Goal: Contribute content

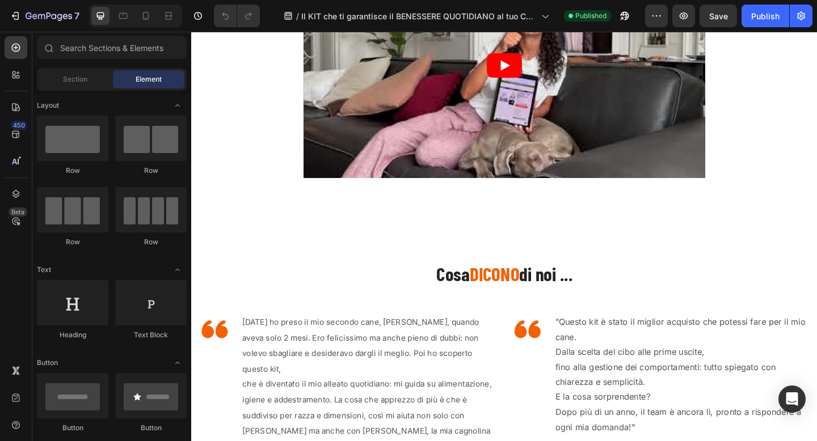
scroll to position [748, 0]
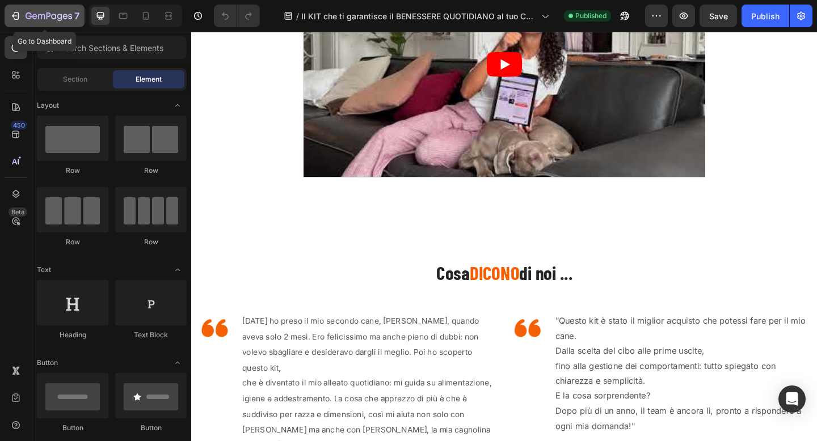
click at [47, 19] on icon "button" at bounding box center [49, 17] width 47 height 10
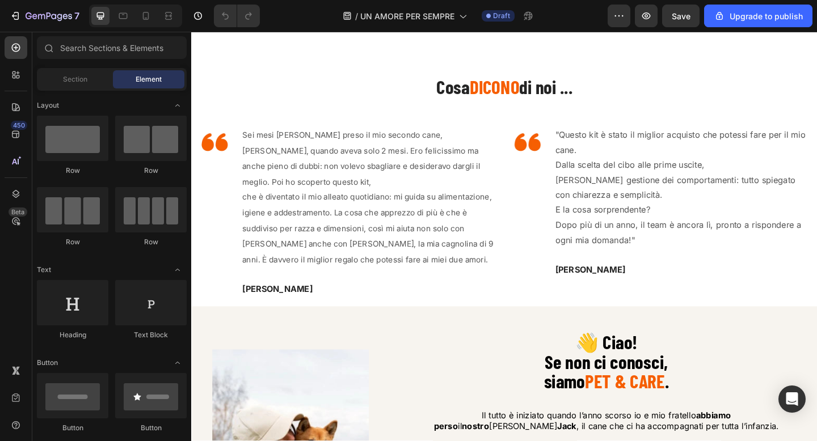
scroll to position [942, 0]
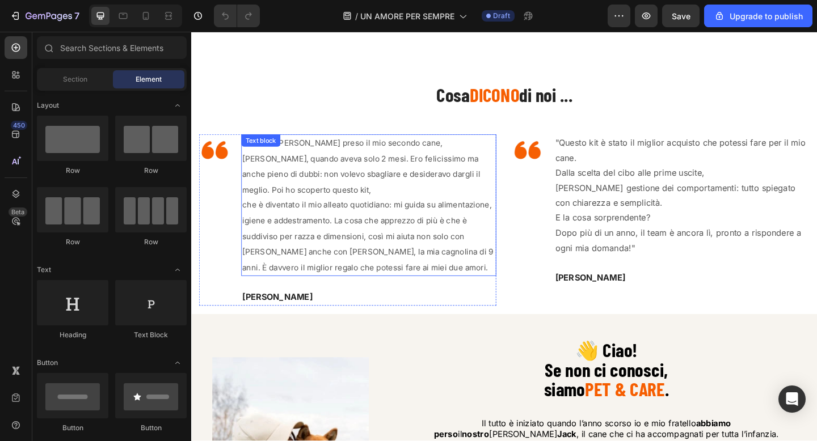
click at [371, 222] on span "che è diventato il mio alleato quotidiano: mi guida su alimentazione, igiene e …" at bounding box center [383, 254] width 273 height 78
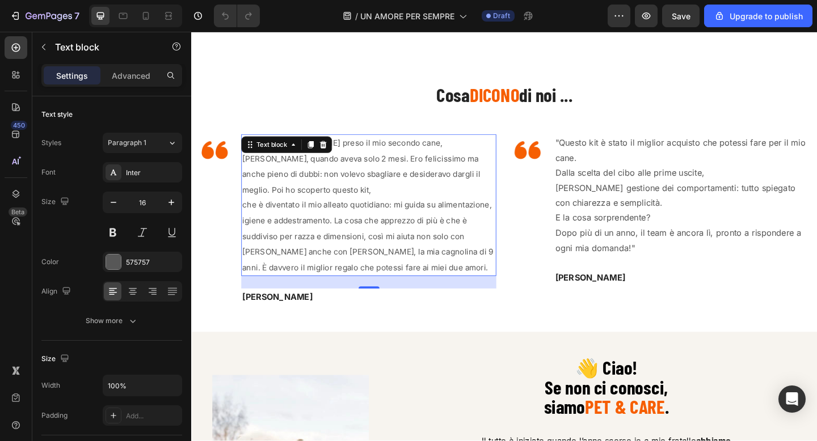
click at [371, 222] on span "che è diventato il mio alleato quotidiano: mi guida su alimentazione, igiene e …" at bounding box center [383, 254] width 273 height 78
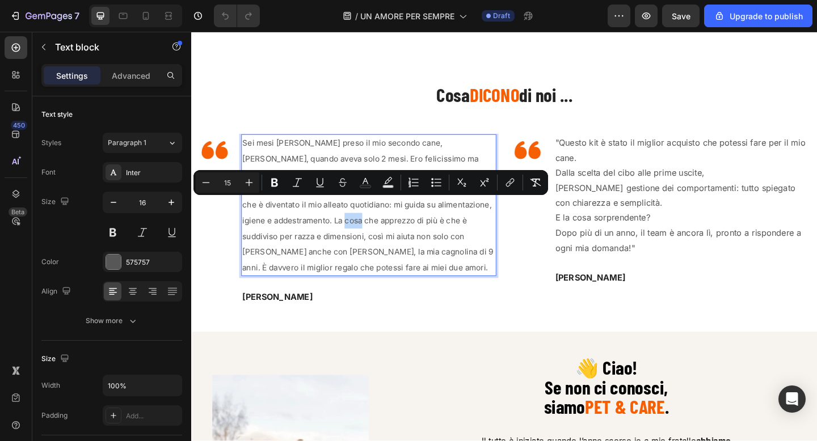
click at [371, 222] on span "che è diventato il mio alleato quotidiano: mi guida su alimentazione, igiene e …" at bounding box center [383, 254] width 273 height 78
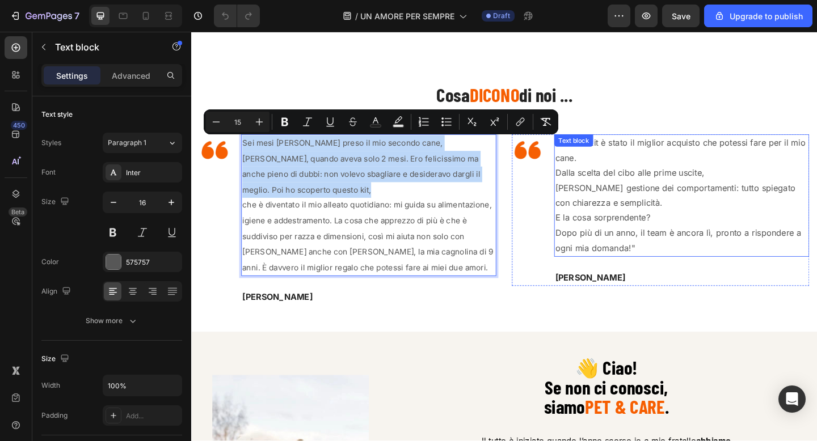
click at [631, 220] on p "fino alla gestione dei comportamenti: tutto spiegato con chiarezza e semplicità." at bounding box center [724, 210] width 275 height 33
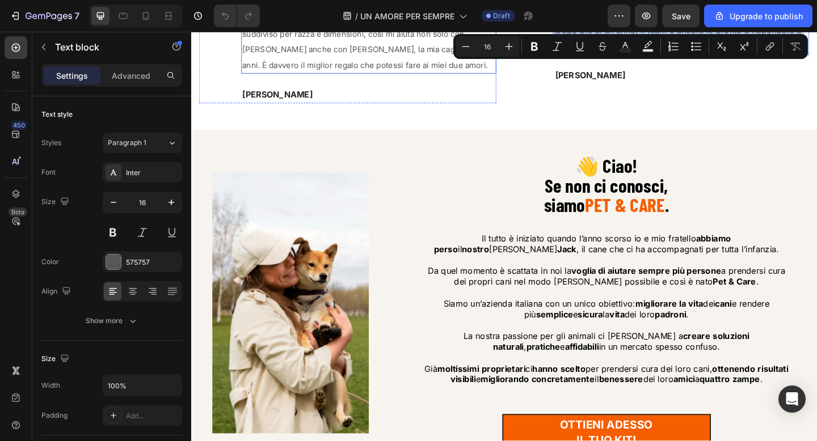
scroll to position [1192, 0]
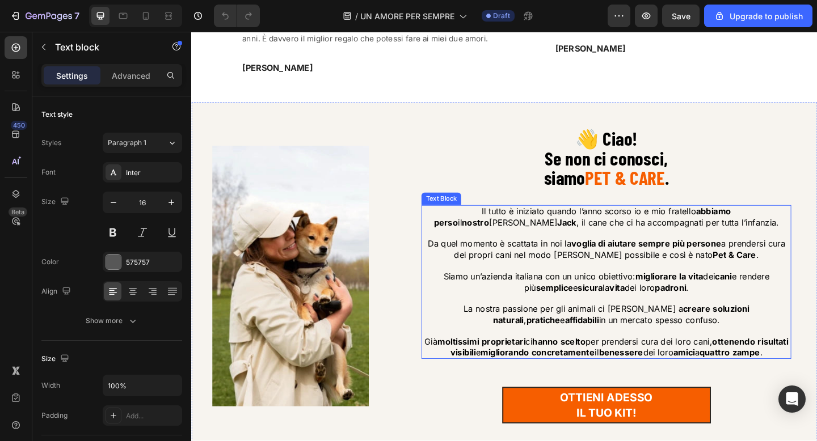
click at [598, 257] on span "Da quel momento è scattata in noi la voglia di aiutare sempre più persone a pre…" at bounding box center [642, 268] width 389 height 23
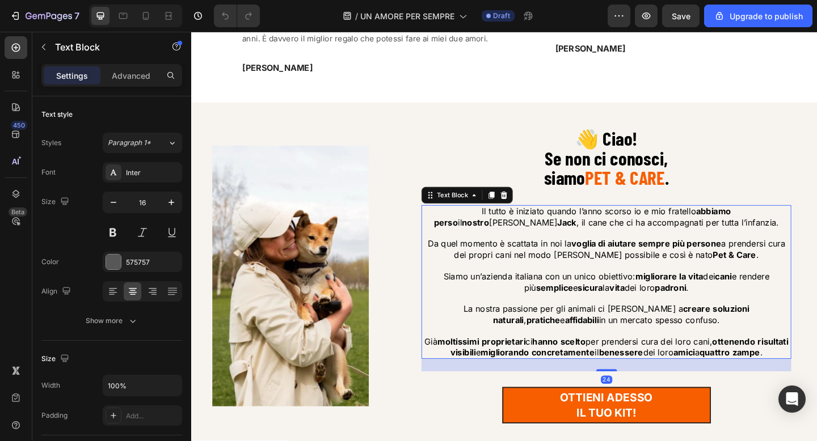
click at [598, 257] on span "Da quel momento è scattata in noi la voglia di aiutare sempre più persone a pre…" at bounding box center [642, 268] width 389 height 23
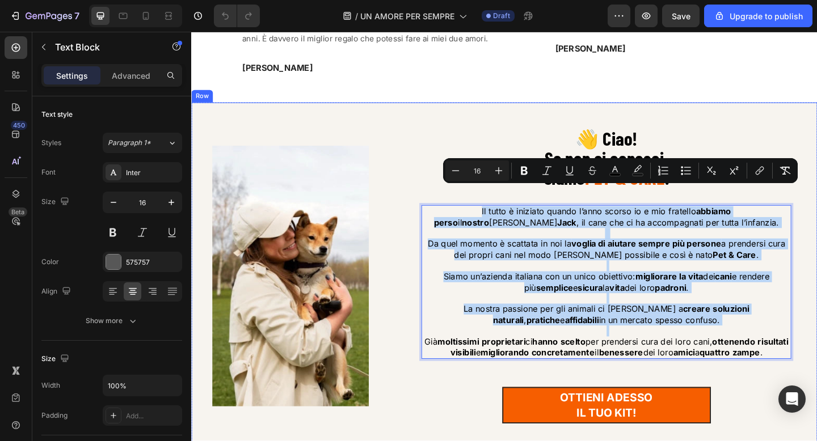
click at [515, 109] on div "Image 👋 Ciao! Se non ci conosci, siamo PET & CARE . Heading Il tutto è iniziato…" at bounding box center [531, 298] width 681 height 378
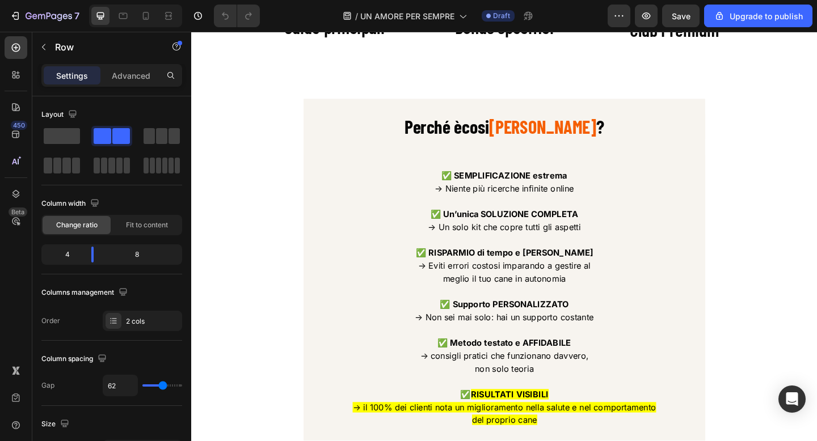
scroll to position [2169, 0]
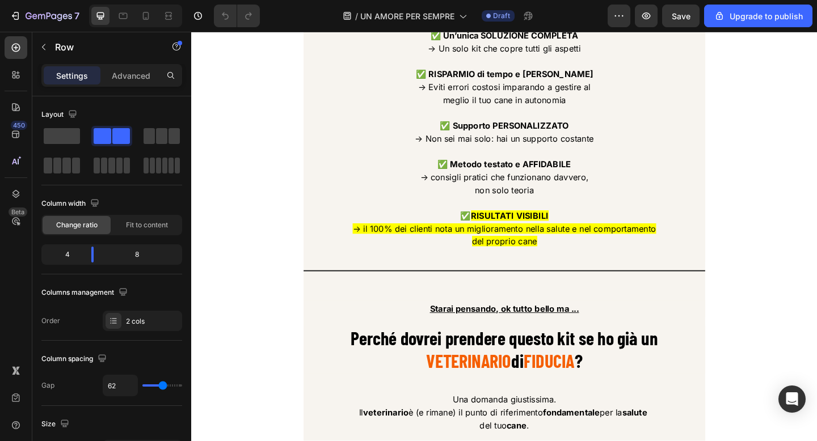
click at [539, 169] on p at bounding box center [531, 162] width 435 height 14
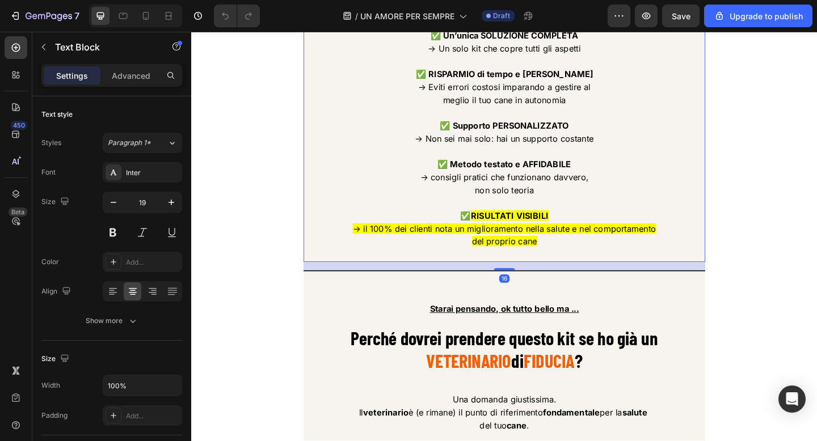
click at [545, 155] on p "✅ Supporto PERSONALIZZATO → Non sei mai solo: hai un supporto costante" at bounding box center [531, 141] width 435 height 28
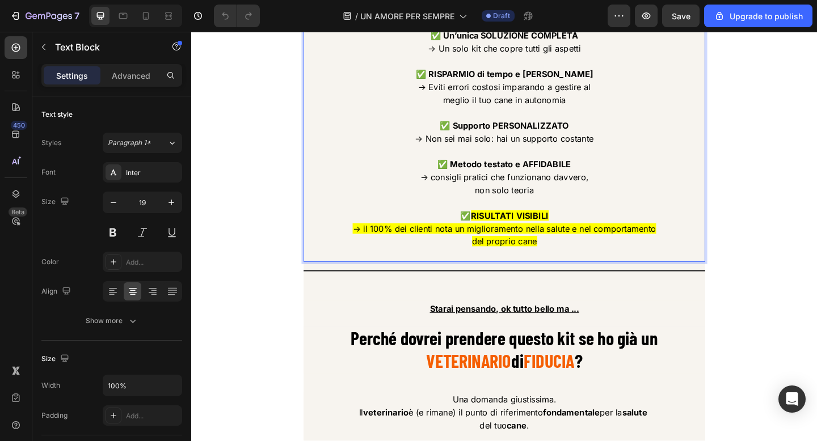
click at [545, 155] on p "✅ Supporto PERSONALIZZATO → Non sei mai solo: hai un supporto costante" at bounding box center [531, 141] width 435 height 28
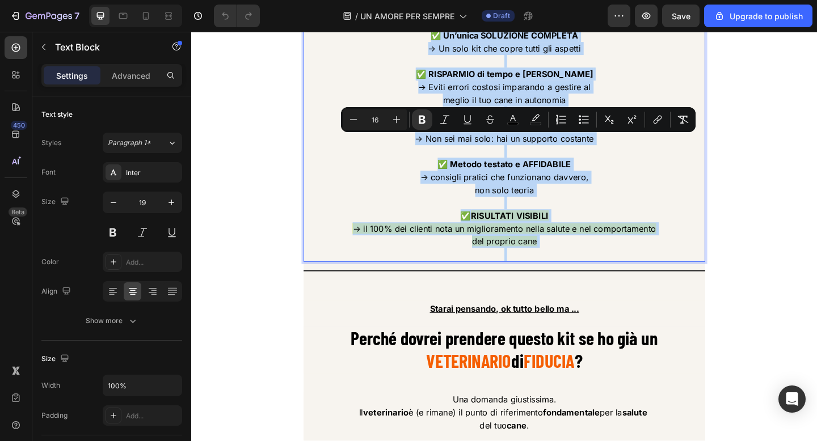
copy div "✅ SEMPLIFICAZIONE estrema → Niente più ricerche infinite online ✅ Un’unica SOLU…"
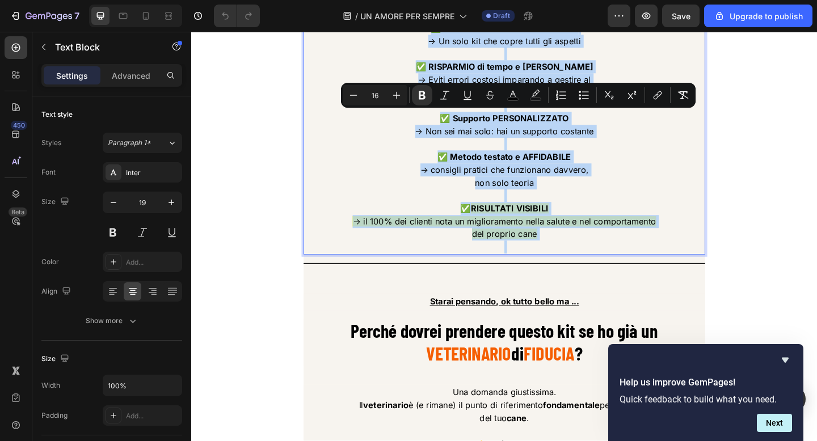
scroll to position [2220, 0]
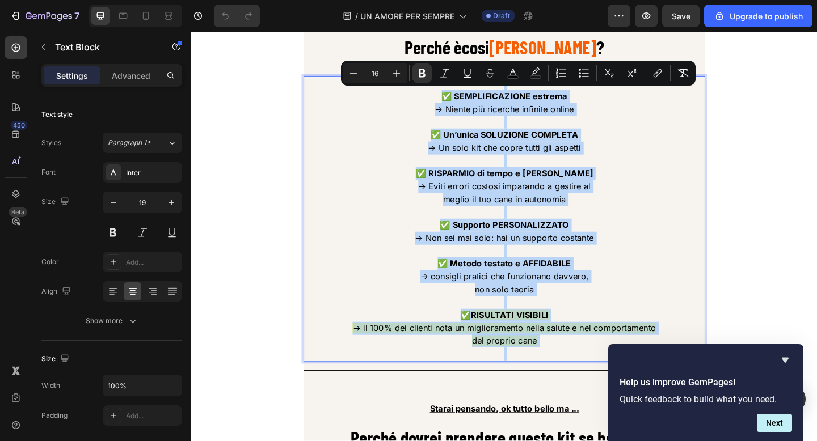
click at [516, 357] on span "→ il 100% dei clienti nota un miglioramento nella salute e nel comportamento" at bounding box center [531, 354] width 330 height 11
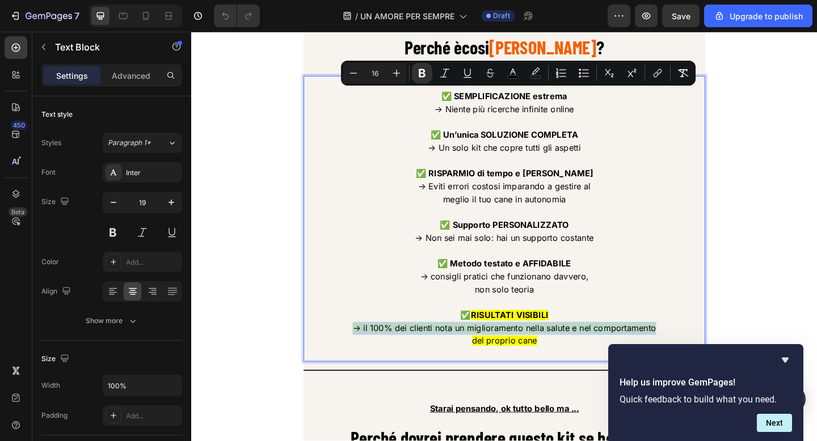
click at [516, 357] on span "→ il 100% dei clienti nota un miglioramento nella salute e nel comportamento" at bounding box center [531, 354] width 330 height 11
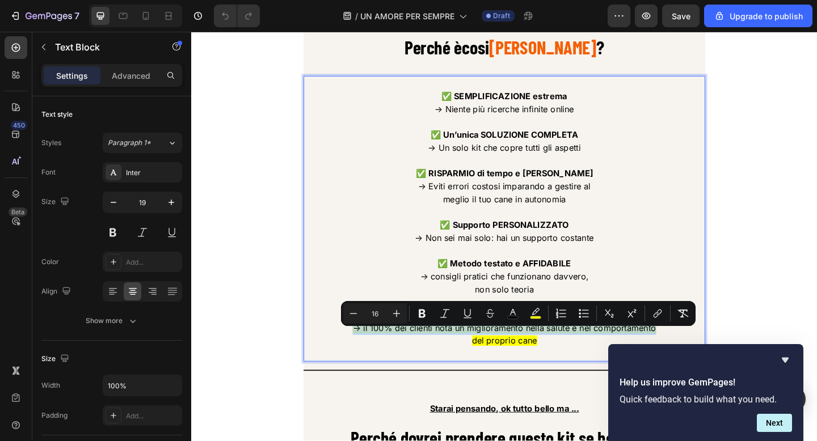
click at [549, 374] on span "del proprio cane" at bounding box center [531, 367] width 71 height 11
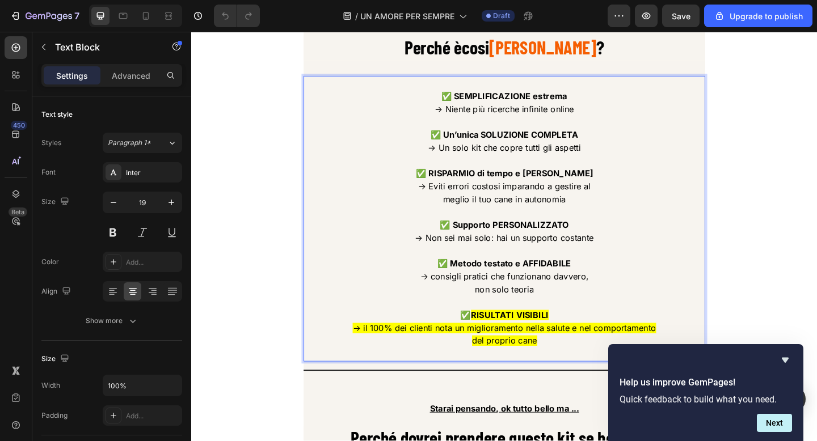
drag, startPoint x: 572, startPoint y: 378, endPoint x: 486, endPoint y: 345, distance: 92.3
click at [486, 345] on div "✅ SEMPLIFICAZIONE estrema → Niente più ricerche infinite online ✅ Un’unica SOLU…" at bounding box center [531, 235] width 437 height 310
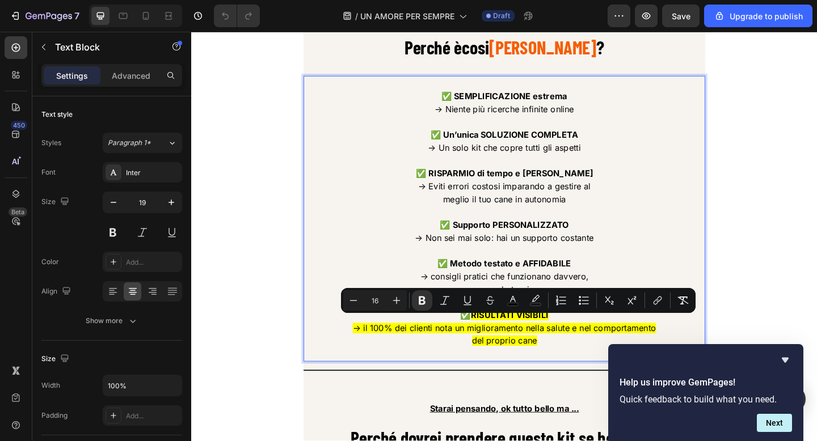
copy div "✅ RISULTATI VISIBILI → il 100% dei clienti nota un miglioramento nella salute e…"
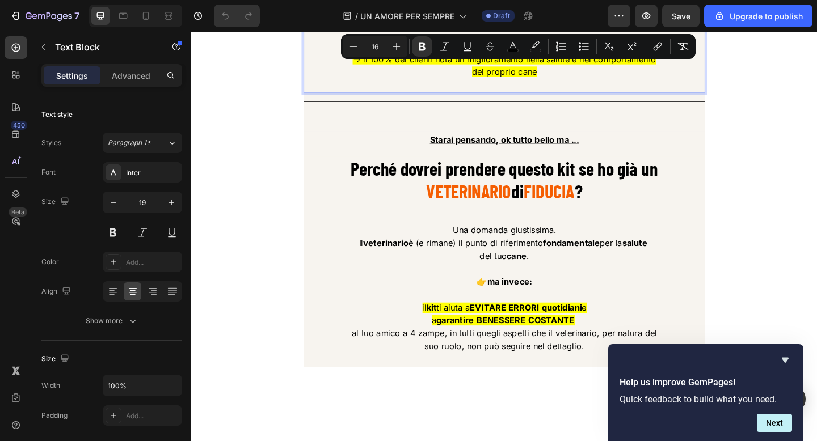
scroll to position [2515, 0]
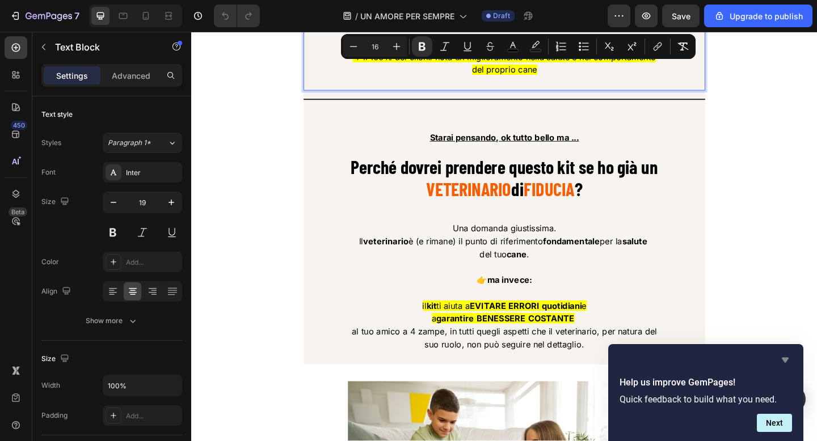
click at [785, 358] on icon "Hide survey" at bounding box center [785, 360] width 7 height 5
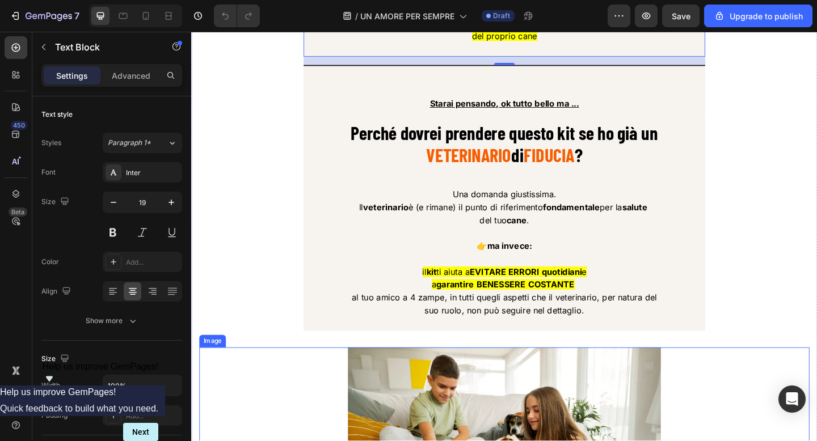
scroll to position [2537, 0]
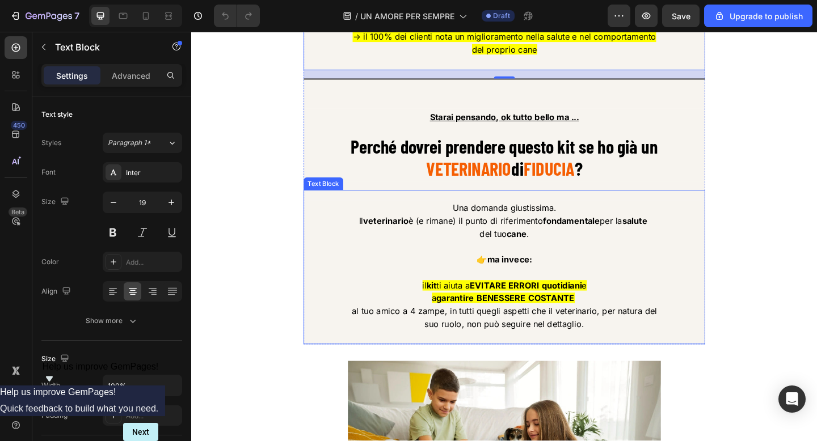
click at [510, 273] on p at bounding box center [531, 266] width 435 height 14
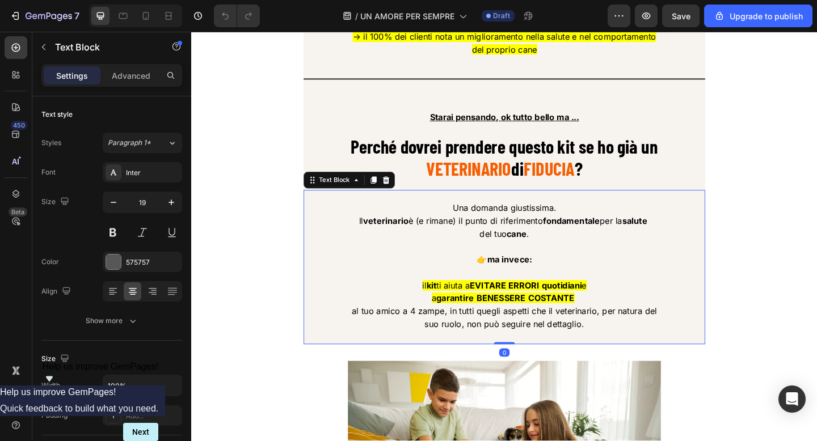
click at [522, 298] on p "Rich Text Editor. Editing area: main" at bounding box center [531, 294] width 435 height 14
click at [623, 357] on p "suo ruolo, non può seguire nel dettaglio." at bounding box center [531, 350] width 435 height 14
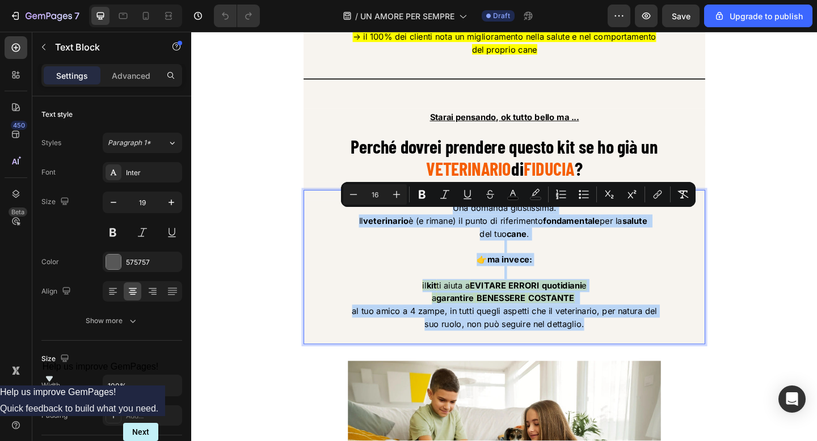
drag, startPoint x: 623, startPoint y: 360, endPoint x: 456, endPoint y: 233, distance: 209.3
click at [456, 233] on div "Una domanda giustissima. Il veterinario è (e rimane) il punto di riferimento fo…" at bounding box center [531, 294] width 437 height 157
copy div "Una domanda giustissima. Il veterinario è (e rimane) il punto di riferimento fo…"
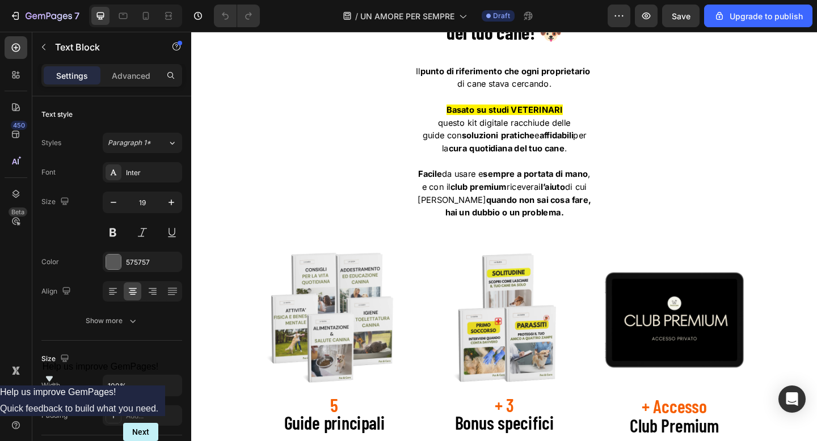
scroll to position [1666, 0]
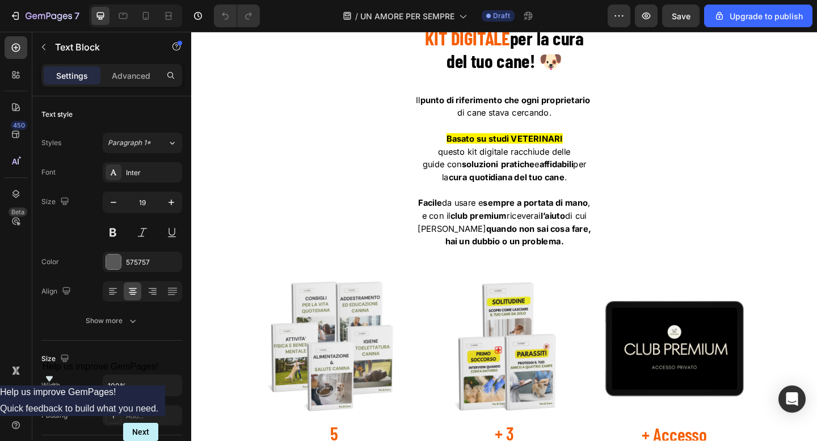
click at [549, 204] on p at bounding box center [531, 204] width 435 height 14
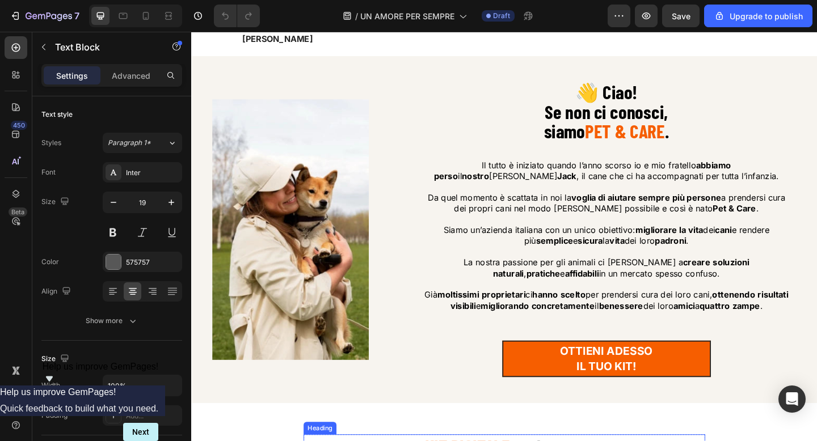
scroll to position [1209, 0]
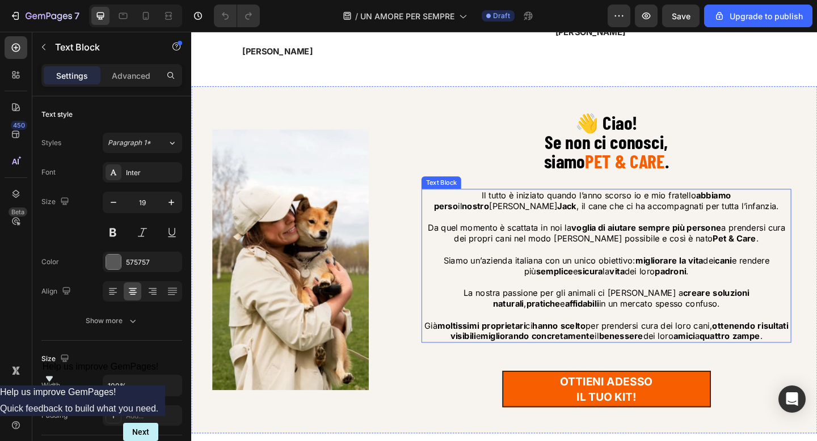
click at [571, 239] on span "Da quel momento è scattata in noi la voglia di aiutare sempre più persone a pre…" at bounding box center [642, 250] width 389 height 23
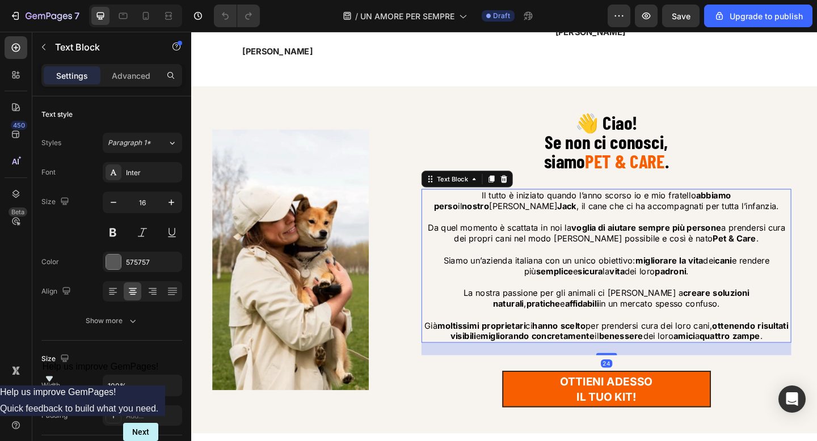
click at [571, 239] on span "Da quel momento è scattata in noi la voglia di aiutare sempre più persone a pre…" at bounding box center [642, 250] width 389 height 23
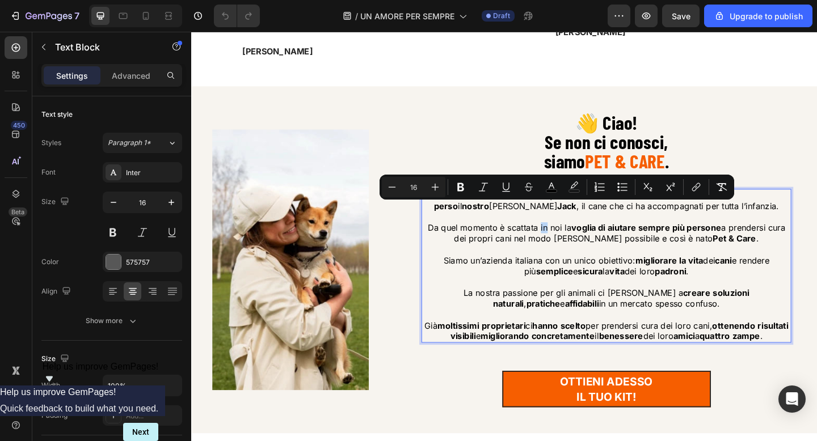
click at [571, 239] on span "Da quel momento è scattata in noi la voglia di aiutare sempre più persone a pre…" at bounding box center [642, 250] width 389 height 23
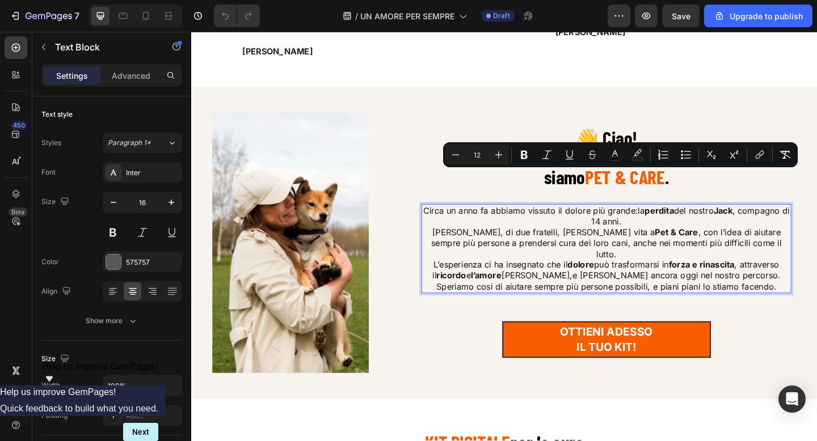
scroll to position [1233, 0]
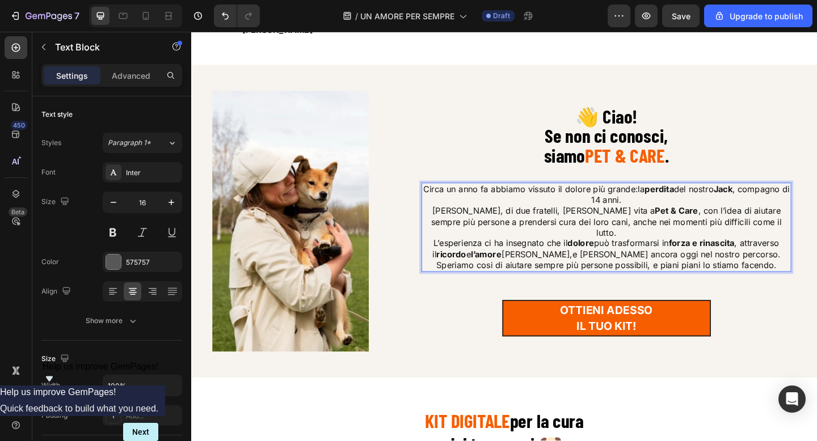
click at [678, 197] on span "Circa un anno fa abbiamo vissuto il dolore più grande:la perdita del nostro Jac…" at bounding box center [642, 208] width 399 height 23
click at [761, 209] on p "la perdita del nostro Jack , compagno di 14 anni." at bounding box center [642, 215] width 400 height 12
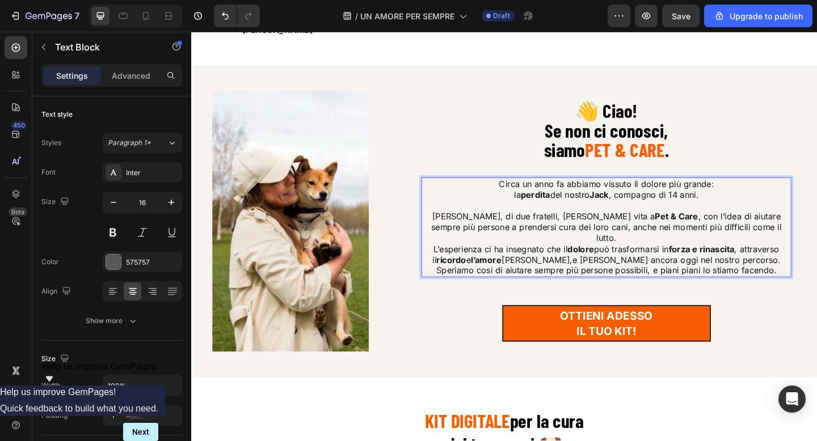
scroll to position [1226, 0]
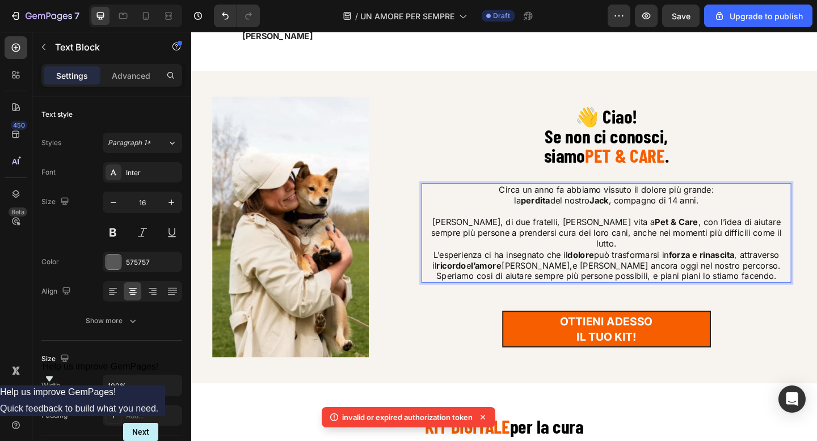
click at [777, 233] on span "Quella ferita, di due fratelli, ha dato vita a Pet & Care , con l’idea di aiuta…" at bounding box center [642, 250] width 381 height 35
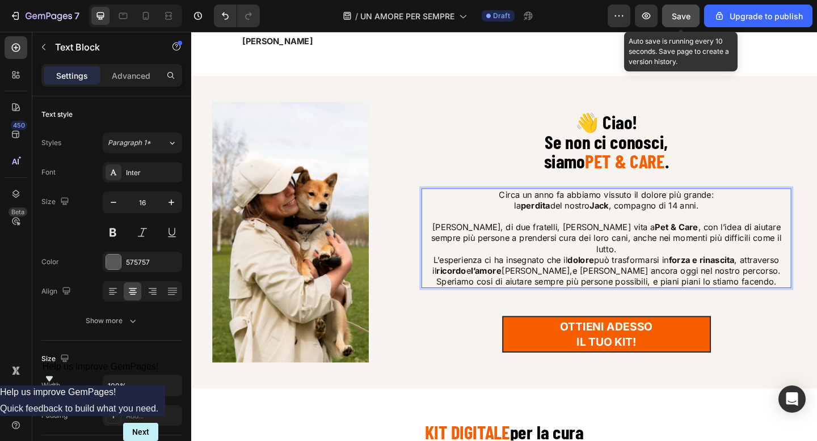
click at [682, 14] on span "Save" at bounding box center [681, 16] width 19 height 10
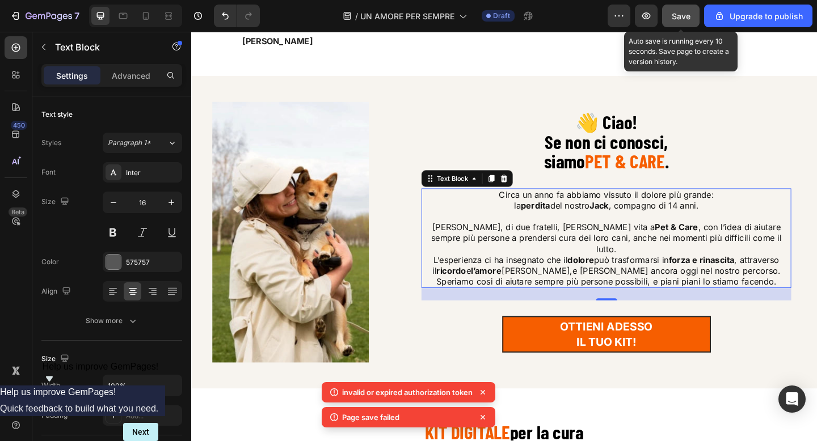
click at [682, 14] on span "Save" at bounding box center [681, 16] width 19 height 10
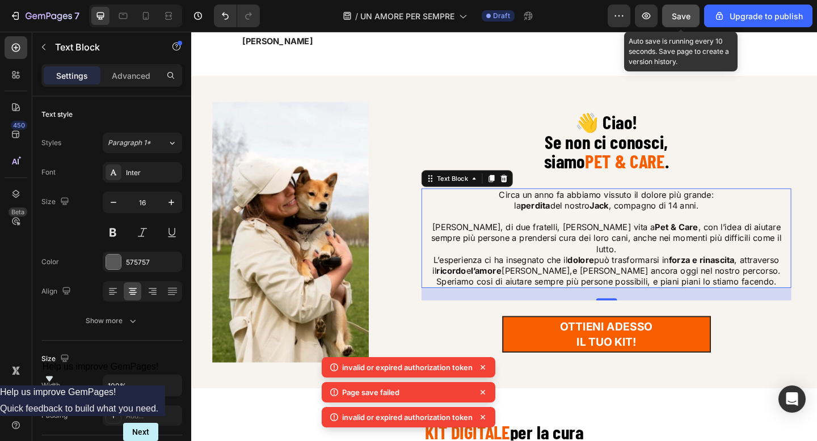
click at [682, 14] on span "Save" at bounding box center [681, 16] width 19 height 10
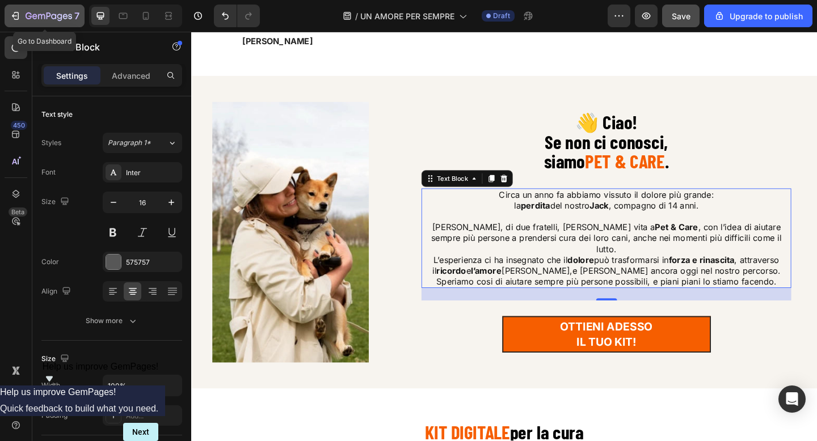
click at [36, 12] on icon "button" at bounding box center [49, 17] width 47 height 10
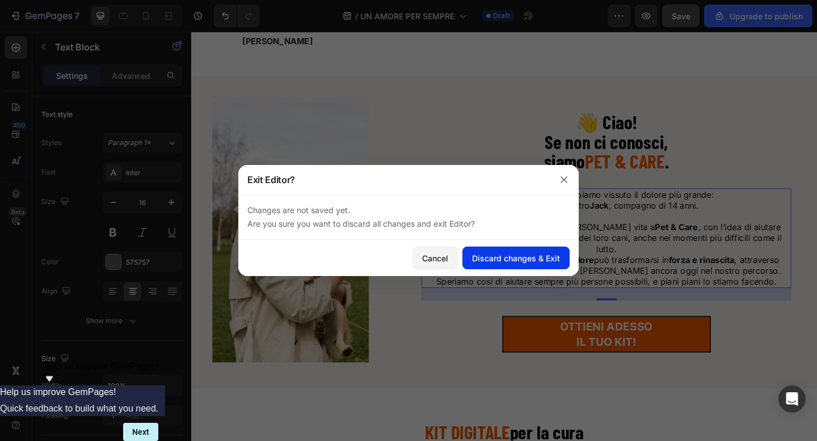
click at [529, 254] on div "Discard changes & Exit" at bounding box center [516, 258] width 88 height 12
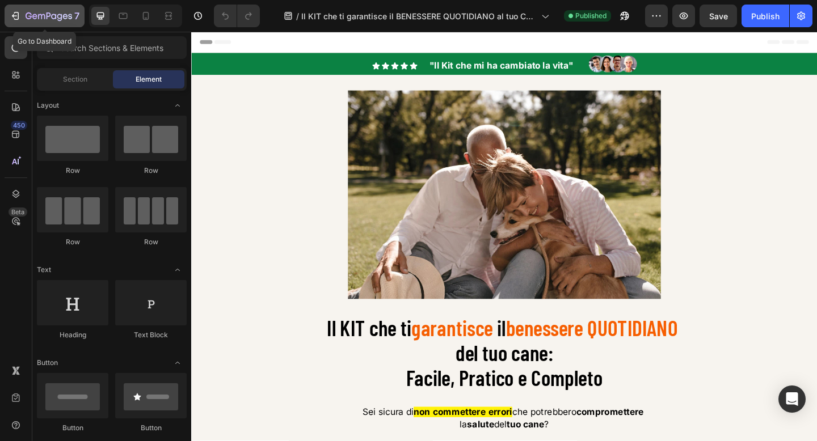
click at [65, 12] on icon "button" at bounding box center [49, 17] width 47 height 10
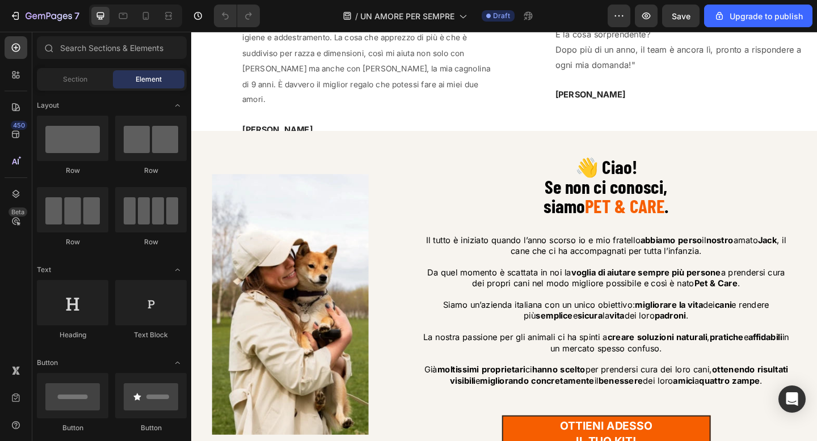
scroll to position [1179, 0]
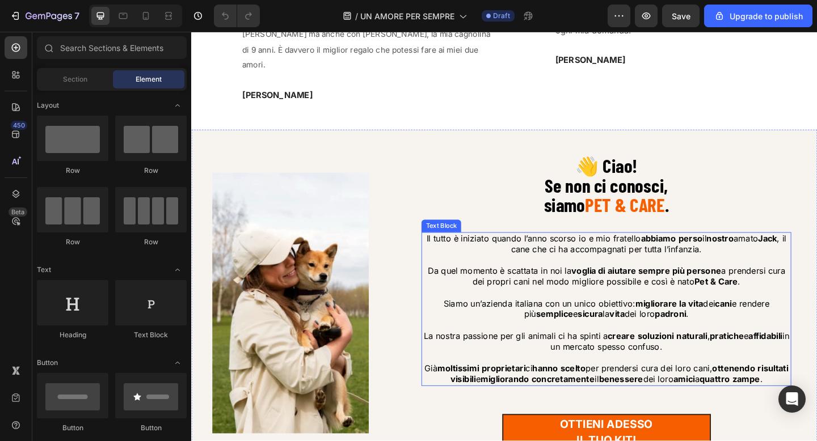
click at [586, 286] on p "Da quel momento è scattata in noi la voglia di aiutare sempre più persone a pre…" at bounding box center [642, 298] width 400 height 24
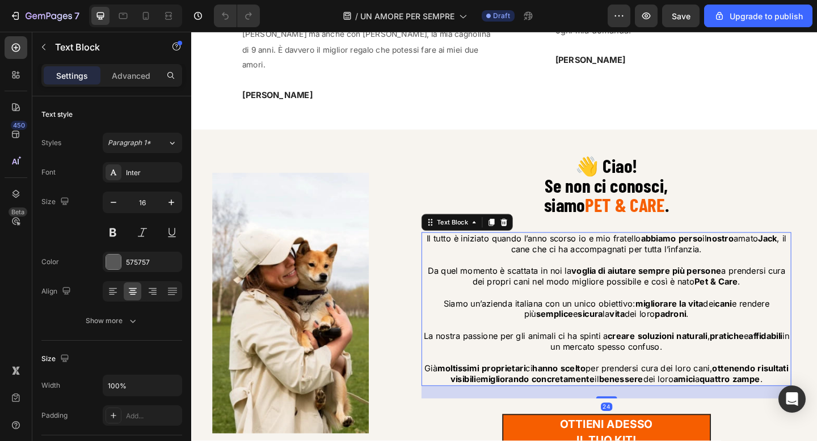
click at [586, 286] on p "Da quel momento è scattata in noi la voglia di aiutare sempre più persone a pre…" at bounding box center [642, 298] width 400 height 24
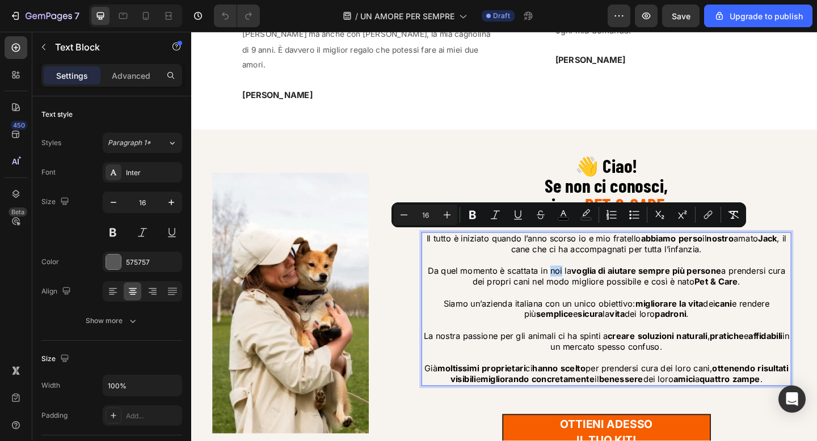
click at [586, 286] on p "Da quel momento è scattata in noi la voglia di aiutare sempre più persone a pre…" at bounding box center [642, 298] width 400 height 24
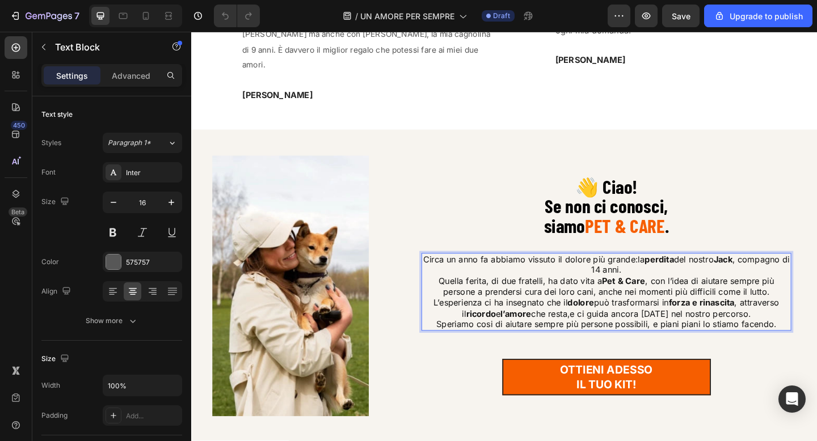
scroll to position [1203, 0]
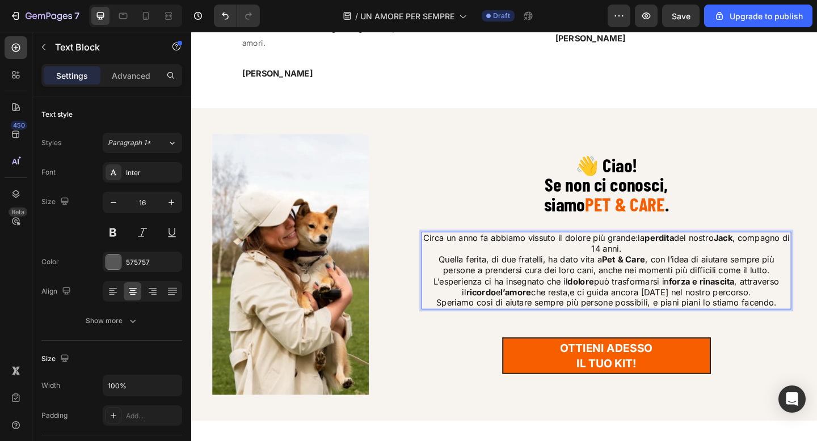
click at [680, 251] on span "Circa un anno fa abbiamo vissuto il dolore più grande:la perdita del nostro Jac…" at bounding box center [642, 262] width 399 height 23
click at [757, 262] on p "la perdita del nostro Jack , compagno di 14 anni." at bounding box center [642, 268] width 400 height 12
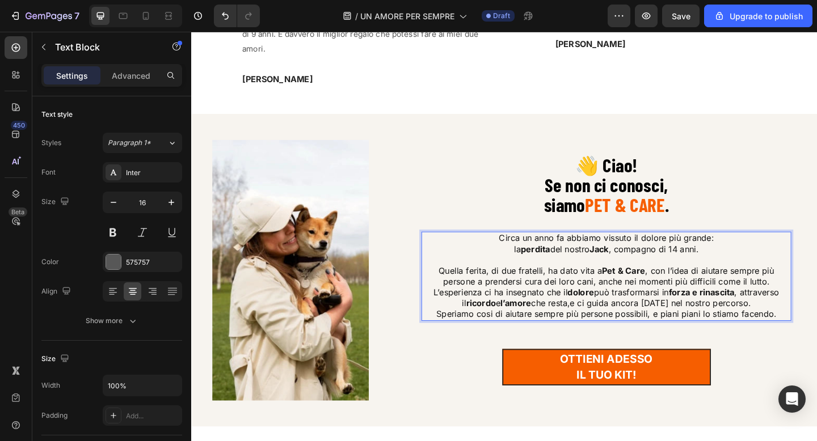
click at [816, 286] on p "Quella ferita, di due fratelli, ha dato vita a Pet & Care , con l’idea di aiuta…" at bounding box center [642, 298] width 400 height 24
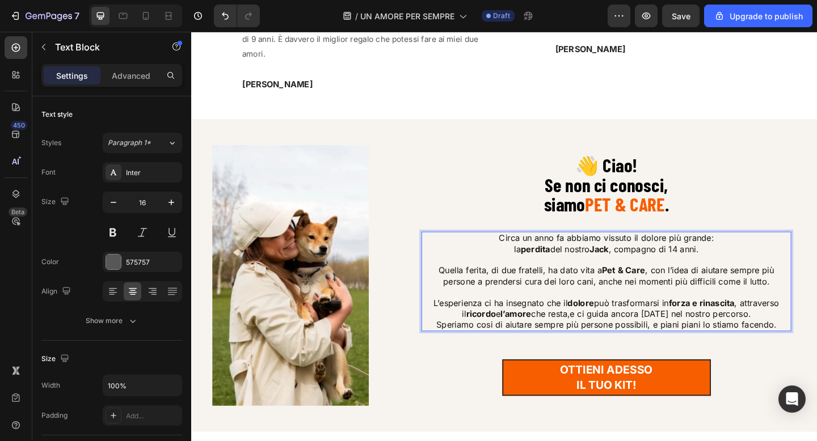
click at [816, 322] on p "L’esperienza ci ha insegnato che il dolore può trasformarsi in forza e rinascit…" at bounding box center [642, 334] width 400 height 24
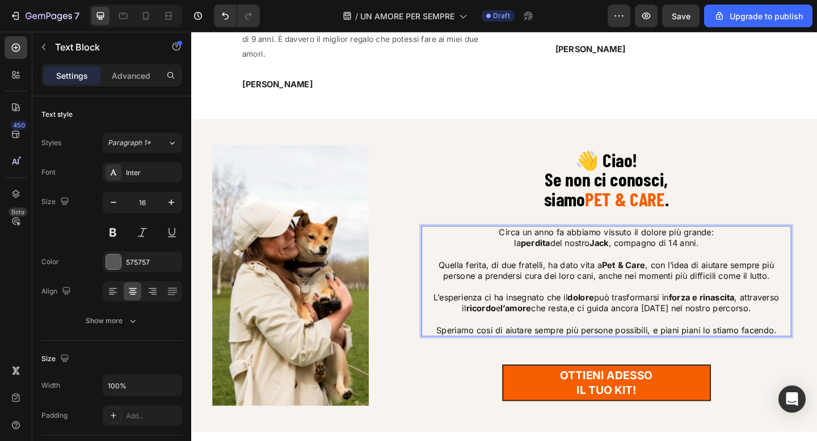
scroll to position [1185, 0]
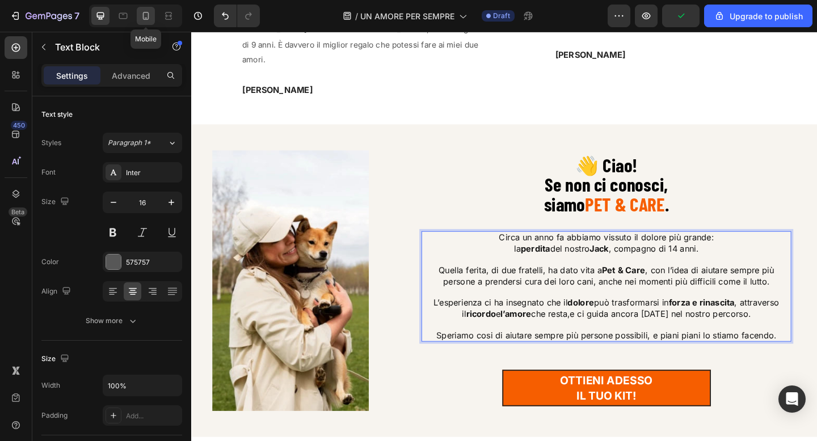
click at [145, 14] on icon at bounding box center [145, 15] width 11 height 11
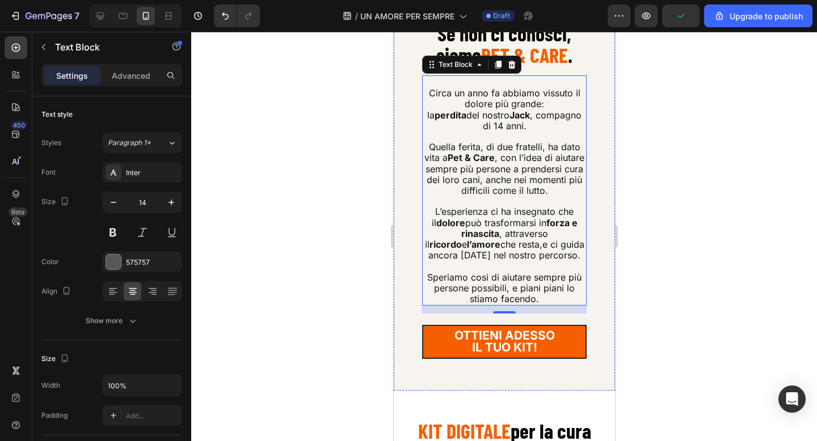
scroll to position [1604, 0]
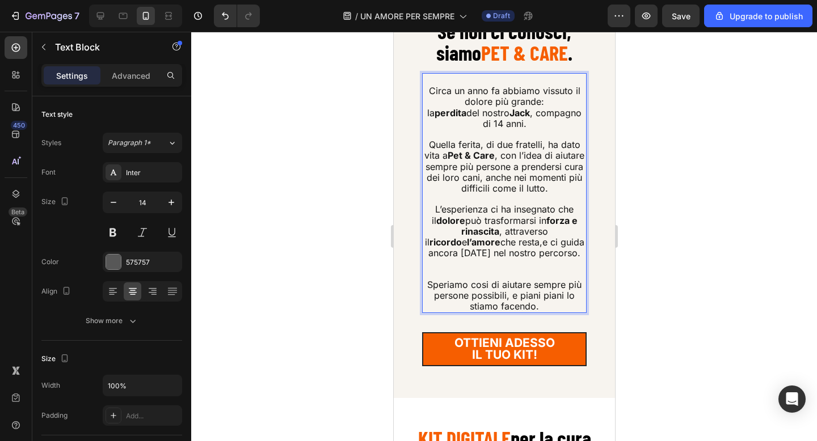
click at [560, 237] on span "L’esperienza ci ha insegnato che il dolore può trasformarsi in forza e rinascit…" at bounding box center [503, 231] width 159 height 55
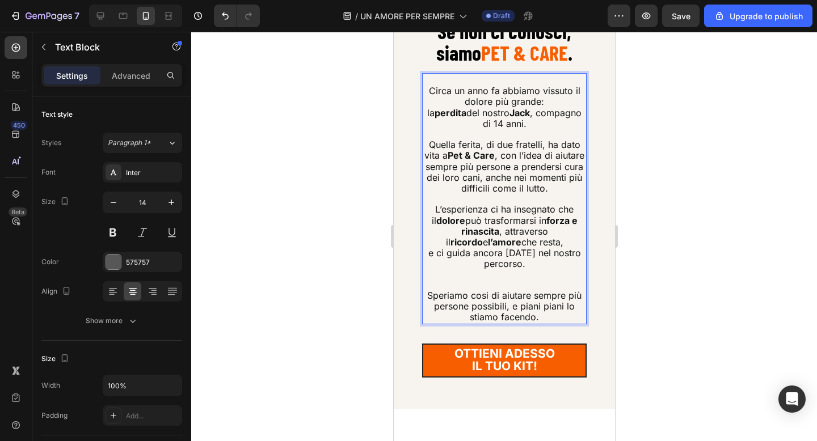
click at [532, 271] on p "Rich Text Editor. Editing area: main" at bounding box center [504, 280] width 162 height 20
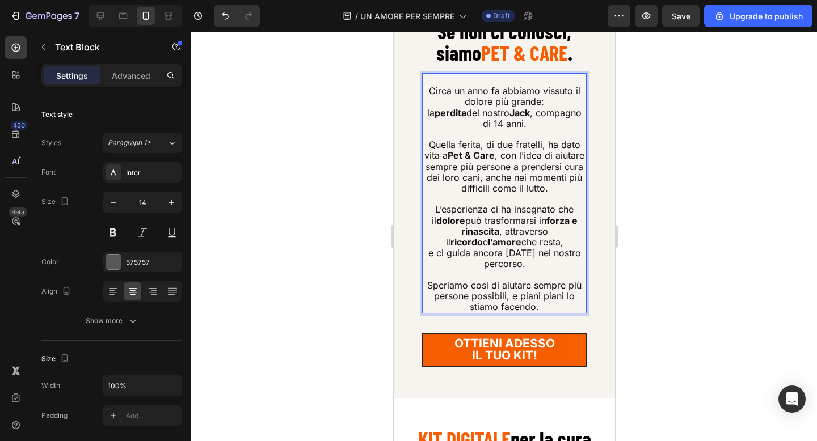
click at [538, 112] on span "la perdita del nostro Jack , compagno di 14 anni." at bounding box center [504, 118] width 154 height 22
click at [102, 15] on icon at bounding box center [100, 15] width 11 height 11
type input "16"
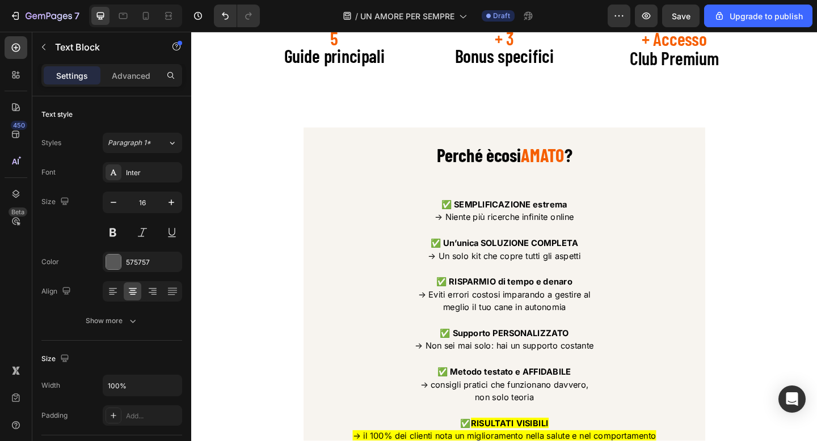
scroll to position [2157, 0]
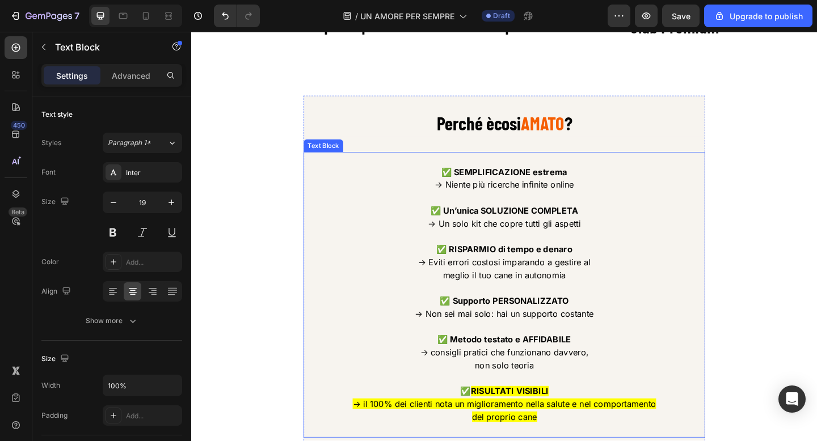
click at [555, 284] on p "✅ RISPARMIO di tempo e denaro → Eviti errori costosi imparando a gestire al" at bounding box center [531, 276] width 435 height 28
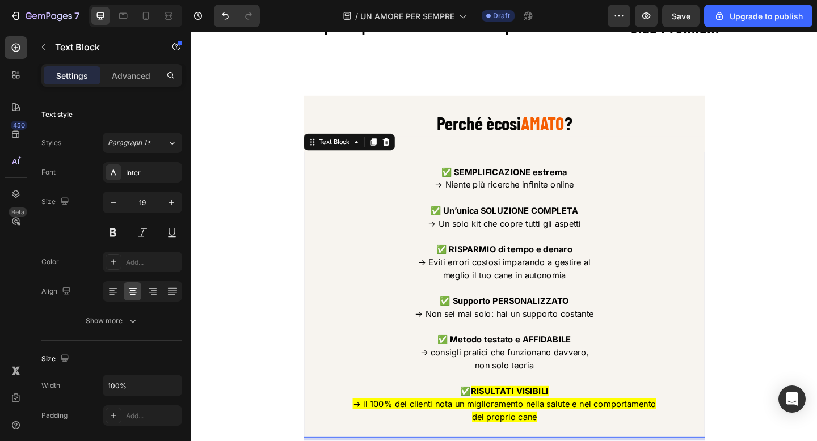
click at [555, 284] on p "✅ RISPARMIO di tempo e denaro → Eviti errori costosi imparando a gestire al" at bounding box center [531, 276] width 435 height 28
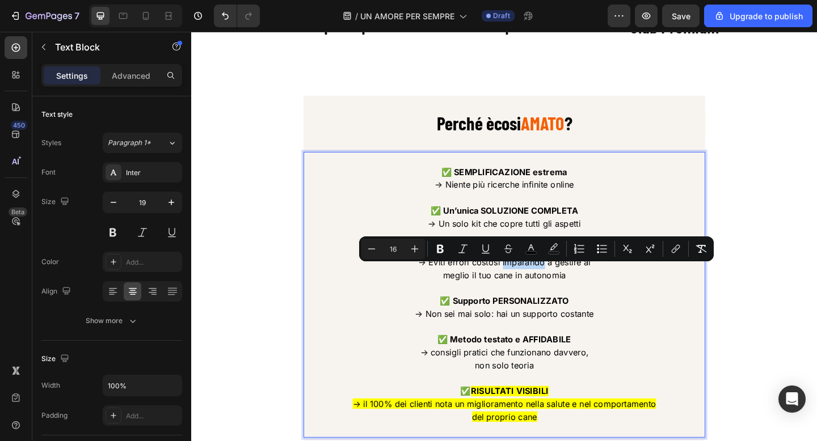
click at [555, 284] on p "✅ RISPARMIO di tempo e denaro → Eviti errori costosi imparando a gestire al" at bounding box center [531, 276] width 435 height 28
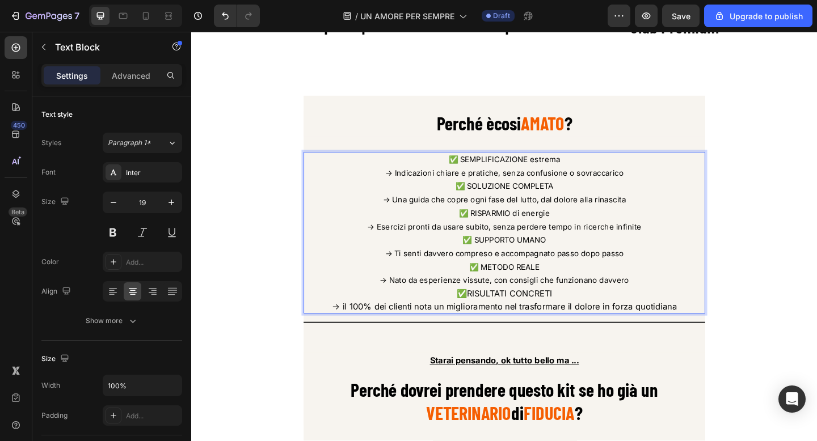
click at [285, 26] on div "/ UN AMORE PER SEMPRE Draft" at bounding box center [438, 16] width 339 height 23
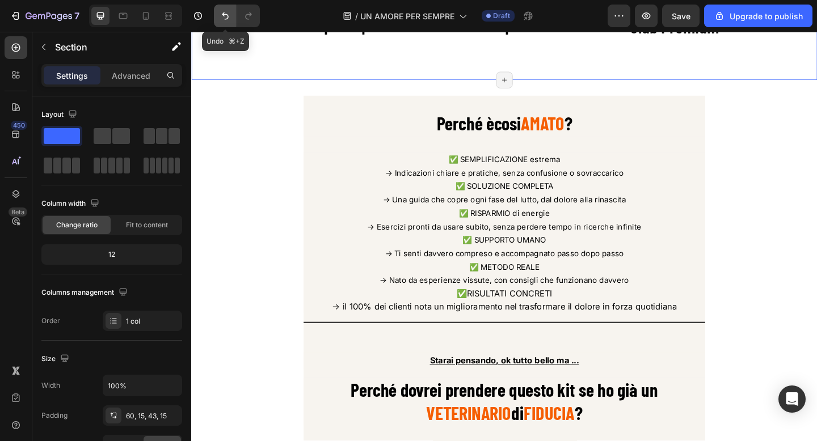
click at [230, 18] on icon "Undo/Redo" at bounding box center [225, 15] width 11 height 11
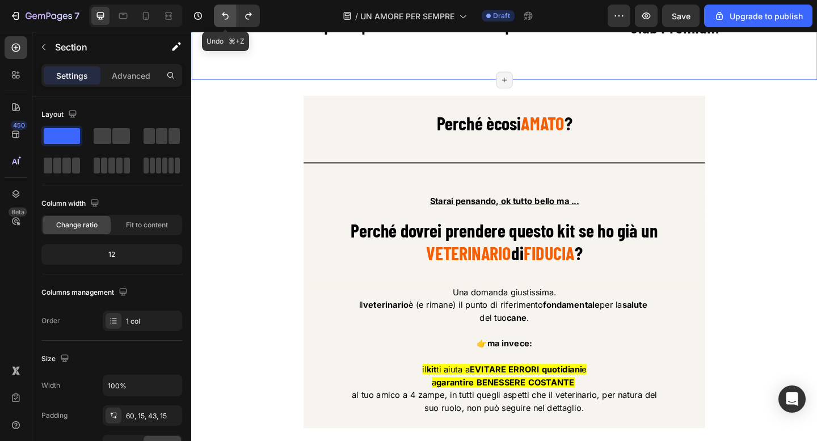
click at [230, 18] on icon "Undo/Redo" at bounding box center [225, 15] width 11 height 11
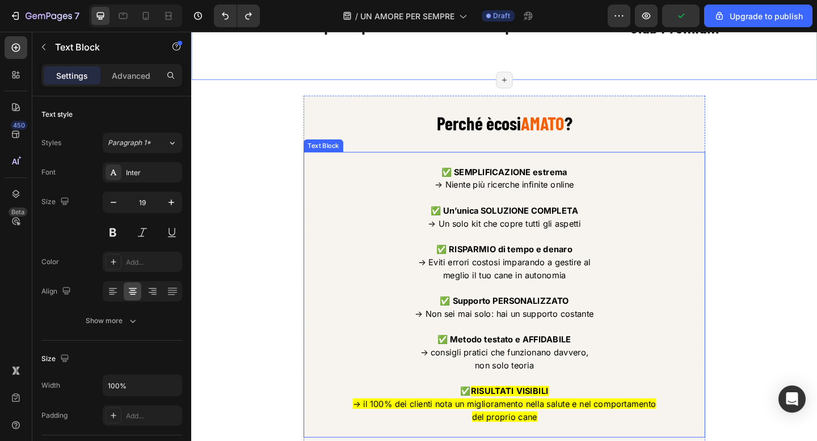
click at [528, 191] on strong "✅ SEMPLIFICAZIONE estrema" at bounding box center [531, 184] width 137 height 11
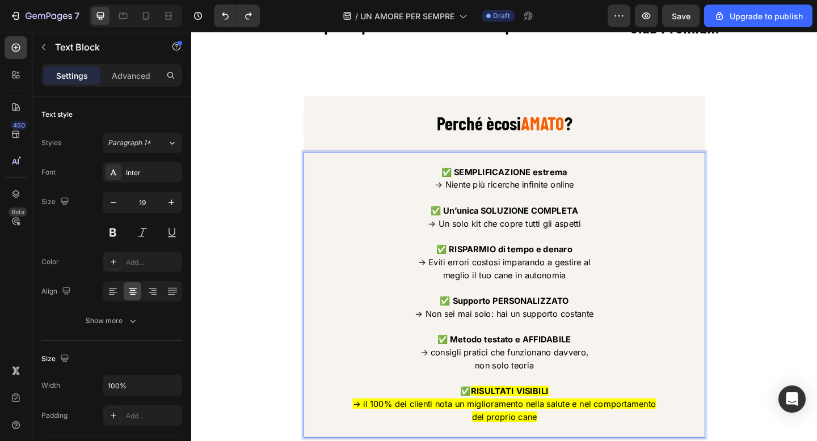
click at [506, 204] on span "→ Niente più ricerche infinite online" at bounding box center [531, 198] width 151 height 11
click at [468, 204] on span "→ Niente più ricerche infinite online" at bounding box center [531, 198] width 151 height 11
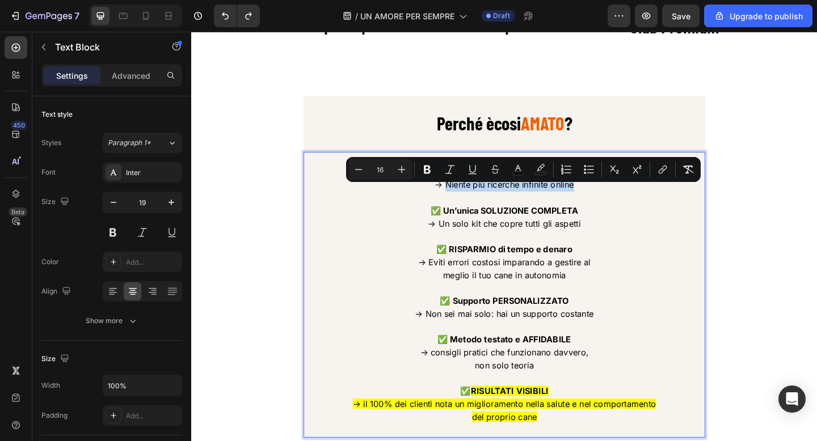
drag, startPoint x: 468, startPoint y: 206, endPoint x: 606, endPoint y: 207, distance: 138.4
click at [606, 204] on span "→ Niente più ricerche infinite online" at bounding box center [531, 198] width 151 height 11
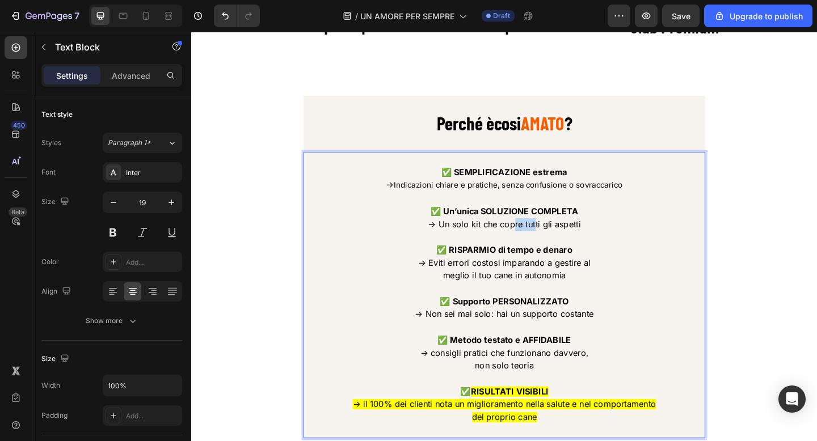
drag, startPoint x: 541, startPoint y: 249, endPoint x: 575, endPoint y: 249, distance: 33.5
click at [574, 247] on span "→ Un solo kit che copre tutti gli aspetti" at bounding box center [532, 241] width 166 height 11
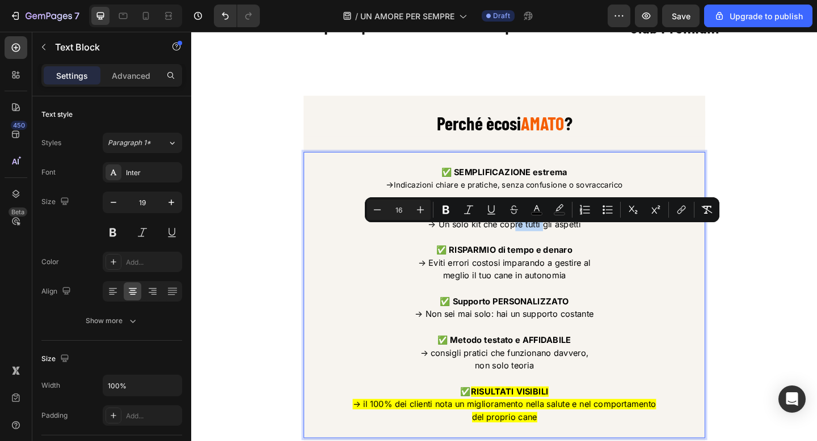
type input "11"
click at [514, 204] on span "Indicazioni chiare e pratiche, senza confusione o sovraccarico" at bounding box center [535, 199] width 249 height 10
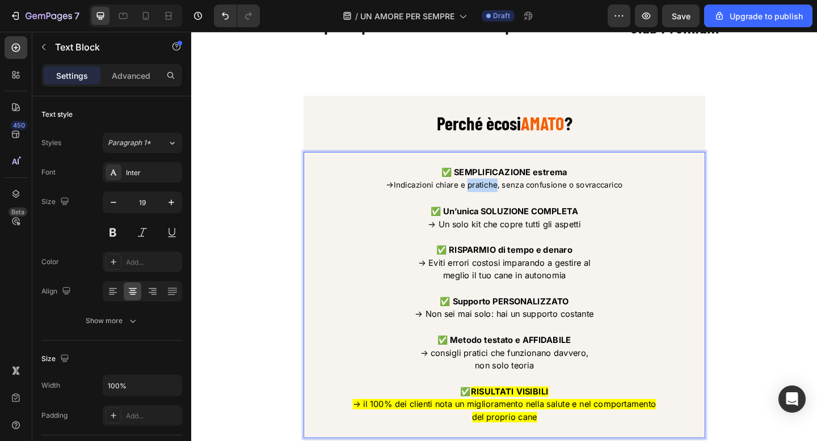
click at [514, 204] on span "Indicazioni chiare e pratiche, senza confusione o sovraccarico" at bounding box center [535, 199] width 249 height 10
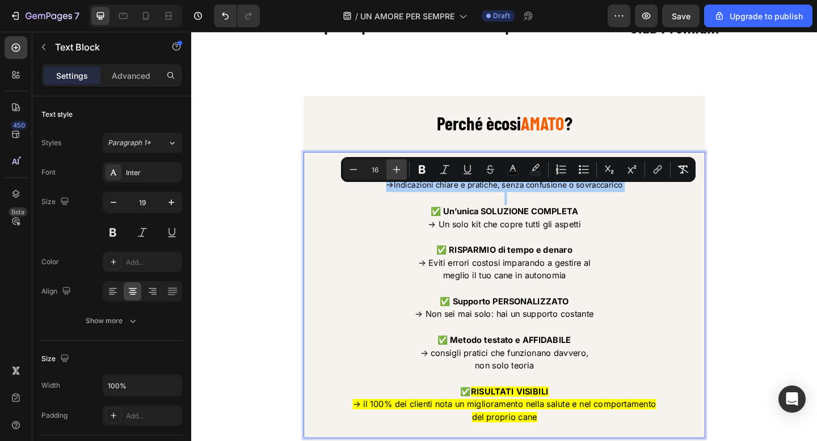
click at [401, 167] on icon "Editor contextual toolbar" at bounding box center [396, 169] width 11 height 11
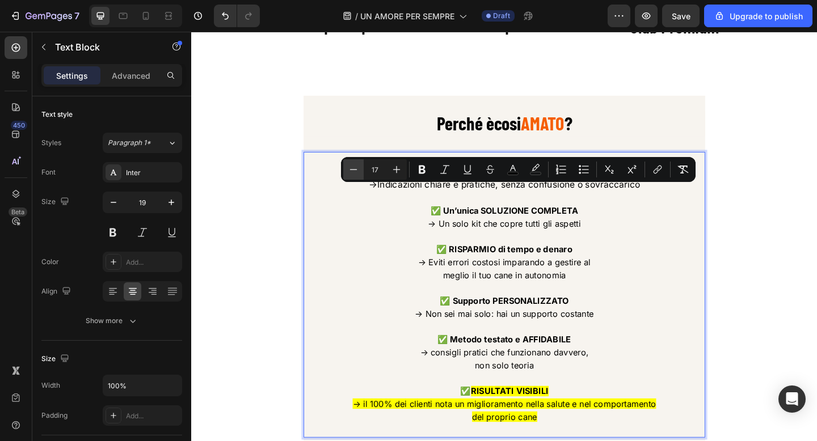
click at [349, 169] on icon "Editor contextual toolbar" at bounding box center [353, 169] width 11 height 11
type input "16"
click at [441, 220] on p "Rich Text Editor. Editing area: main" at bounding box center [531, 213] width 435 height 14
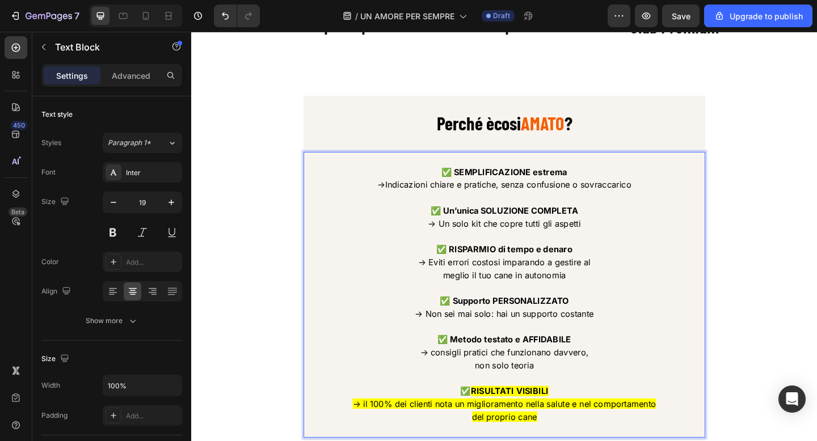
click at [505, 233] on strong "✅ Un’unica SOLUZIONE COMPLETA" at bounding box center [532, 226] width 161 height 11
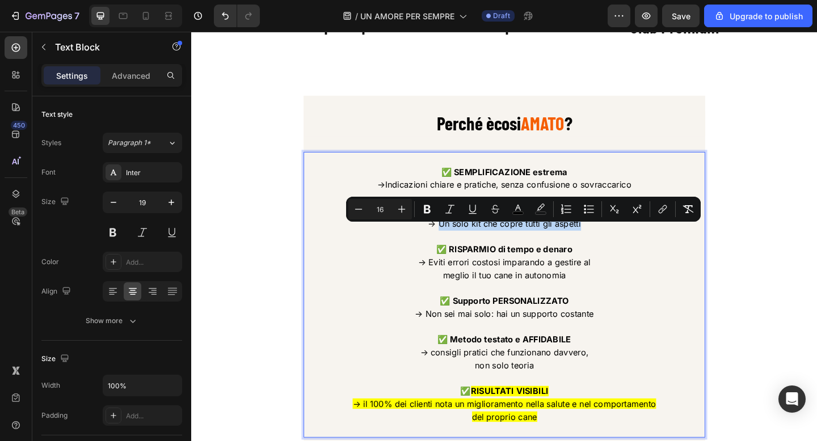
drag, startPoint x: 462, startPoint y: 248, endPoint x: 619, endPoint y: 242, distance: 157.3
click at [619, 242] on p "✅ Un’unica SOLUZIONE COMPLETA → Un solo kit che copre tutti gli aspetti" at bounding box center [531, 234] width 435 height 28
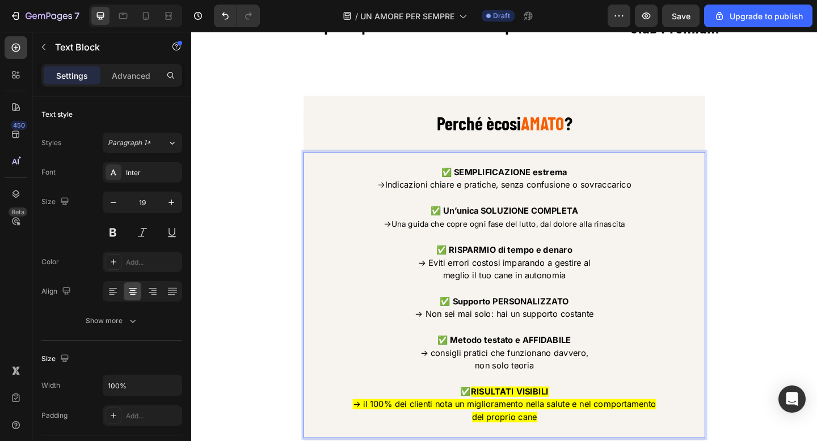
click at [449, 204] on span "Indicazioni chiare e pratiche, senza confusione o sovraccarico" at bounding box center [536, 198] width 268 height 11
click at [449, 247] on span "Una guida che copre ogni fase del lutto, dal dolore alla rinascita" at bounding box center [536, 242] width 254 height 10
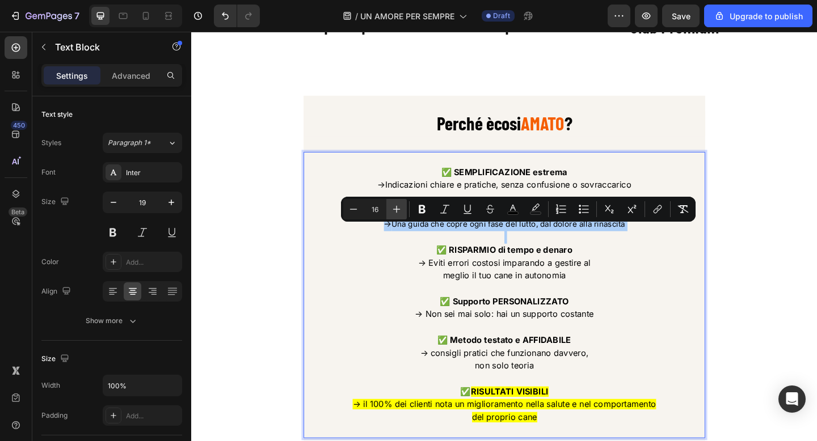
click at [395, 209] on icon "Editor contextual toolbar" at bounding box center [396, 209] width 7 height 7
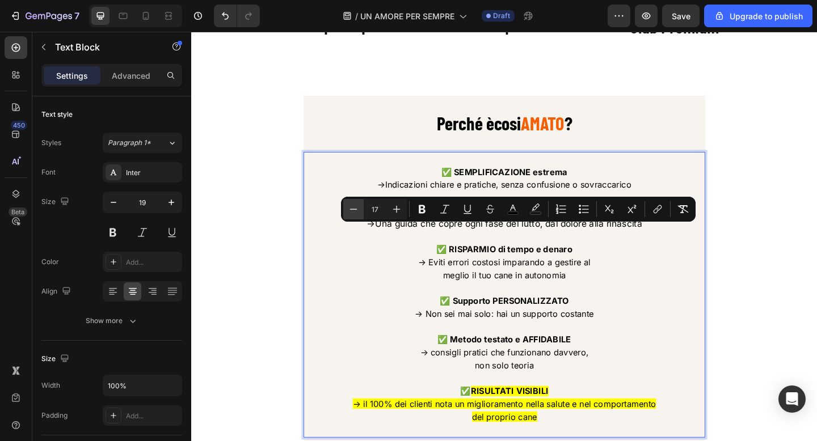
click at [348, 209] on icon "Editor contextual toolbar" at bounding box center [353, 209] width 11 height 11
type input "16"
click at [482, 262] on p "Rich Text Editor. Editing area: main" at bounding box center [531, 255] width 435 height 14
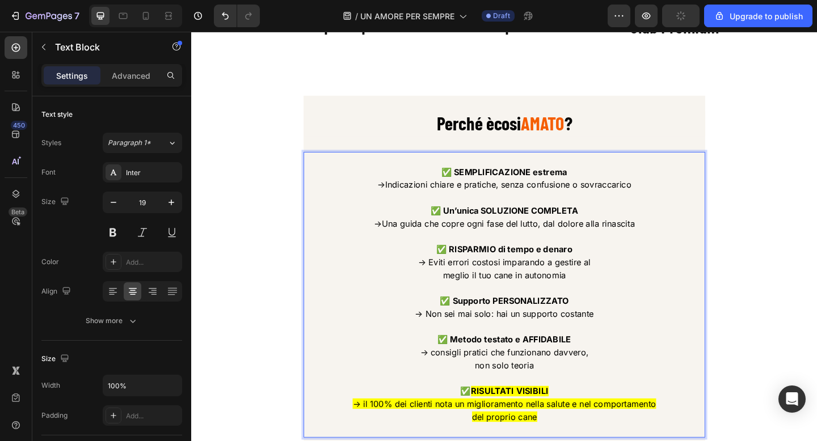
click at [547, 275] on strong "✅ RISPARMIO di tempo e denaro" at bounding box center [532, 268] width 148 height 11
drag, startPoint x: 535, startPoint y: 276, endPoint x: 608, endPoint y: 276, distance: 72.6
click at [608, 276] on p "✅ RISPARMIO di tempo e denaro → Eviti errori costosi imparando a gestire al" at bounding box center [531, 276] width 435 height 28
click at [571, 302] on span "meglio il tuo cane in autonomia" at bounding box center [532, 296] width 134 height 11
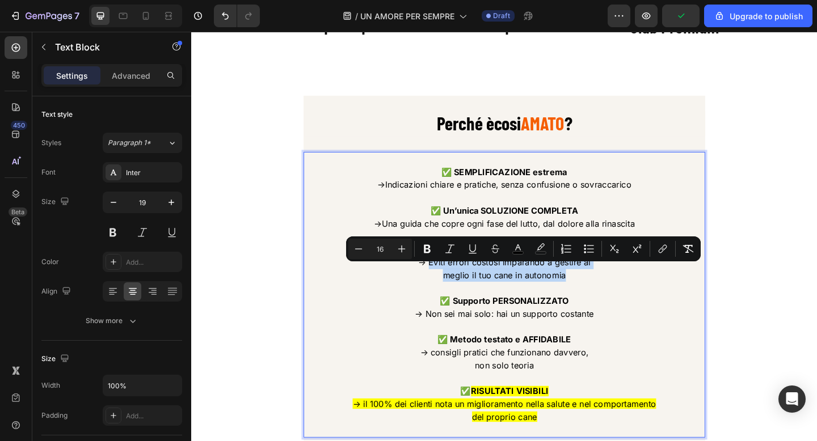
drag, startPoint x: 599, startPoint y: 309, endPoint x: 451, endPoint y: 293, distance: 149.0
click at [451, 293] on div "✅ SEMPLIFICAZIONE estrema → Indicazioni chiare e pratiche, senza confusione o s…" at bounding box center [531, 318] width 437 height 310
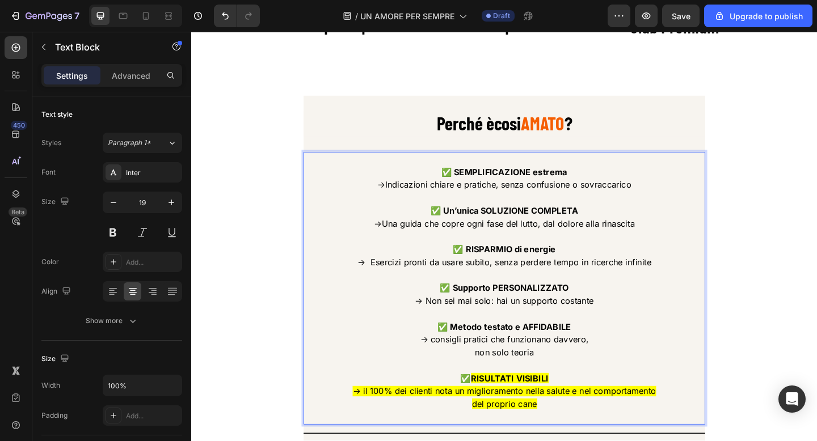
click at [451, 289] on span "→ Esercizi pronti da usare subito, senza perdere tempo in ricerche infinite" at bounding box center [532, 282] width 320 height 11
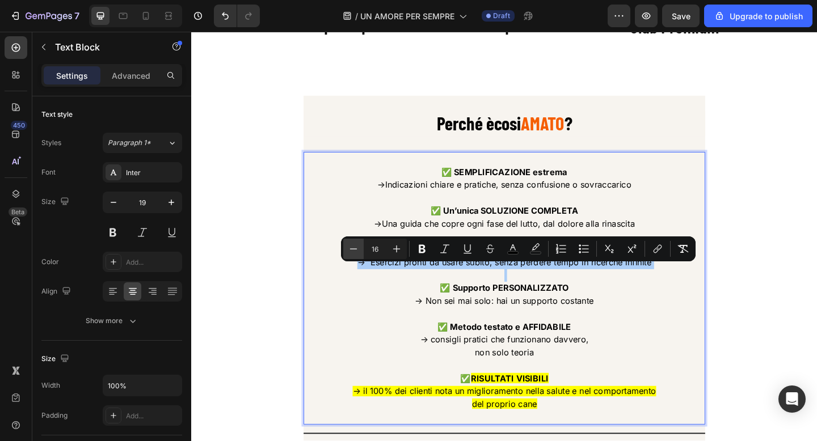
click at [355, 247] on icon "Editor contextual toolbar" at bounding box center [353, 248] width 11 height 11
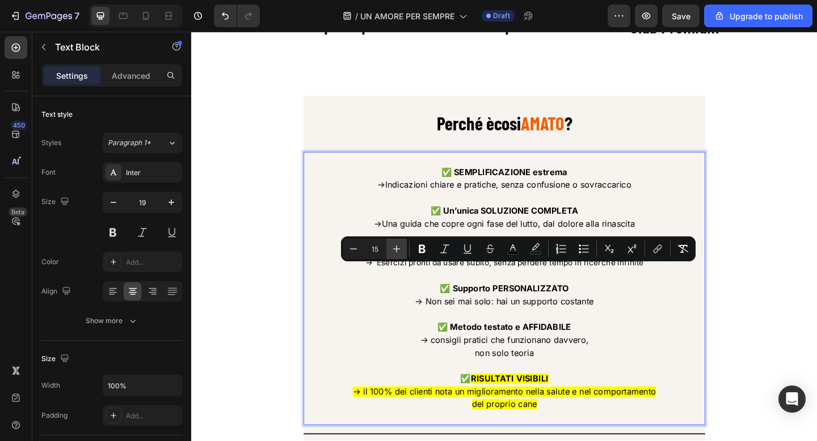
click at [401, 248] on icon "Editor contextual toolbar" at bounding box center [396, 248] width 11 height 11
type input "16"
click at [467, 289] on span "→ Esercizi pronti da usare subito, senza perdere tempo in ricerche infinite" at bounding box center [532, 282] width 320 height 11
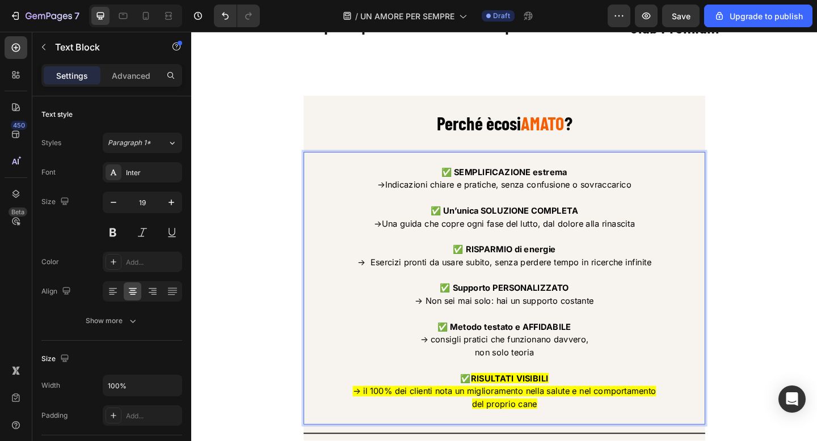
click at [487, 317] on strong "✅ Supporto PERSONALIZZATO" at bounding box center [532, 310] width 140 height 11
click at [540, 317] on strong "✅ SUPPORTO PERSONALIZZATO" at bounding box center [532, 310] width 148 height 11
click at [512, 331] on span "→ Non sei mai solo: hai un supporto costante" at bounding box center [532, 324] width 195 height 11
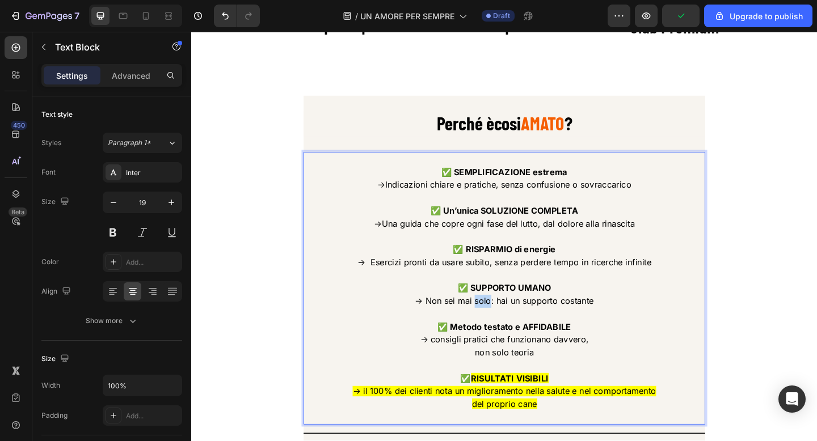
click at [512, 331] on span "→ Non sei mai solo: hai un supporto costante" at bounding box center [532, 324] width 195 height 11
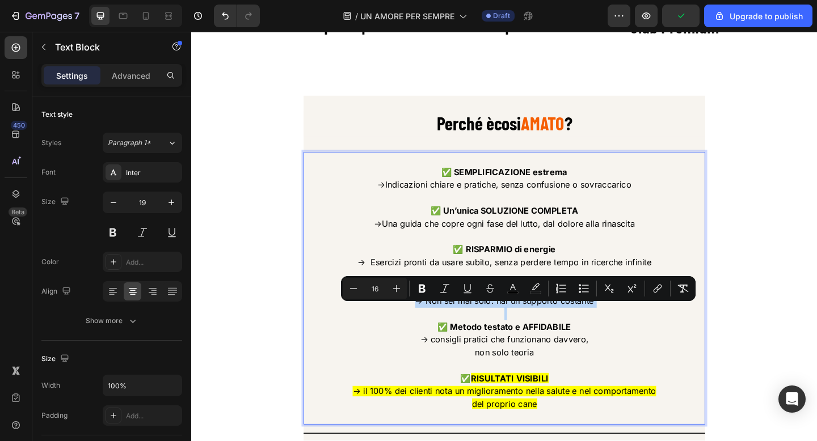
click at [489, 331] on span "→ Non sei mai solo: hai un supporto costante" at bounding box center [532, 324] width 195 height 11
click at [454, 331] on span "→ Non sei mai solo: hai un supporto costante" at bounding box center [532, 324] width 195 height 11
drag, startPoint x: 446, startPoint y: 335, endPoint x: 626, endPoint y: 336, distance: 179.8
click at [626, 331] on span "→ Non sei mai solo: hai un supporto costante" at bounding box center [532, 324] width 195 height 11
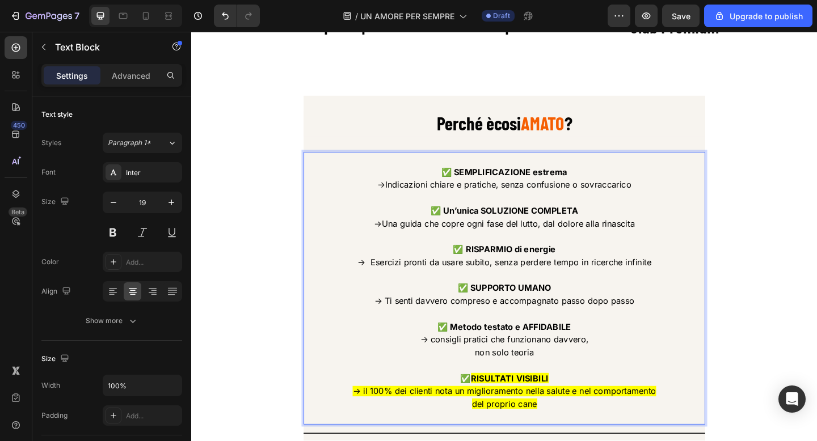
click at [599, 331] on span "→ Ti senti davvero compreso e accompagnato passo dopo passo" at bounding box center [531, 324] width 283 height 11
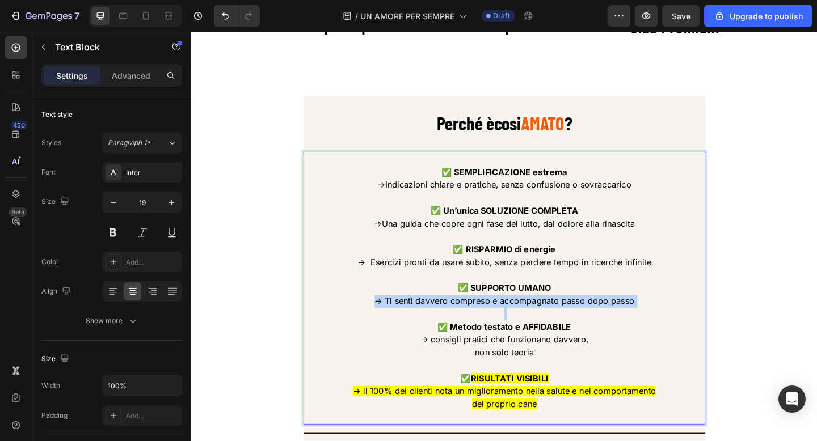
click at [599, 331] on span "→ Ti senti davvero compreso e accompagnato passo dopo passo" at bounding box center [531, 324] width 283 height 11
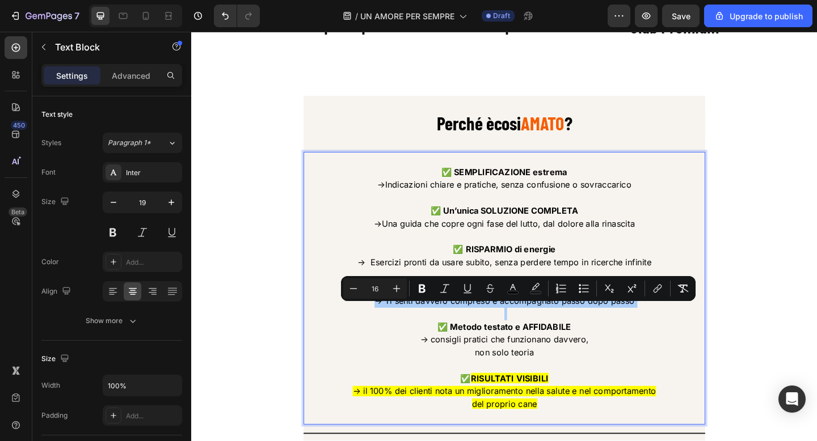
drag, startPoint x: 353, startPoint y: 290, endPoint x: 365, endPoint y: 290, distance: 11.4
click at [353, 290] on icon "Editor contextual toolbar" at bounding box center [353, 288] width 11 height 11
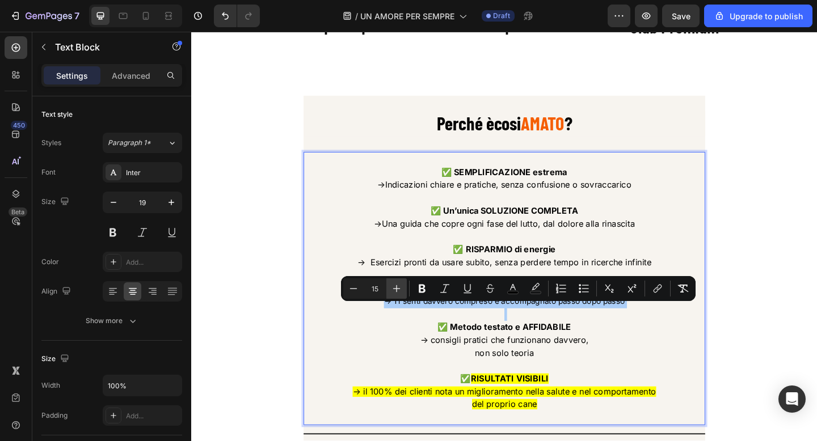
click at [399, 290] on icon "Editor contextual toolbar" at bounding box center [396, 288] width 11 height 11
type input "16"
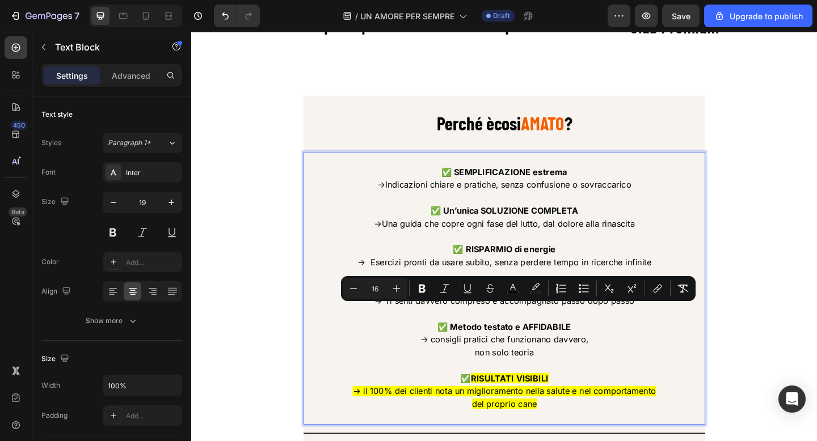
click at [461, 344] on p "Rich Text Editor. Editing area: main" at bounding box center [531, 339] width 435 height 14
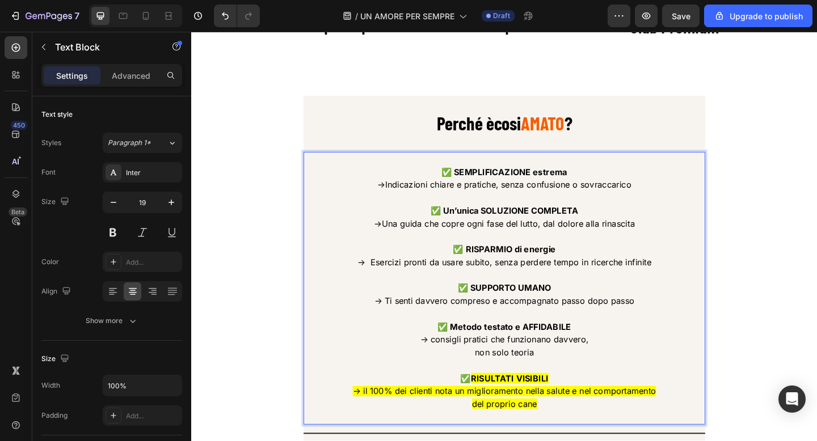
click at [520, 359] on strong "✅ Metodo testato e AFFIDABILE" at bounding box center [531, 352] width 145 height 11
drag, startPoint x: 451, startPoint y: 379, endPoint x: 568, endPoint y: 387, distance: 117.1
click at [568, 387] on div "✅ SEMPLIFICAZIONE estrema → Indicazioni chiare e pratiche, senza confusione o s…" at bounding box center [531, 311] width 437 height 297
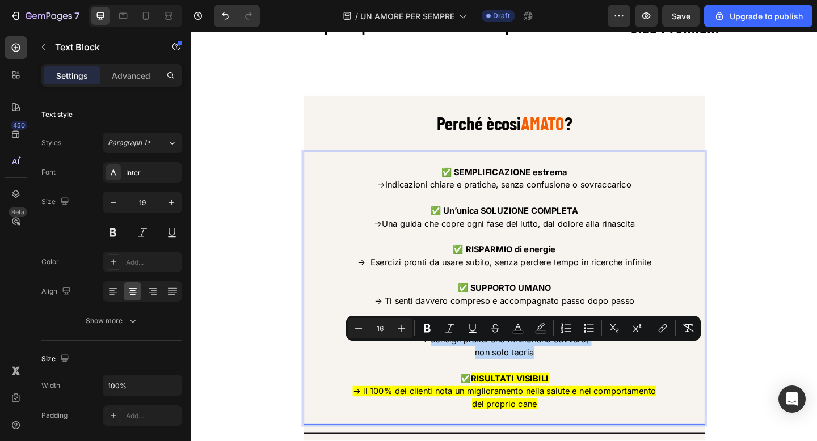
type input "11"
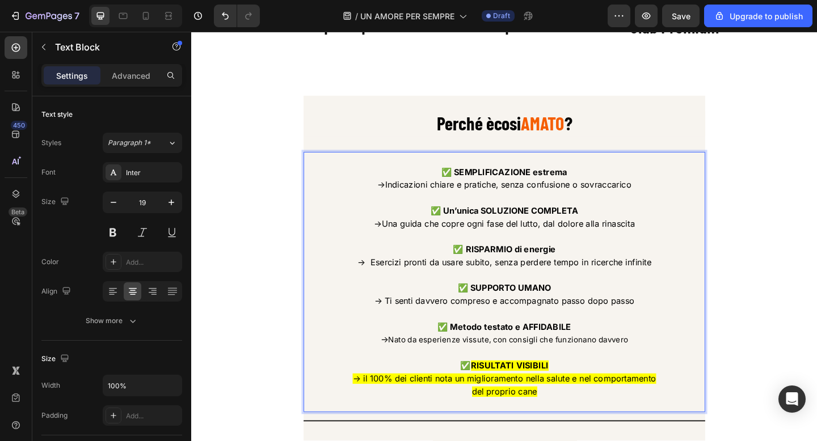
click at [538, 373] on span "Nato da esperienze vissute, con consigli che funzionano davvero" at bounding box center [536, 367] width 261 height 10
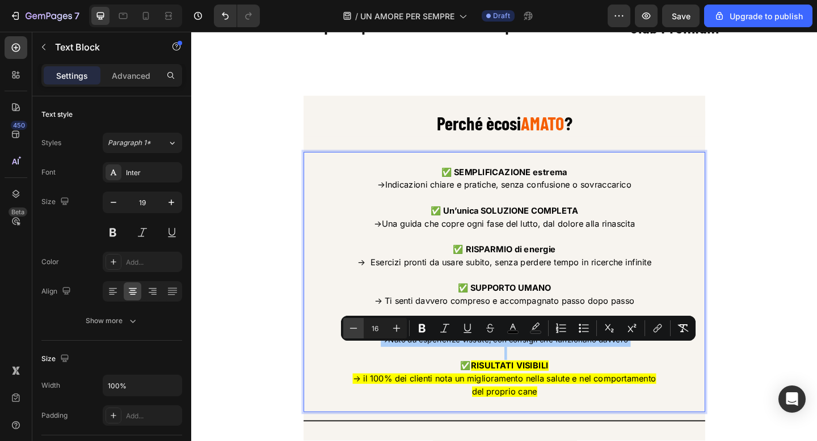
click at [356, 328] on icon "Editor contextual toolbar" at bounding box center [353, 328] width 11 height 11
click at [389, 328] on button "Plus" at bounding box center [396, 328] width 20 height 20
type input "16"
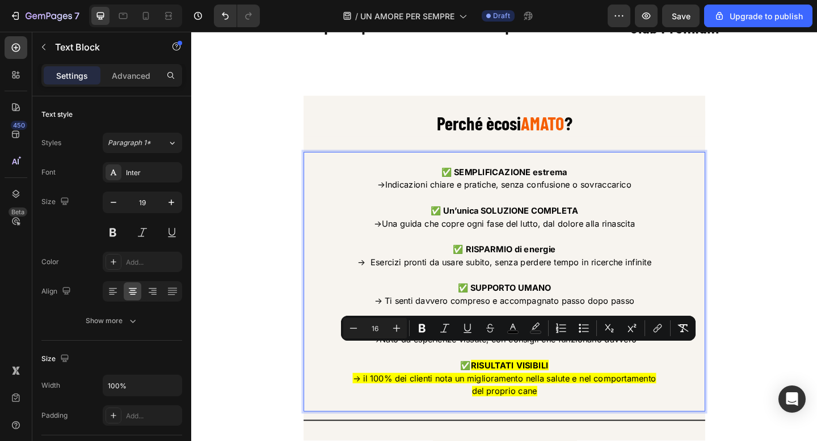
click at [553, 401] on strong "RISULTATI VISIBILI" at bounding box center [537, 394] width 85 height 11
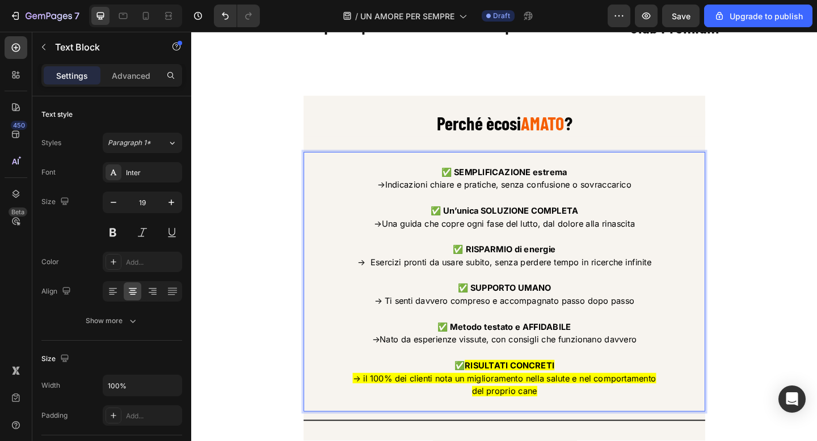
click at [515, 429] on span "del proprio cane" at bounding box center [531, 423] width 71 height 11
click at [444, 431] on p "del proprio cane" at bounding box center [531, 423] width 435 height 14
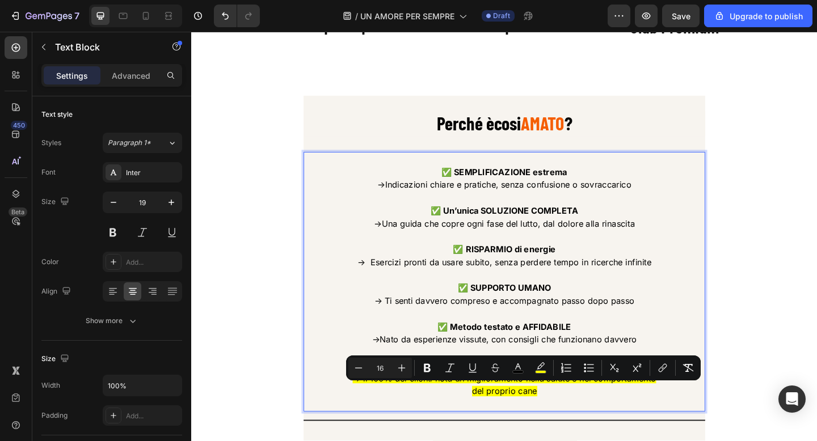
drag, startPoint x: 377, startPoint y: 421, endPoint x: 574, endPoint y: 437, distance: 197.4
click at [574, 437] on div "✅ SEMPLIFICAZIONE estrema → Indicazioni chiare e pratiche, senza confusione o s…" at bounding box center [531, 304] width 437 height 283
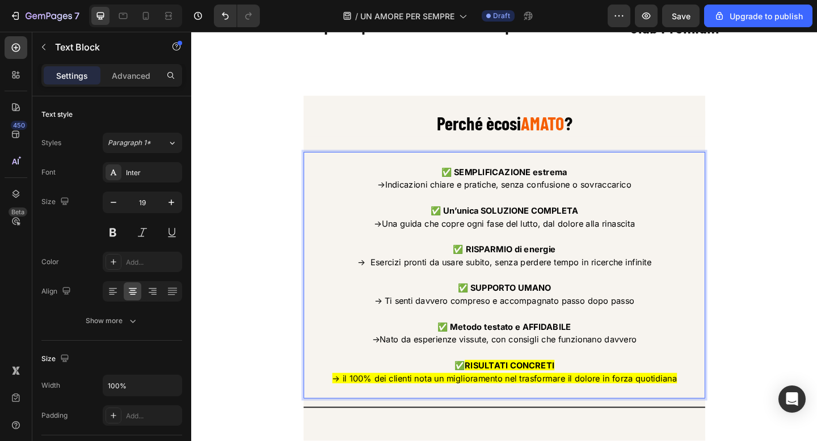
click at [524, 415] on span "→ il 100% dei clienti nota un miglioramento nel trasformare il dolore in forza …" at bounding box center [531, 408] width 375 height 11
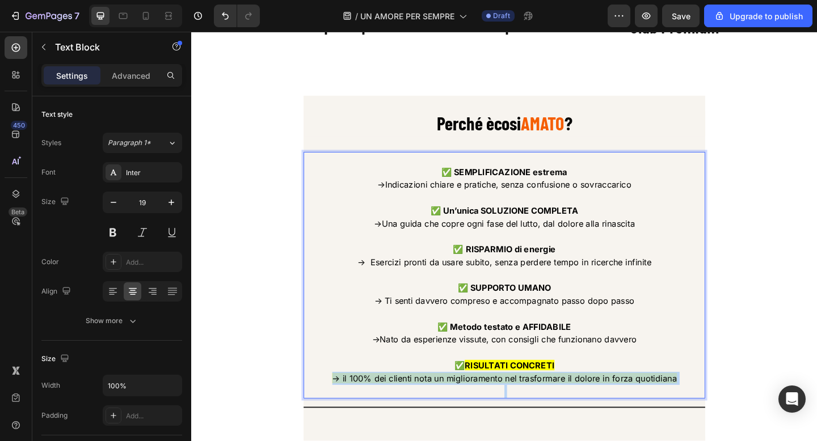
click at [524, 415] on span "→ il 100% dei clienti nota un miglioramento nel trasformare il dolore in forza …" at bounding box center [531, 408] width 375 height 11
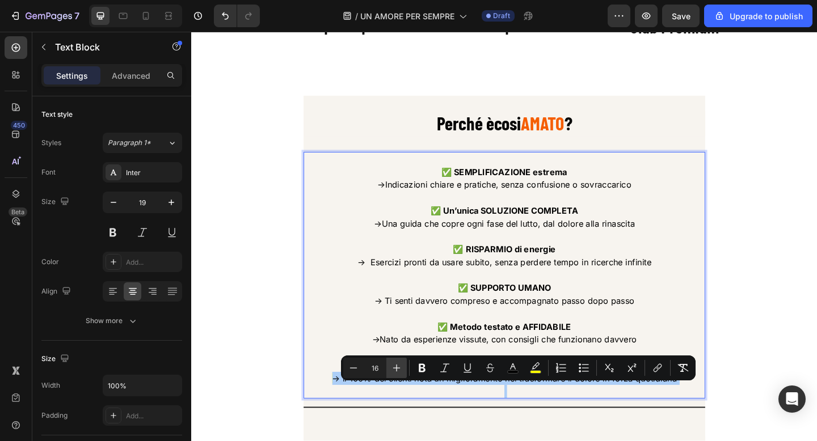
click at [398, 368] on icon "Editor contextual toolbar" at bounding box center [396, 368] width 7 height 7
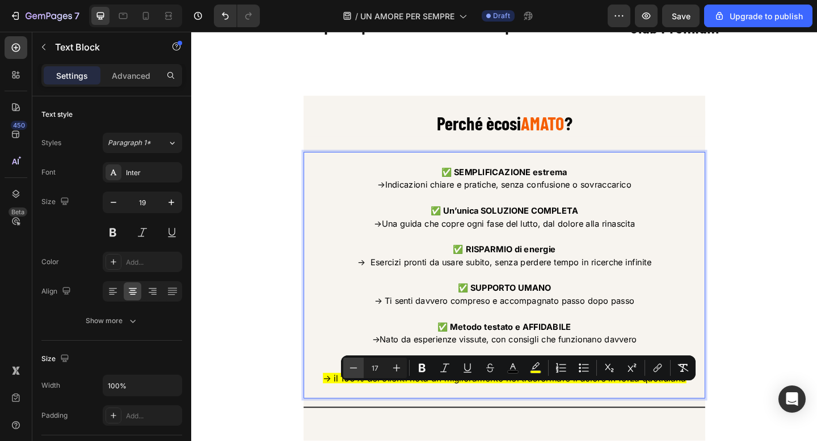
click at [348, 366] on icon "Editor contextual toolbar" at bounding box center [353, 367] width 11 height 11
type input "16"
click at [449, 304] on p "Rich Text Editor. Editing area: main" at bounding box center [531, 297] width 435 height 14
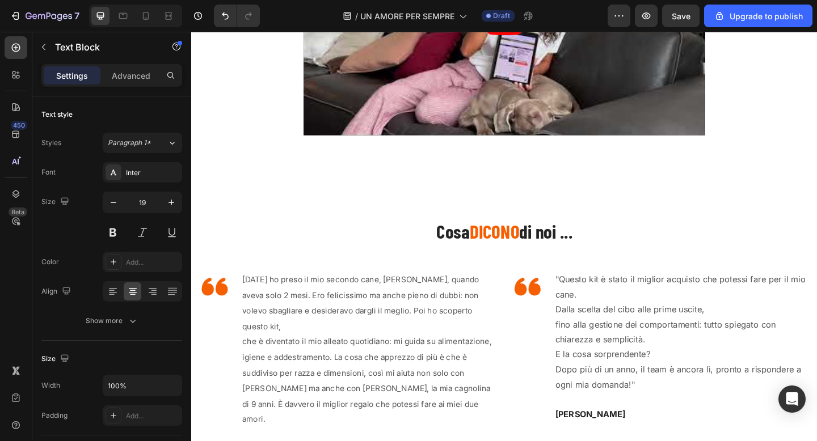
scroll to position [917, 0]
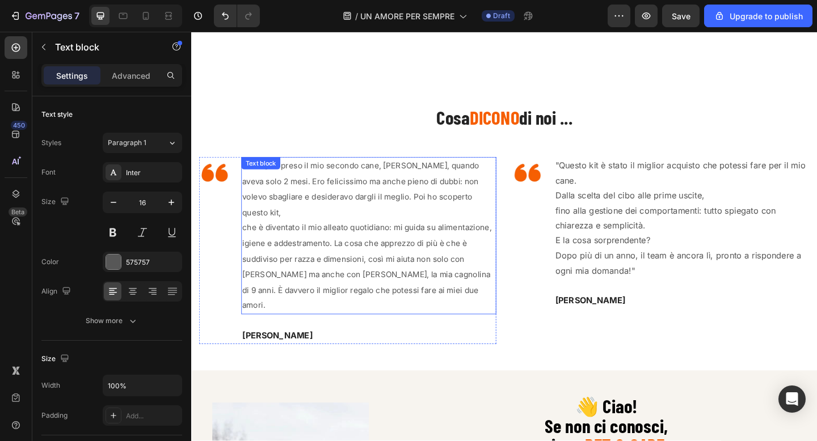
click at [351, 244] on span "che è diventato il mio alleato quotidiano: mi guida su alimentazione, igiene e …" at bounding box center [382, 287] width 271 height 95
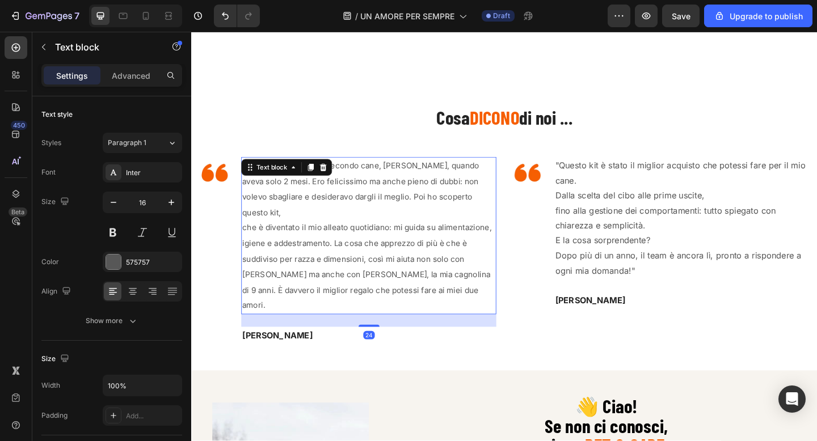
click at [351, 244] on span "che è diventato il mio alleato quotidiano: mi guida su alimentazione, igiene e …" at bounding box center [382, 287] width 271 height 95
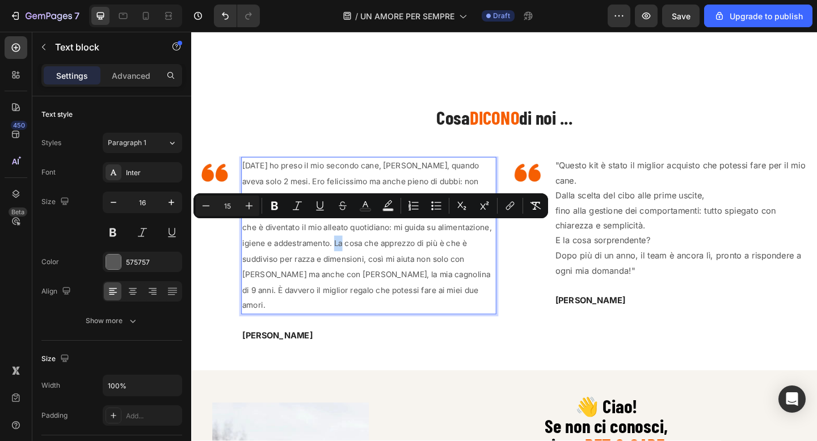
click at [351, 244] on span "che è diventato il mio alleato quotidiano: mi guida su alimentazione, igiene e …" at bounding box center [382, 287] width 271 height 95
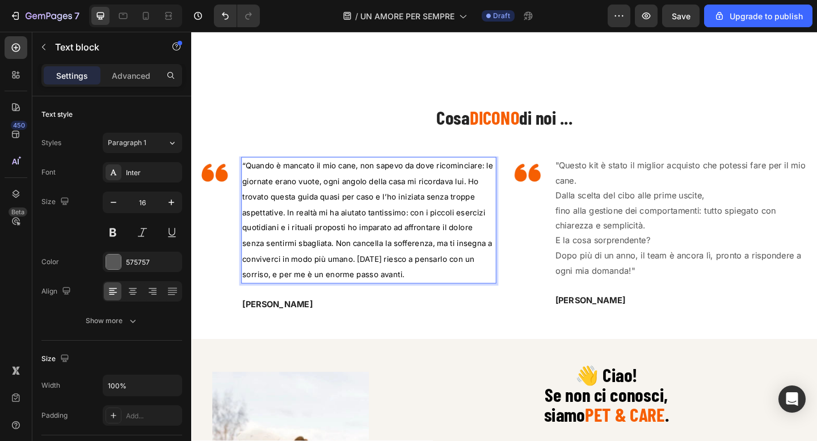
click at [250, 180] on span "“Quando è mancato il mio cane, non sapevo da dove ricominciare: le giornate era…" at bounding box center [383, 237] width 273 height 129
click at [642, 236] on p "fino alla gestione dei comportamenti: tutto spiegato con chiarezza e semplicità." at bounding box center [724, 235] width 275 height 33
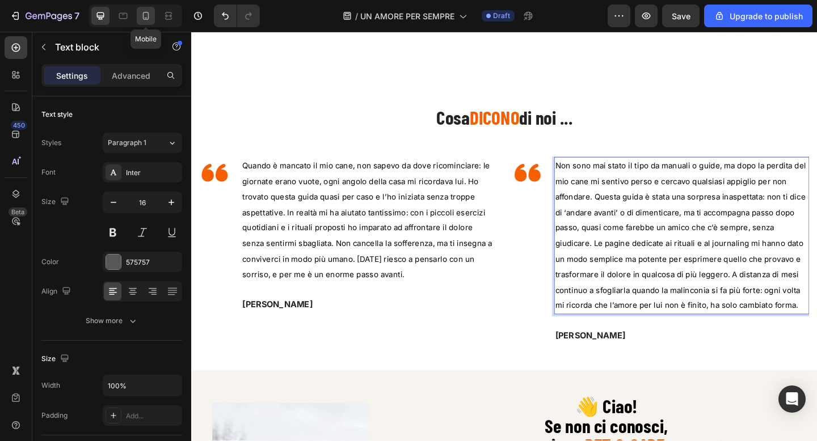
click at [154, 18] on div at bounding box center [146, 16] width 18 height 18
type input "14"
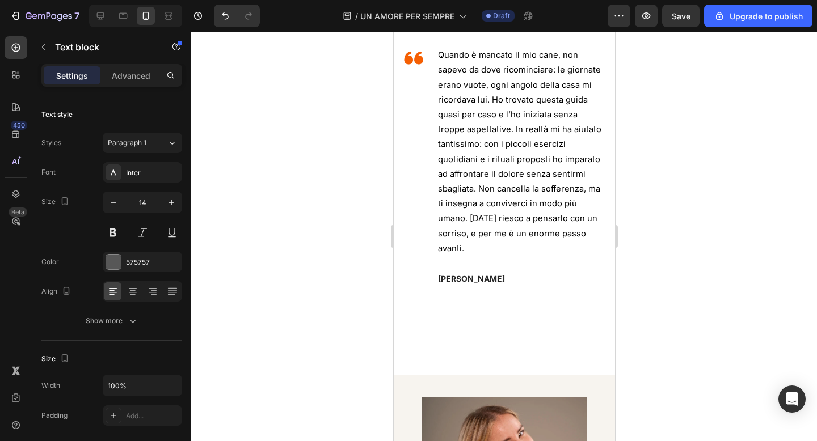
scroll to position [819, 0]
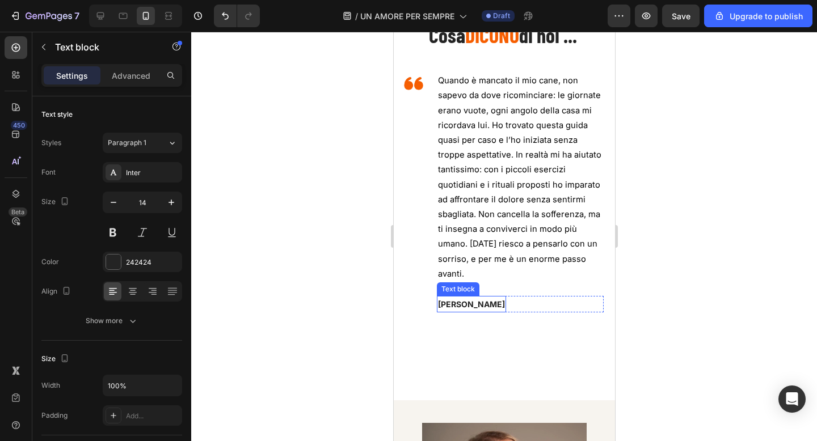
click at [452, 300] on strong "NICOLA" at bounding box center [470, 305] width 67 height 10
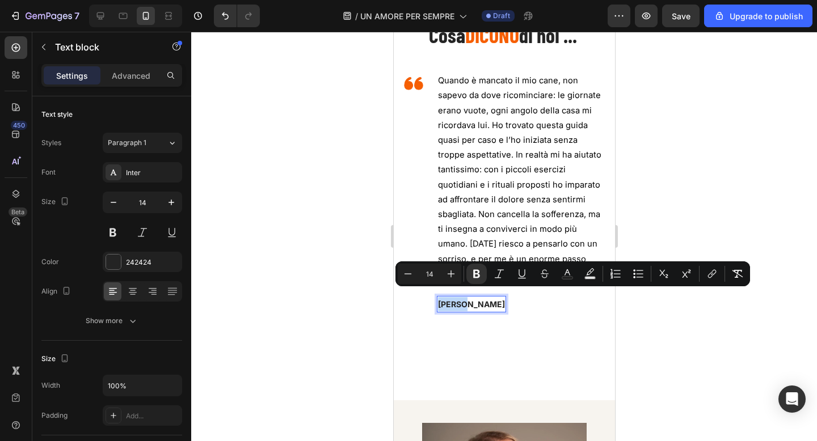
click at [452, 300] on strong "NICOLA" at bounding box center [470, 305] width 67 height 10
click at [698, 136] on div at bounding box center [504, 237] width 626 height 410
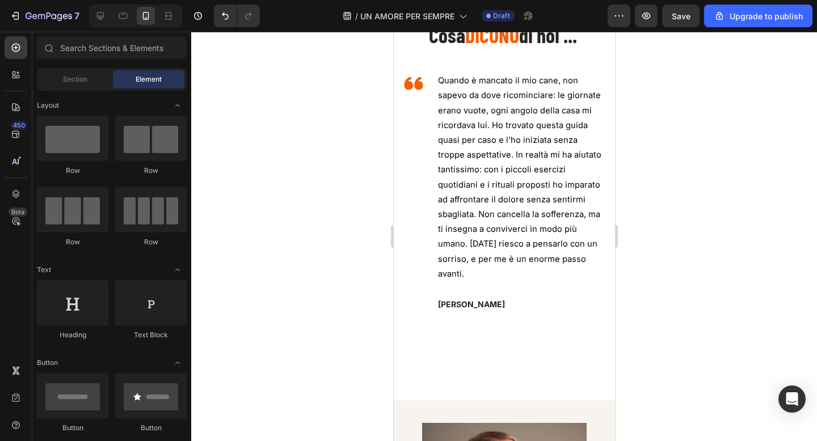
click at [698, 136] on div at bounding box center [504, 237] width 626 height 410
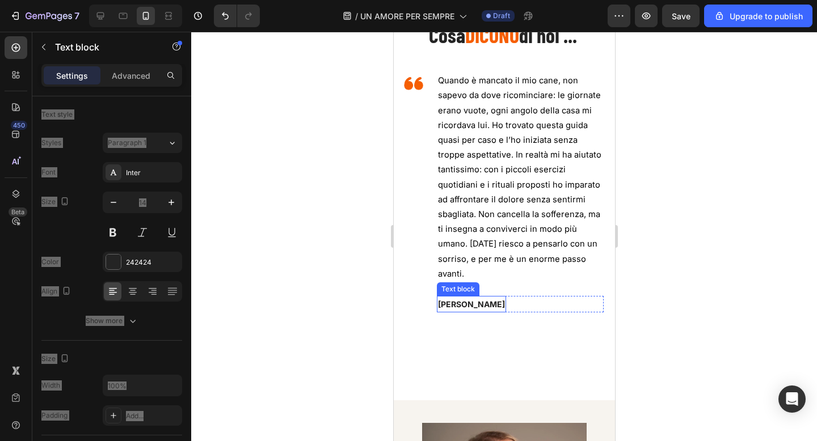
click at [452, 300] on strong "NICOLA" at bounding box center [470, 305] width 67 height 10
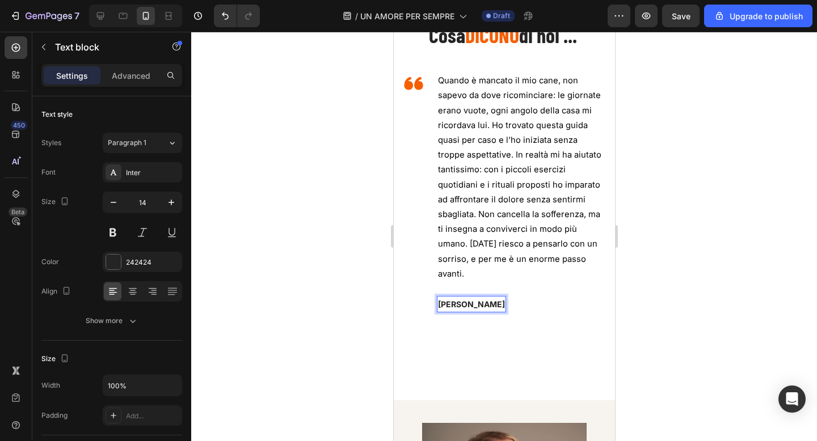
click at [452, 300] on strong "NICOLA" at bounding box center [470, 305] width 67 height 10
click at [97, 18] on icon at bounding box center [100, 15] width 11 height 11
type input "16"
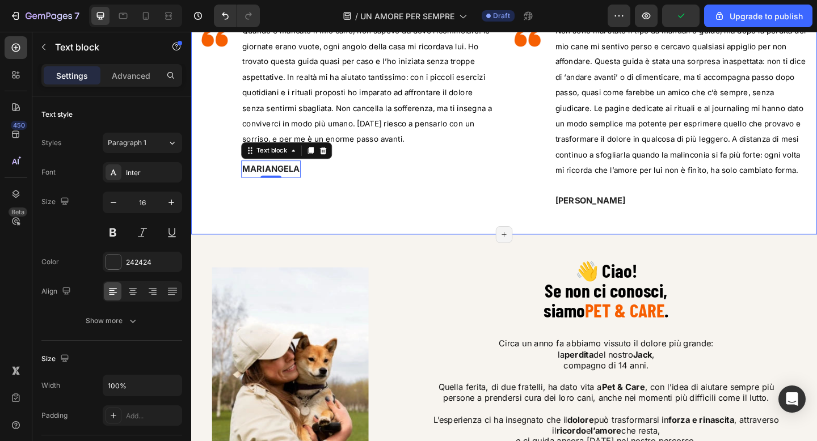
scroll to position [883, 0]
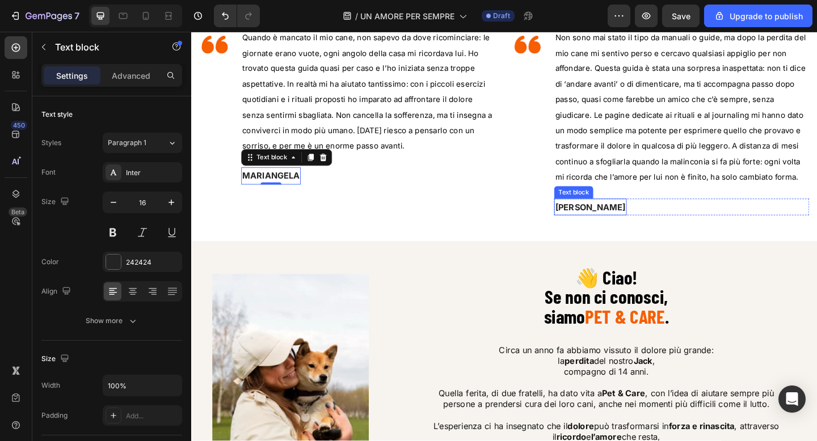
click at [616, 222] on strong "FRANCESCA B." at bounding box center [625, 222] width 77 height 11
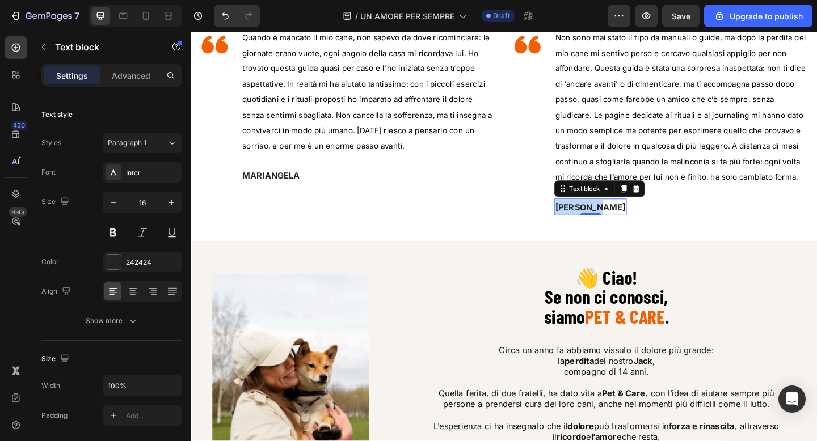
click at [616, 222] on strong "FRANCESCA B." at bounding box center [625, 222] width 77 height 11
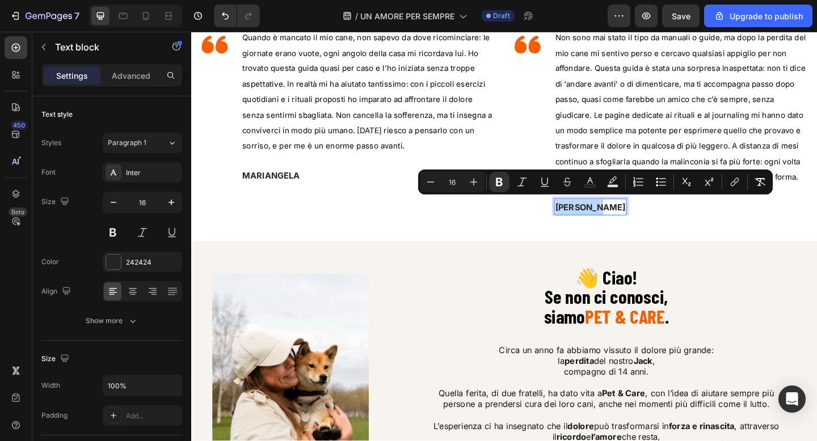
click at [616, 222] on strong "FRANCESCA B." at bounding box center [625, 222] width 77 height 11
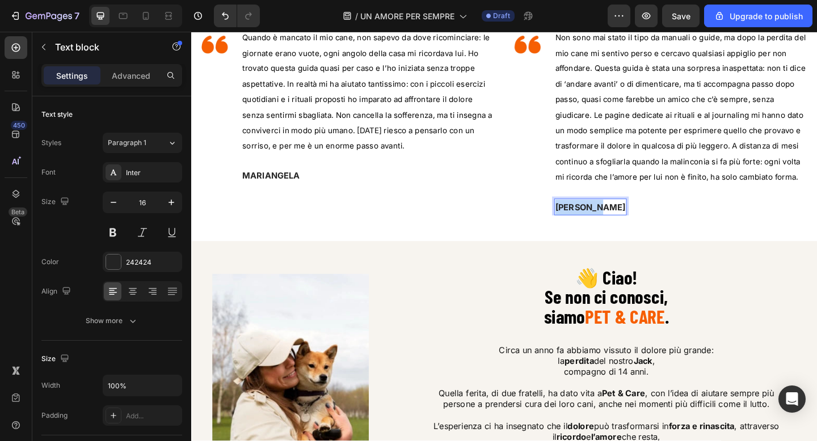
click at [616, 222] on strong "FRANCESCA B." at bounding box center [625, 222] width 77 height 11
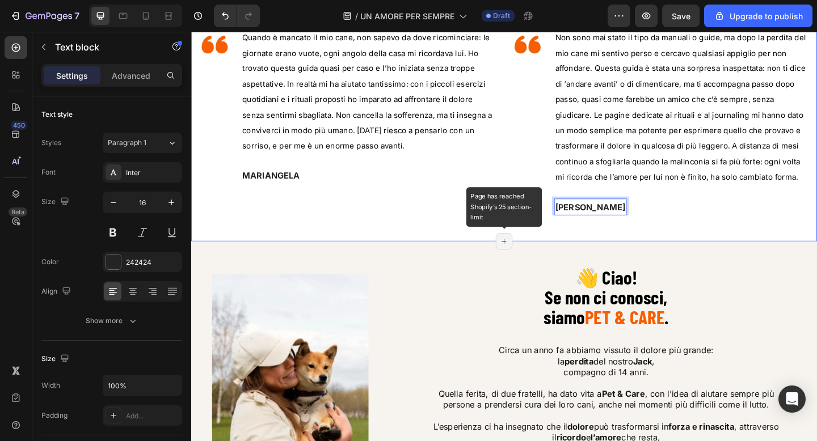
click at [533, 255] on icon at bounding box center [531, 259] width 9 height 9
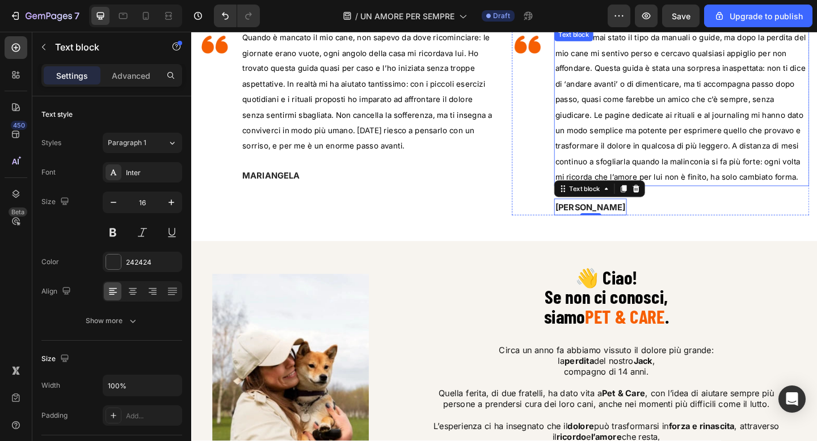
click at [681, 147] on p "Non sono mai stato il tipo da manuali o guide, ma dopo la perdita del mio cane …" at bounding box center [724, 113] width 275 height 169
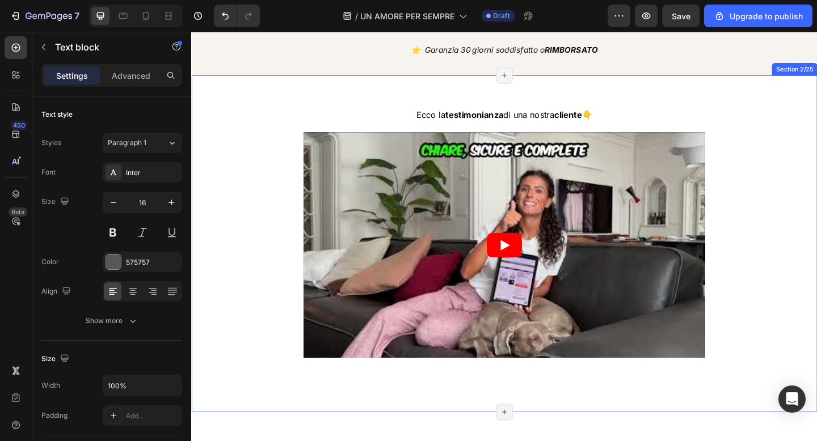
scroll to position [0, 0]
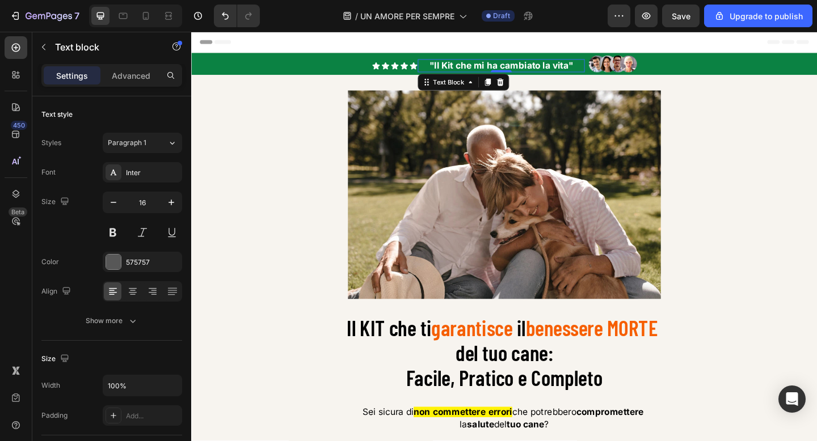
click at [504, 71] on strong ""Il Kit che mi ha cambiato la vita"" at bounding box center [528, 68] width 157 height 11
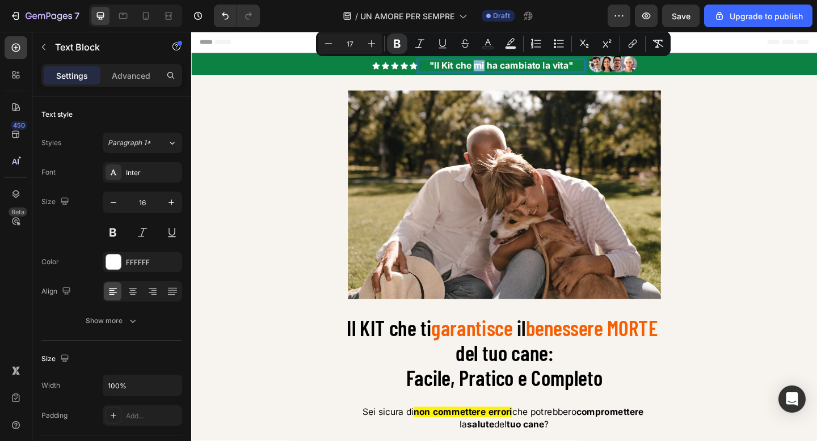
click at [504, 71] on strong ""Il Kit che mi ha cambiato la vita"" at bounding box center [528, 68] width 157 height 11
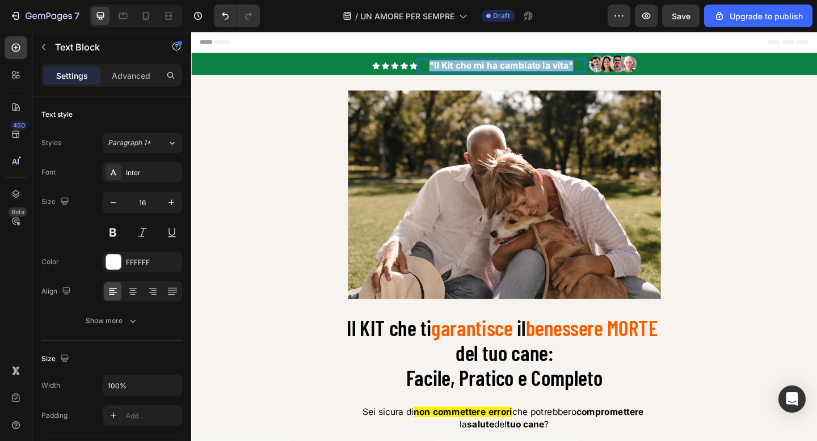
click at [504, 71] on strong ""Il Kit che mi ha cambiato la vita"" at bounding box center [528, 68] width 157 height 11
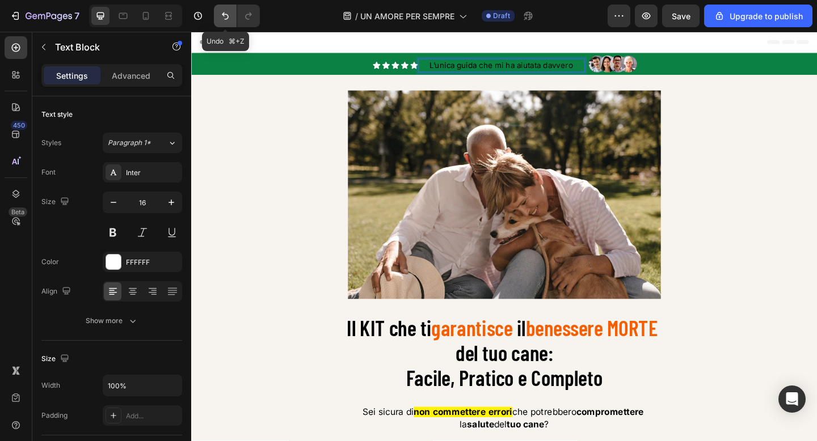
click at [222, 14] on icon "Undo/Redo" at bounding box center [225, 15] width 11 height 11
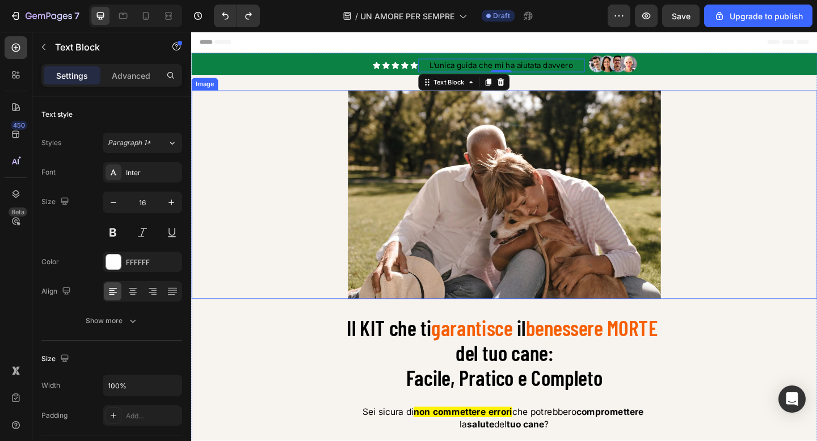
click at [289, 129] on div at bounding box center [531, 209] width 681 height 227
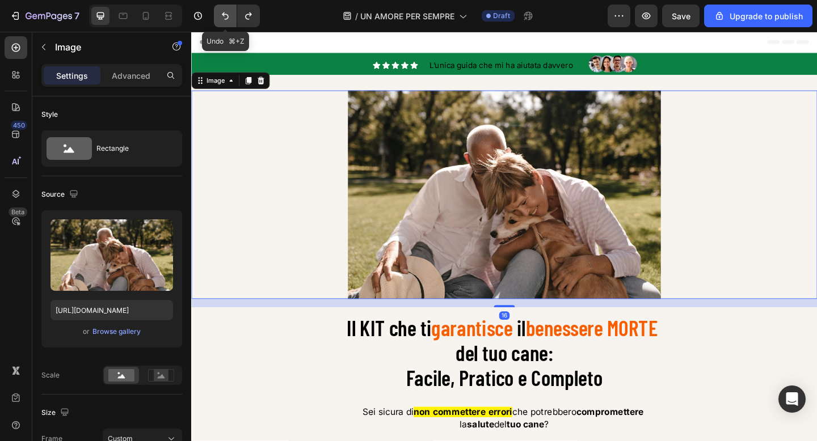
click at [223, 11] on icon "Undo/Redo" at bounding box center [225, 15] width 11 height 11
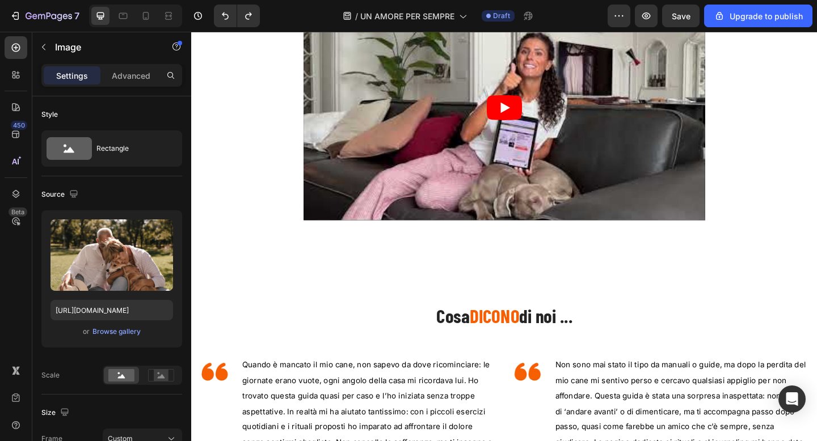
scroll to position [881, 0]
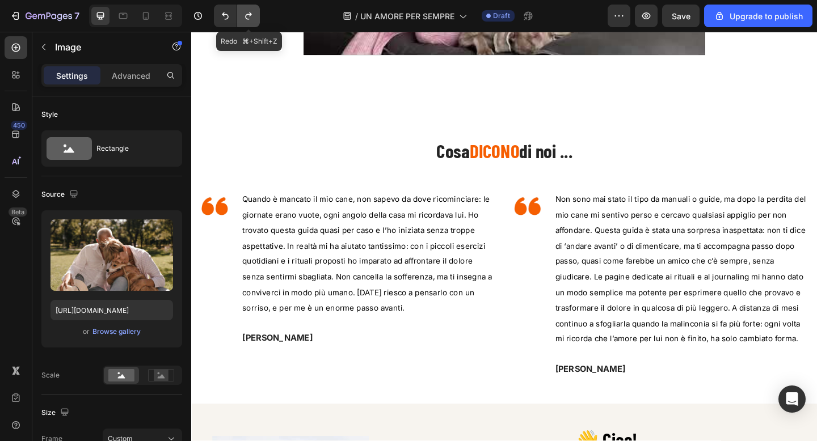
click at [250, 22] on button "Undo/Redo" at bounding box center [248, 16] width 23 height 23
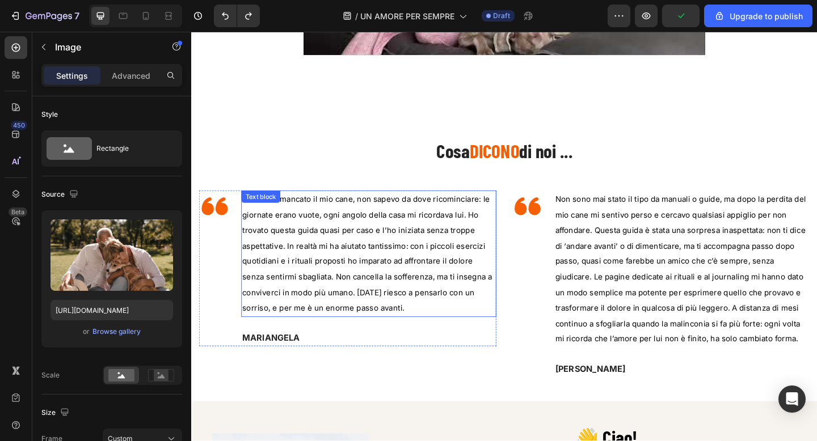
scroll to position [0, 0]
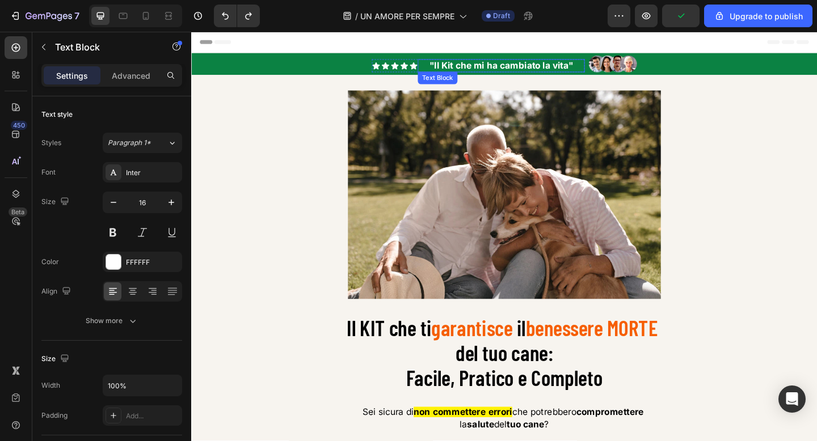
click at [536, 69] on strong ""Il Kit che mi ha cambiato la vita"" at bounding box center [528, 68] width 157 height 11
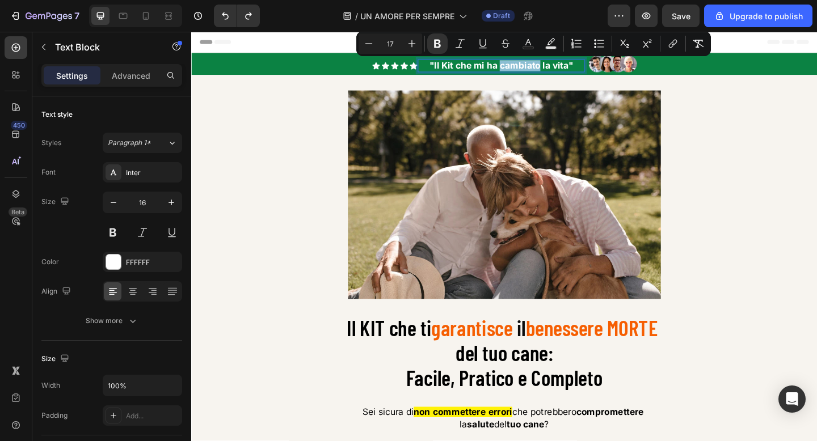
click at [536, 69] on strong ""Il Kit che mi ha cambiato la vita"" at bounding box center [528, 68] width 157 height 11
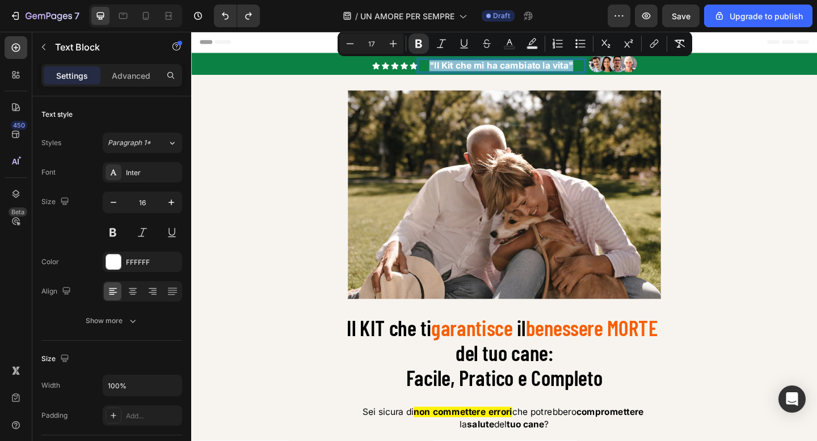
click at [545, 69] on strong ""Il Kit che mi ha cambiato la vita"" at bounding box center [528, 68] width 157 height 11
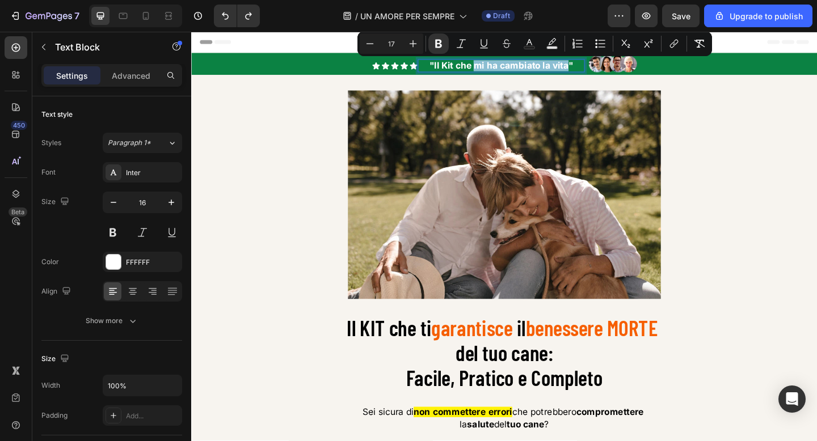
drag, startPoint x: 500, startPoint y: 69, endPoint x: 598, endPoint y: 68, distance: 98.1
click at [598, 68] on strong ""Il Kit che mi ha cambiato la vita"" at bounding box center [528, 68] width 157 height 11
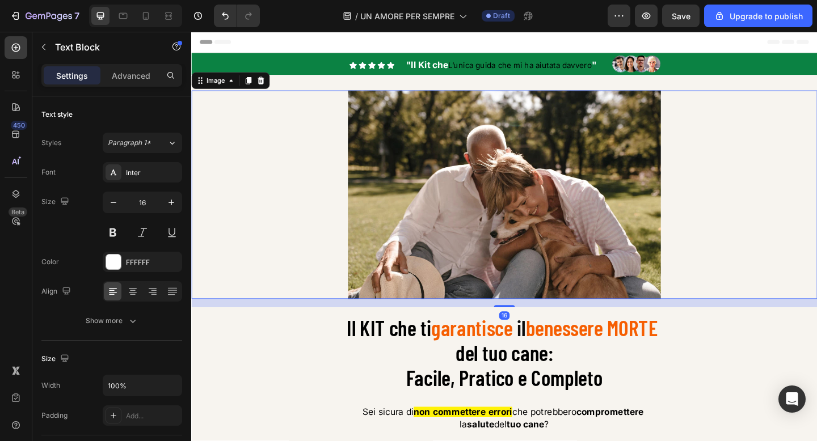
click at [273, 107] on div at bounding box center [531, 209] width 681 height 227
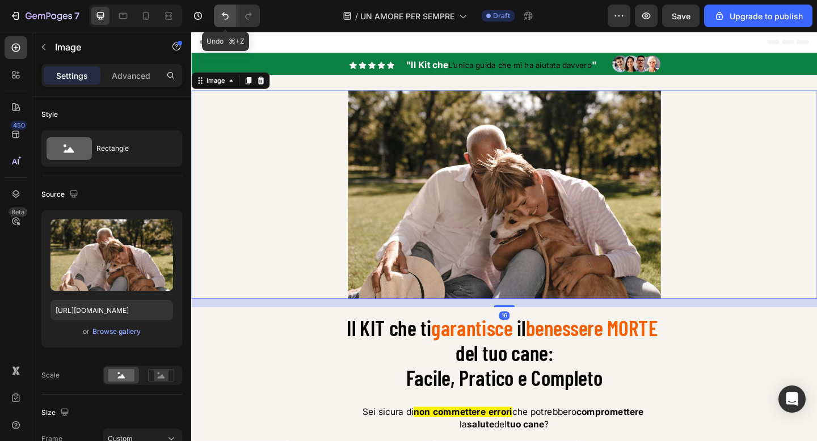
click at [225, 17] on icon "Undo/Redo" at bounding box center [225, 15] width 11 height 11
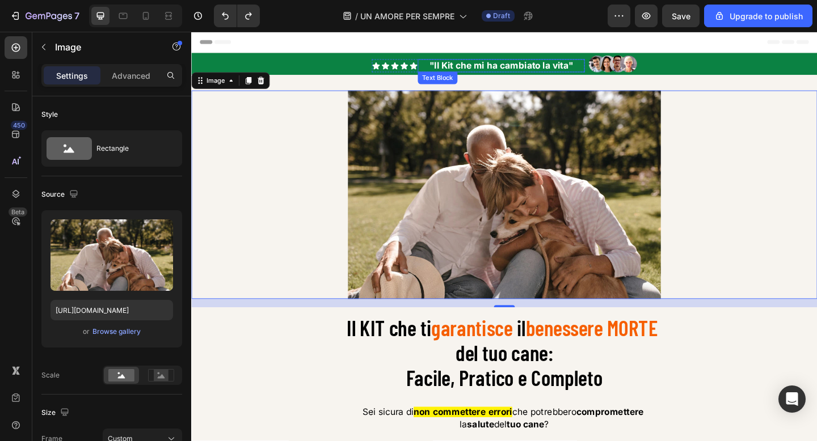
click at [475, 71] on strong ""Il Kit che mi ha cambiato la vita"" at bounding box center [528, 68] width 157 height 11
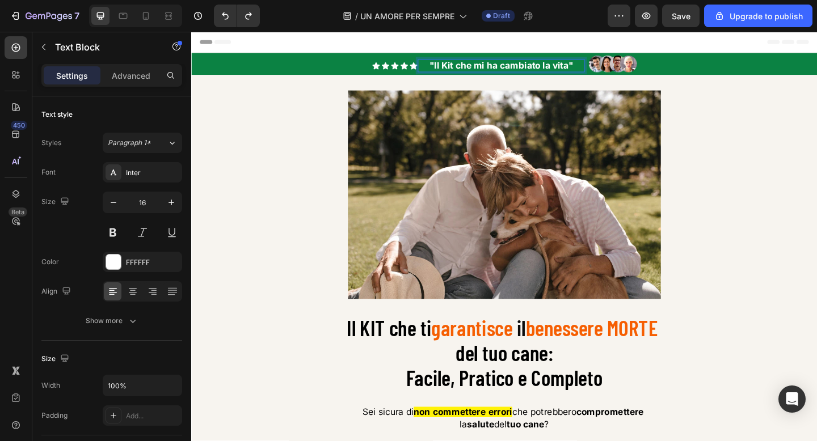
click at [500, 69] on strong ""Il Kit che mi ha cambiato la vita"" at bounding box center [528, 68] width 157 height 11
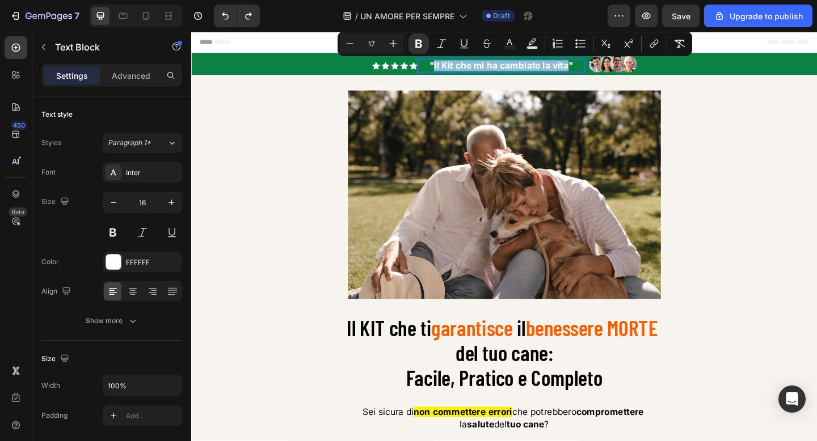
drag, startPoint x: 601, startPoint y: 67, endPoint x: 457, endPoint y: 72, distance: 144.2
click at [457, 72] on strong ""Il Kit che mi ha cambiato la vita"" at bounding box center [528, 68] width 157 height 11
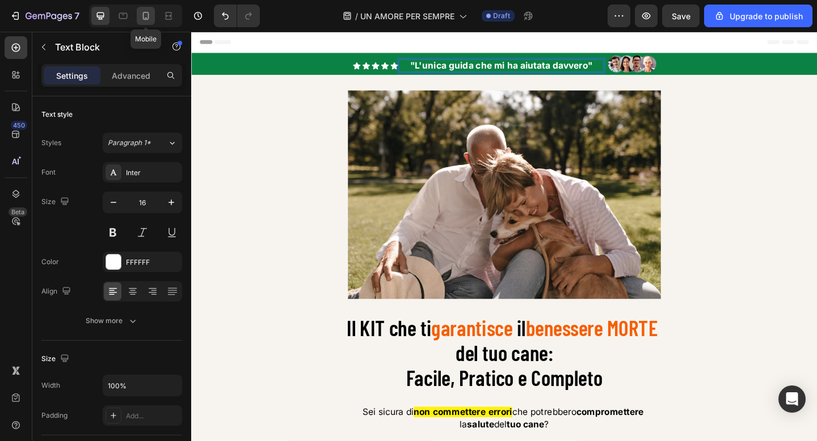
click at [151, 18] on icon at bounding box center [145, 15] width 11 height 11
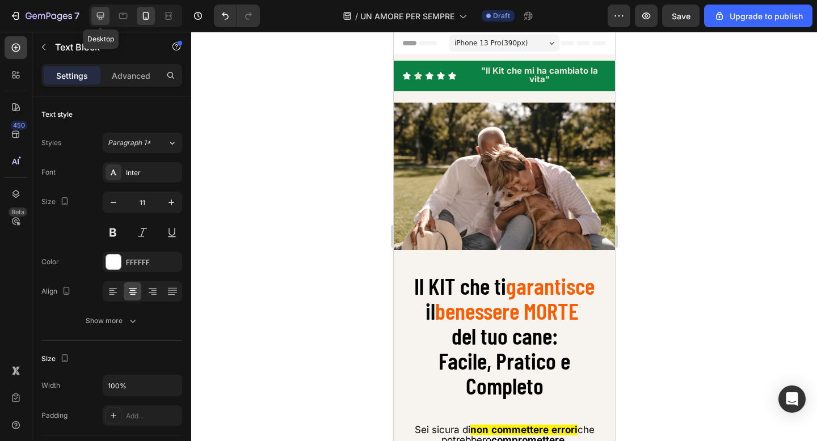
click at [99, 21] on icon at bounding box center [100, 15] width 11 height 11
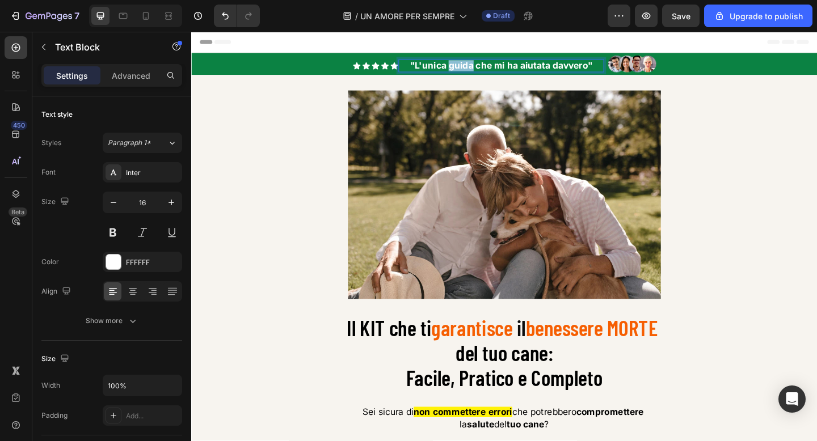
click at [493, 70] on strong ""L'unica guida che mi ha aiutata davvero"" at bounding box center [528, 68] width 199 height 11
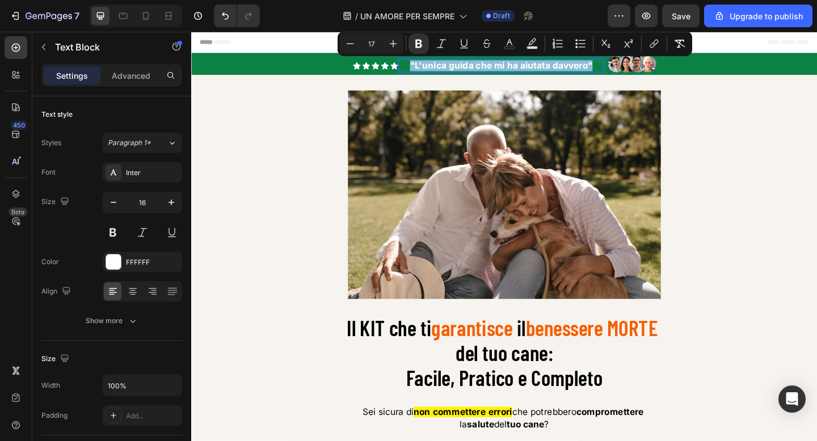
copy strong ""L'unica guida che mi ha aiutata davvero""
click at [150, 18] on icon at bounding box center [145, 15] width 11 height 11
type input "11"
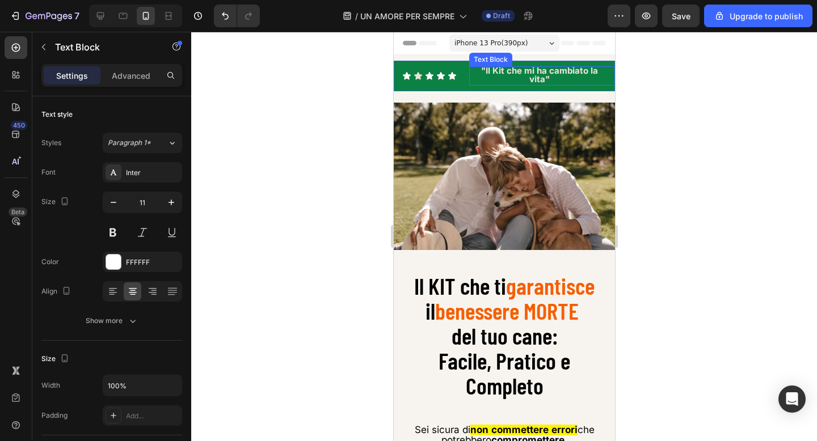
click at [503, 70] on strong ""Il Kit che mi ha cambiato la vita"" at bounding box center [538, 74] width 117 height 19
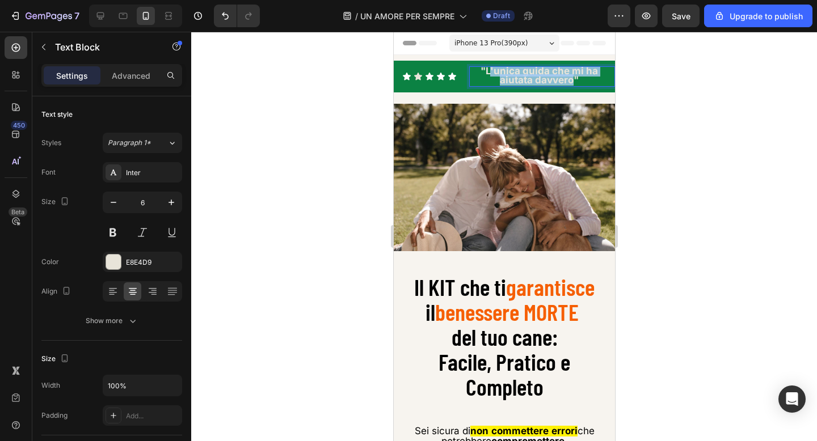
drag, startPoint x: 491, startPoint y: 70, endPoint x: 570, endPoint y: 79, distance: 78.8
click at [570, 79] on strong ""L'unica guida che mi ha aiutata davvero"" at bounding box center [538, 75] width 117 height 20
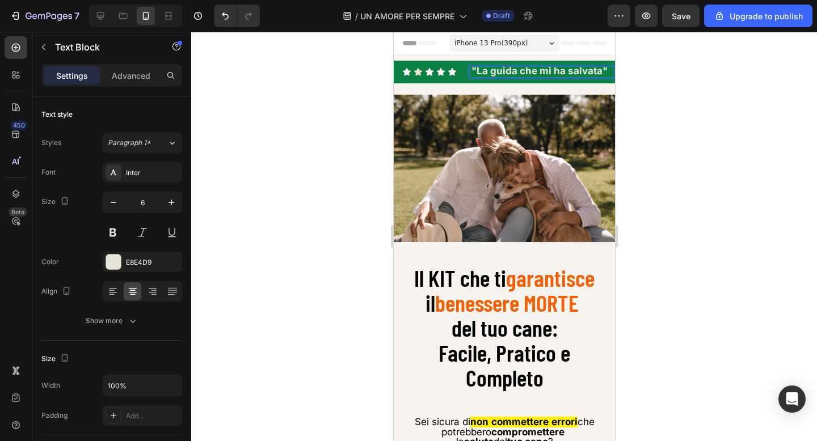
click at [541, 68] on strong ""La guida che mi ha salvata"" at bounding box center [539, 70] width 136 height 11
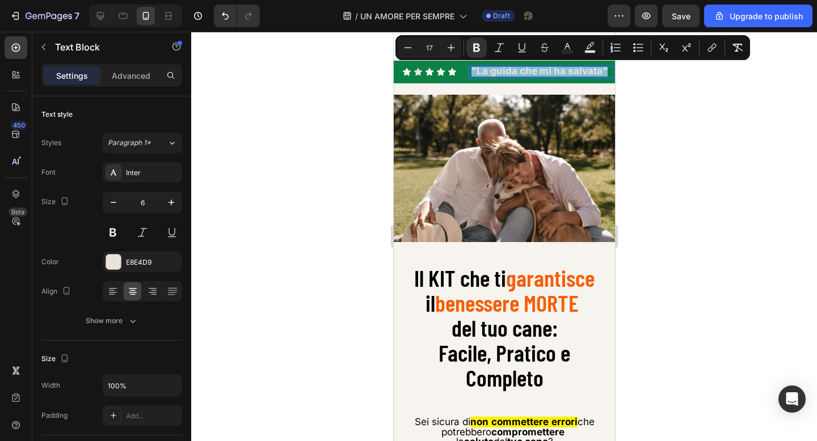
copy strong ""La guida che mi ha salvata""
click at [102, 17] on icon at bounding box center [100, 15] width 7 height 7
type input "24"
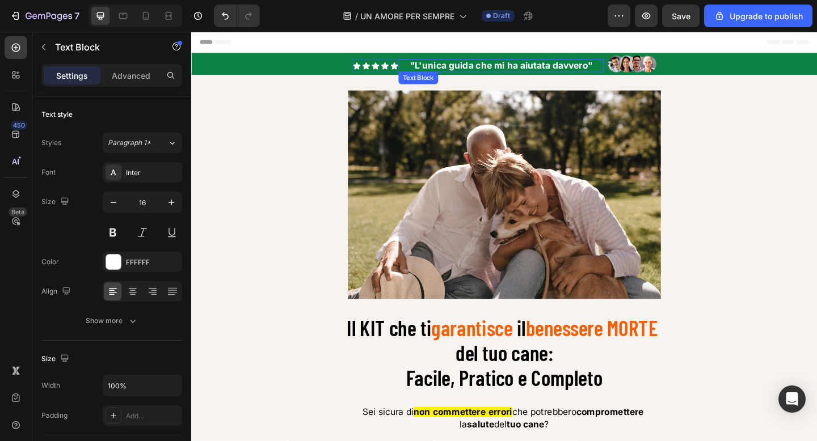
click at [513, 69] on strong ""L'unica guida che mi ha aiutata davvero"" at bounding box center [528, 68] width 199 height 11
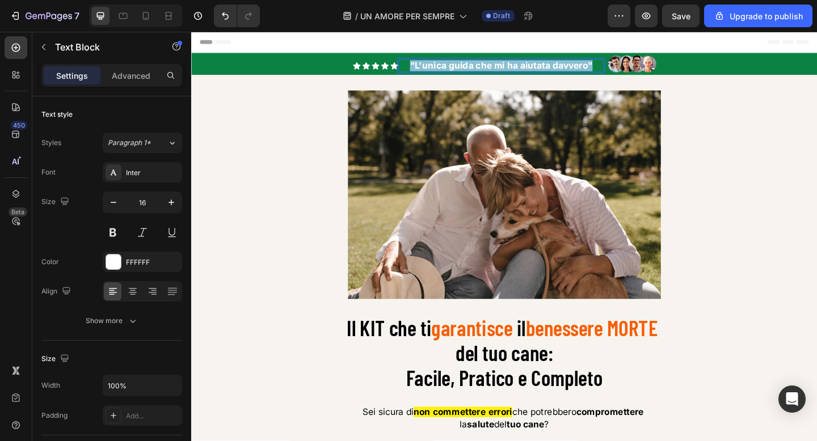
click at [513, 69] on strong ""L'unica guida che mi ha aiutata davvero"" at bounding box center [528, 68] width 199 height 11
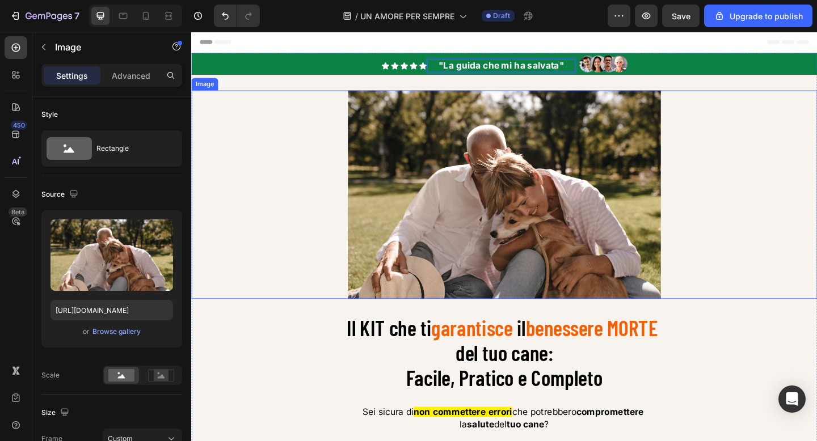
click at [749, 132] on div at bounding box center [531, 209] width 681 height 227
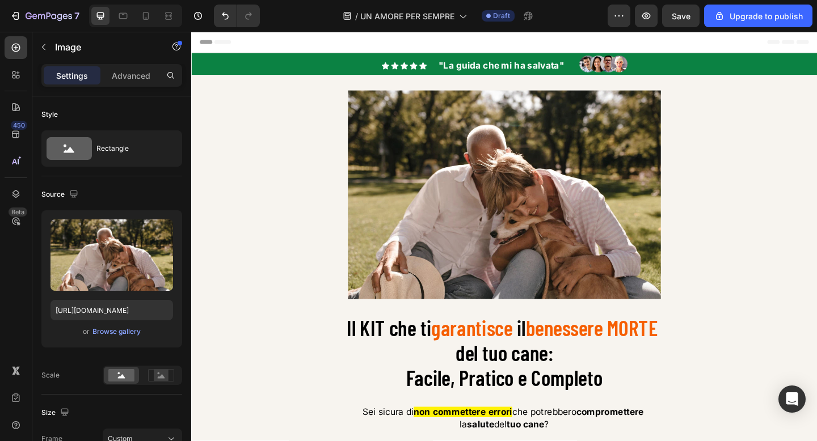
scroll to position [119, 0]
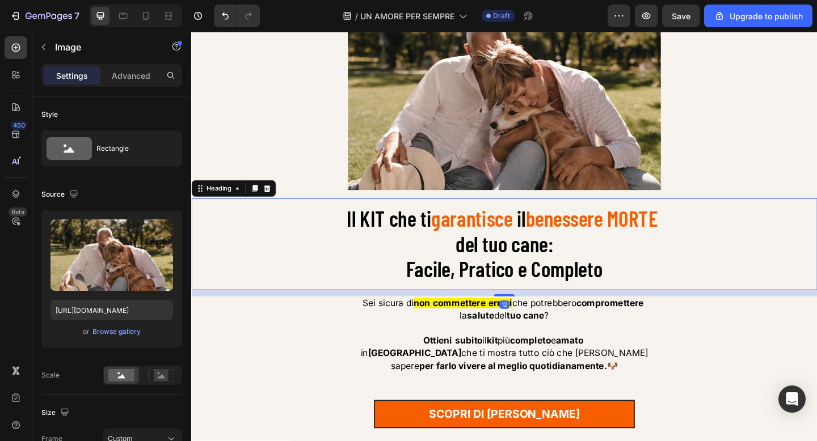
click at [530, 278] on span "Facile, Pratico e Completo" at bounding box center [532, 290] width 214 height 28
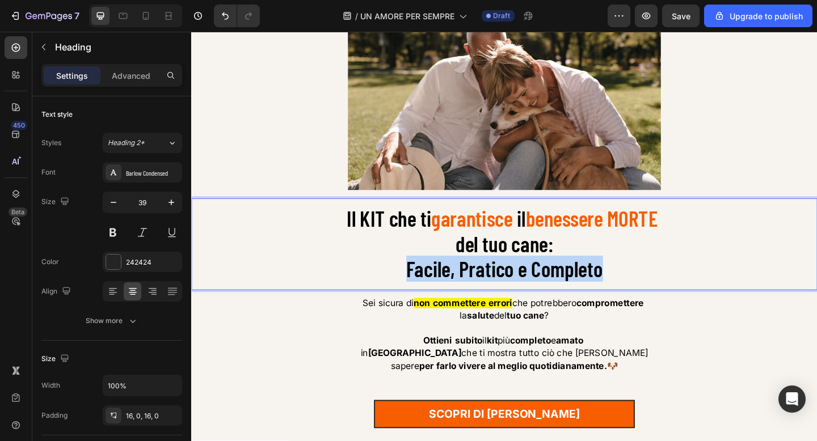
click at [530, 278] on span "Facile, Pratico e Completo" at bounding box center [532, 290] width 214 height 28
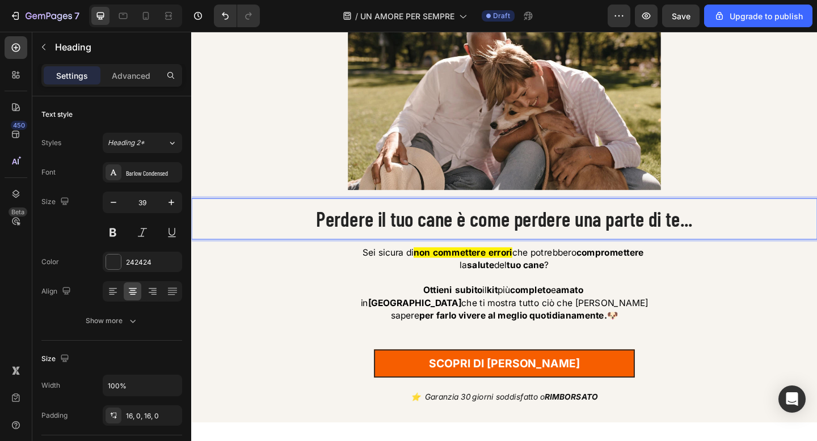
click at [496, 241] on p "Perdere il tuo cane è come perdere una parte di te..." at bounding box center [531, 235] width 681 height 27
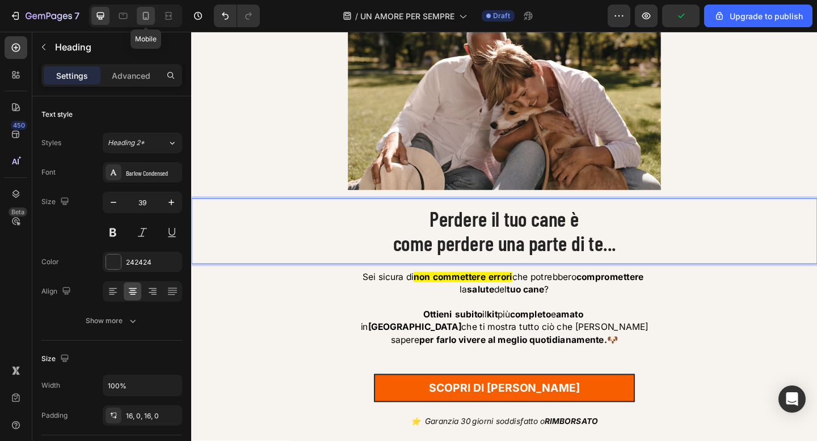
click at [142, 20] on icon at bounding box center [145, 15] width 11 height 11
type input "35"
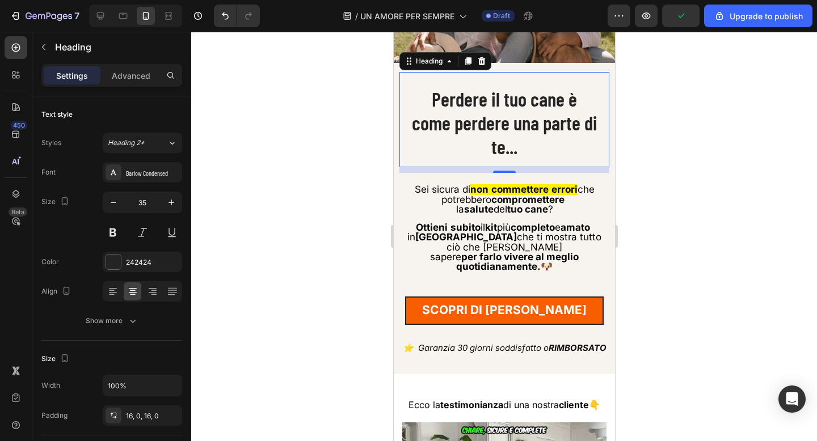
scroll to position [180, 0]
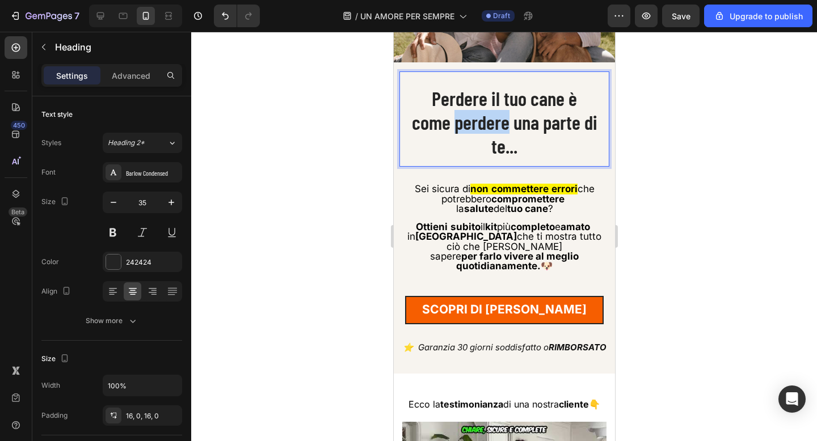
click at [484, 128] on p "Perdere il tuo cane è come perdere una parte di te..." at bounding box center [504, 121] width 210 height 71
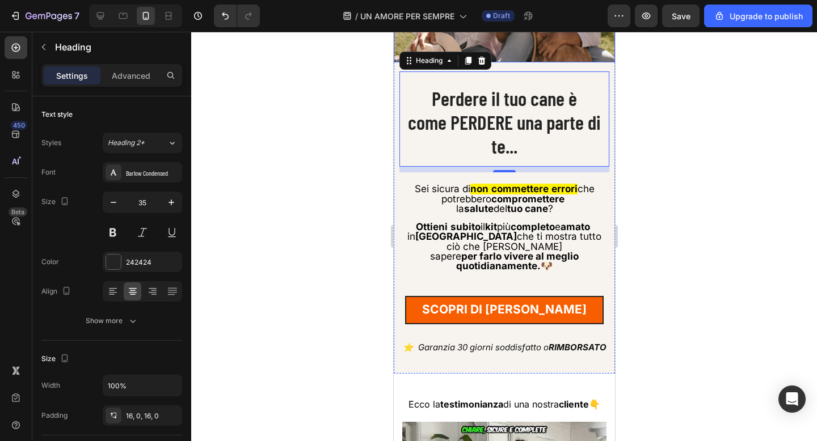
click at [331, 80] on div at bounding box center [504, 237] width 626 height 410
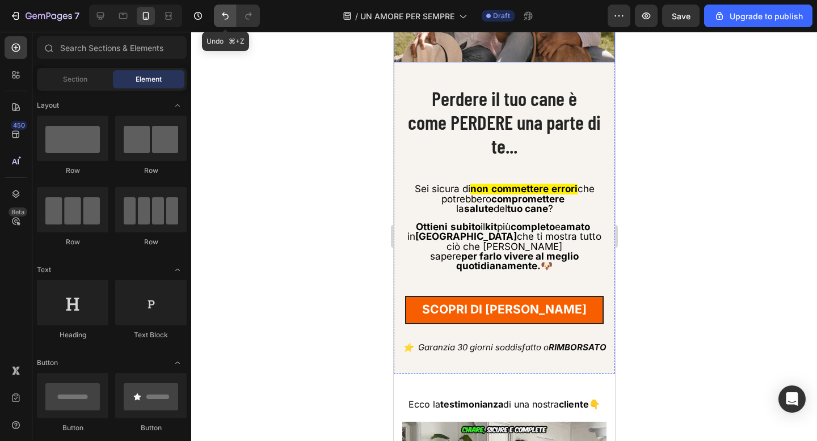
click at [224, 20] on icon "Undo/Redo" at bounding box center [225, 15] width 11 height 11
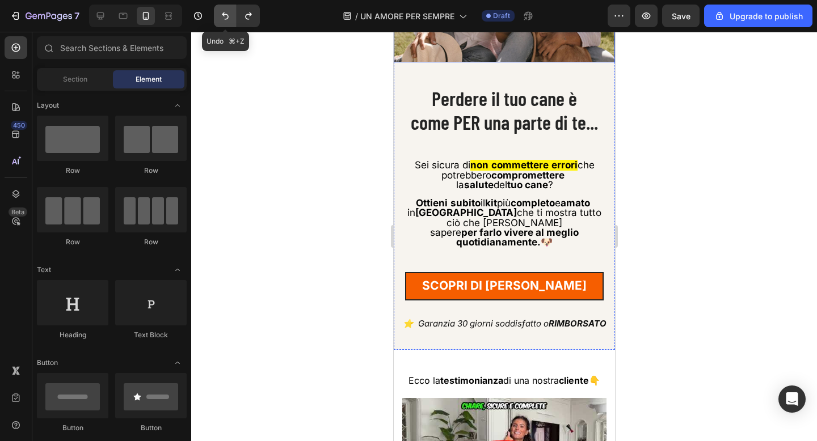
click at [229, 16] on icon "Undo/Redo" at bounding box center [225, 15] width 11 height 11
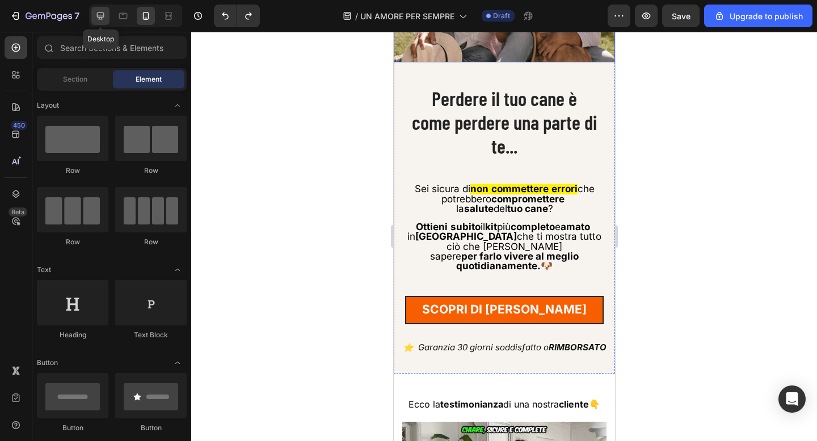
click at [103, 18] on icon at bounding box center [100, 15] width 11 height 11
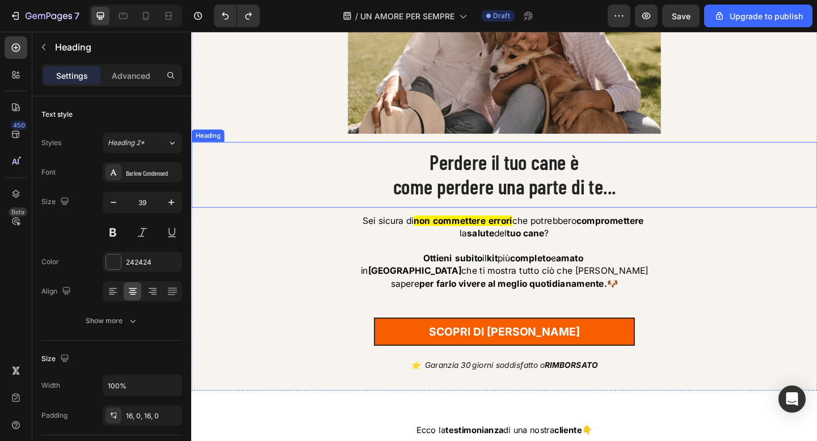
click at [488, 201] on h1 "Perdere il tuo cane è come perdere una parte di te..." at bounding box center [531, 187] width 681 height 71
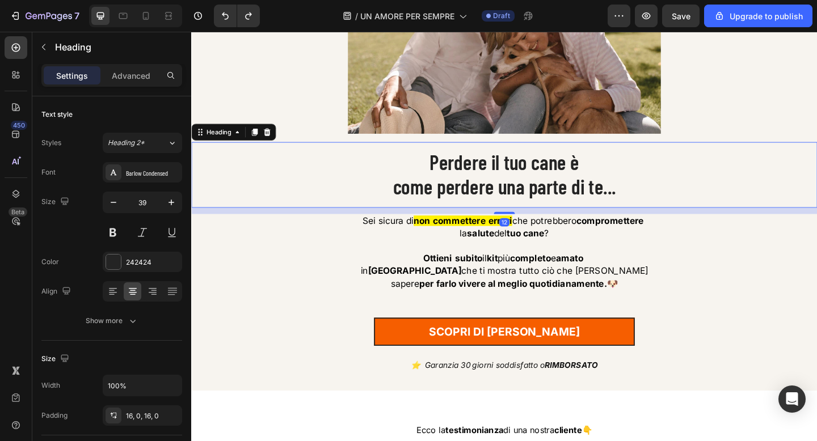
click at [488, 201] on h1 "Perdere il tuo cane è come perdere una parte di te..." at bounding box center [531, 187] width 681 height 71
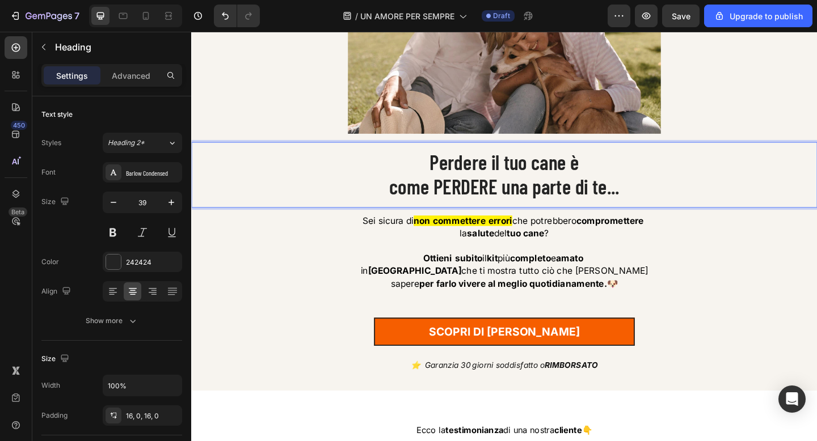
click at [501, 204] on p "Perdere il tuo cane è come PERDERE una parte di te..." at bounding box center [531, 187] width 681 height 53
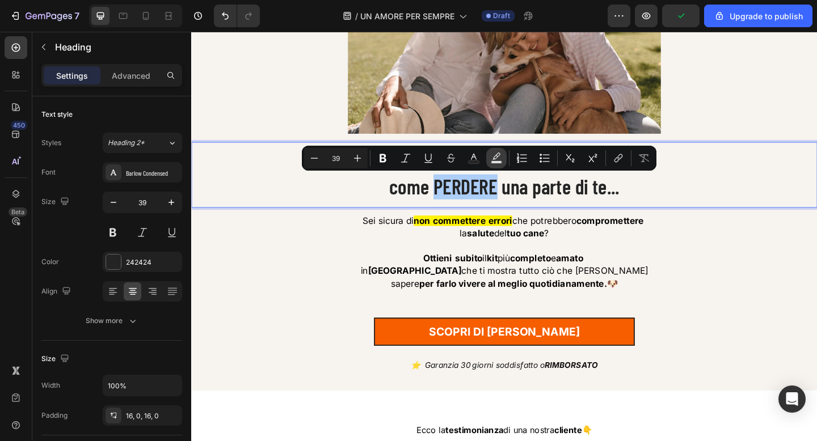
click at [498, 158] on icon "Editor contextual toolbar" at bounding box center [496, 158] width 11 height 11
type input "000000"
type input "77"
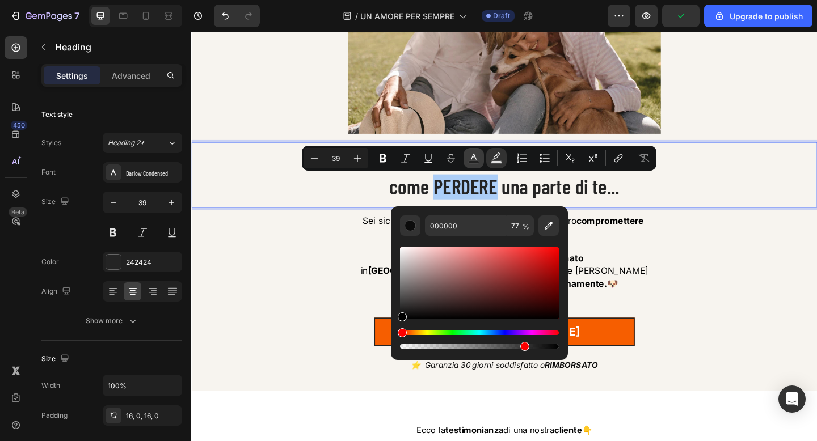
click at [476, 161] on rect "Editor contextual toolbar" at bounding box center [474, 162] width 11 height 3
type input "242424"
click at [550, 222] on icon "Editor contextual toolbar" at bounding box center [549, 226] width 8 height 8
type input "F65E01"
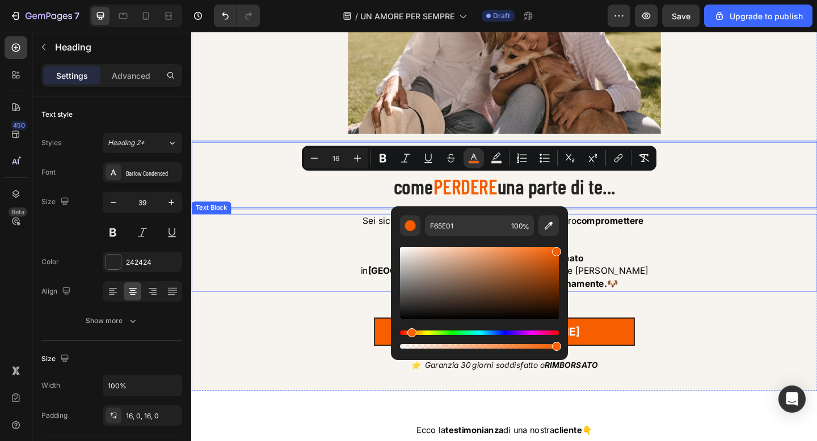
click at [693, 273] on p "Ottieni subito il kit più completo e amato" at bounding box center [531, 279] width 678 height 14
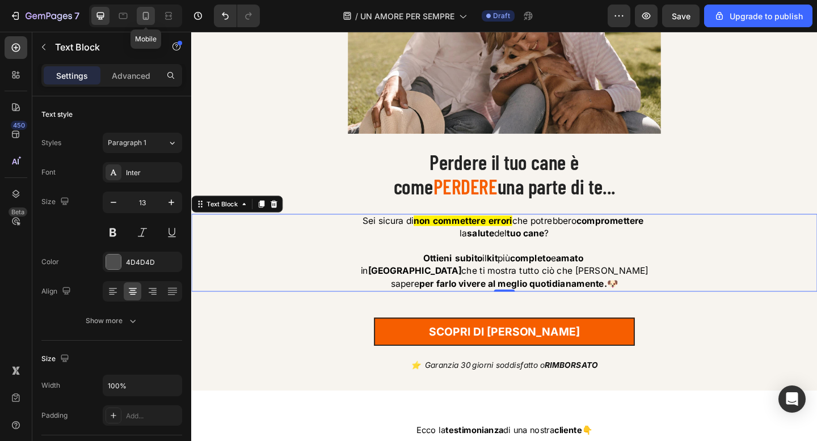
click at [146, 22] on div at bounding box center [146, 16] width 18 height 18
type input "8"
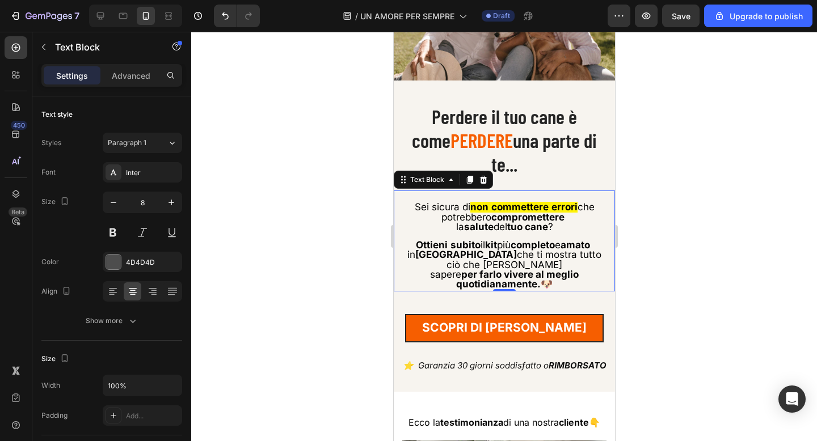
scroll to position [150, 0]
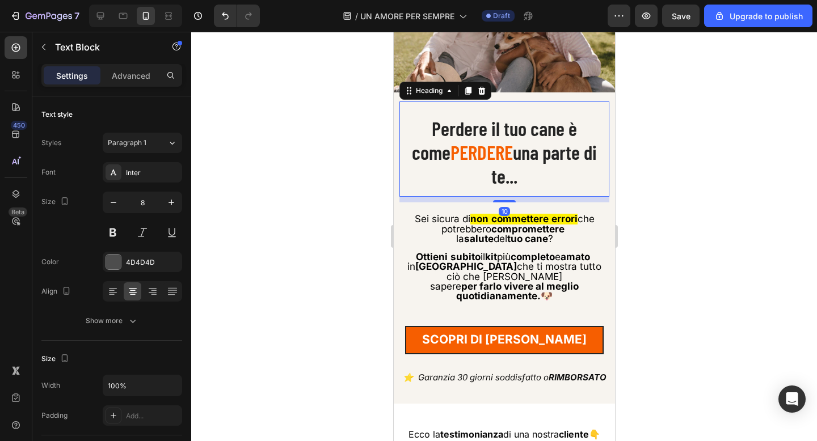
click at [588, 157] on p "Perdere il tuo cane è come PERDERE una parte di te..." at bounding box center [504, 151] width 210 height 71
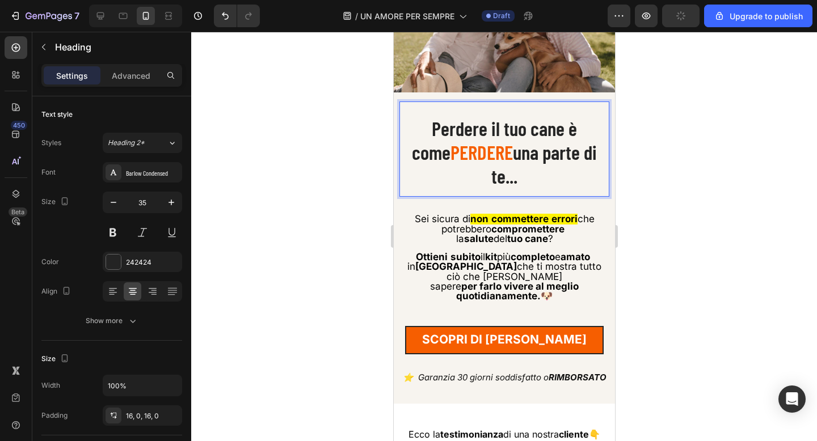
click at [587, 157] on p "Perdere il tuo cane è come PERDERE una parte di te..." at bounding box center [504, 151] width 210 height 71
click at [513, 180] on p "Perdere il tuo cane è come PERDERE una parte di te..." at bounding box center [504, 151] width 210 height 71
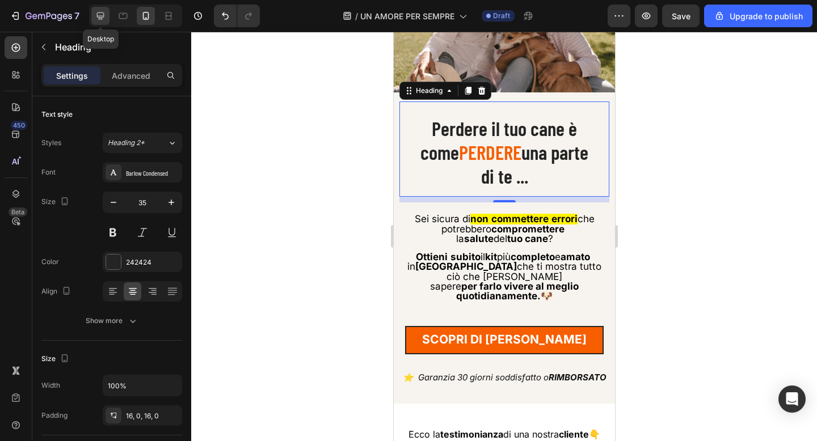
click at [101, 17] on icon at bounding box center [100, 15] width 7 height 7
type input "39"
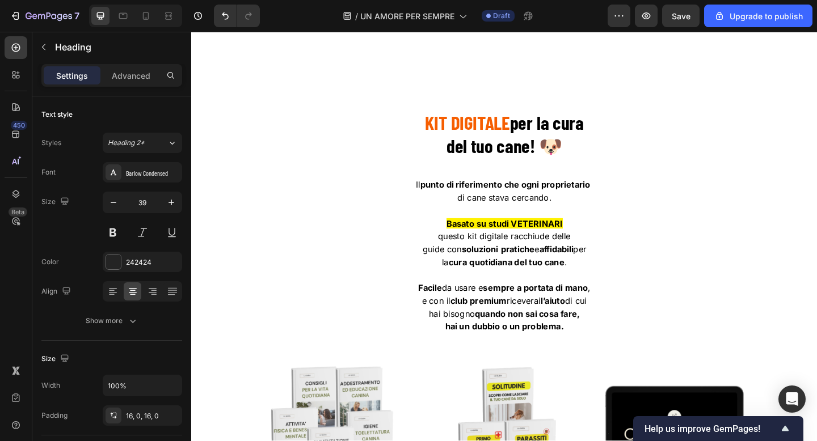
scroll to position [1573, 0]
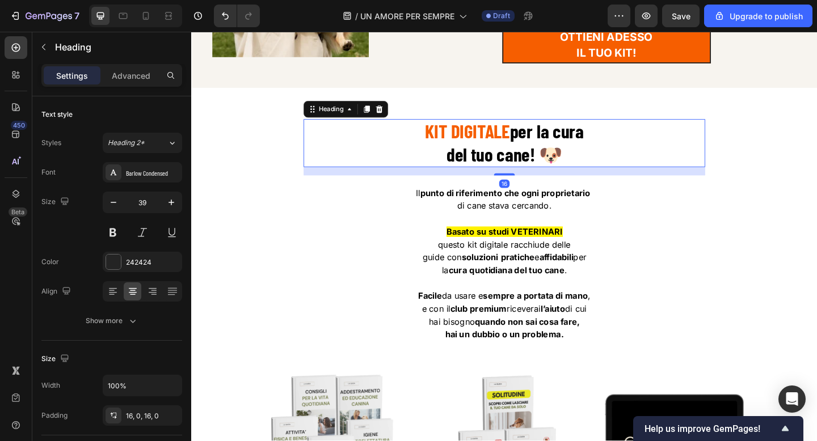
click at [524, 150] on strong "KIT DIGITALE" at bounding box center [491, 140] width 92 height 24
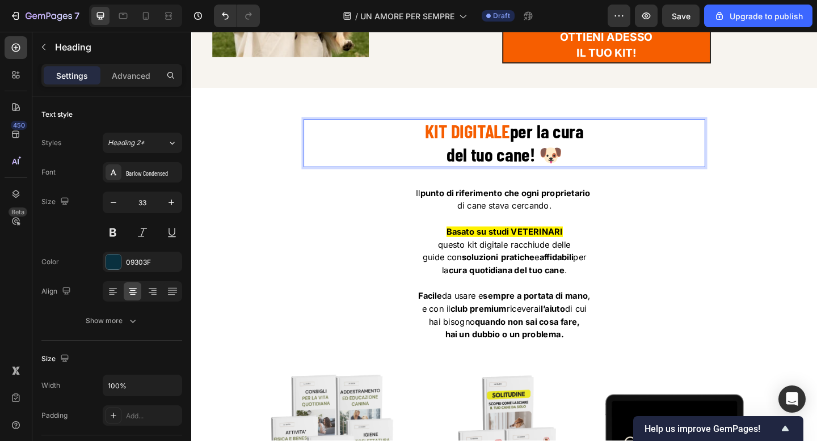
click at [524, 150] on strong "KIT DIGITALE" at bounding box center [491, 140] width 92 height 24
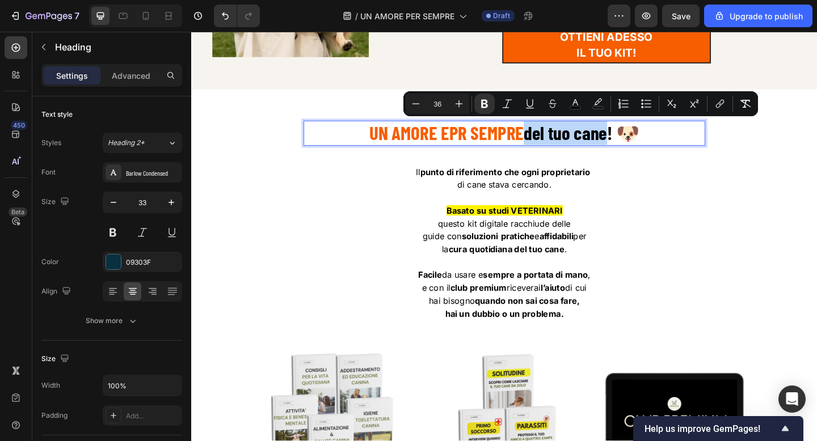
drag, startPoint x: 556, startPoint y: 146, endPoint x: 647, endPoint y: 145, distance: 90.8
click at [647, 145] on strong "del tuo cane! 🐶" at bounding box center [616, 141] width 126 height 24
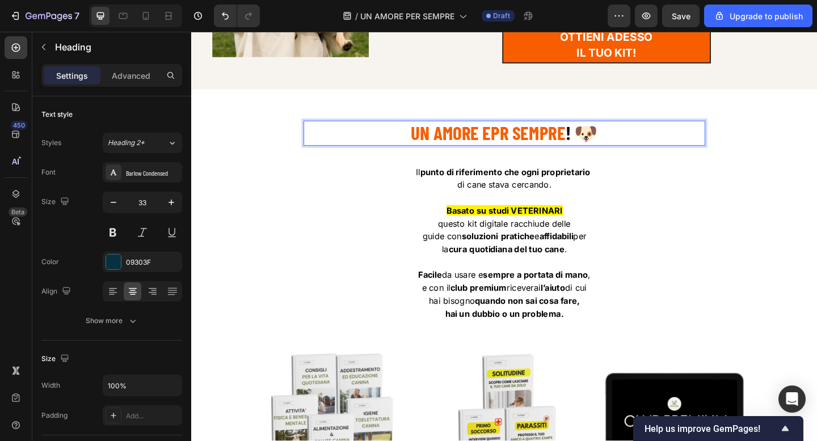
click at [528, 139] on strong "UN AMORE EPR SEMPRE" at bounding box center [514, 141] width 168 height 24
click at [496, 147] on strong "UN AMORE PER SEMPRE" at bounding box center [514, 141] width 168 height 24
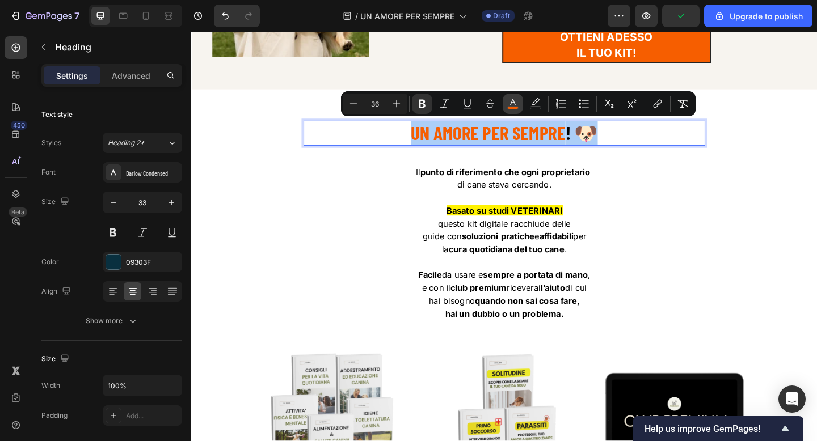
click at [509, 104] on icon "Editor contextual toolbar" at bounding box center [512, 103] width 11 height 11
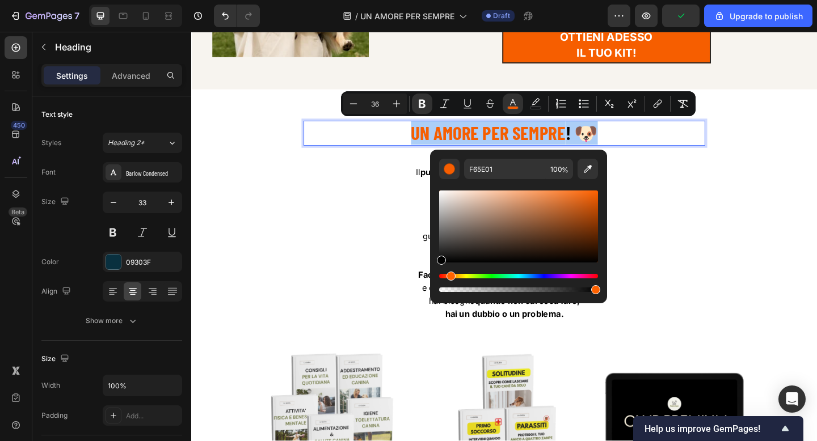
drag, startPoint x: 481, startPoint y: 226, endPoint x: 434, endPoint y: 264, distance: 60.5
click at [434, 264] on div "F65E01 100 %" at bounding box center [518, 222] width 177 height 145
type input "000000"
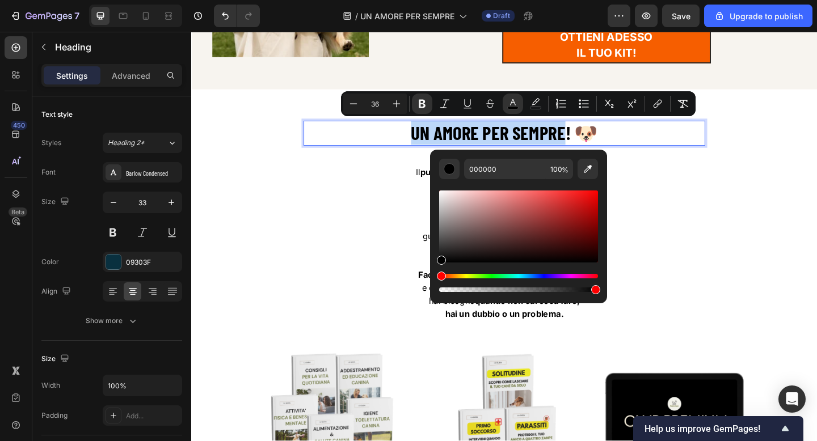
click at [480, 137] on strong "UN AMORE PER SEMPRE" at bounding box center [514, 141] width 168 height 24
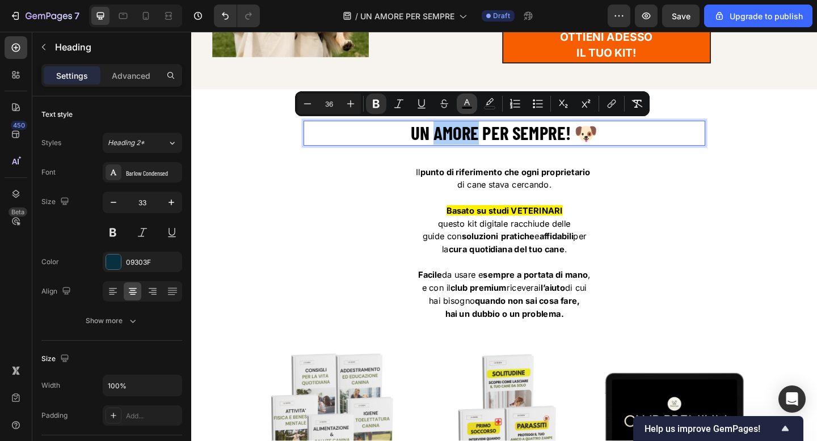
click at [471, 104] on icon "Editor contextual toolbar" at bounding box center [466, 103] width 11 height 11
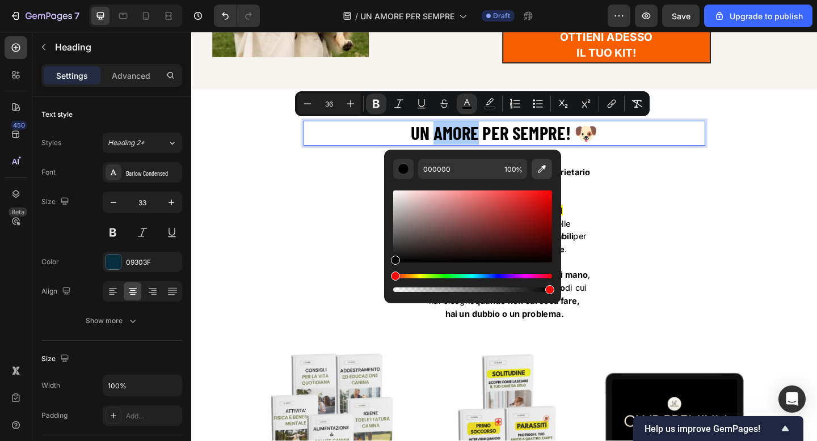
click at [539, 167] on icon "Editor contextual toolbar" at bounding box center [541, 168] width 11 height 11
type input "F65E01"
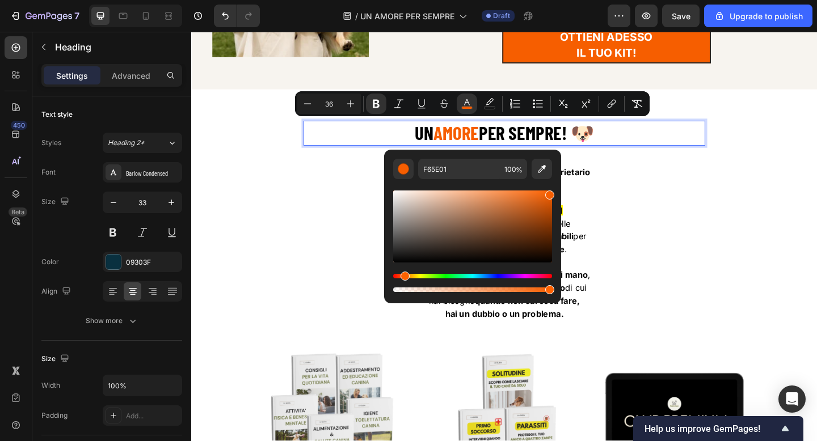
click at [564, 142] on strong "PER SEMPRE" at bounding box center [549, 141] width 90 height 24
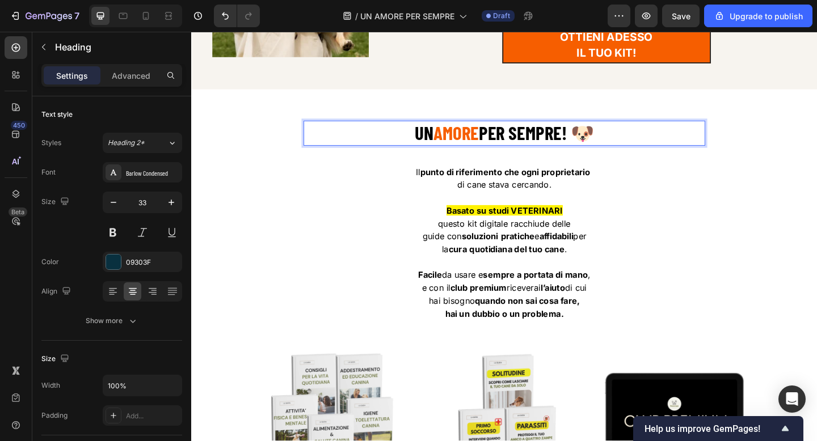
click at [564, 142] on strong "PER SEMPRE" at bounding box center [549, 141] width 90 height 24
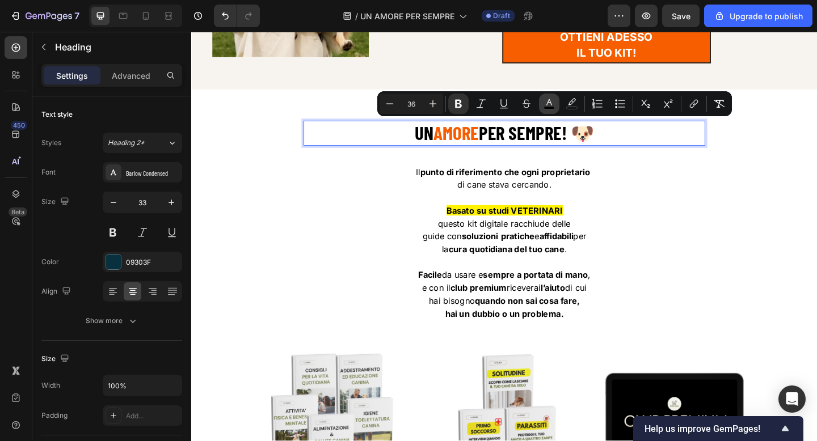
click at [547, 103] on icon "Editor contextual toolbar" at bounding box center [549, 102] width 6 height 6
type input "000000"
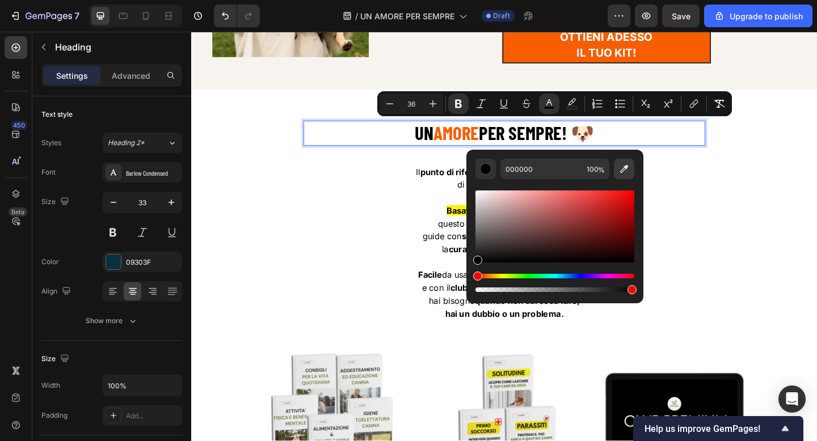
click at [618, 165] on icon "Editor contextual toolbar" at bounding box center [623, 168] width 11 height 11
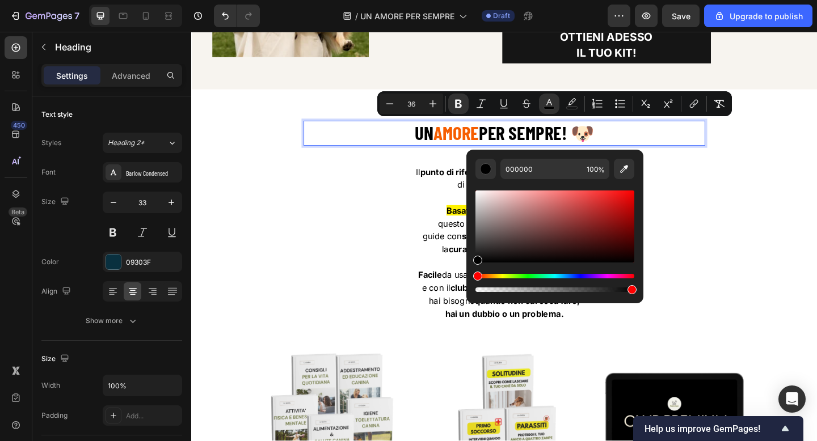
type input "F65E01"
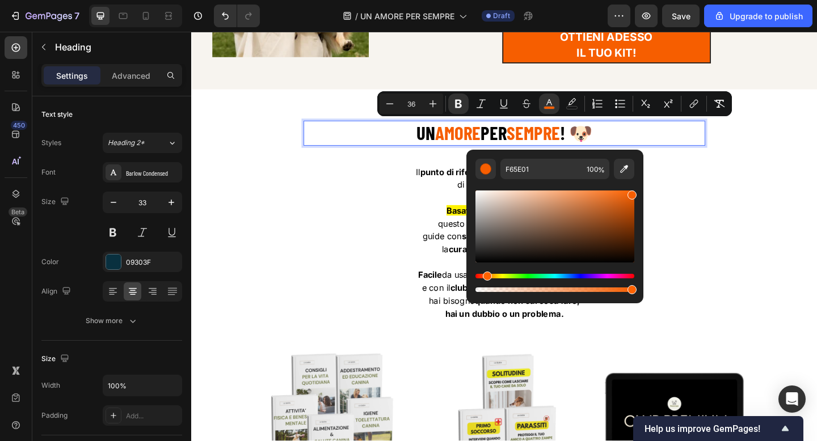
click at [429, 139] on p "UN AMORE PER SEMPRE ! 🐶" at bounding box center [531, 142] width 435 height 25
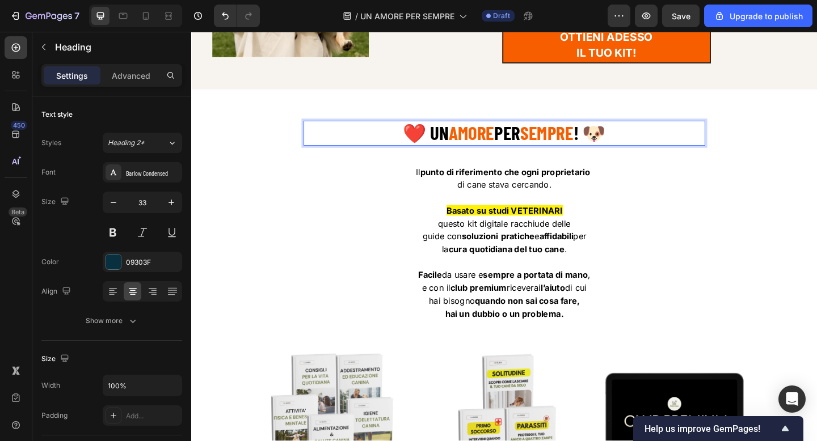
click at [635, 142] on strong "! 🐶" at bounding box center [624, 141] width 35 height 24
click at [501, 141] on strong "AMORE" at bounding box center [495, 141] width 49 height 24
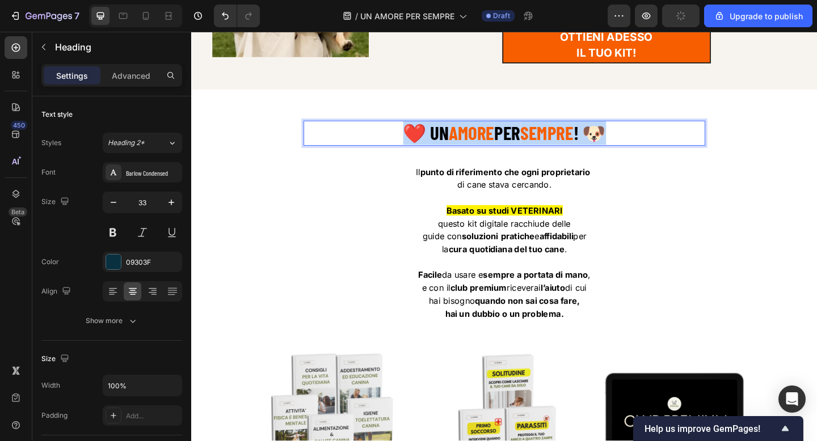
click at [501, 141] on strong "AMORE" at bounding box center [495, 141] width 49 height 24
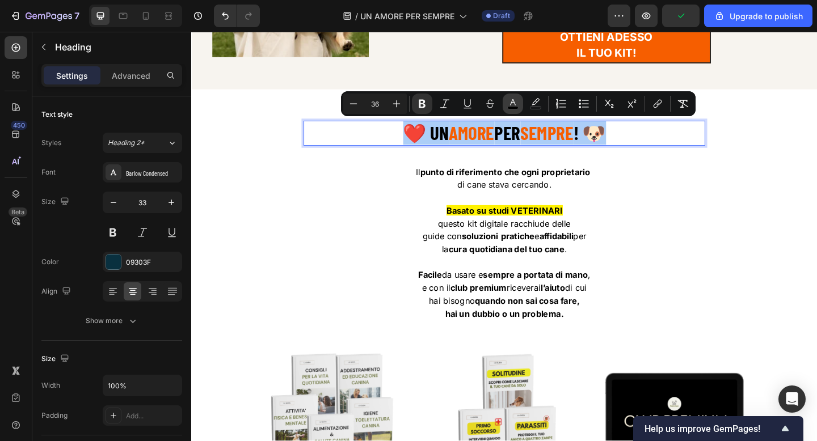
click at [509, 102] on icon "Editor contextual toolbar" at bounding box center [512, 103] width 11 height 11
type input "000000"
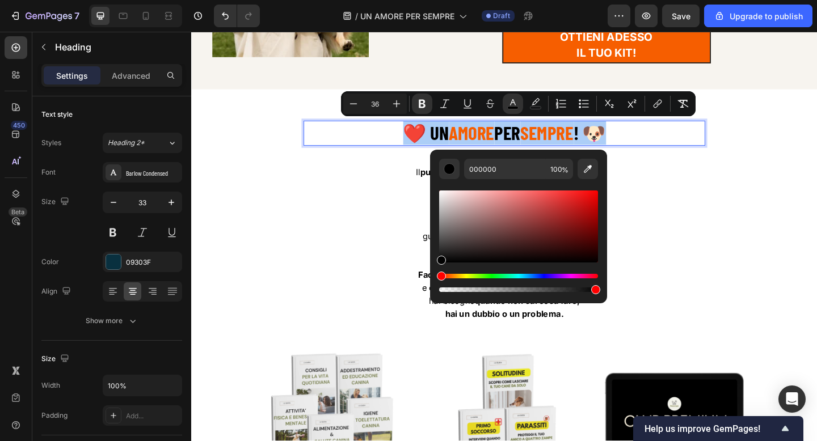
drag, startPoint x: 469, startPoint y: 240, endPoint x: 431, endPoint y: 262, distance: 44.2
click at [431, 262] on div "000000 100 %" at bounding box center [518, 222] width 177 height 145
type input "020202"
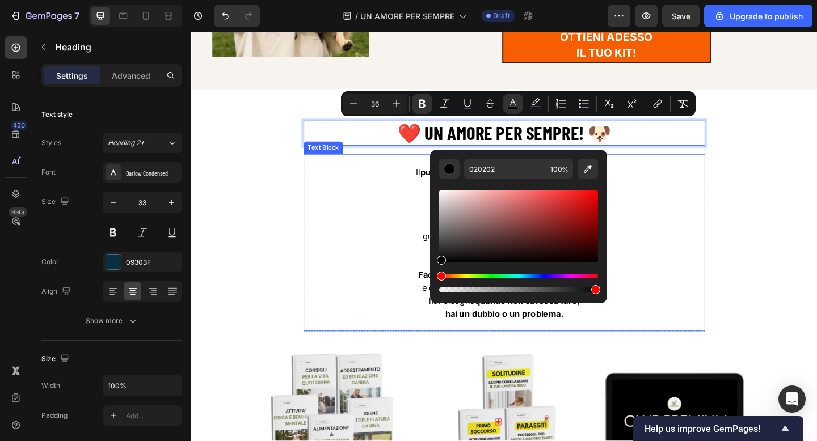
click at [352, 205] on p at bounding box center [531, 212] width 435 height 14
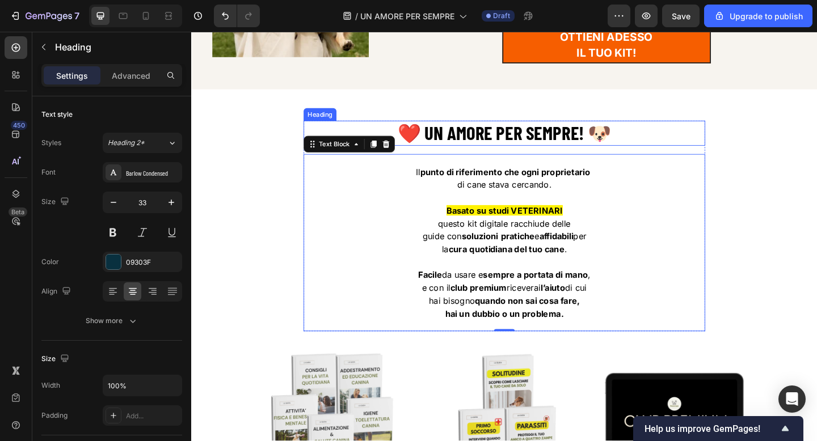
click at [437, 137] on strong "❤️ UN AMORE PER SEMPRE" at bounding box center [513, 141] width 197 height 24
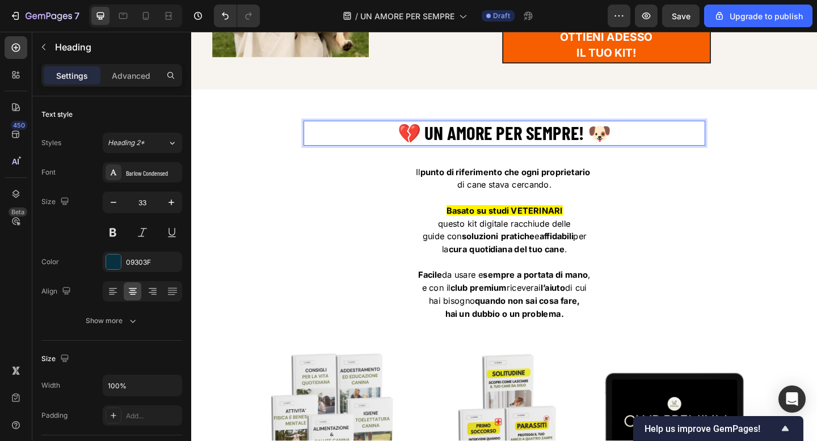
click at [638, 146] on strong "! 🐶" at bounding box center [630, 141] width 35 height 24
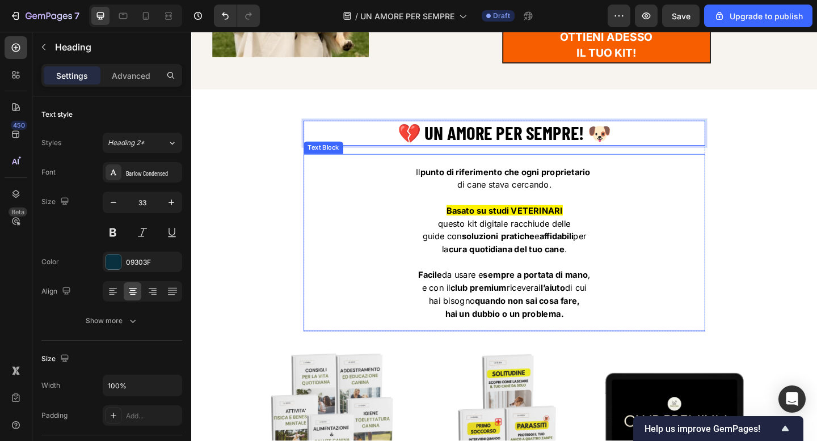
click at [524, 244] on span "questo kit digitale racchiude delle" at bounding box center [531, 240] width 144 height 11
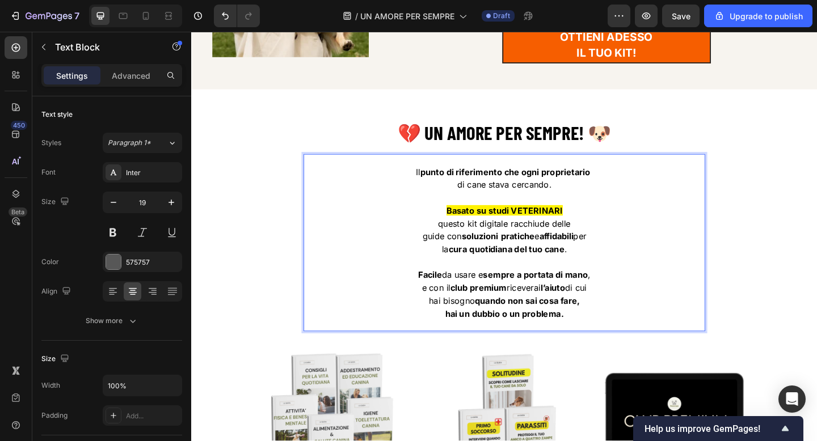
click at [524, 244] on span "questo kit digitale racchiude delle" at bounding box center [531, 240] width 144 height 11
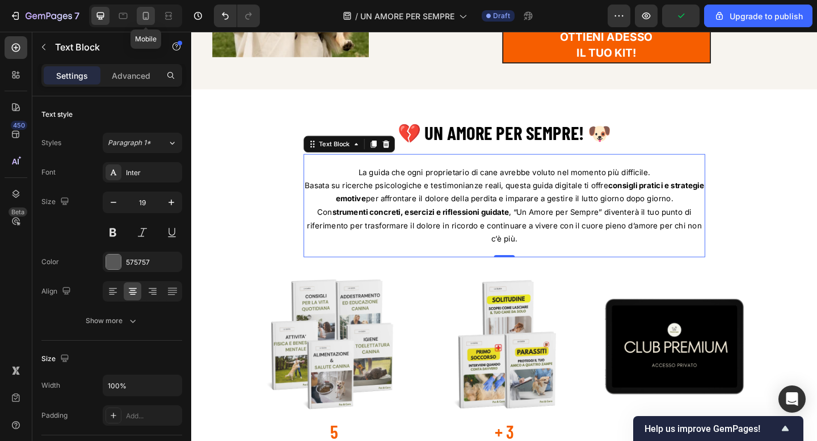
click at [146, 21] on icon at bounding box center [145, 15] width 11 height 11
type input "17"
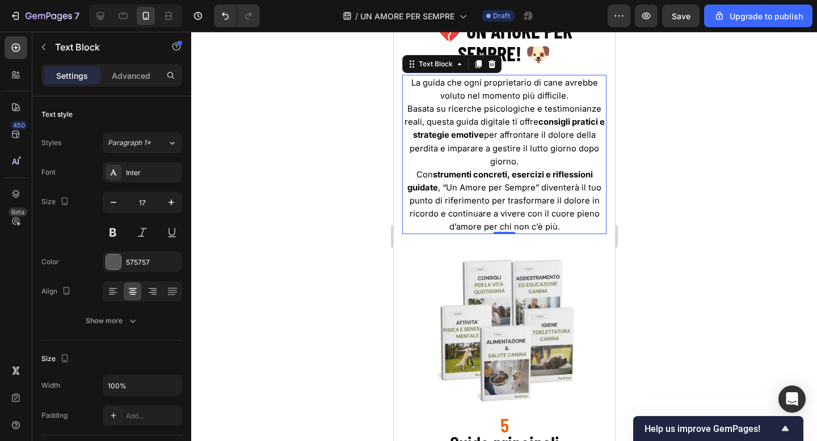
scroll to position [1992, 0]
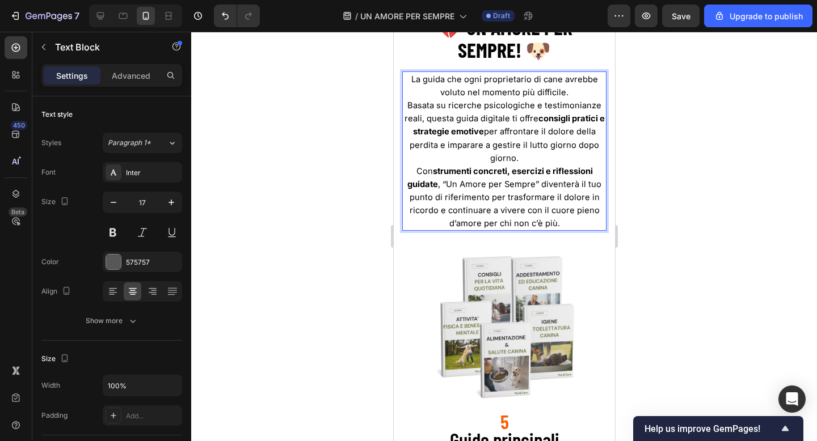
click at [490, 139] on p "Basata su ricerche psicologiche e testimonianze reali, questa guida digitale ti…" at bounding box center [504, 131] width 202 height 65
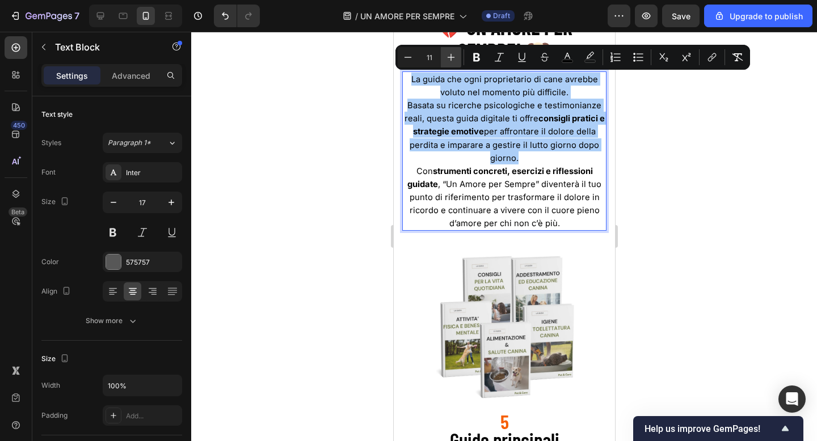
click at [454, 59] on icon "Editor contextual toolbar" at bounding box center [450, 57] width 11 height 11
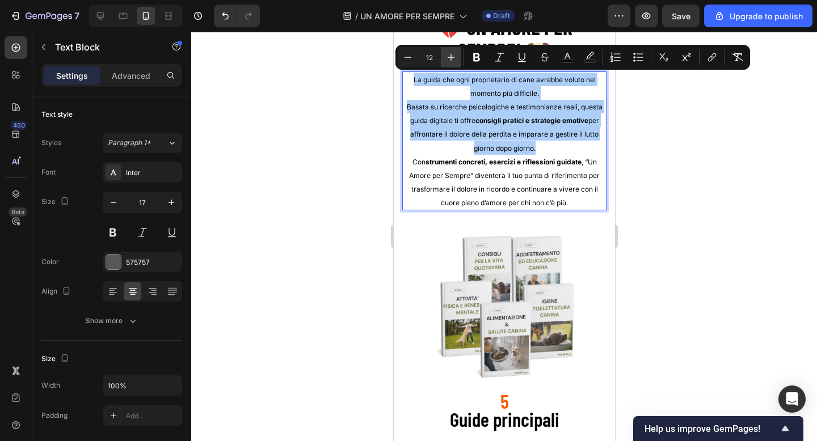
click at [449, 57] on icon "Editor contextual toolbar" at bounding box center [451, 57] width 7 height 7
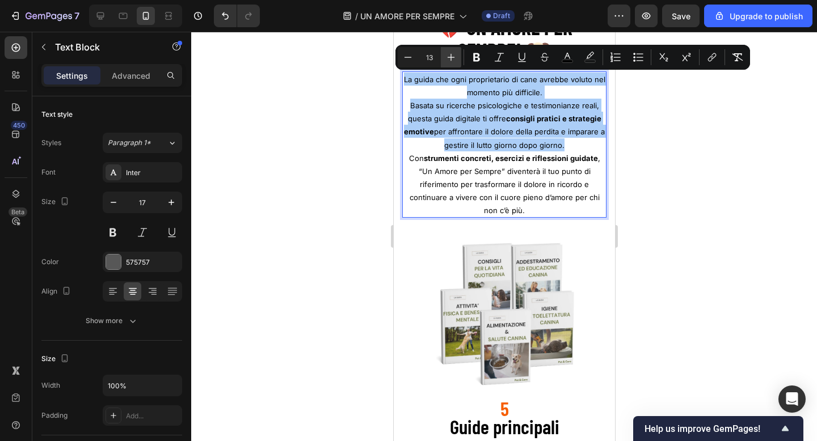
click at [449, 57] on icon "Editor contextual toolbar" at bounding box center [451, 57] width 7 height 7
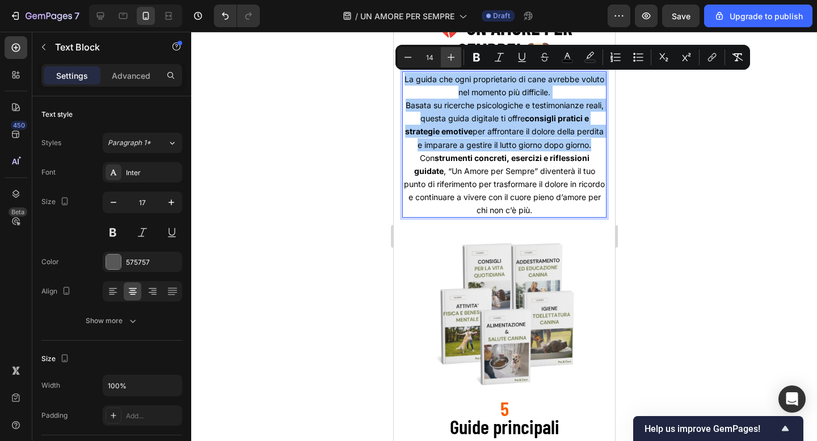
click at [449, 57] on icon "Editor contextual toolbar" at bounding box center [451, 57] width 7 height 7
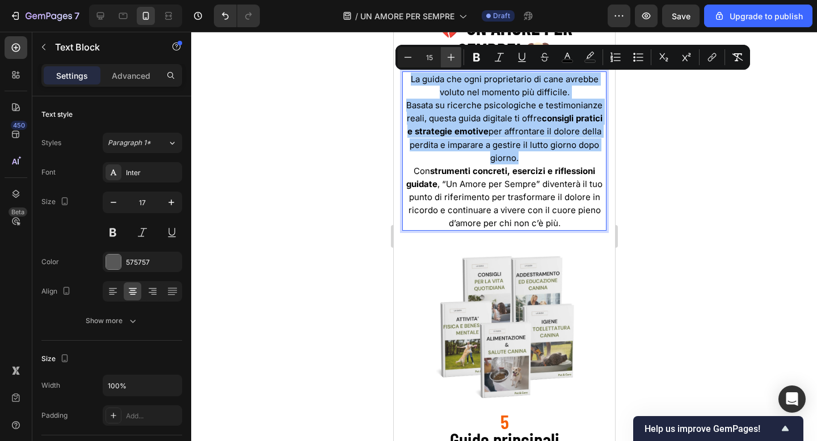
click at [449, 57] on icon "Editor contextual toolbar" at bounding box center [451, 57] width 7 height 7
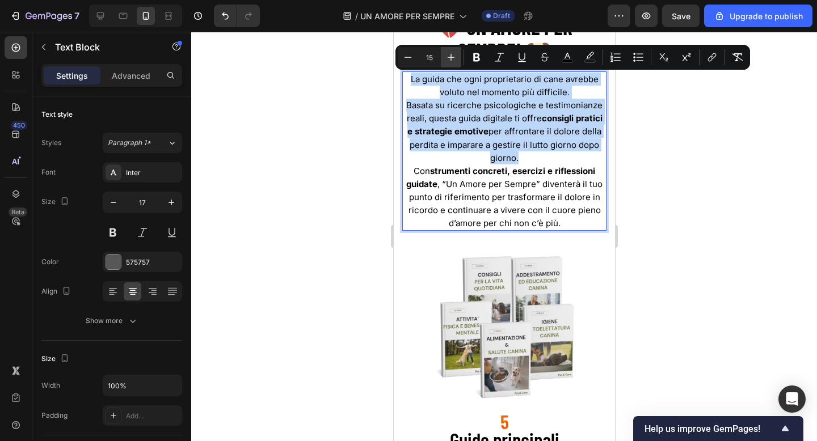
type input "16"
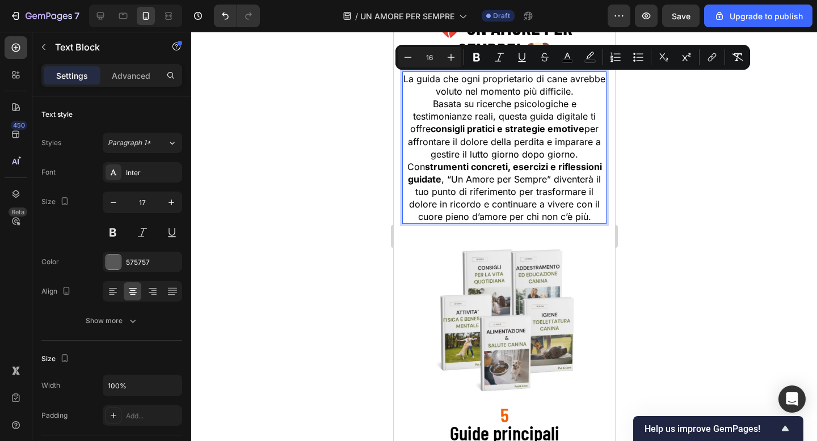
click at [642, 144] on div at bounding box center [504, 237] width 626 height 410
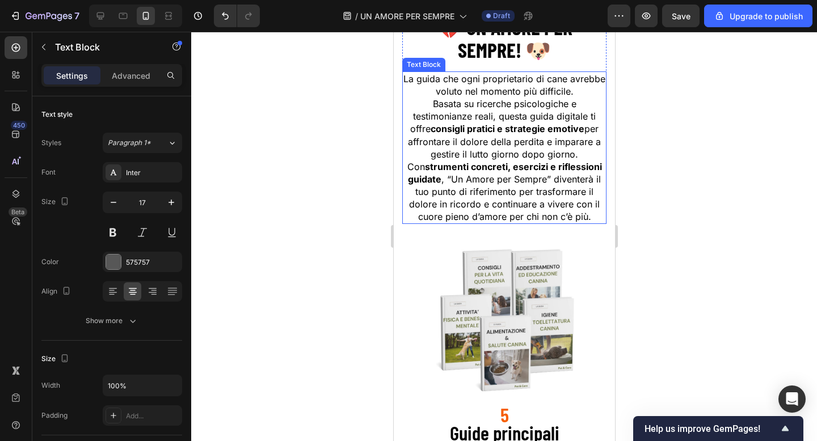
click at [559, 123] on p "Basata su ricerche psicologiche e testimonianze reali, questa guida digitale ti…" at bounding box center [504, 129] width 202 height 62
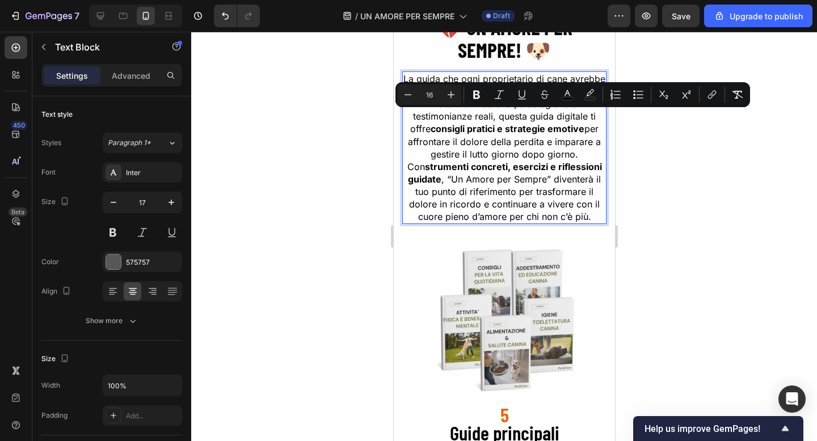
click at [571, 134] on strong "consigli pratici e strategie emotive" at bounding box center [507, 128] width 154 height 11
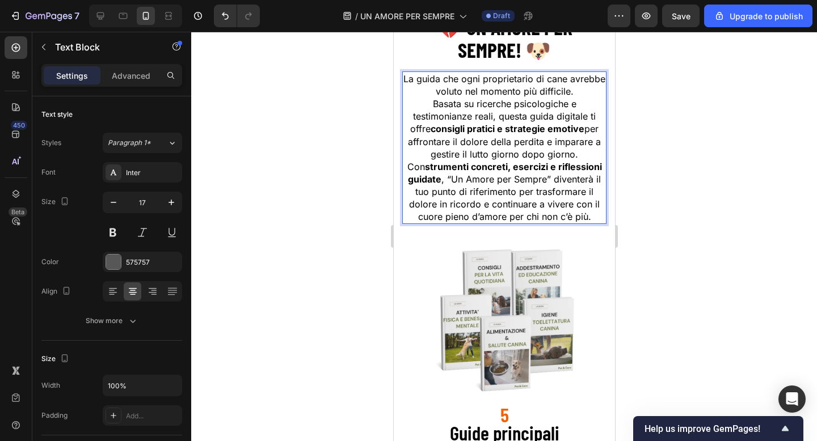
click at [577, 94] on p "La guida che ogni proprietario di cane avrebbe voluto nel momento più difficile." at bounding box center [504, 85] width 202 height 25
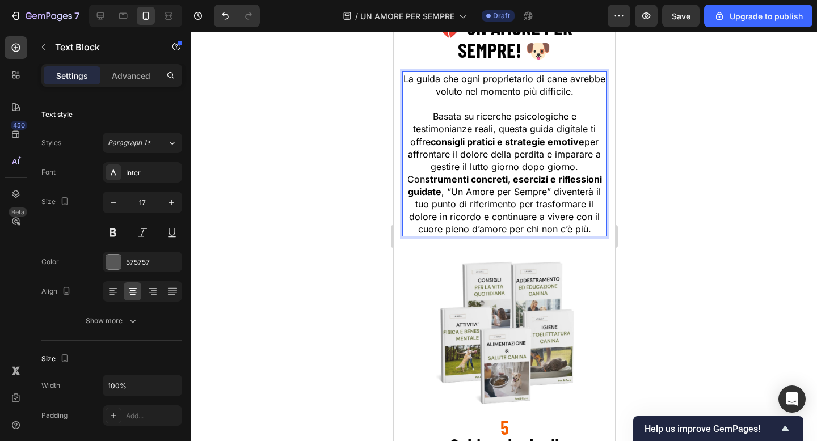
click at [577, 165] on p "Basata su ricerche psicologiche e testimonianze reali, questa guida digitale ti…" at bounding box center [504, 141] width 202 height 62
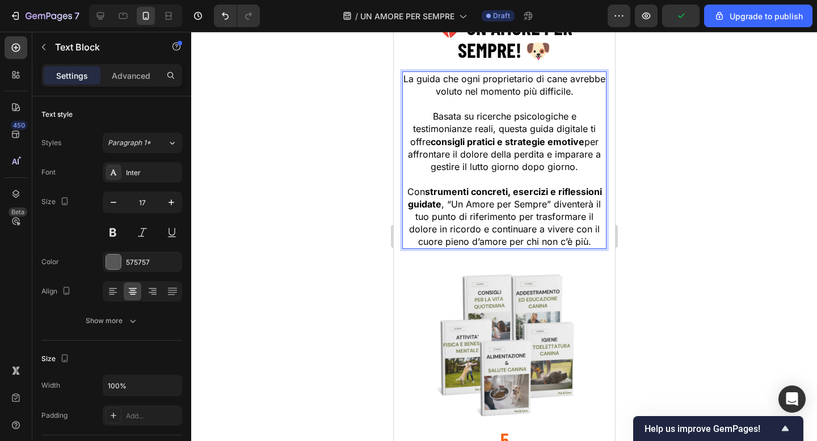
click at [687, 149] on div at bounding box center [504, 237] width 626 height 410
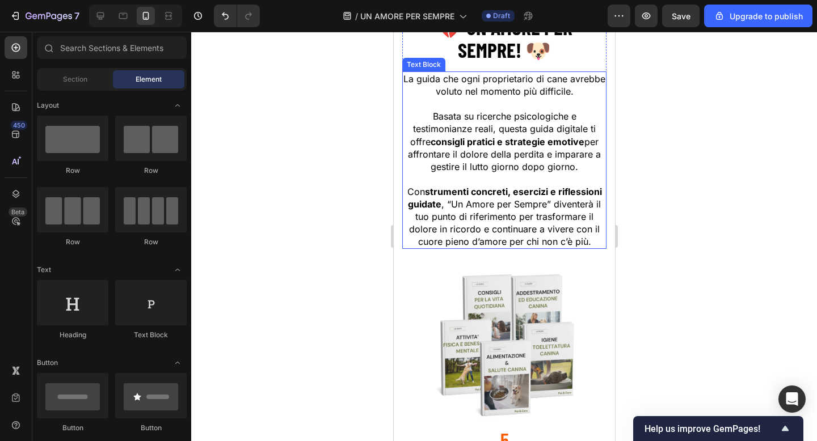
click at [469, 82] on span "La guida che ogni proprietario di cane avrebbe voluto nel momento più difficile." at bounding box center [504, 85] width 202 height 24
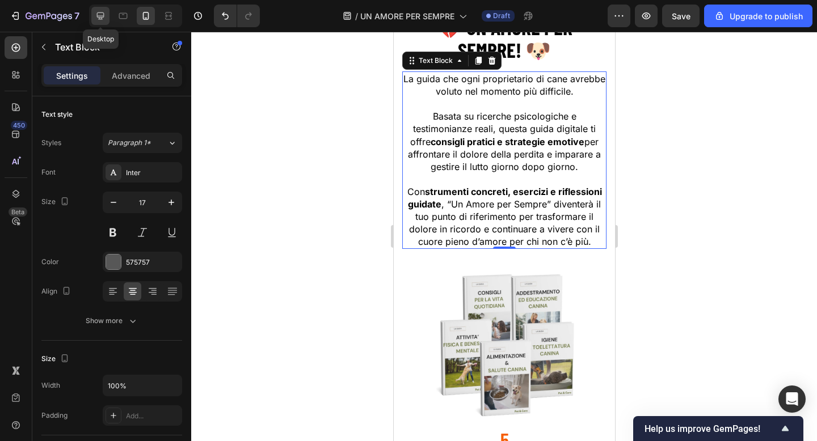
click at [106, 17] on icon at bounding box center [100, 15] width 11 height 11
type input "19"
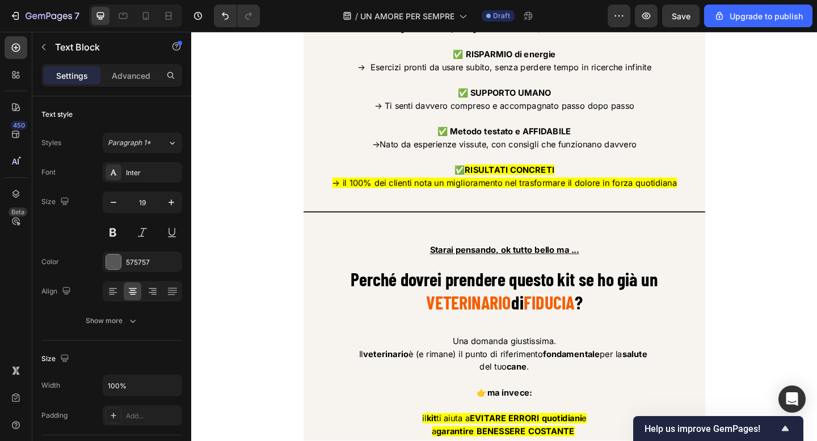
scroll to position [2654, 0]
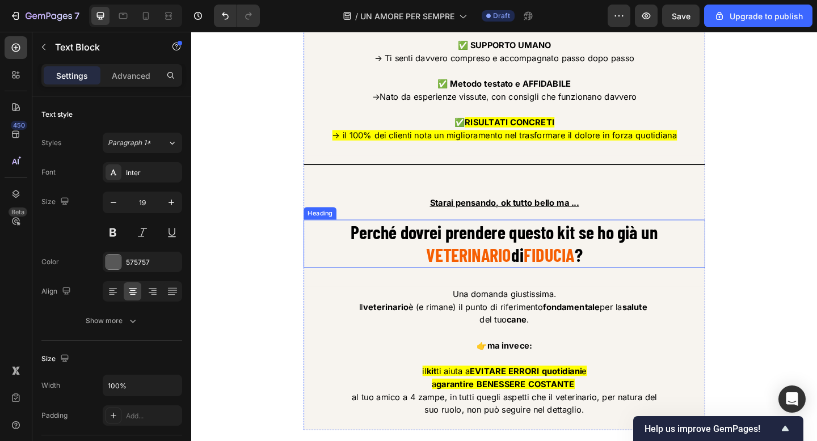
click at [504, 262] on strong "Perché dovrei prendere questo kit se ho già un" at bounding box center [532, 250] width 334 height 24
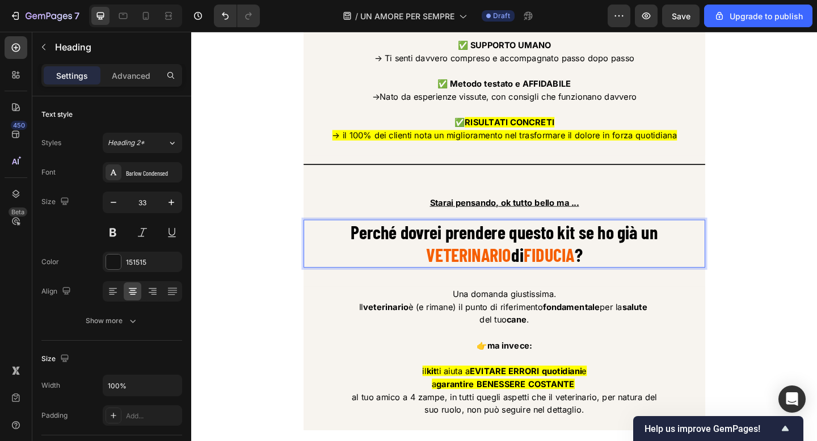
click at [504, 262] on strong "Perché dovrei prendere questo kit se ho già un" at bounding box center [532, 250] width 334 height 24
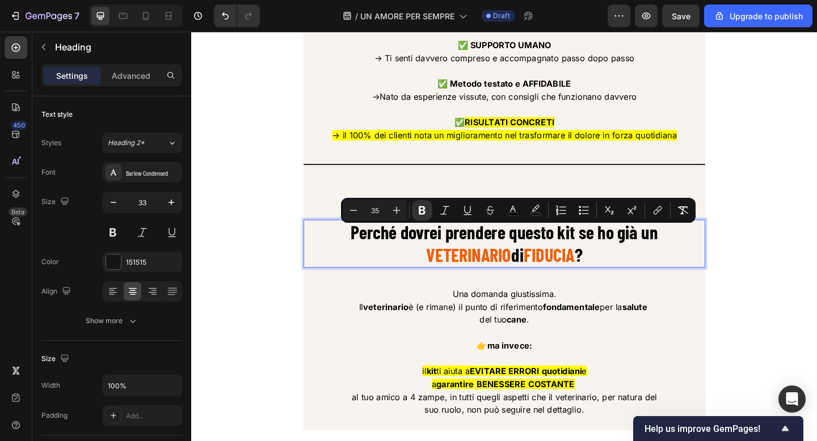
click at [578, 284] on strong "FIDUCIA" at bounding box center [581, 275] width 56 height 24
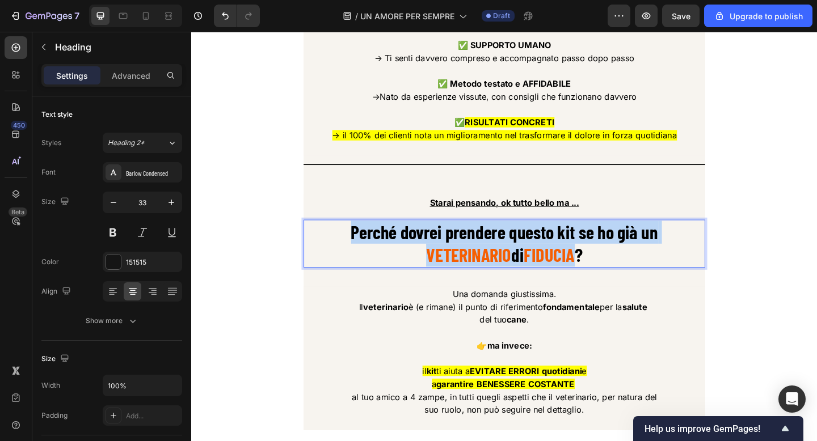
drag, startPoint x: 609, startPoint y: 284, endPoint x: 364, endPoint y: 244, distance: 248.2
click at [364, 244] on p "Perché dovrei prendere questo kit se ho già un VETERINARIO di FIDUCIA ?" at bounding box center [531, 263] width 435 height 50
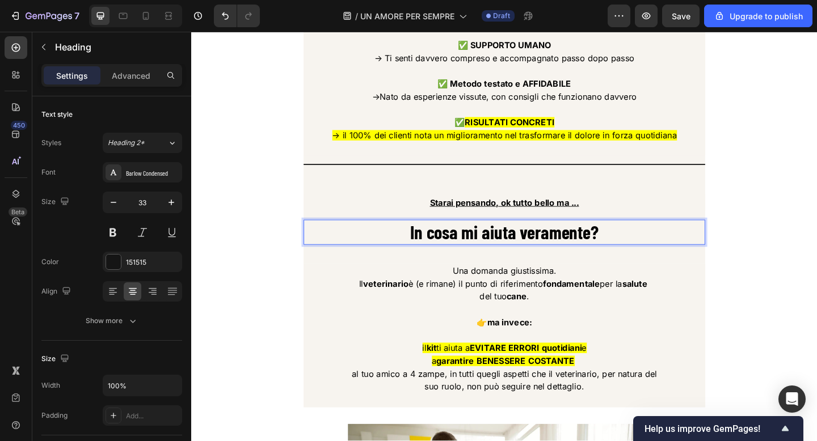
click at [526, 261] on strong "In cosa mi aiuta veramente?" at bounding box center [531, 250] width 205 height 24
click at [627, 258] on strong "In cosa mi AIUTA veramente?" at bounding box center [531, 250] width 209 height 24
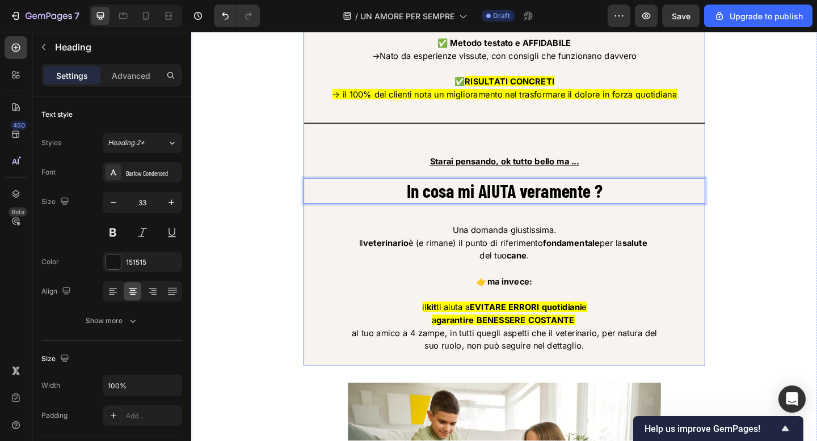
scroll to position [2730, 0]
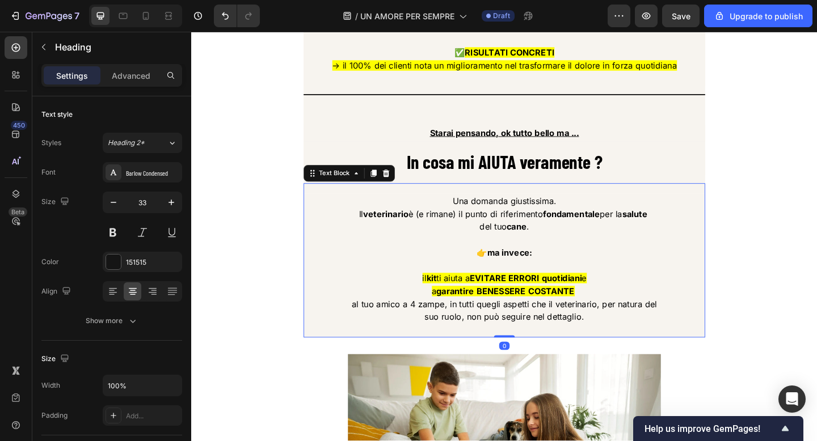
click at [537, 294] on p at bounding box center [531, 287] width 435 height 14
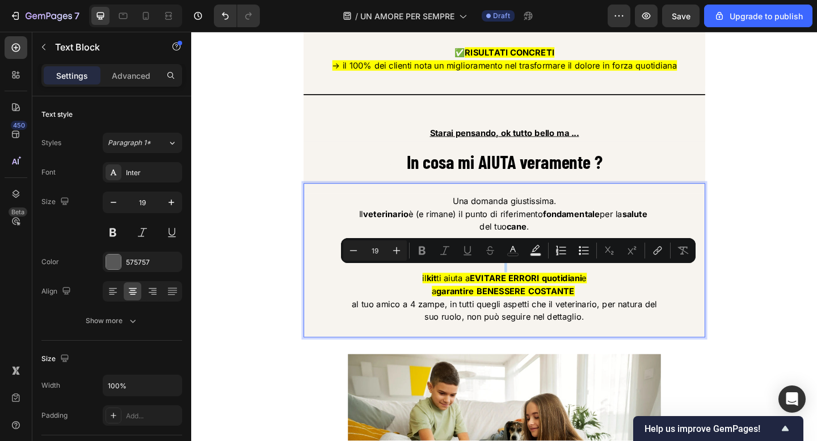
click at [537, 294] on p "Rich Text Editor. Editing area: main" at bounding box center [531, 287] width 435 height 14
type input "16"
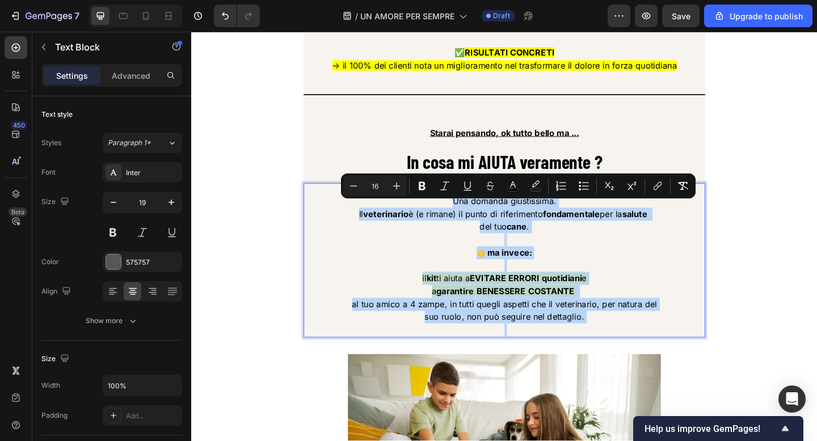
type input "11"
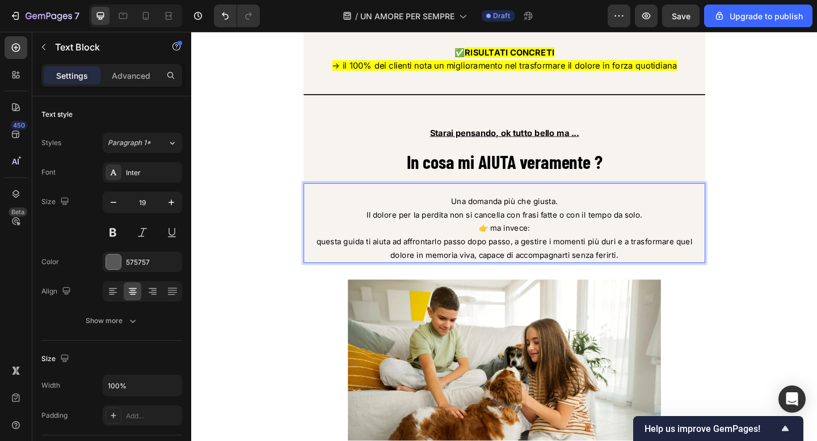
click at [539, 265] on span "questa guida ti aiuta ad affrontarlo passo dopo passo, a gestire i momenti più …" at bounding box center [531, 267] width 409 height 25
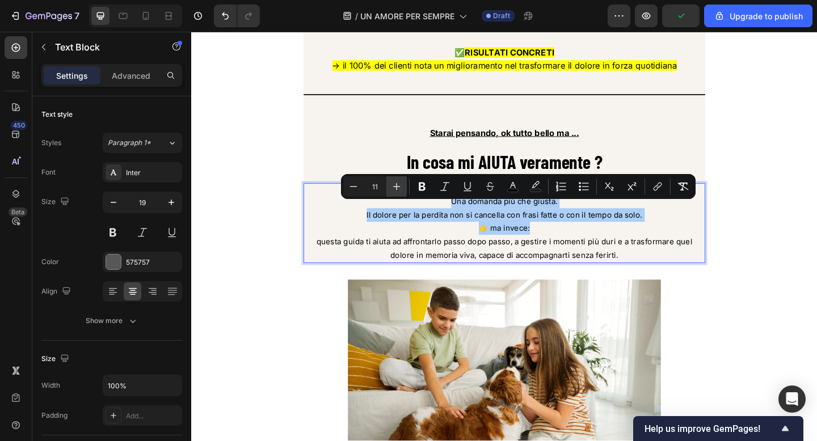
click at [395, 179] on button "Plus" at bounding box center [396, 186] width 20 height 20
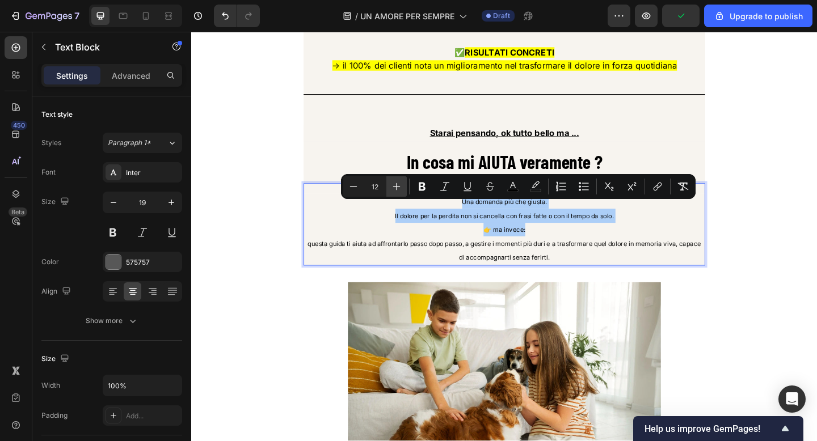
click at [395, 179] on button "Plus" at bounding box center [396, 186] width 20 height 20
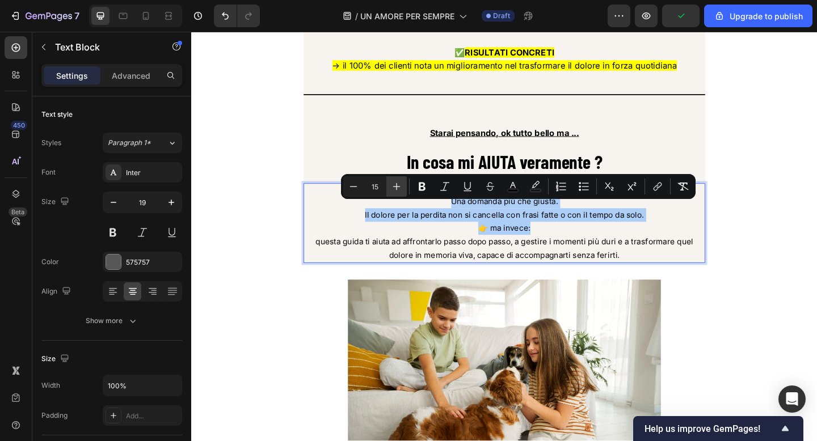
click at [395, 179] on button "Plus" at bounding box center [396, 186] width 20 height 20
type input "16"
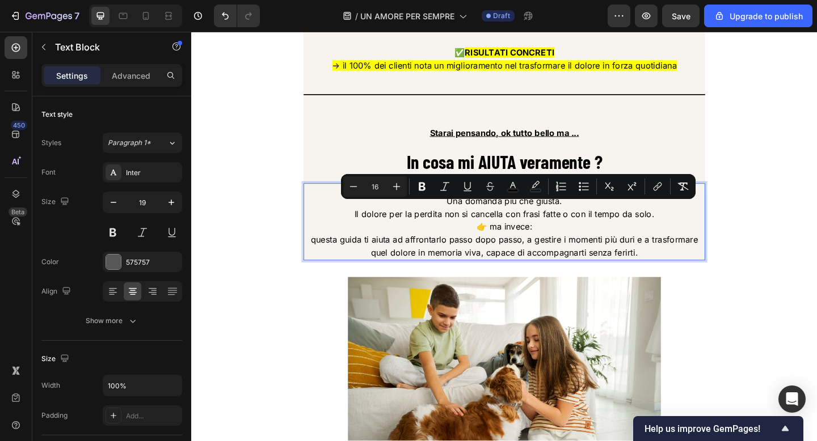
click at [516, 234] on span "Il dolore per la perdita non si cancella con frasi fatte o con il tempo da solo." at bounding box center [532, 230] width 326 height 11
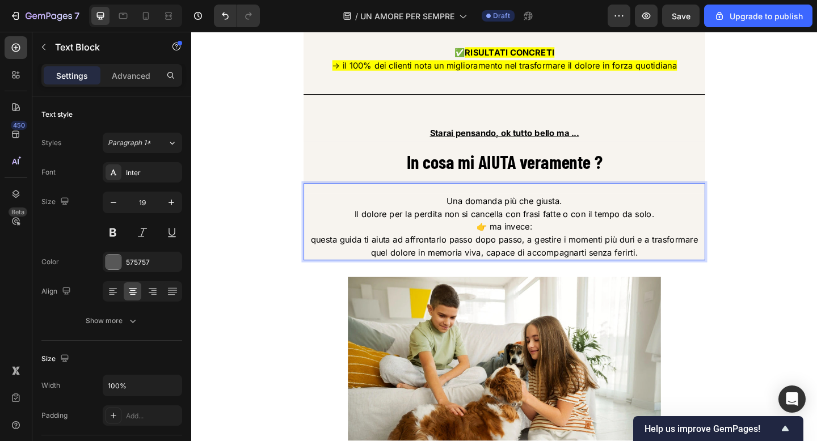
click at [593, 222] on span "Una domanda più che giusta." at bounding box center [531, 215] width 125 height 11
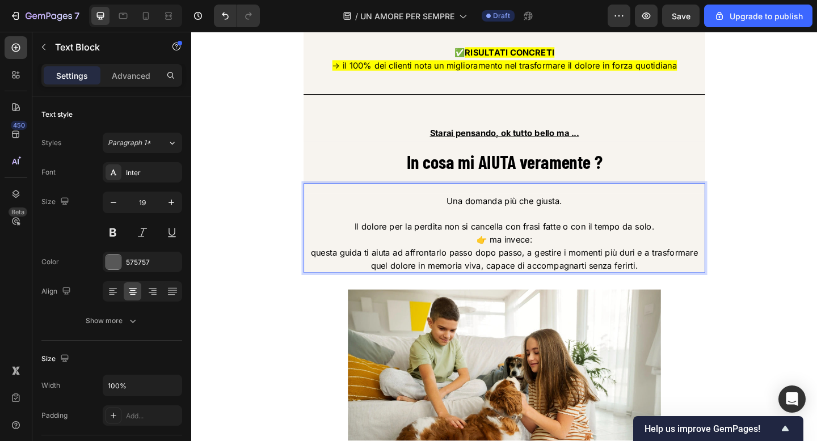
click at [695, 251] on p "Il dolore per la perdita non si cancella con frasi fatte o con il tempo da solo." at bounding box center [531, 244] width 435 height 14
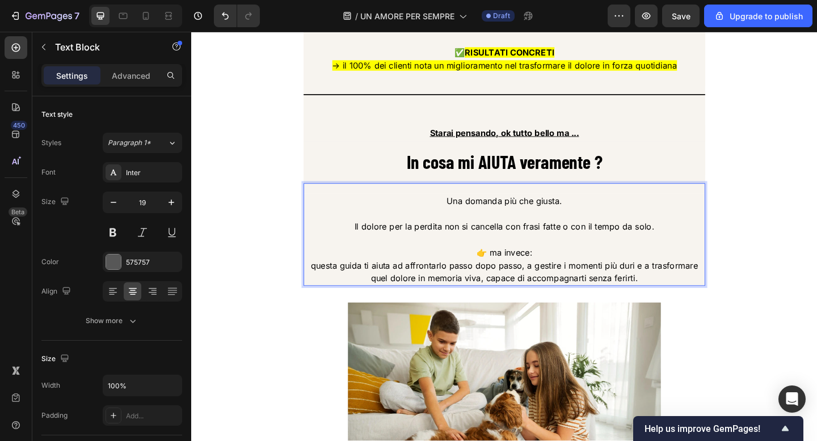
click at [605, 288] on p "questa guida ti aiuta ad affrontarlo passo dopo passo, a gestire i momenti più …" at bounding box center [531, 294] width 435 height 28
click at [590, 289] on span "questa guida ti aiuta ad affrontarlo passo dopo passo, a gestire i momenti più …" at bounding box center [531, 294] width 421 height 26
click at [583, 280] on p "👉 ma invece:" at bounding box center [531, 272] width 435 height 14
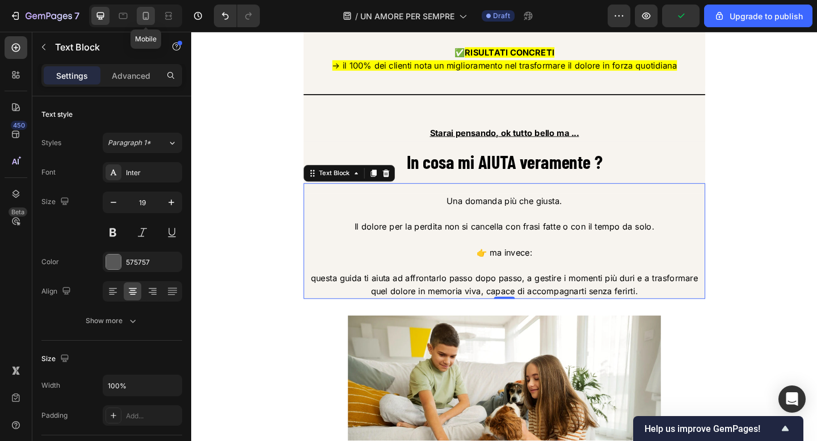
click at [145, 17] on icon at bounding box center [145, 15] width 11 height 11
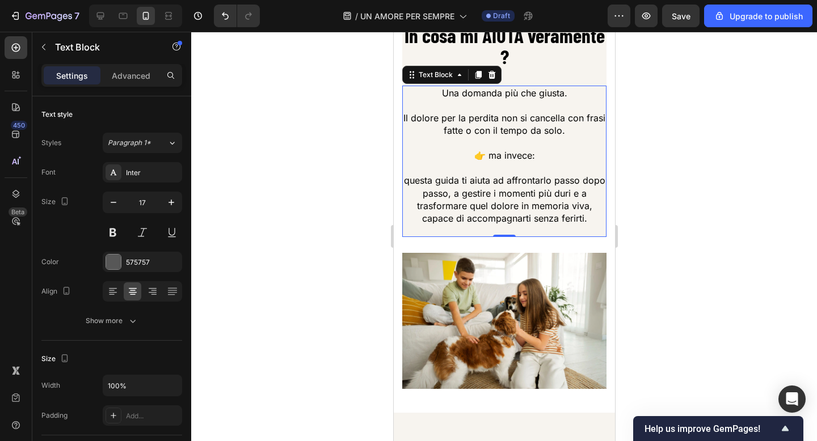
scroll to position [2966, 0]
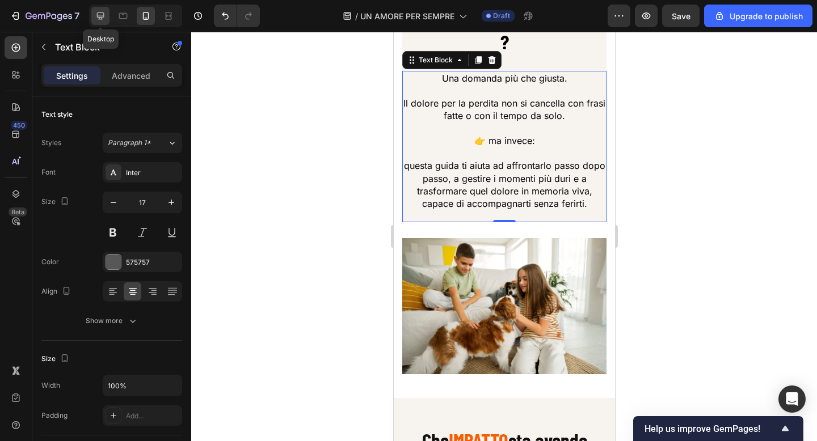
click at [107, 21] on div at bounding box center [100, 16] width 18 height 18
type input "19"
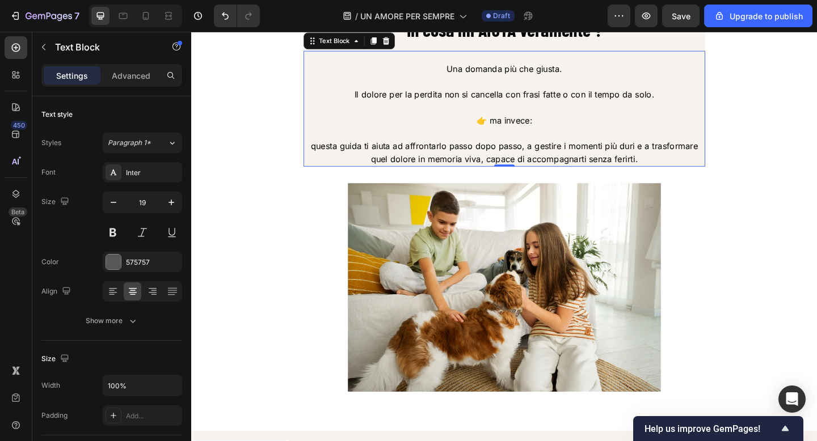
scroll to position [2862, 0]
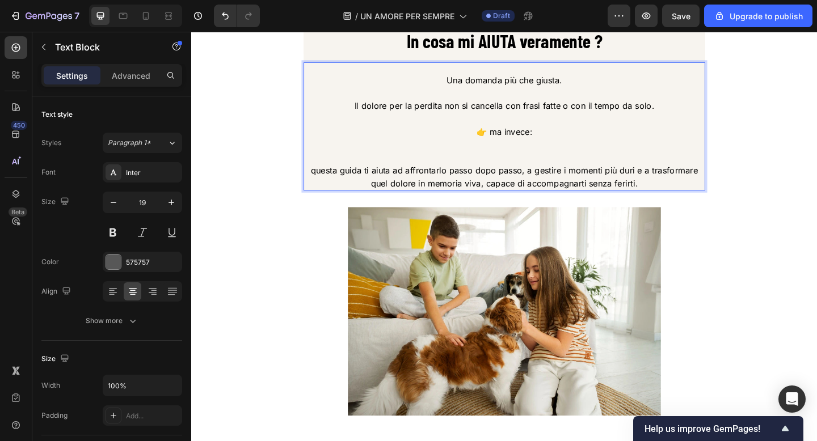
click at [409, 170] on p "Rich Text Editor. Editing area: main" at bounding box center [531, 162] width 435 height 28
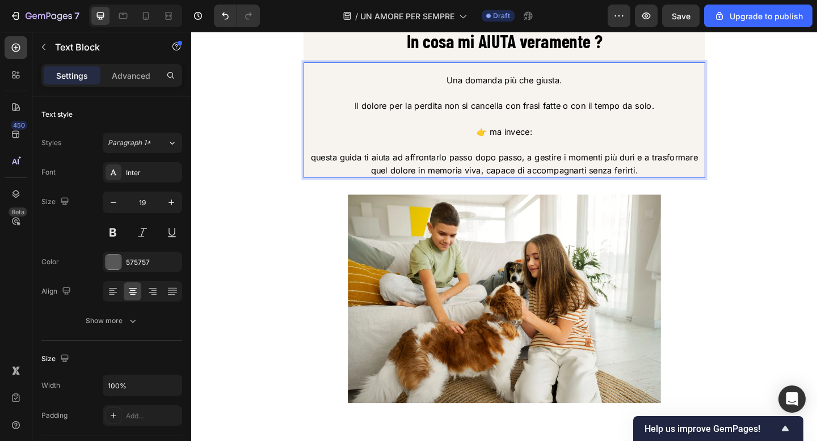
click at [382, 118] on span "Il dolore per la perdita non si cancella con frasi fatte o con il tempo da solo." at bounding box center [532, 112] width 326 height 11
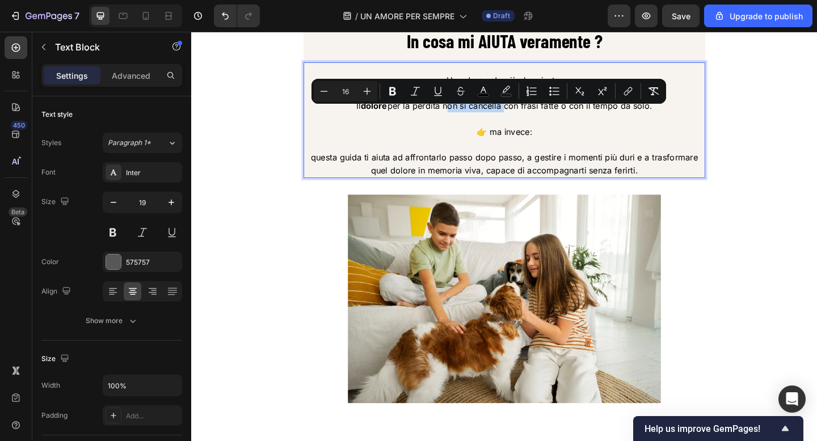
drag, startPoint x: 468, startPoint y: 119, endPoint x: 530, endPoint y: 119, distance: 62.4
click at [530, 118] on span "Il dolore per la perdita non si cancella con frasi fatte o con il tempo da solo." at bounding box center [532, 112] width 322 height 11
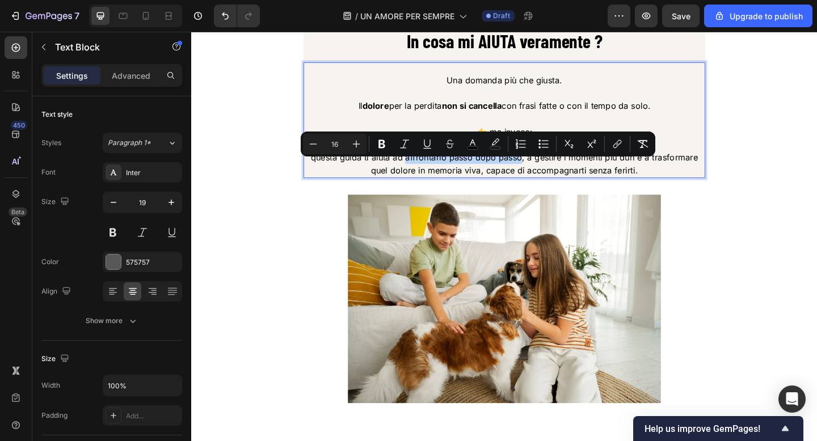
drag, startPoint x: 425, startPoint y: 179, endPoint x: 550, endPoint y: 179, distance: 124.8
click at [550, 179] on span "questa guida ti aiuta ad affrontarlo passo dopo passo, a gestire i momenti più …" at bounding box center [531, 176] width 421 height 26
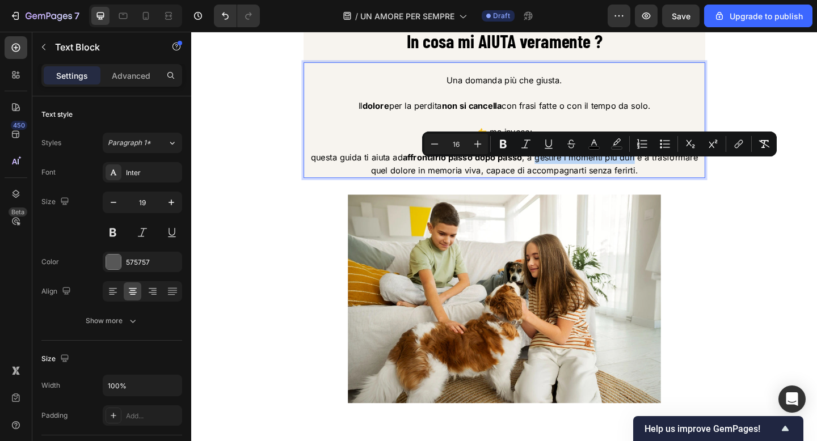
drag, startPoint x: 566, startPoint y: 178, endPoint x: 674, endPoint y: 179, distance: 108.4
click at [674, 179] on span "questa guida ti aiuta ad affrontarlo passo dopo passo , a gestire i momenti più…" at bounding box center [531, 176] width 421 height 26
click at [705, 180] on span "questa guida ti aiuta ad affrontarlo passo dopo passo , a gestire i momenti più…" at bounding box center [532, 176] width 420 height 26
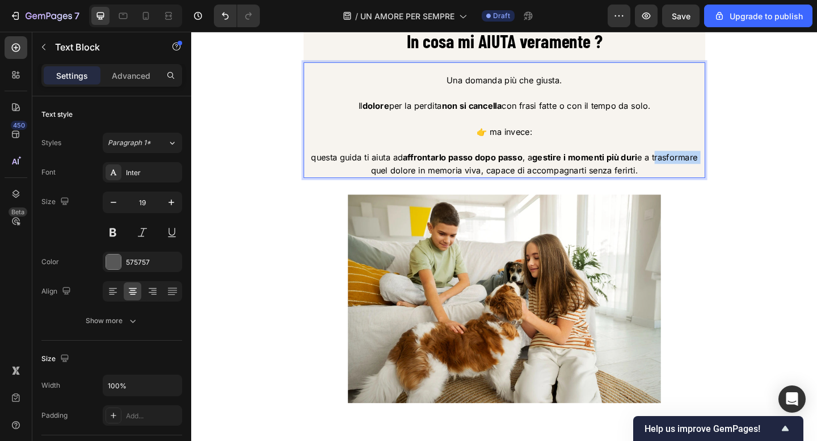
click at [705, 180] on span "questa guida ti aiuta ad affrontarlo passo dopo passo , a gestire i momenti più…" at bounding box center [532, 176] width 420 height 26
click at [424, 188] on span "questa guida ti aiuta ad affrontarlo passo dopo passo , a gestire i momenti più…" at bounding box center [532, 176] width 360 height 26
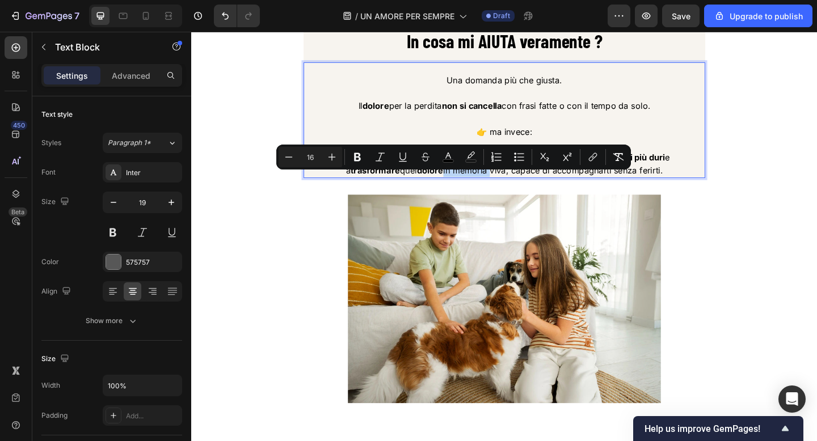
drag, startPoint x: 436, startPoint y: 191, endPoint x: 484, endPoint y: 189, distance: 47.7
click at [484, 188] on span "questa guida ti aiuta ad affrontarlo passo dopo passo , a gestire i momenti più…" at bounding box center [532, 176] width 360 height 26
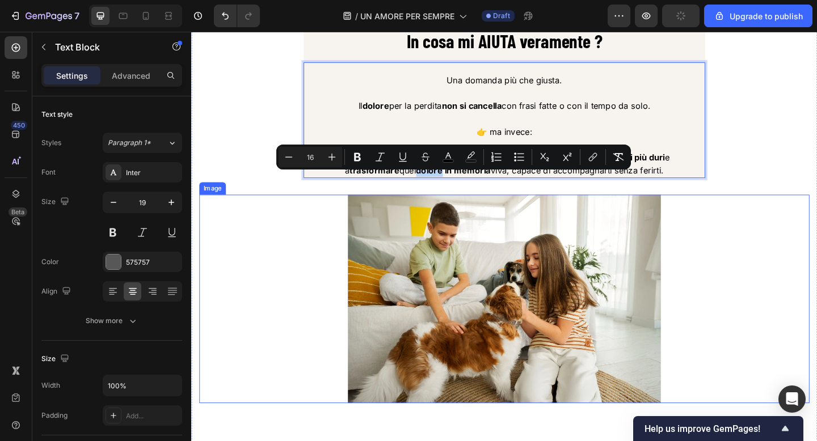
click at [758, 221] on div at bounding box center [532, 322] width 664 height 227
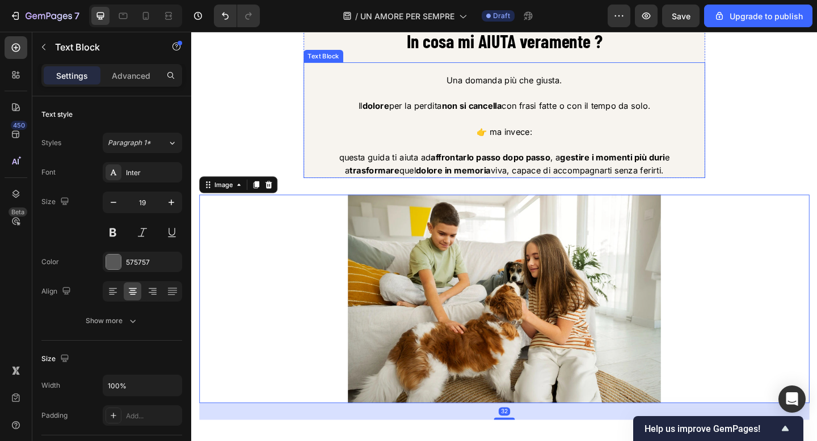
click at [604, 148] on p "👉 ma invece:" at bounding box center [531, 141] width 435 height 14
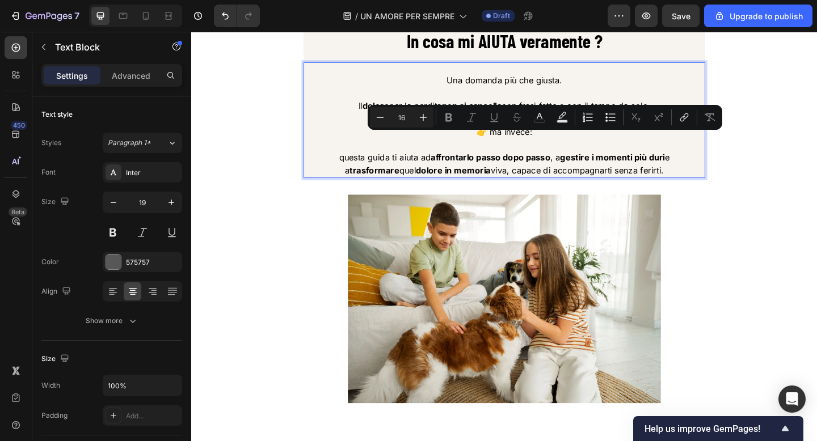
click at [604, 148] on p "👉 ma invece:" at bounding box center [531, 141] width 435 height 14
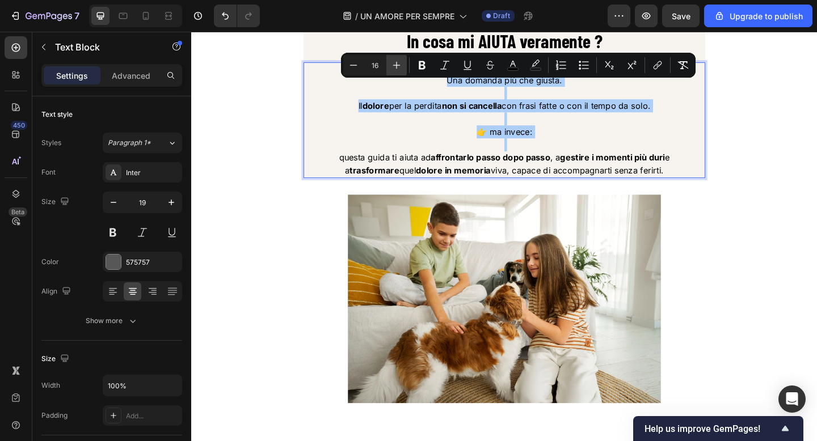
click at [391, 66] on icon "Editor contextual toolbar" at bounding box center [396, 65] width 11 height 11
click at [357, 65] on icon "Editor contextual toolbar" at bounding box center [353, 65] width 11 height 11
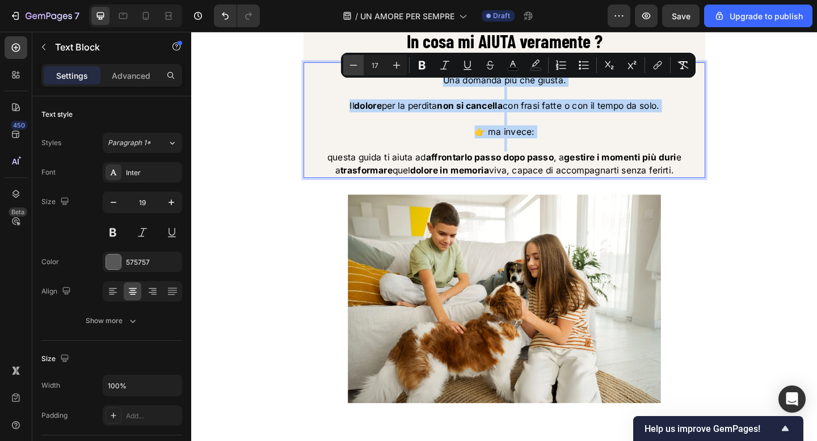
type input "16"
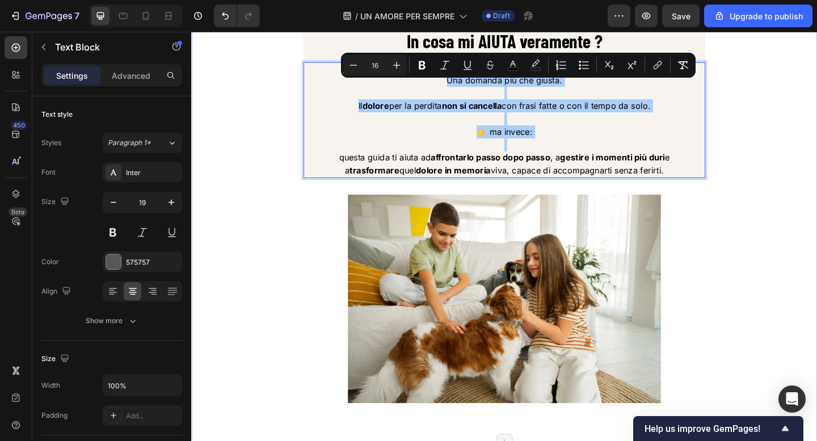
click at [816, 210] on div "Perché è cosi AMATO ? Heading ✅ SEMPLIFICAZIONE estrema → Indicazioni chiare e …" at bounding box center [531, 46] width 681 height 866
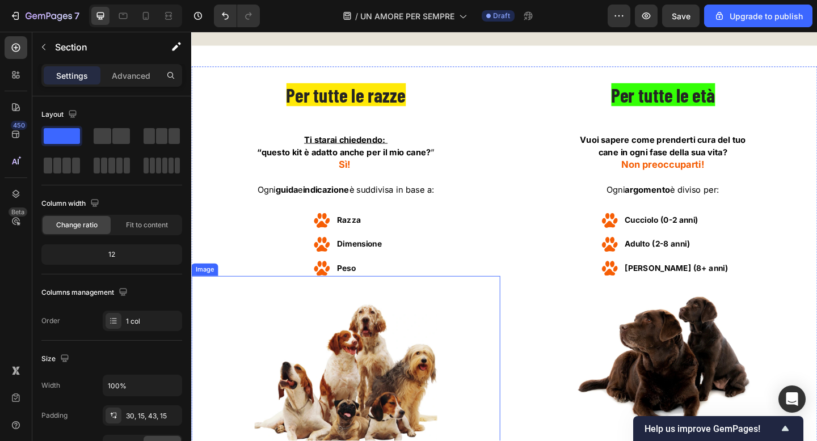
scroll to position [5569, 0]
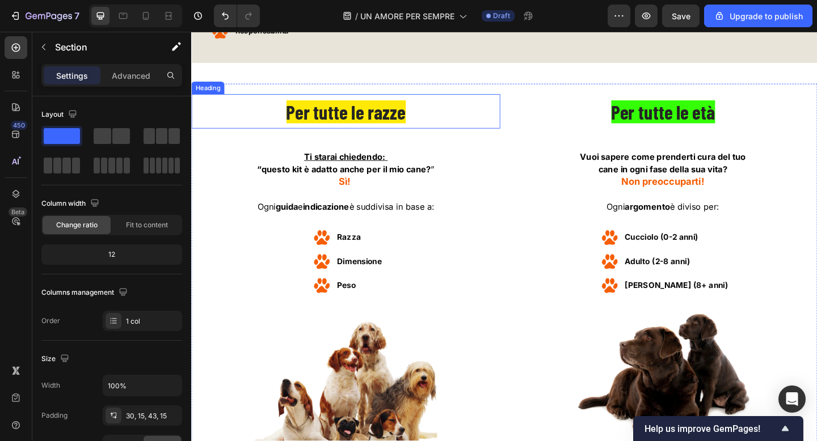
click at [365, 117] on span "Per tutte le razze" at bounding box center [359, 119] width 130 height 25
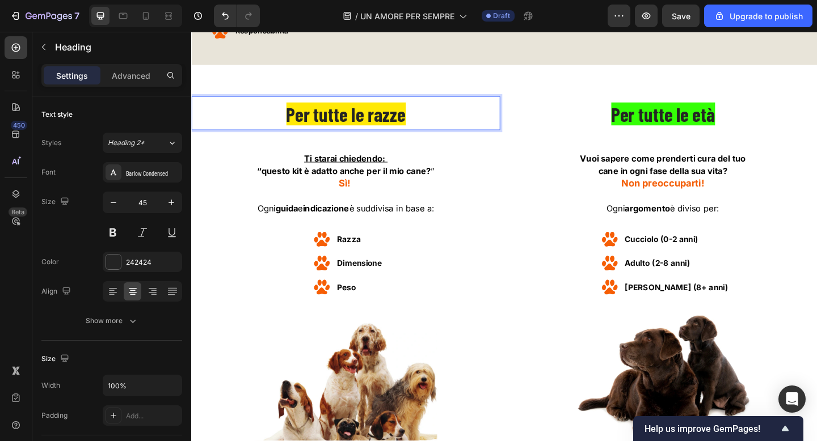
scroll to position [5604, 0]
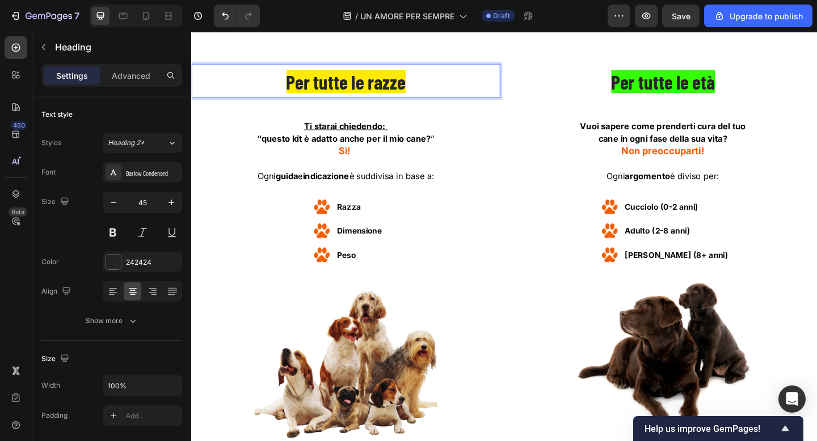
click at [365, 99] on span "Per tutte le razze" at bounding box center [359, 86] width 130 height 25
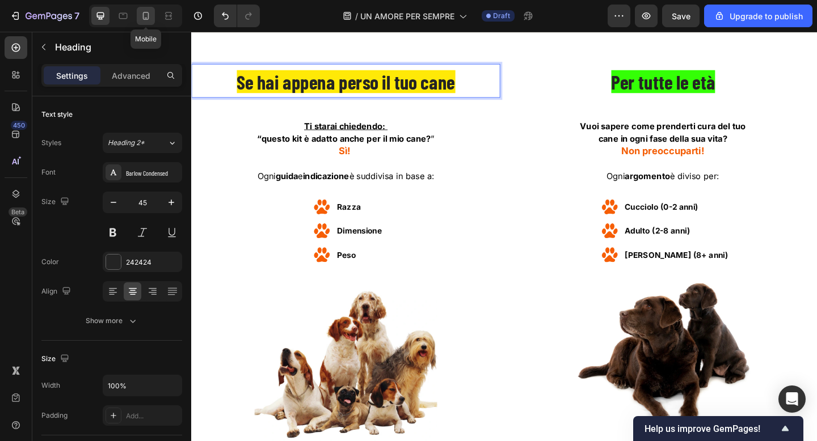
click at [145, 22] on div at bounding box center [146, 16] width 18 height 18
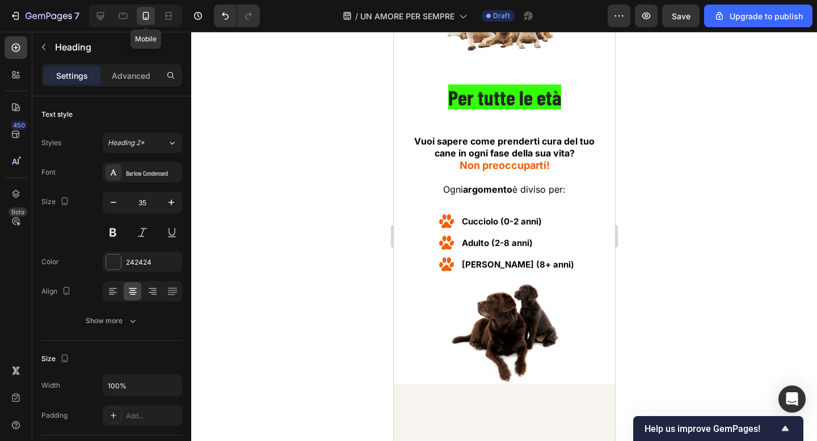
scroll to position [5945, 0]
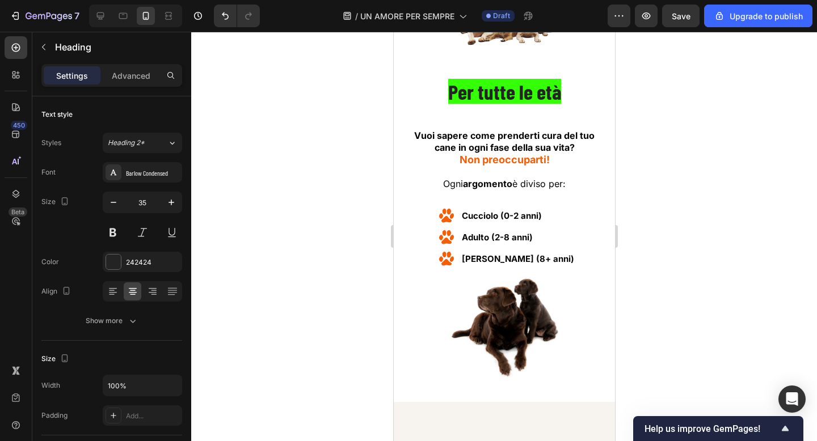
click at [101, 16] on icon at bounding box center [100, 15] width 7 height 7
type input "45"
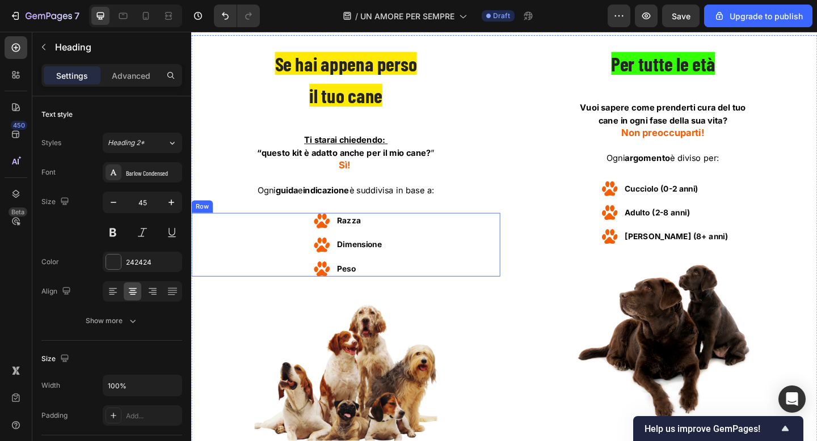
scroll to position [5644, 0]
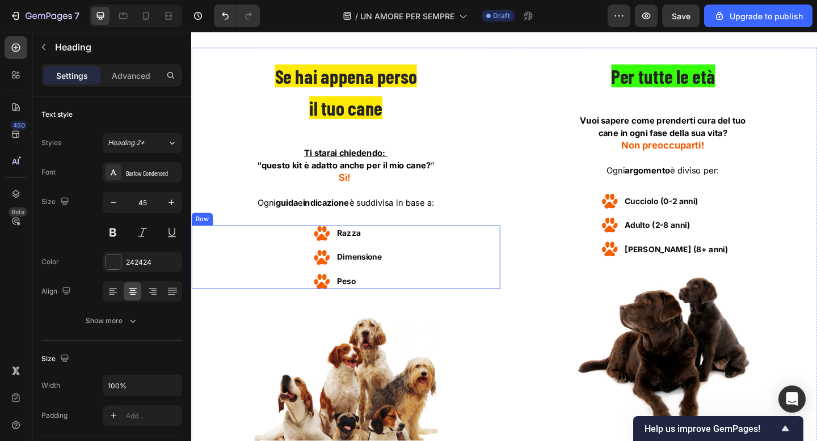
click at [438, 267] on div "Image Razza Text block Row Image Dimensione Text block Row Image Peso Text bloc…" at bounding box center [359, 277] width 336 height 69
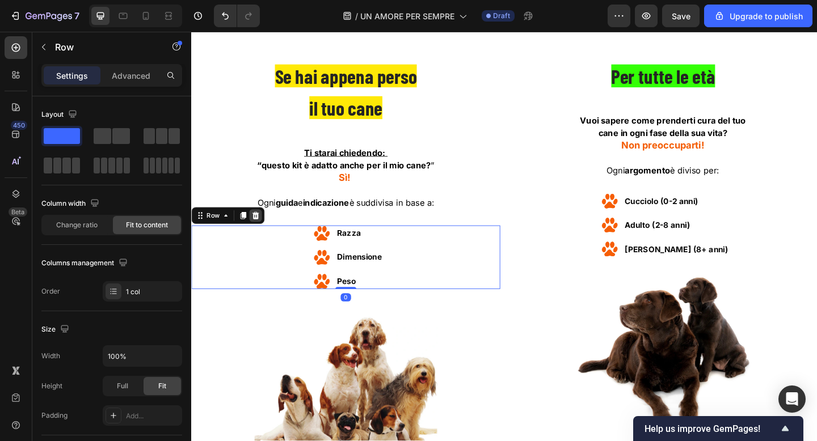
click at [263, 229] on icon at bounding box center [260, 231] width 9 height 9
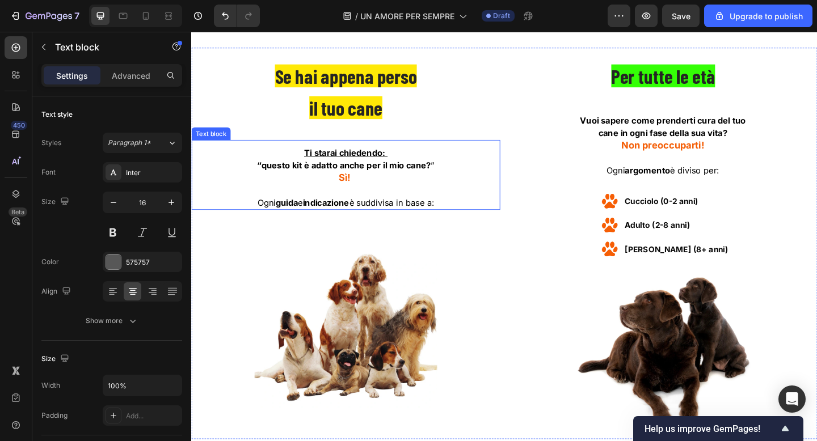
click at [338, 167] on u "Ti starai chiedendo:" at bounding box center [358, 163] width 88 height 11
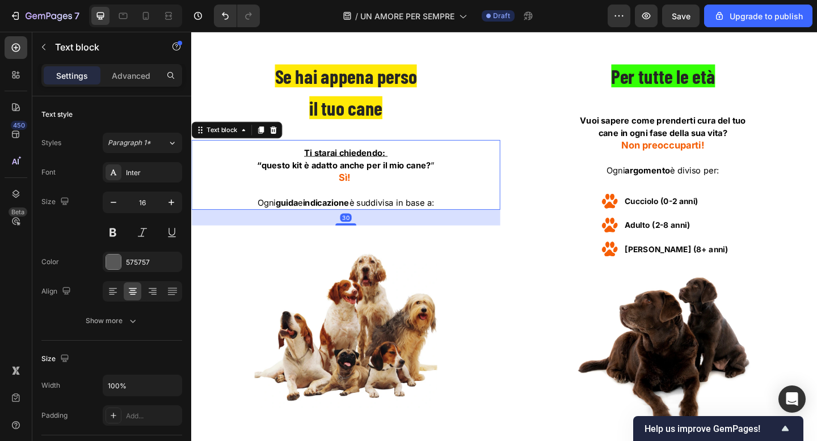
click at [338, 167] on u "Ti starai chiedendo:" at bounding box center [358, 163] width 88 height 11
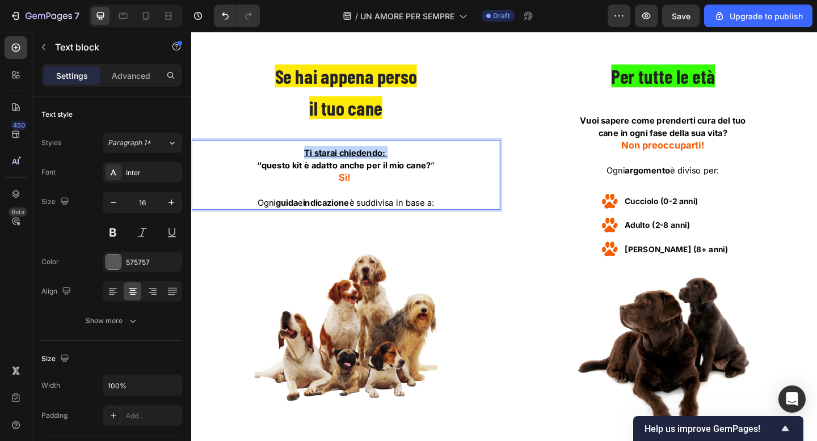
click at [338, 167] on u "Ti starai chiedendo:" at bounding box center [358, 163] width 88 height 11
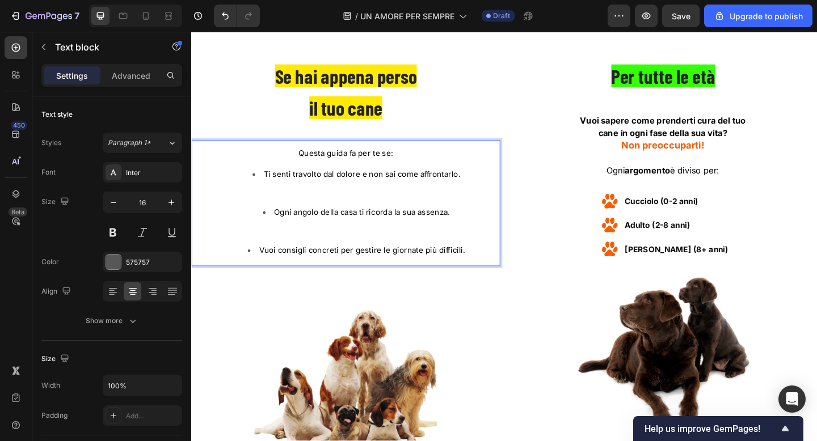
click at [344, 201] on li "Ti senti travolto dal dolore e non sai come affrontarlo." at bounding box center [370, 200] width 311 height 41
click at [344, 201] on li "Ti senti travolto dal dolore e non sai come affrontarlo. ⁠⁠⁠⁠⁠⁠⁠" at bounding box center [370, 200] width 311 height 41
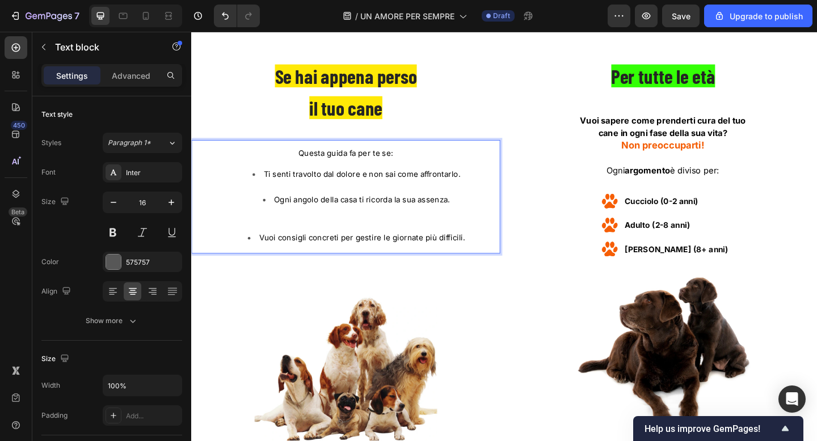
click at [361, 200] on li "Ti senti travolto dal dolore e non sai come affrontarlo." at bounding box center [370, 194] width 311 height 28
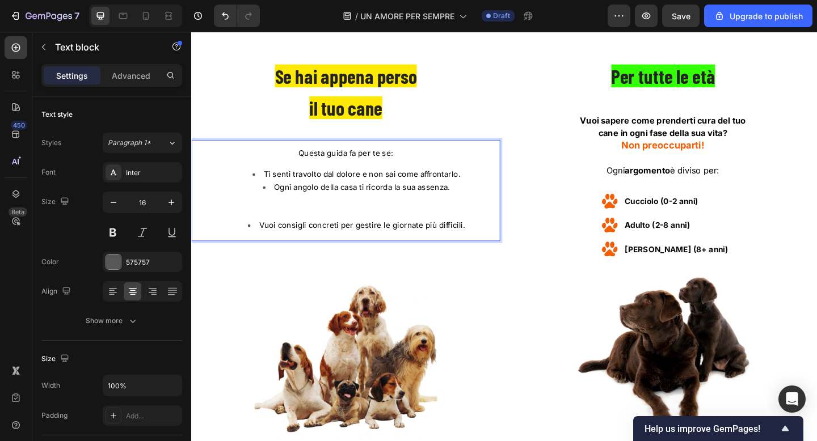
click at [356, 225] on li "Ogni angolo della casa ti ricorda la sua assenza." at bounding box center [370, 214] width 311 height 41
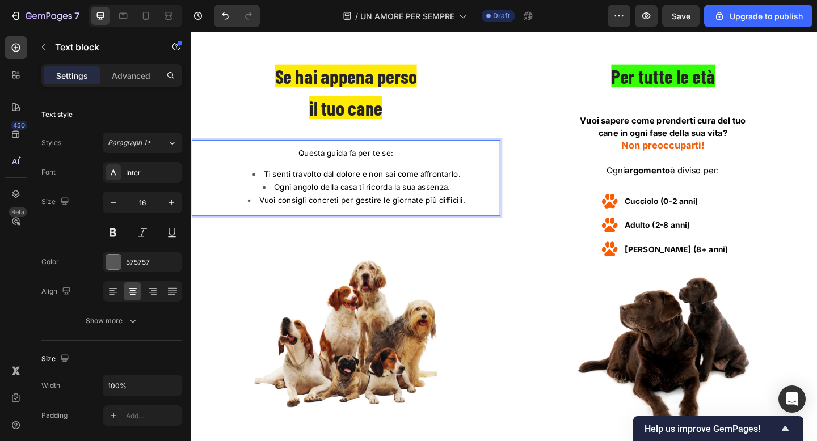
click at [366, 164] on span "Questa guida fa per te se:" at bounding box center [359, 164] width 103 height 10
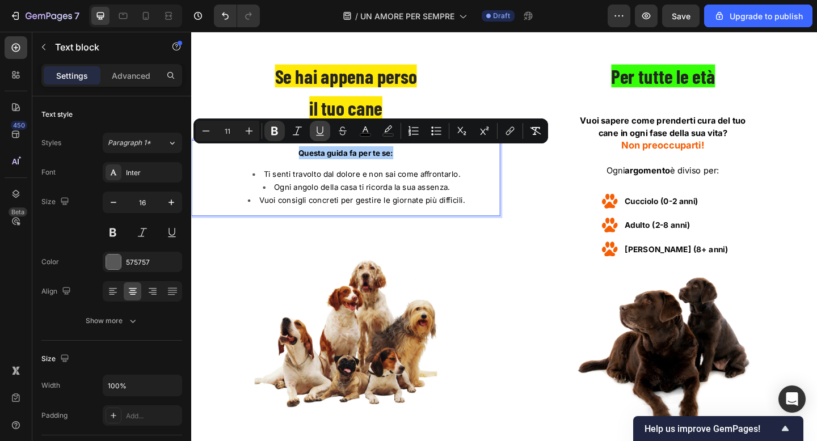
click at [323, 133] on icon "Editor contextual toolbar" at bounding box center [319, 130] width 11 height 11
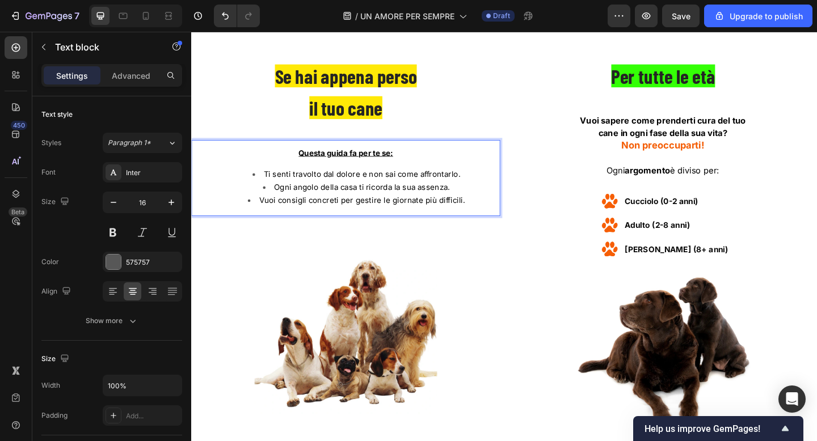
click at [347, 190] on span "Ti senti travolto dal dolore e non sai come affrontarlo." at bounding box center [377, 187] width 214 height 10
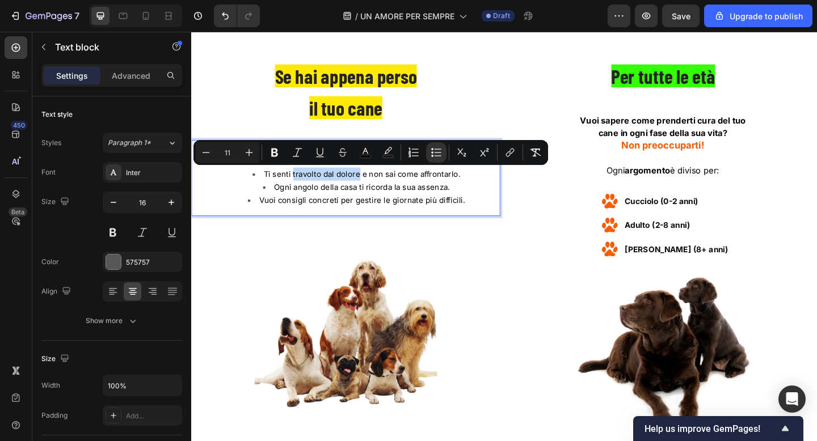
drag, startPoint x: 303, startPoint y: 187, endPoint x: 372, endPoint y: 188, distance: 68.7
click at [372, 188] on span "Ti senti travolto dal dolore e non sai come affrontarlo." at bounding box center [377, 187] width 214 height 10
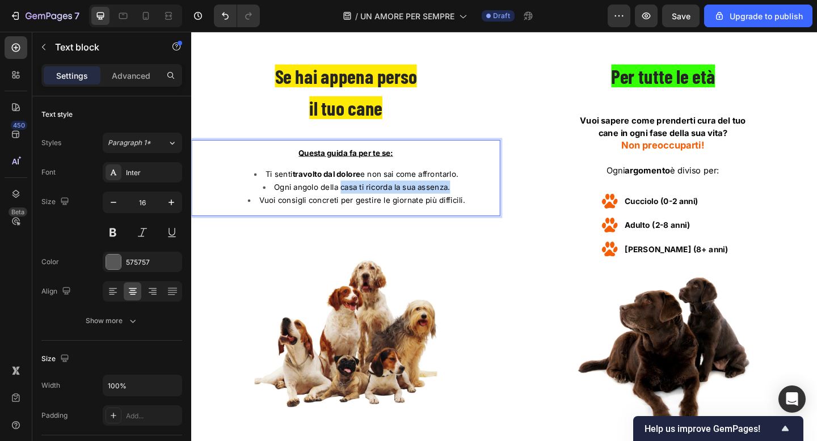
drag, startPoint x: 352, startPoint y: 199, endPoint x: 474, endPoint y: 203, distance: 121.4
click at [474, 203] on li "Ogni angolo della casa ti ricorda la sua assenza." at bounding box center [370, 201] width 311 height 14
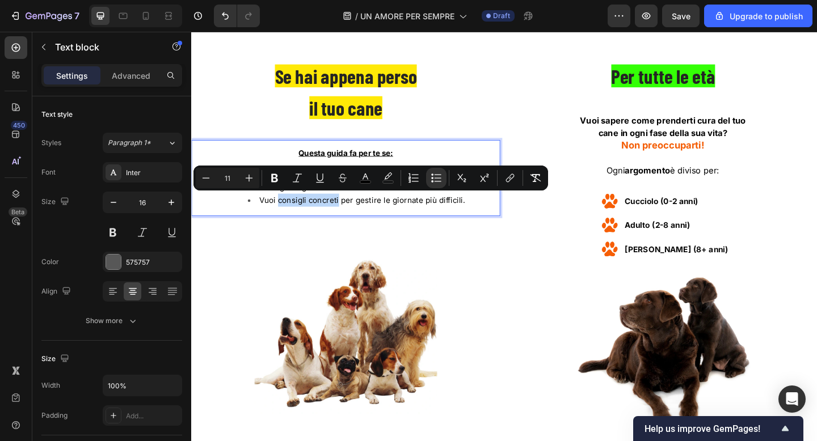
drag, startPoint x: 287, startPoint y: 213, endPoint x: 352, endPoint y: 214, distance: 64.7
click at [352, 214] on span "Vuoi consigli concreti per gestire le giornate più difficili." at bounding box center [377, 215] width 224 height 10
click at [371, 214] on span "Vuoi consigli concreti per gestire le giornate più difficili." at bounding box center [377, 215] width 221 height 10
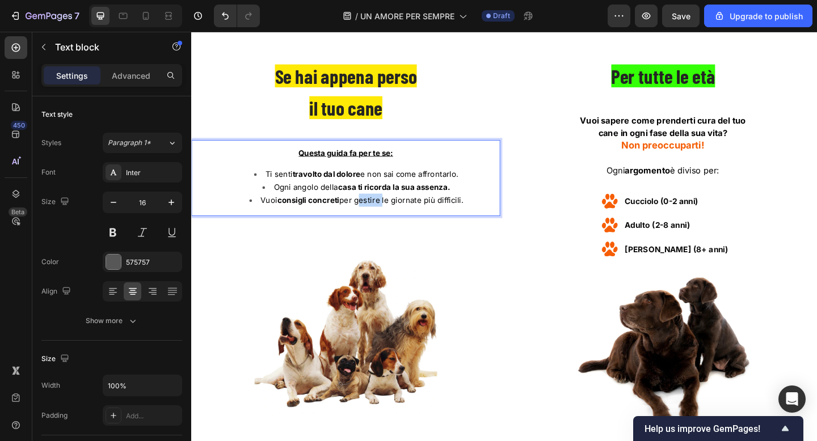
click at [371, 214] on span "Vuoi consigli concreti per gestire le giornate più difficili." at bounding box center [377, 215] width 221 height 10
click at [424, 214] on span "Vuoi consigli concreti per gestire le giornate più difficili." at bounding box center [377, 215] width 216 height 10
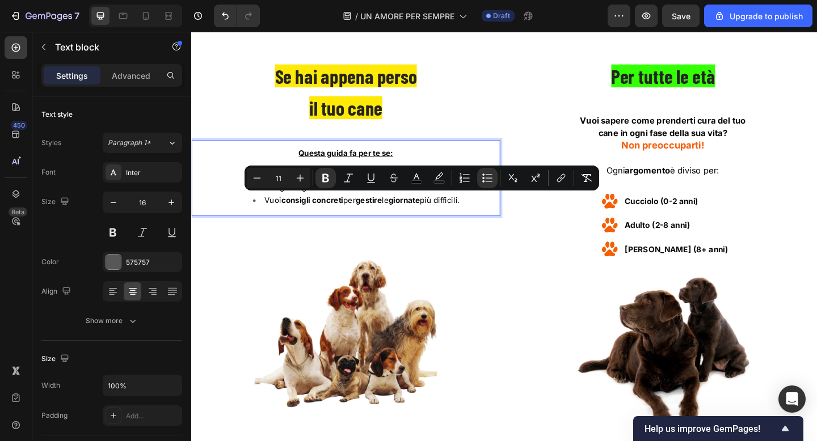
click at [470, 215] on span "Vuoi consigli concreti per gestire le giornate più difficili." at bounding box center [377, 215] width 212 height 10
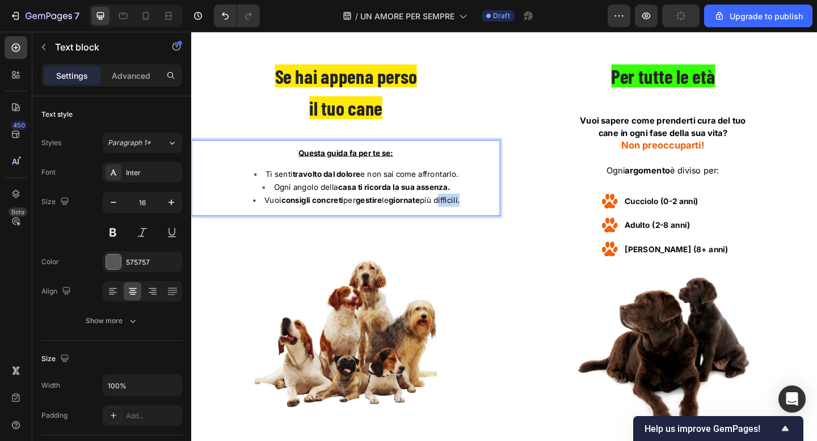
click at [470, 215] on span "Vuoi consigli concreti per gestire le giornate più difficili." at bounding box center [377, 215] width 212 height 10
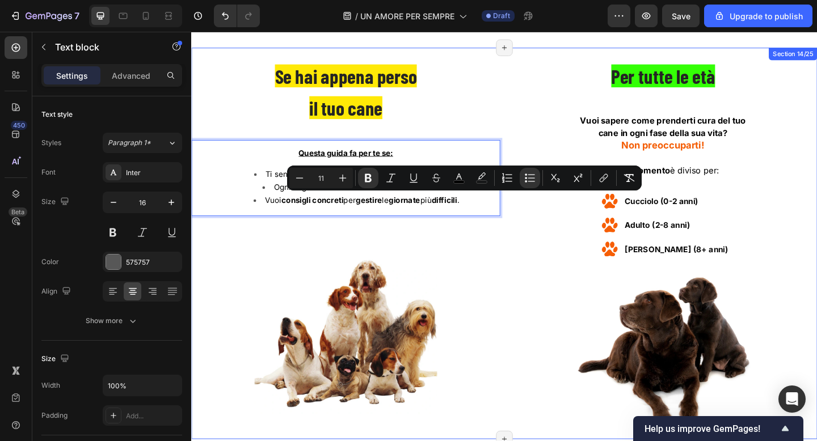
click at [490, 251] on div at bounding box center [359, 349] width 336 height 199
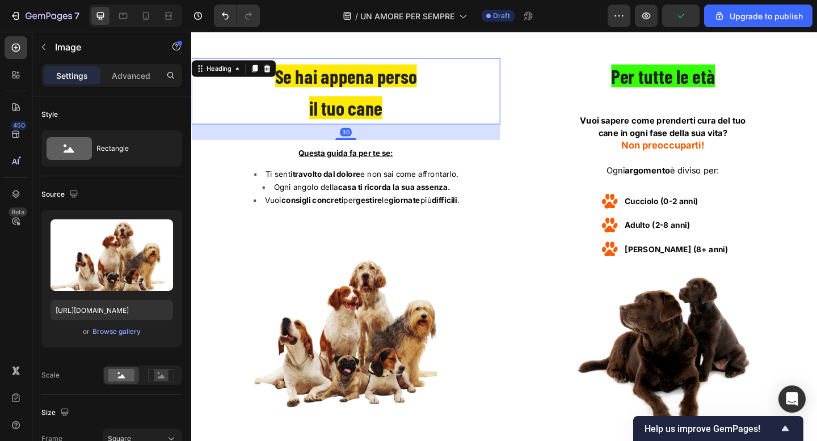
click at [287, 82] on span "Se hai appena perso" at bounding box center [359, 80] width 154 height 25
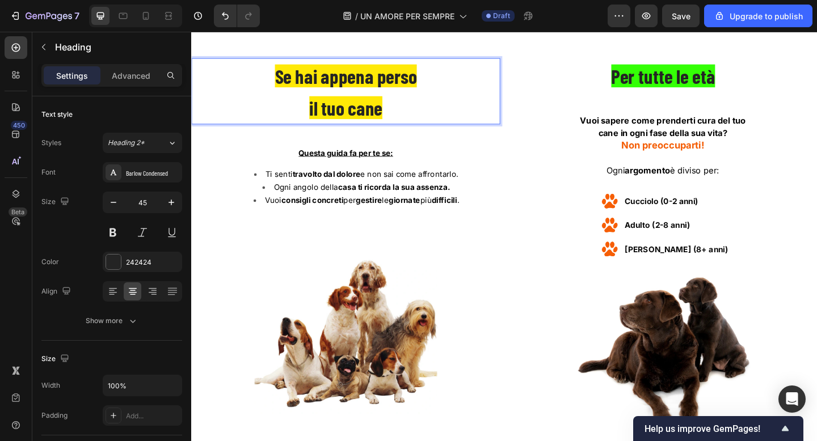
click at [273, 90] on p "Se hai appena perso il tuo cane" at bounding box center [359, 97] width 334 height 70
click at [324, 109] on span "il tuo cane" at bounding box center [358, 114] width 79 height 25
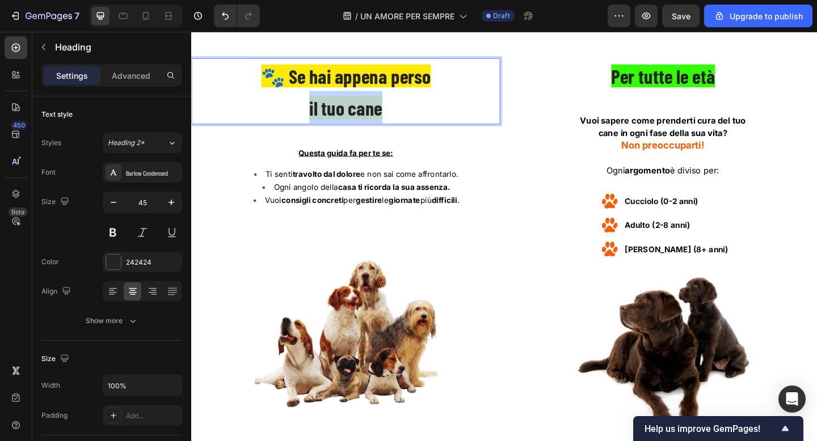
click at [324, 109] on span "il tuo cane" at bounding box center [358, 114] width 79 height 25
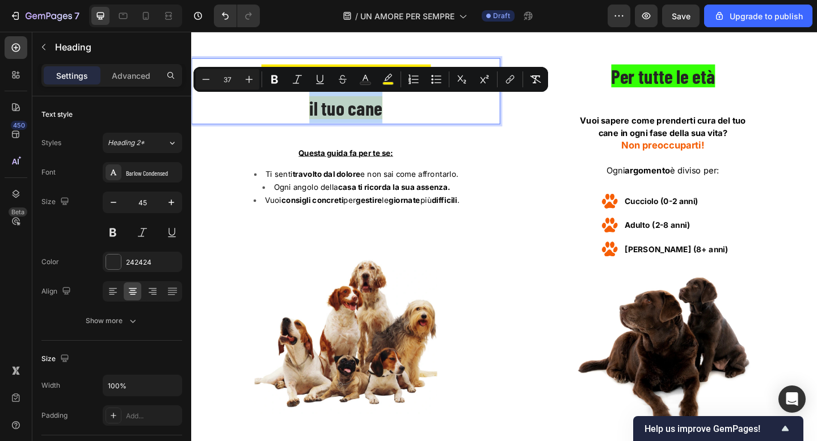
click at [316, 100] on p "🐾 Se hai appena perso il tuo cane" at bounding box center [359, 97] width 334 height 70
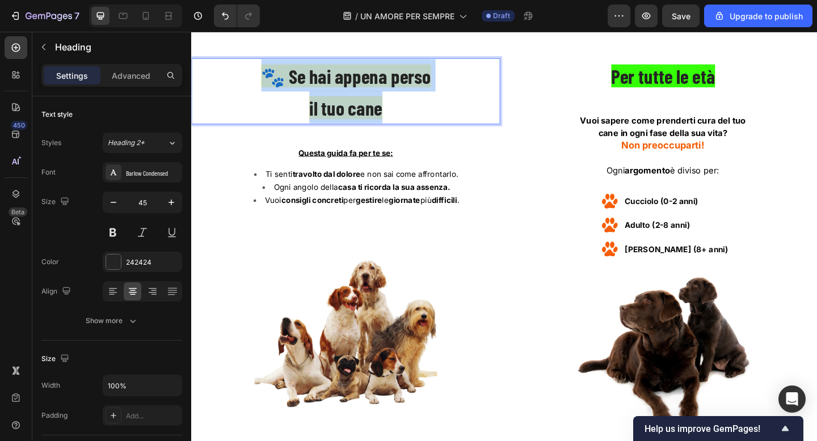
drag, startPoint x: 402, startPoint y: 120, endPoint x: 271, endPoint y: 83, distance: 136.8
click at [271, 83] on p "🐾 Se hai appena perso il tuo cane" at bounding box center [359, 97] width 334 height 70
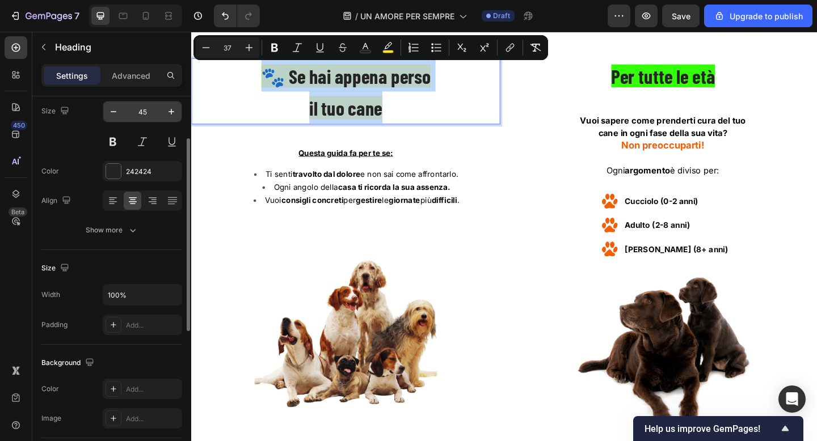
scroll to position [92, 0]
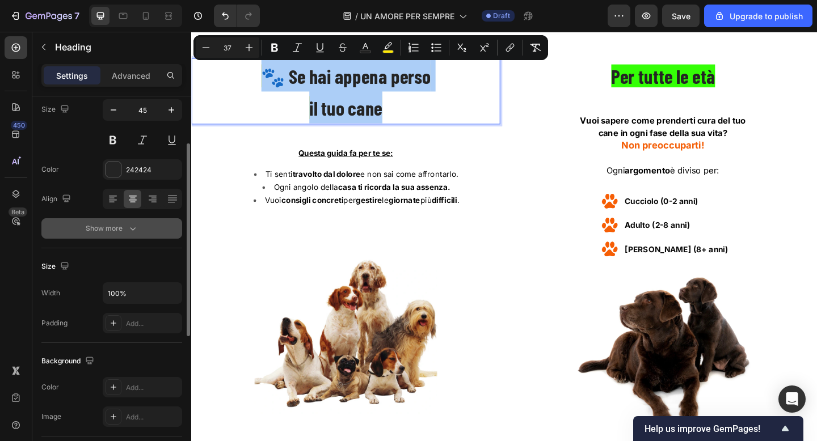
click at [129, 222] on button "Show more" at bounding box center [111, 228] width 141 height 20
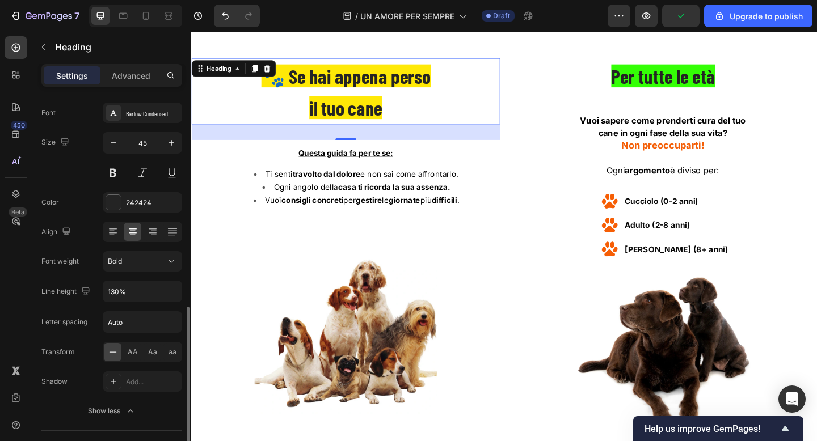
scroll to position [0, 0]
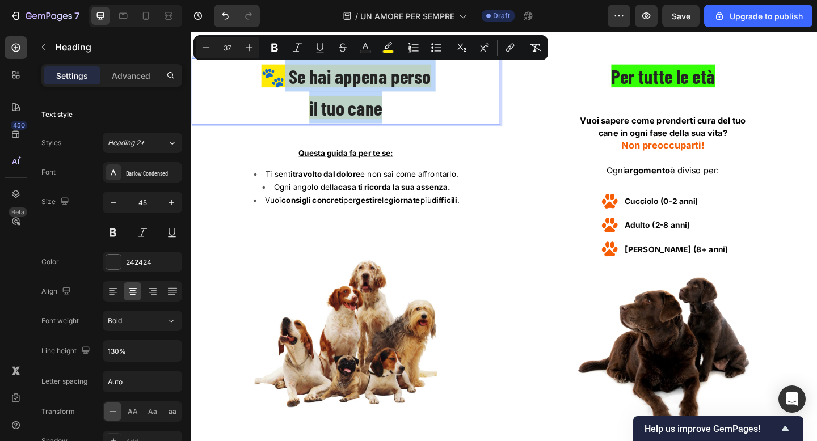
drag, startPoint x: 403, startPoint y: 116, endPoint x: 280, endPoint y: 77, distance: 128.5
click at [280, 77] on p "🐾 Se hai appena perso il tuo cane" at bounding box center [359, 97] width 334 height 70
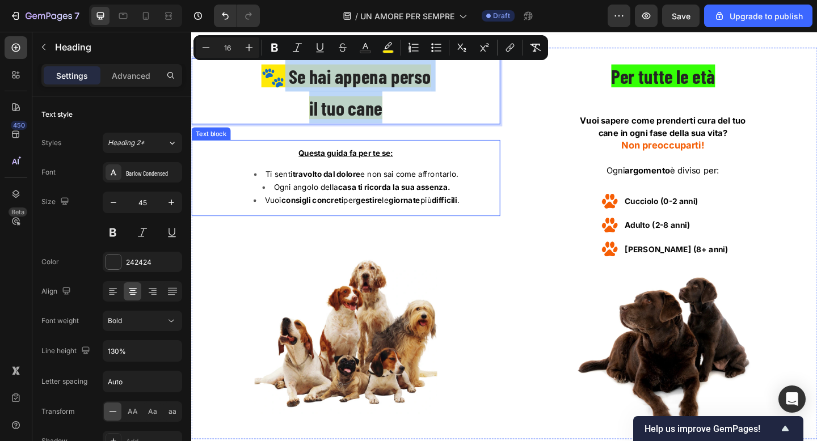
click at [251, 189] on li "Ti senti travolto dal dolore e non sai come affrontarlo." at bounding box center [370, 187] width 311 height 14
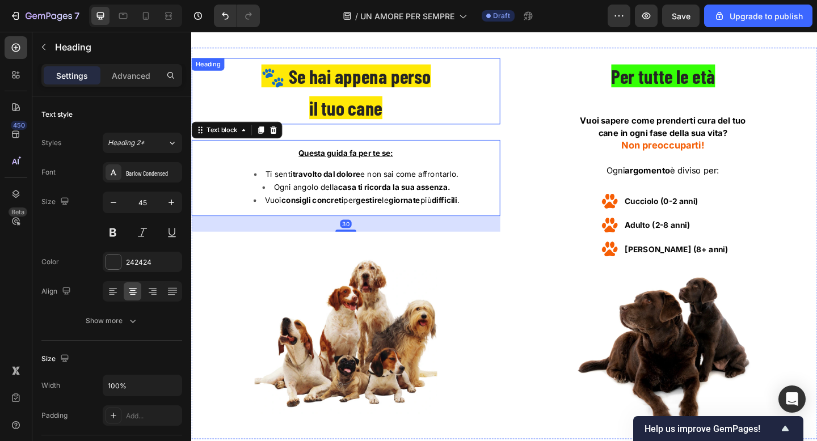
click at [291, 102] on p "⁠⁠⁠⁠⁠⁠⁠ 🐾 Se hai appena perso il tuo cane" at bounding box center [359, 97] width 334 height 70
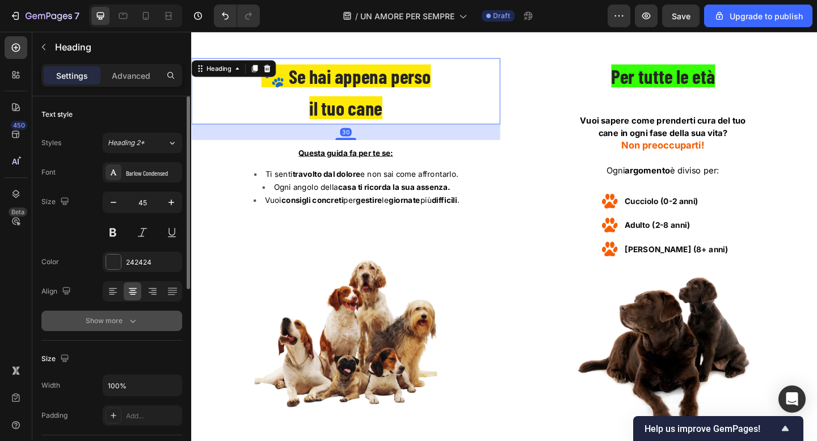
click at [119, 323] on div "Show more" at bounding box center [112, 320] width 53 height 11
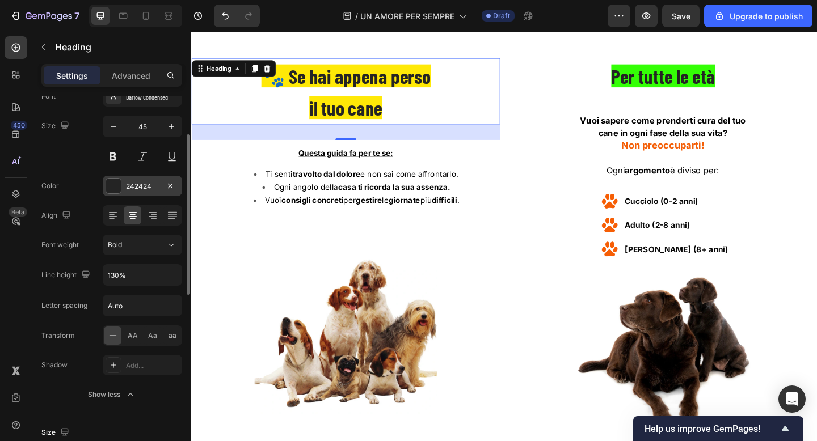
scroll to position [80, 0]
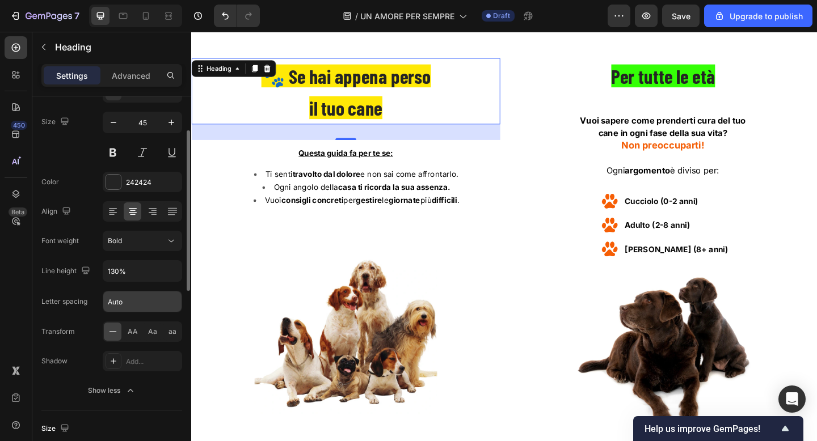
click at [136, 305] on input "Auto" at bounding box center [142, 302] width 78 height 20
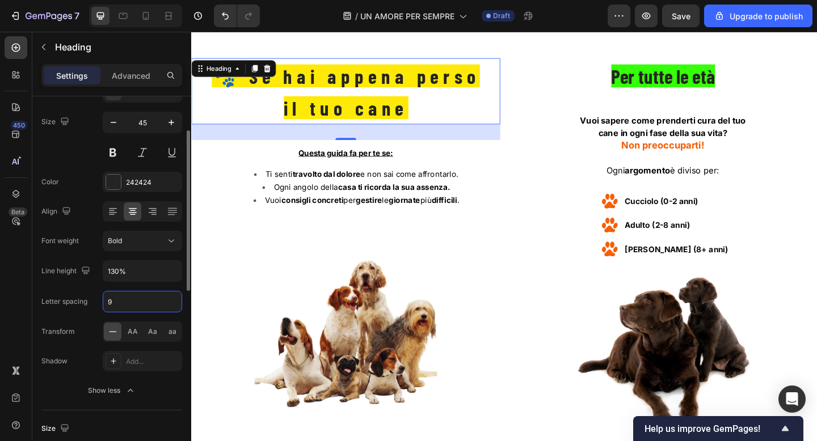
type input "90"
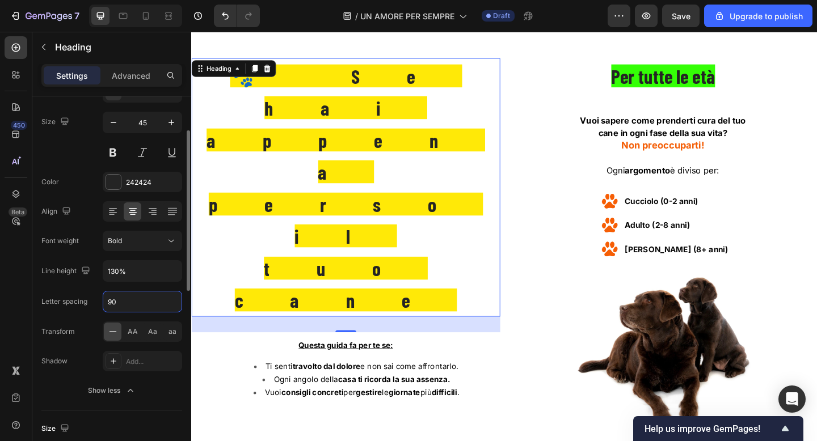
click at [136, 305] on input "90" at bounding box center [142, 302] width 78 height 20
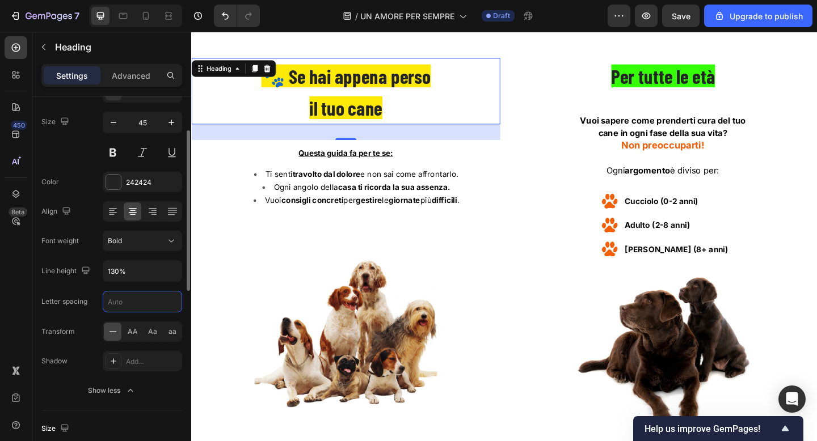
click at [136, 305] on input "text" at bounding box center [142, 302] width 78 height 20
click at [85, 297] on div "Letter spacing" at bounding box center [64, 302] width 46 height 10
click at [132, 275] on input "130%" at bounding box center [142, 271] width 78 height 20
click at [169, 273] on icon "button" at bounding box center [171, 270] width 11 height 11
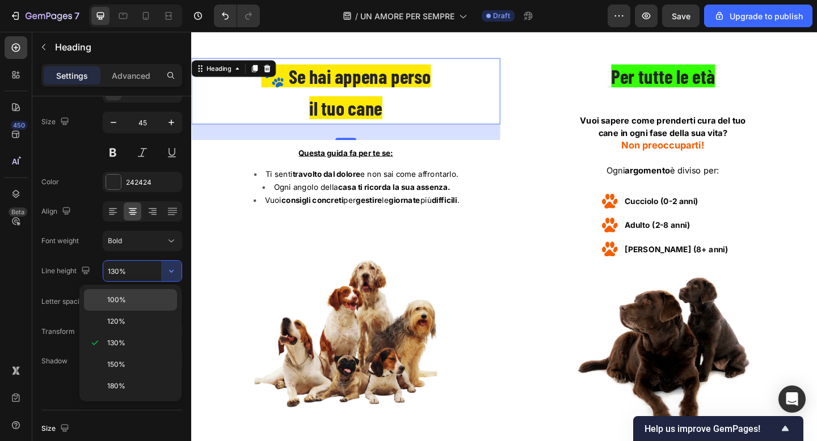
click at [142, 295] on p "100%" at bounding box center [139, 300] width 65 height 10
type input "100%"
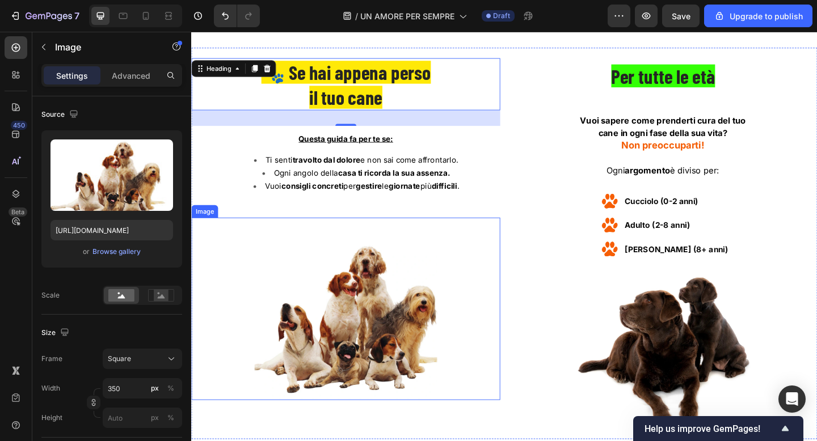
click at [344, 258] on img at bounding box center [359, 333] width 199 height 199
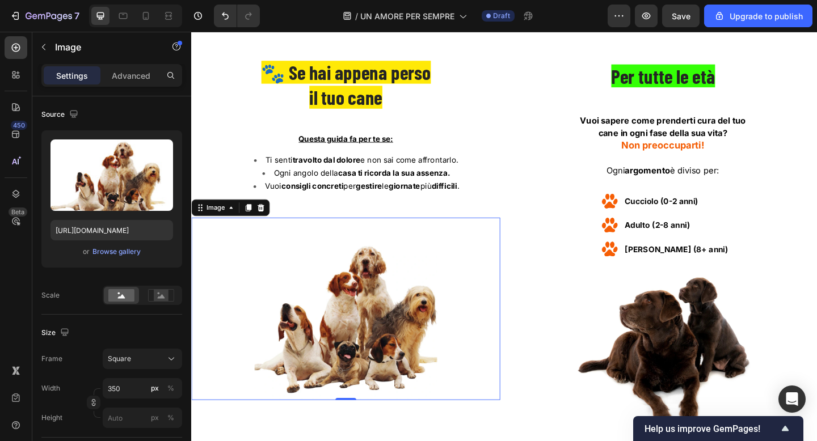
scroll to position [0, 0]
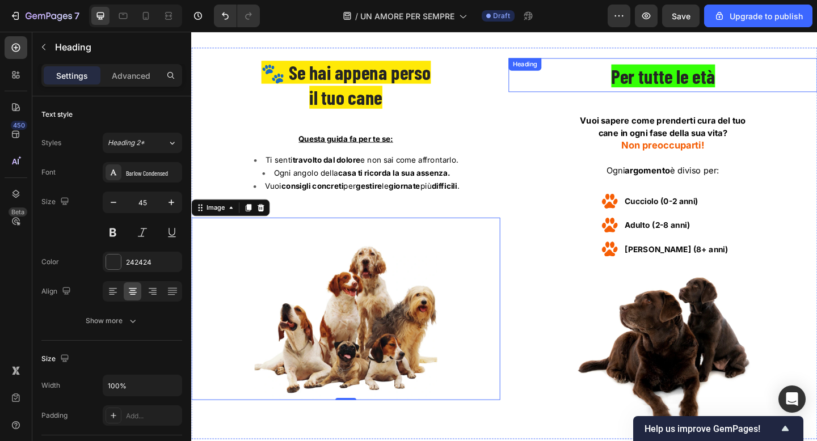
click at [707, 85] on span "Per tutte le età" at bounding box center [704, 80] width 113 height 25
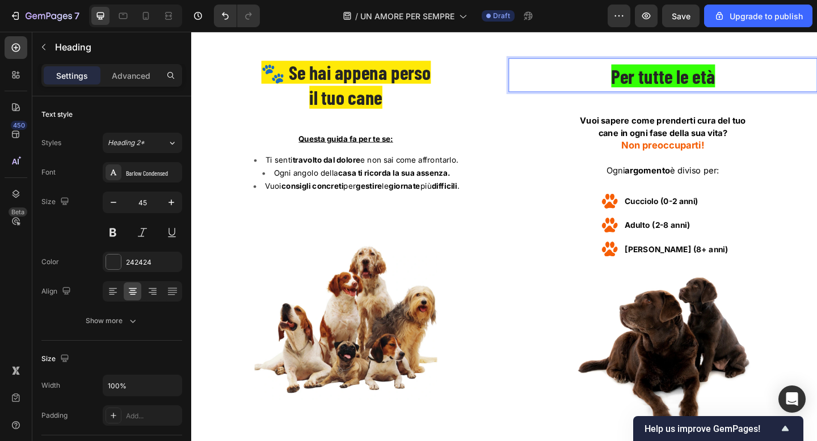
click at [707, 85] on span "Per tutte le età" at bounding box center [704, 80] width 113 height 25
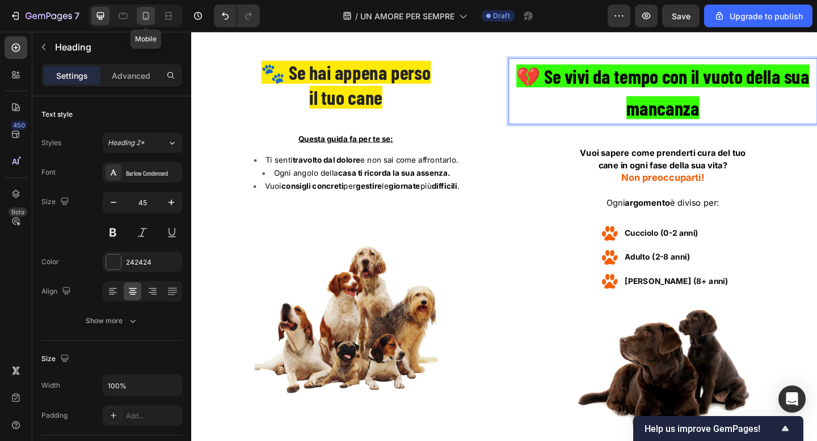
click at [151, 19] on icon at bounding box center [145, 15] width 11 height 11
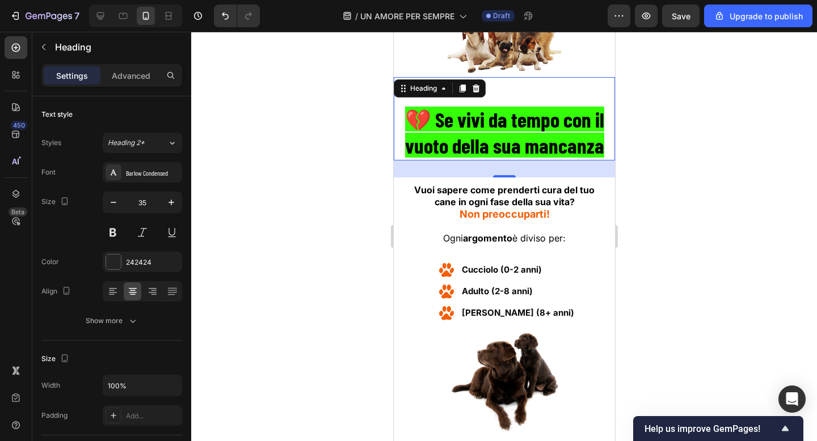
scroll to position [5931, 0]
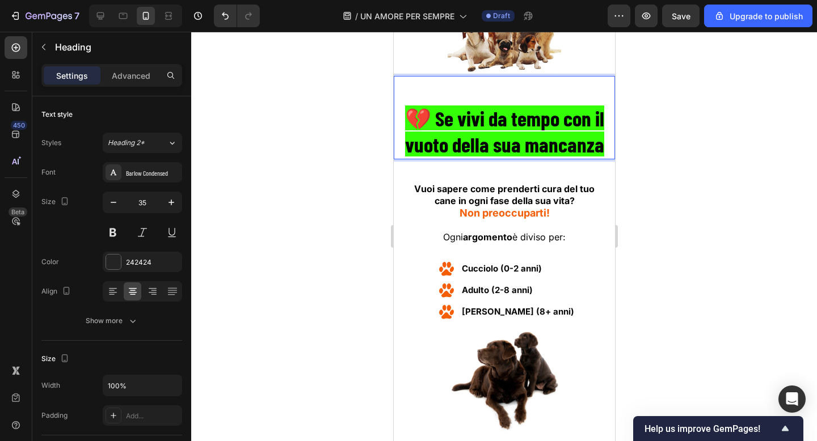
click at [593, 118] on strong "💔 Se vivi da tempo con il vuoto della sua mancanza" at bounding box center [503, 132] width 199 height 52
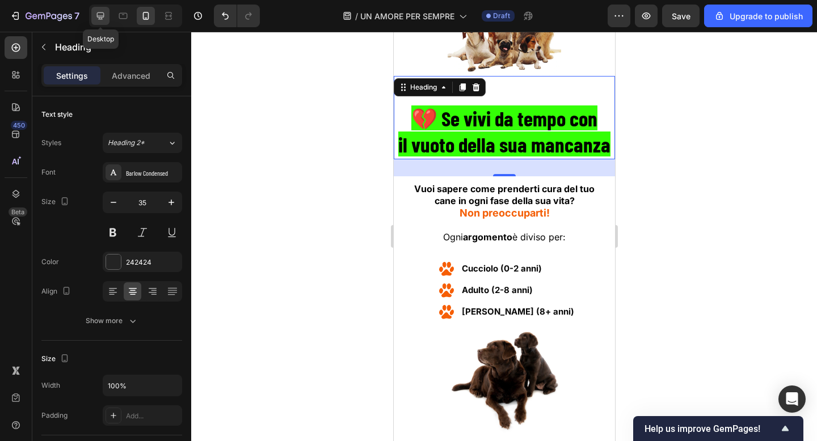
click at [98, 16] on icon at bounding box center [100, 15] width 11 height 11
type input "45"
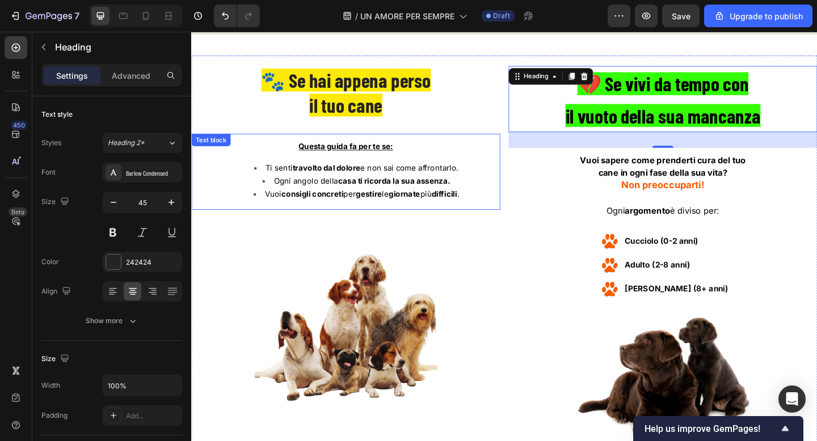
click at [408, 138] on div "⁠⁠⁠⁠⁠⁠⁠ 🐾 Se hai appena perso il tuo cane Heading Questa guida fa per te se: Ti…" at bounding box center [359, 294] width 336 height 450
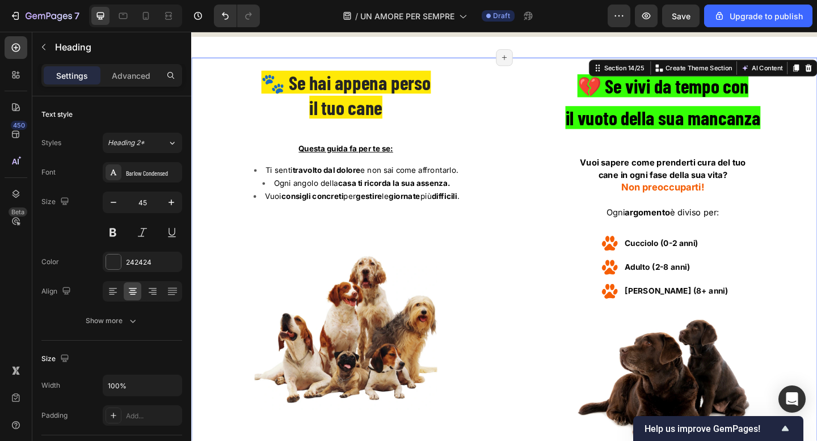
scroll to position [5633, 0]
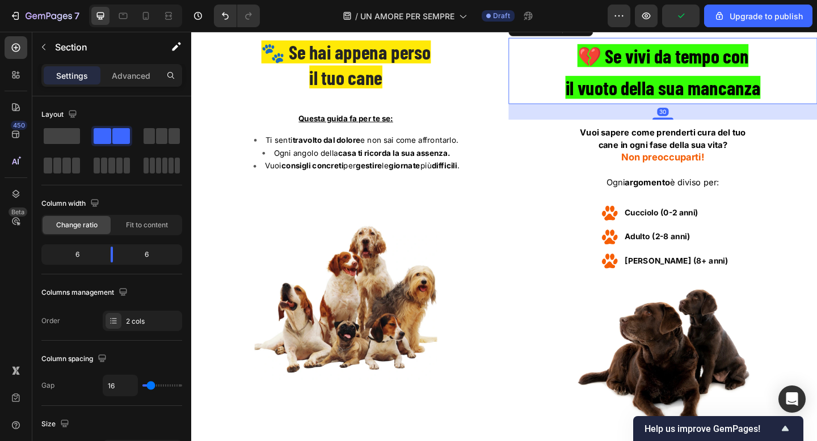
click at [637, 105] on strong "il vuoto della sua mancanza" at bounding box center [704, 92] width 212 height 25
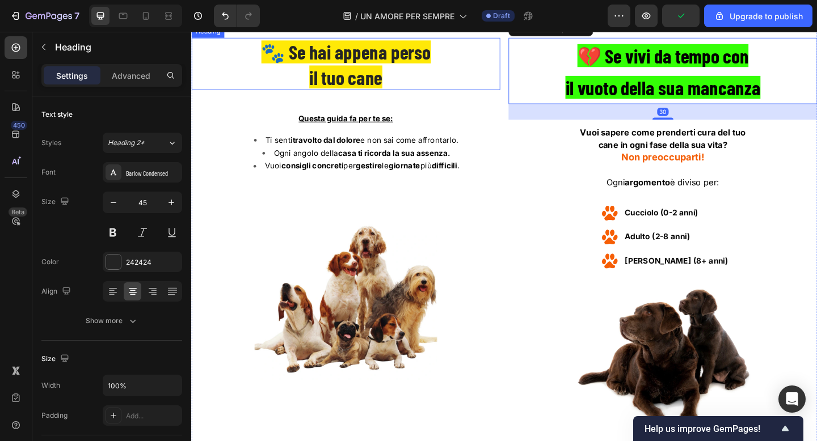
click at [398, 94] on span "il tuo cane" at bounding box center [358, 81] width 79 height 25
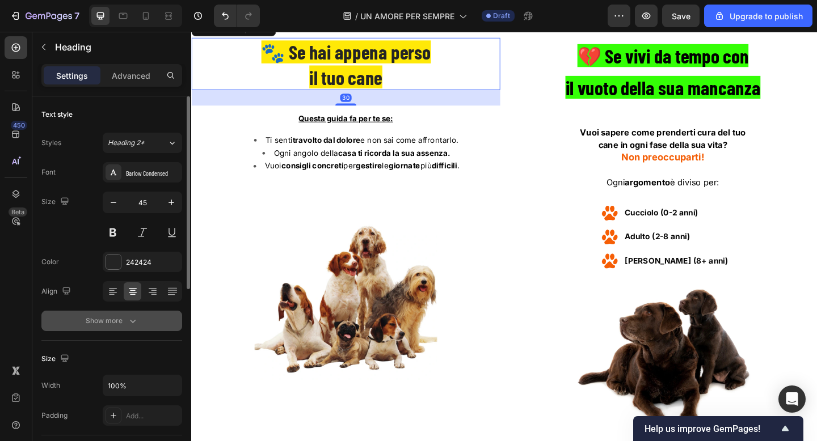
click at [114, 325] on div "Show more" at bounding box center [112, 320] width 53 height 11
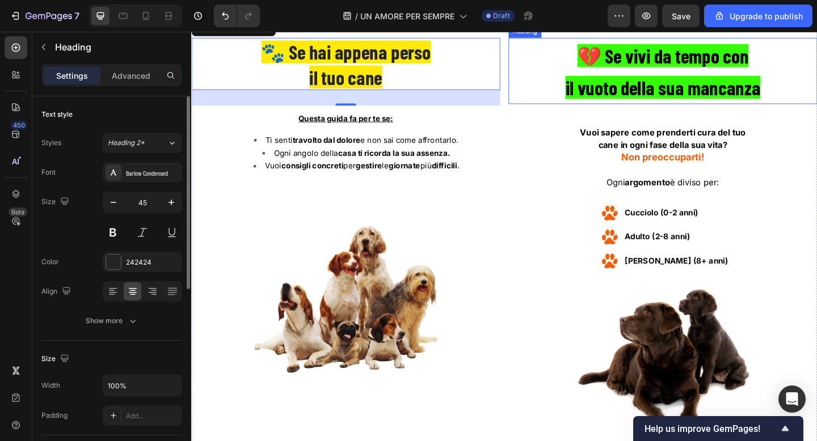
click at [668, 105] on strong "il vuoto della sua mancanza" at bounding box center [704, 92] width 212 height 25
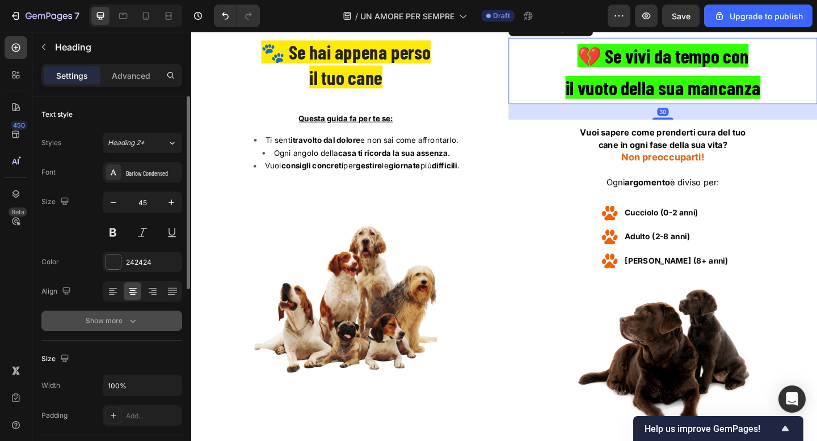
click at [115, 321] on div "Show more" at bounding box center [112, 320] width 53 height 11
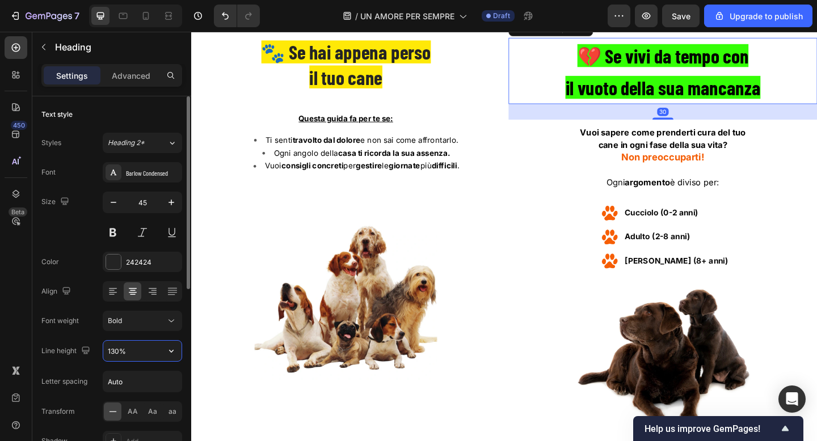
click at [136, 347] on input "130%" at bounding box center [142, 351] width 78 height 20
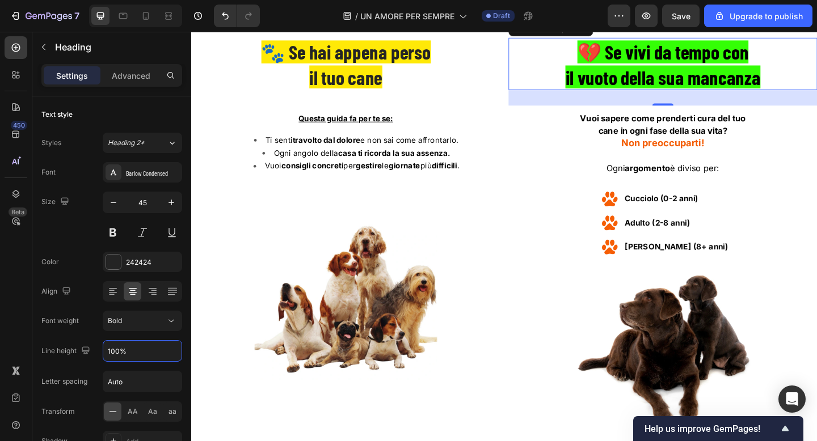
type input "100%"
click at [11, 269] on div "450 Beta" at bounding box center [16, 197] width 23 height 323
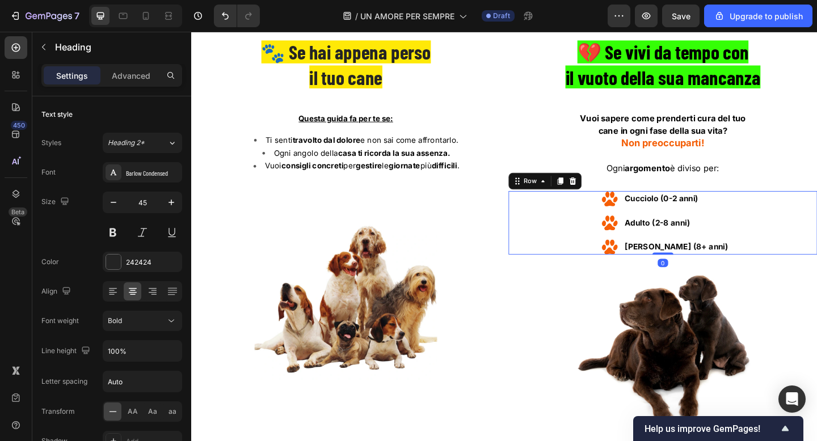
click at [616, 250] on div "Image Cucciolo (0-2 anni) Text block Row Image Adulto (2-8 anni) Text block Row…" at bounding box center [704, 239] width 336 height 69
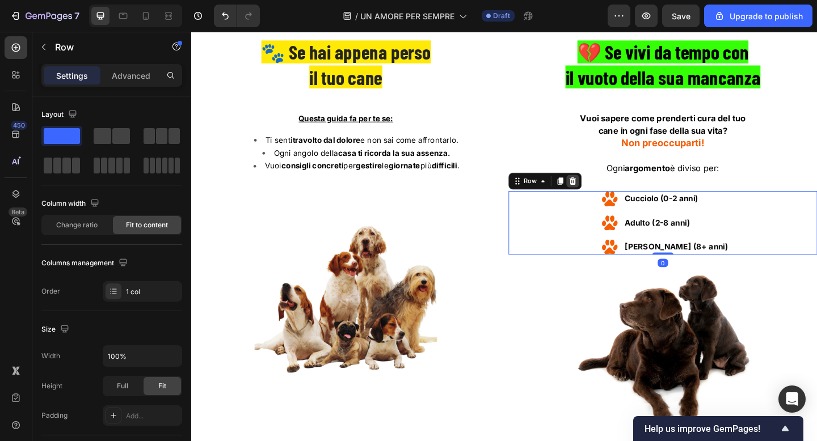
click at [608, 198] on icon at bounding box center [605, 194] width 7 height 8
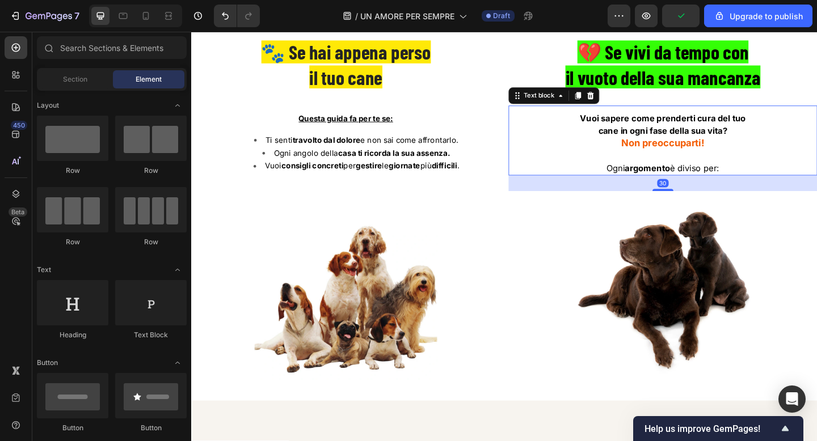
click at [710, 145] on strong "cane in ogni fase della sua vita?" at bounding box center [704, 139] width 140 height 11
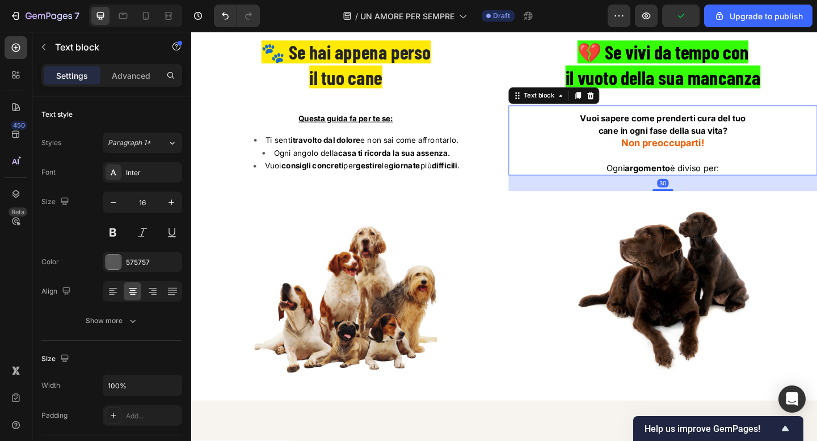
click at [710, 145] on strong "cane in ogni fase della sua vita?" at bounding box center [704, 139] width 140 height 11
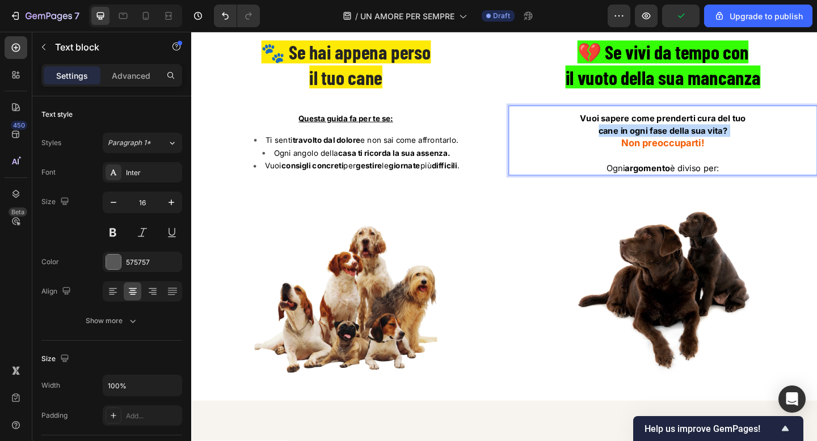
click at [710, 145] on strong "cane in ogni fase della sua vita?" at bounding box center [704, 139] width 140 height 11
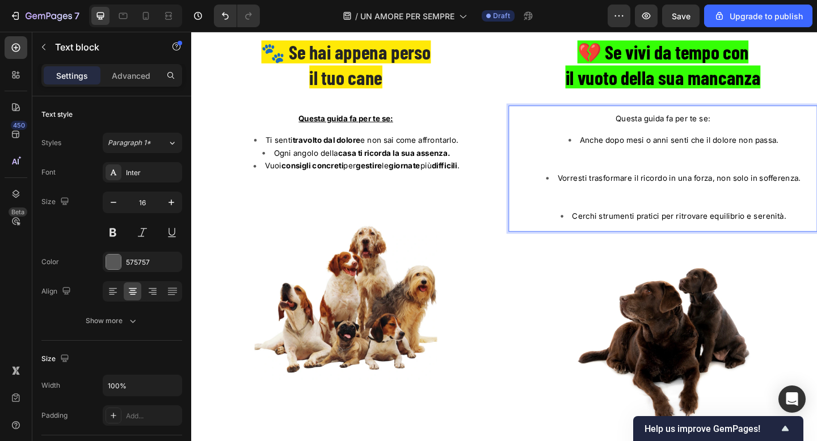
click at [685, 225] on li "Vorresti trasformare il ricordo in una forza, non solo in sofferenza." at bounding box center [715, 204] width 311 height 41
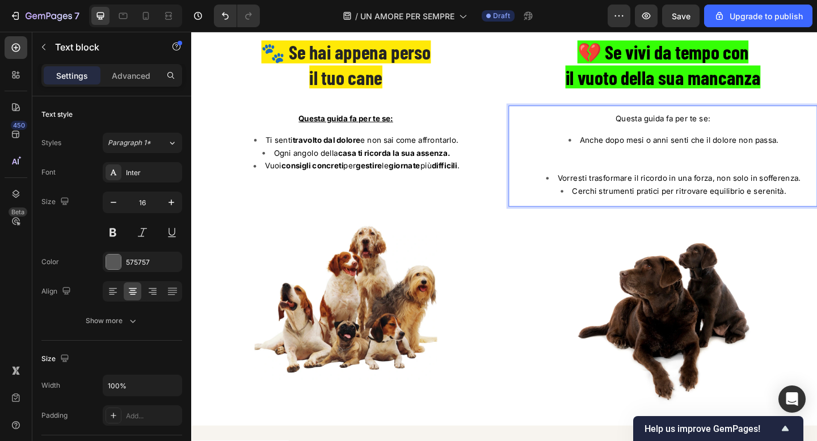
click at [693, 184] on li "Anche dopo mesi o anni senti che il dolore non passa." at bounding box center [715, 162] width 311 height 41
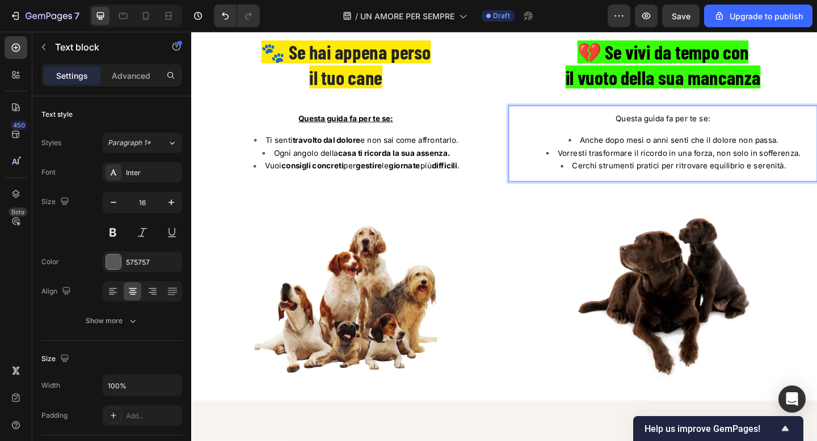
click at [693, 132] on span "Questa guida fa per te se:" at bounding box center [704, 126] width 103 height 10
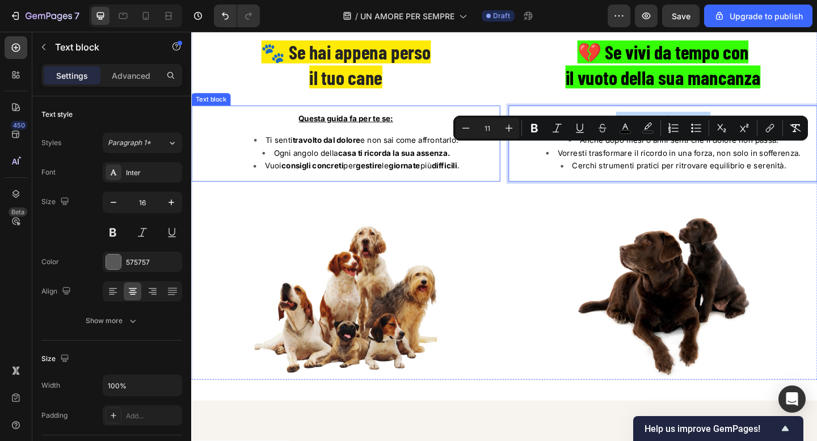
click at [368, 132] on u "Questa guida fa per te se:" at bounding box center [359, 126] width 103 height 10
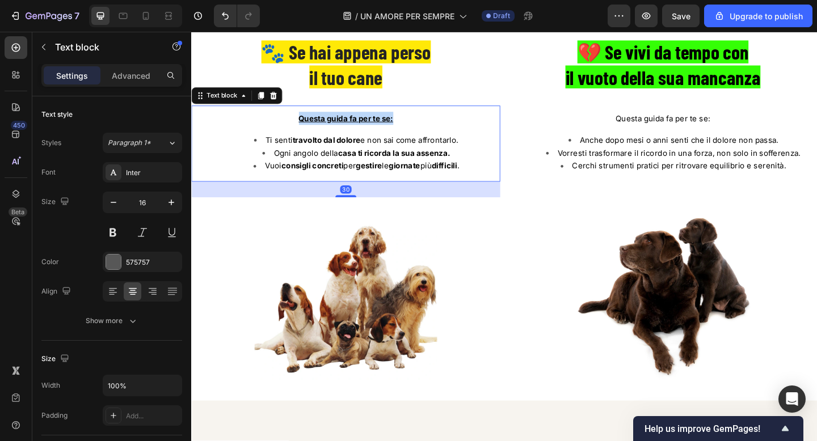
click at [368, 132] on u "Questa guida fa per te se:" at bounding box center [359, 126] width 103 height 10
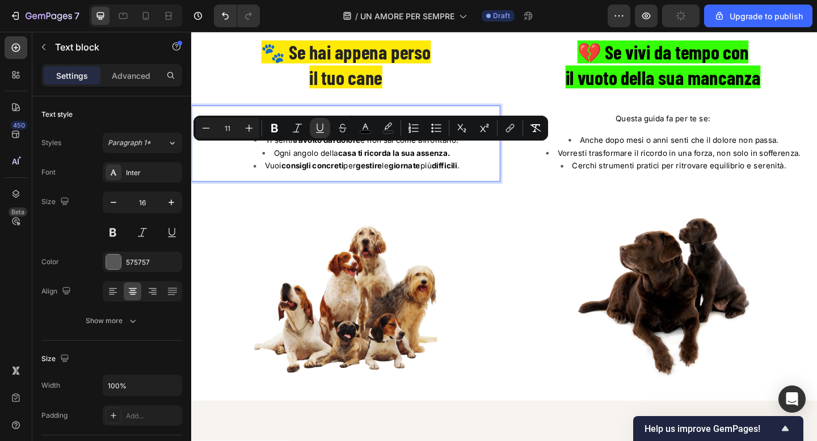
click at [349, 132] on u "Questa guida fa per te se:" at bounding box center [359, 126] width 103 height 10
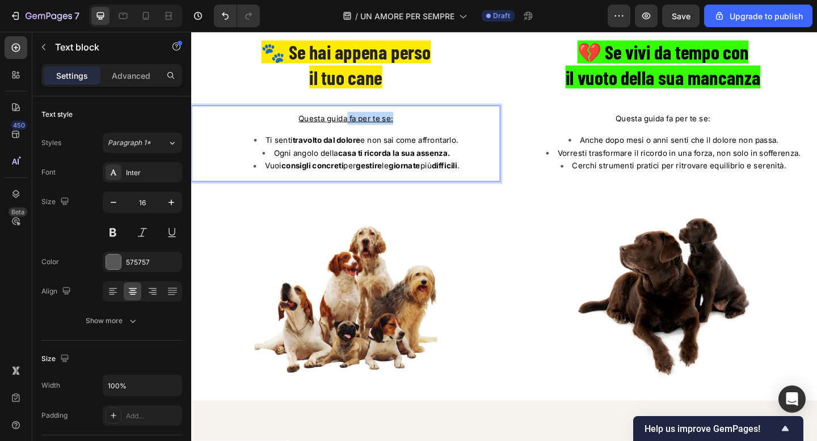
drag, startPoint x: 361, startPoint y: 158, endPoint x: 415, endPoint y: 162, distance: 53.5
click at [415, 133] on p "Questa guida fa per te se:" at bounding box center [359, 126] width 334 height 14
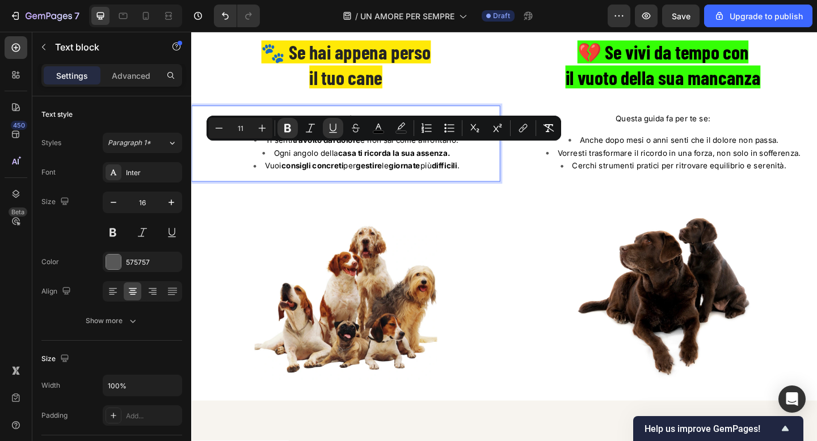
click at [438, 133] on p "Questa guida fa per te se:" at bounding box center [359, 126] width 334 height 14
click at [341, 132] on u "Questa guida" at bounding box center [335, 126] width 53 height 10
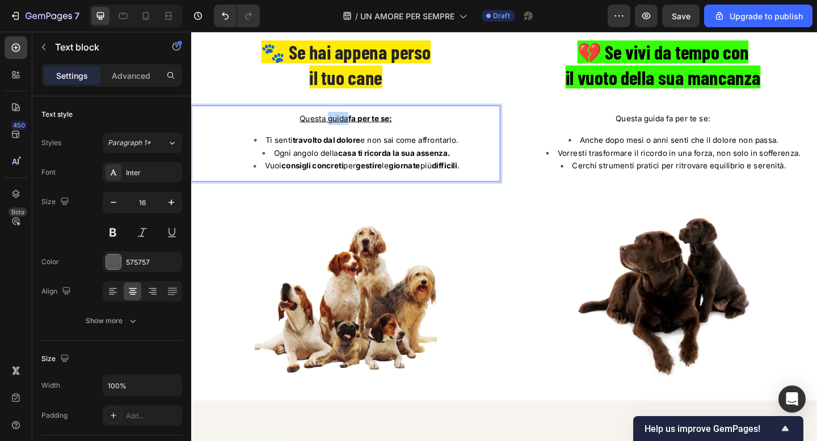
click at [341, 132] on u "Questa guida" at bounding box center [335, 126] width 53 height 10
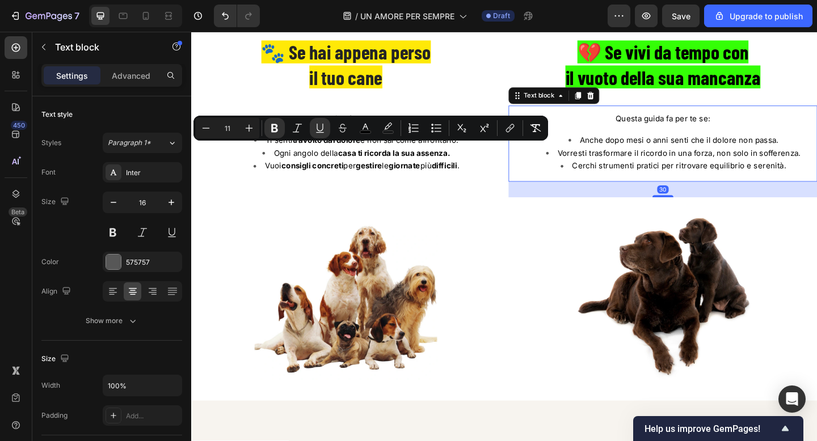
click at [675, 132] on span "Questa guida fa per te se:" at bounding box center [704, 126] width 103 height 10
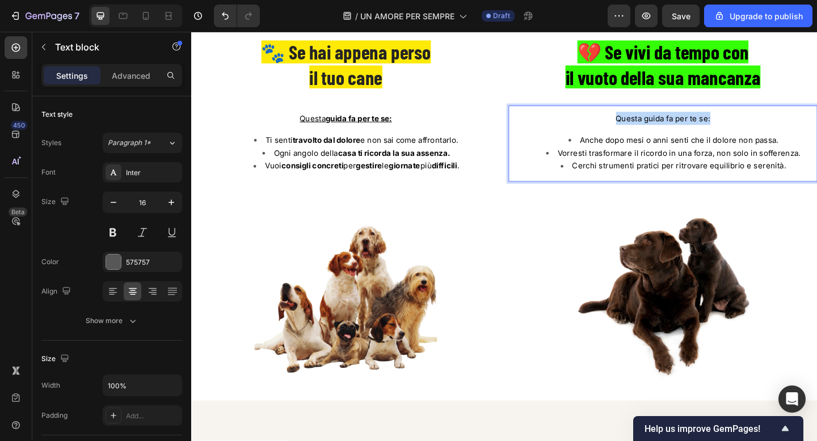
click at [675, 132] on span "Questa guida fa per te se:" at bounding box center [704, 126] width 103 height 10
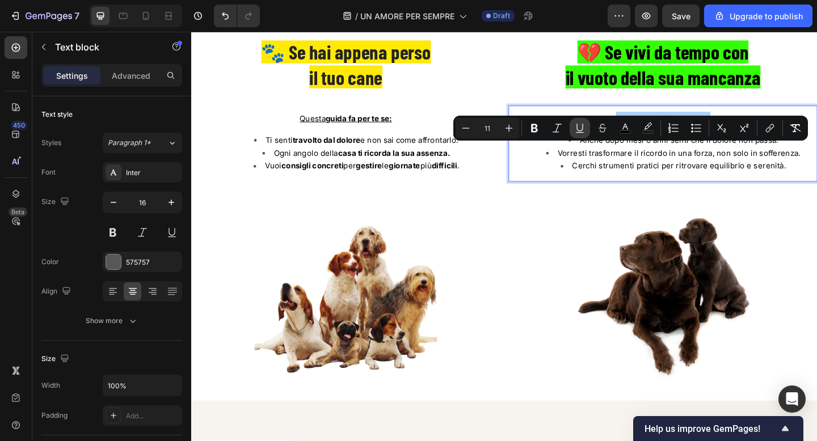
click at [583, 126] on icon "Editor contextual toolbar" at bounding box center [579, 128] width 11 height 11
click at [679, 132] on u "Questa guida fa per te se:" at bounding box center [704, 126] width 103 height 10
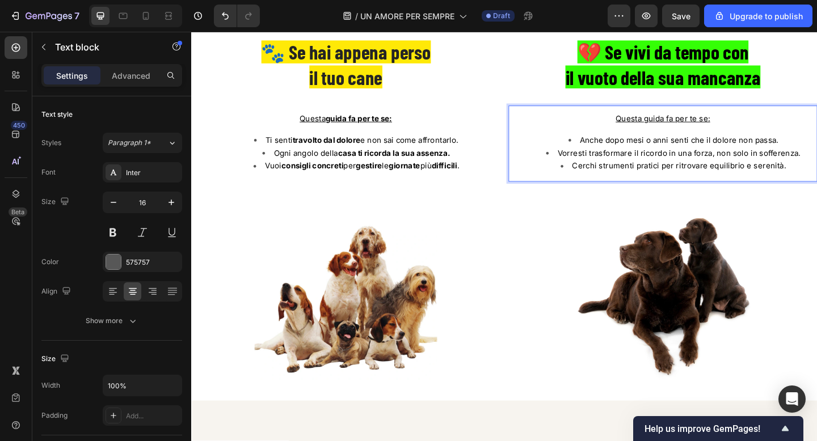
click at [684, 132] on u "Questa guida fa per te se:" at bounding box center [704, 126] width 103 height 10
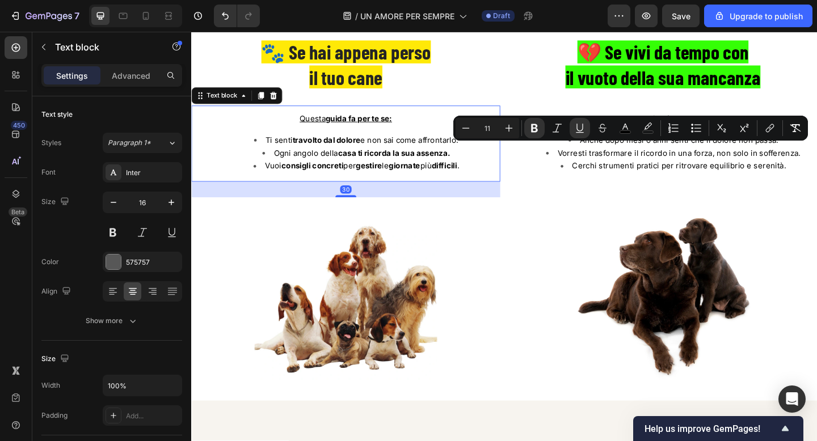
click at [374, 132] on u "guida fa per te se:" at bounding box center [374, 126] width 72 height 10
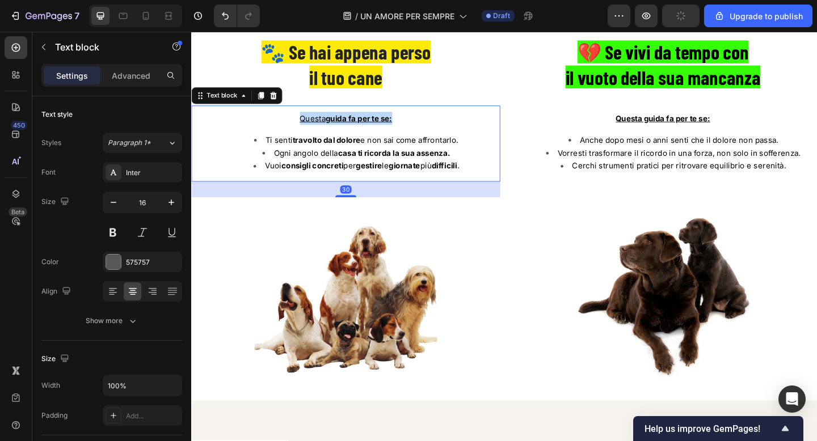
click at [374, 132] on u "guida fa per te se:" at bounding box center [374, 126] width 72 height 10
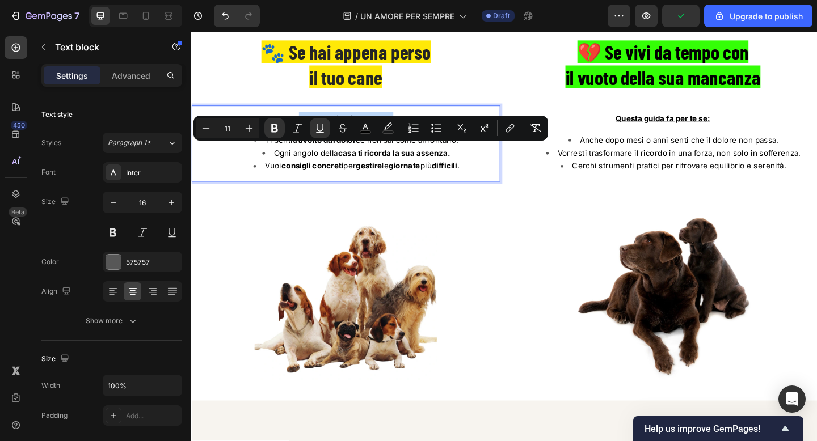
click at [339, 132] on u "Questa guida fa per te se:" at bounding box center [359, 126] width 103 height 10
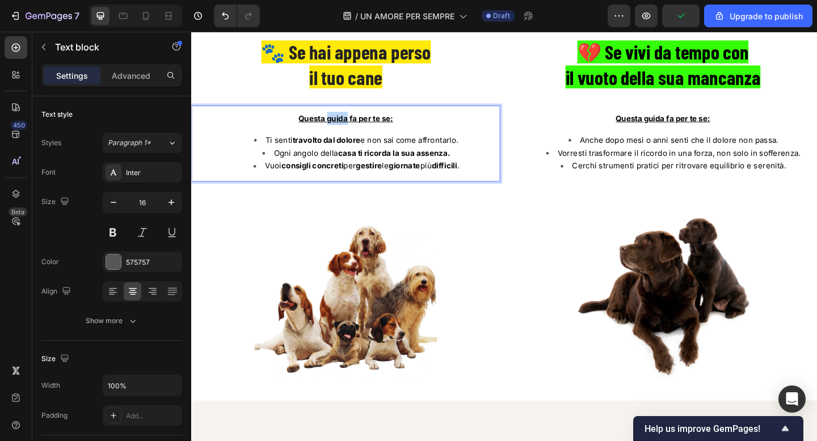
click at [339, 132] on u "Questa guida fa per te se:" at bounding box center [359, 126] width 103 height 10
click at [362, 132] on u "Questa guida fa per te se:" at bounding box center [359, 126] width 103 height 10
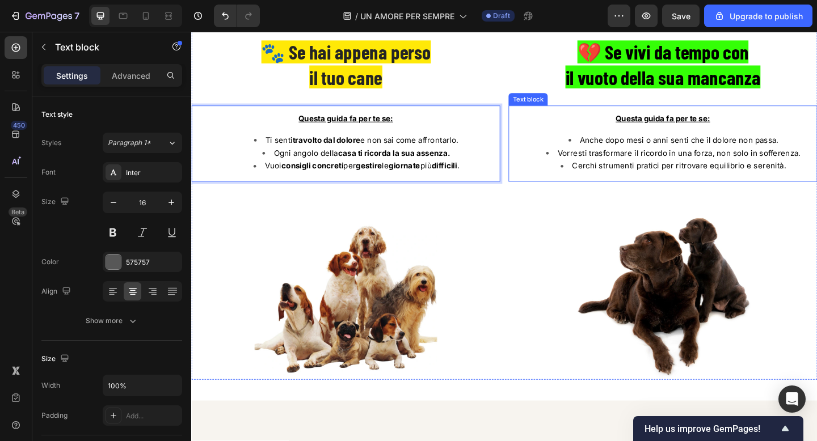
click at [635, 155] on span "Anche dopo mesi o anni senti che il dolore non passa." at bounding box center [722, 150] width 216 height 10
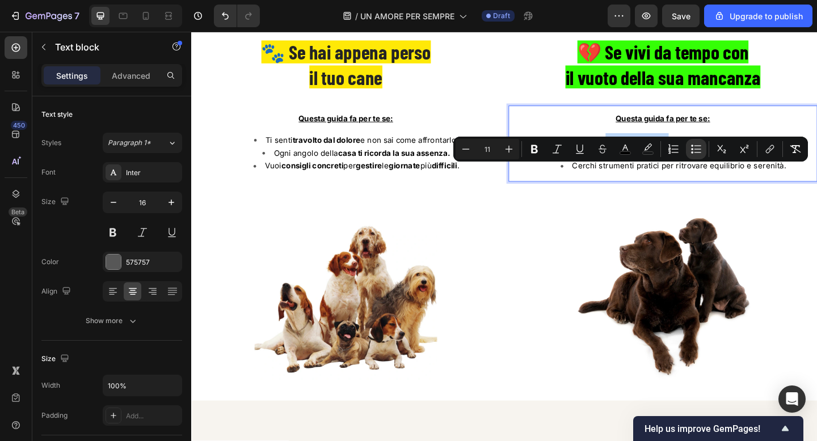
drag, startPoint x: 642, startPoint y: 183, endPoint x: 710, endPoint y: 181, distance: 67.5
click at [710, 155] on span "Anche dopo mesi o anni senti che il dolore non passa." at bounding box center [722, 150] width 216 height 10
drag, startPoint x: 757, startPoint y: 182, endPoint x: 824, endPoint y: 184, distance: 66.4
click at [816, 155] on span "Anche dopo mesi o anni senti che il dolore non passa." at bounding box center [722, 150] width 216 height 10
drag, startPoint x: 642, startPoint y: 182, endPoint x: 683, endPoint y: 182, distance: 41.4
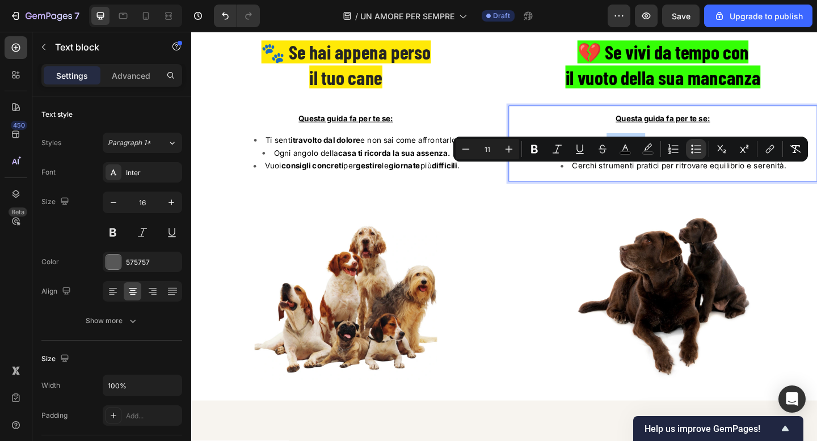
click at [683, 155] on span "Anche dopo mesi o anni senti che il dolore non passa ." at bounding box center [722, 150] width 214 height 10
click at [701, 155] on span "Anche dopo mesi o anni senti che il dolore non passa ." at bounding box center [721, 150] width 209 height 10
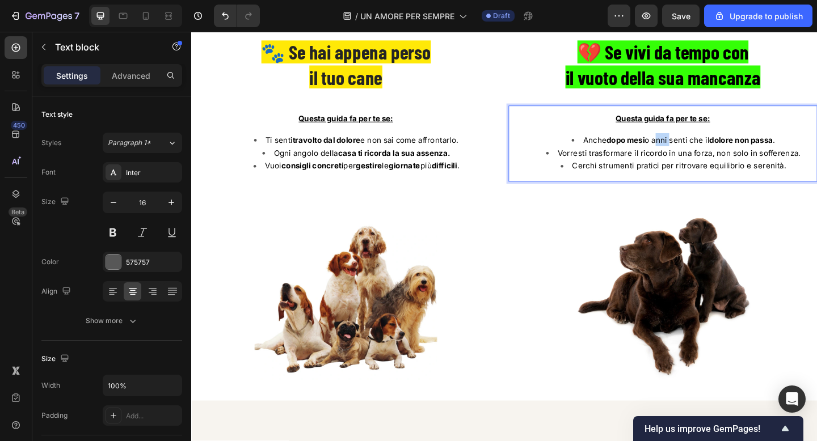
click at [701, 155] on span "Anche dopo mesi o anni senti che il dolore non passa ." at bounding box center [721, 150] width 209 height 10
click at [639, 169] on span "Vorresti trasformare il ricordo in una forza, non solo in sofferenza." at bounding box center [721, 164] width 264 height 10
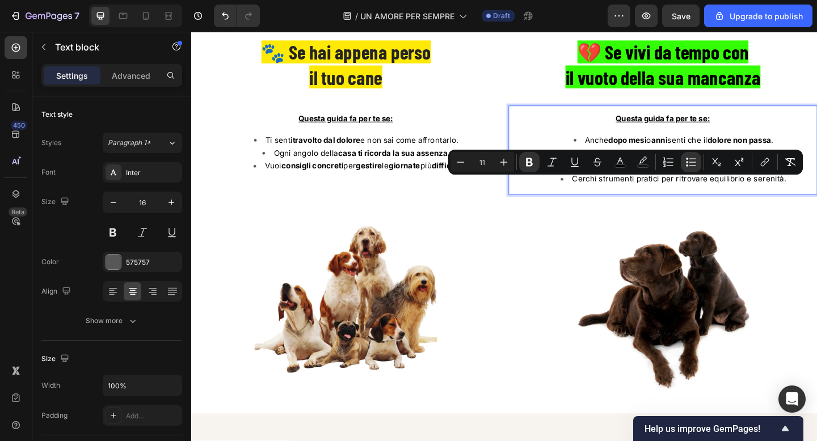
click at [694, 183] on span "Vorresti trasformare il ricordo in una forza, non solo in sofferenza." at bounding box center [721, 171] width 214 height 24
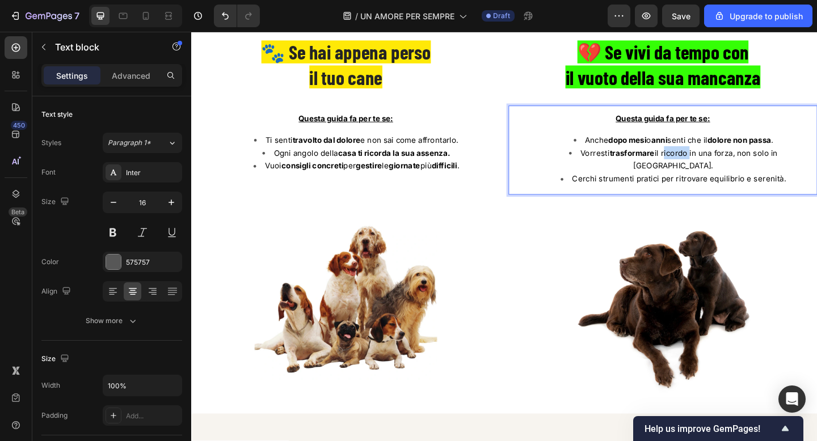
click at [694, 183] on span "Vorresti trasformare il ricordo in una forza, non solo in sofferenza." at bounding box center [721, 171] width 214 height 24
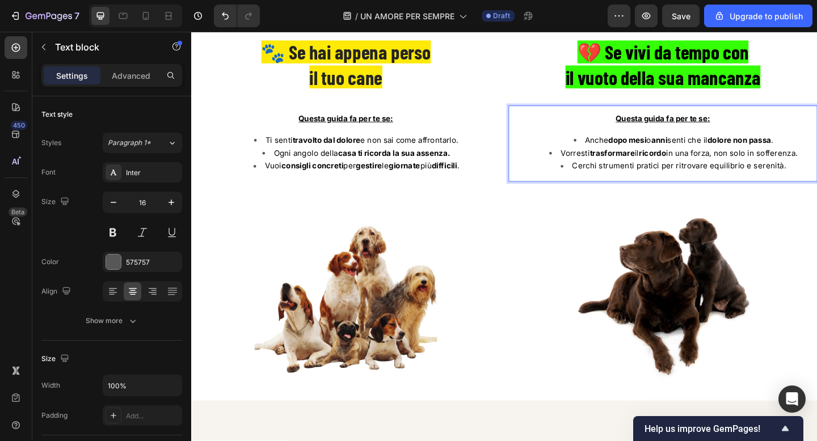
click at [741, 169] on span "Vorresti trasformare il ricordo in una forza, non solo in sofferenza." at bounding box center [722, 164] width 258 height 10
click at [656, 183] on span "Cerchi strumenti pratici per ritrovare equilibrio e serenità." at bounding box center [721, 178] width 233 height 10
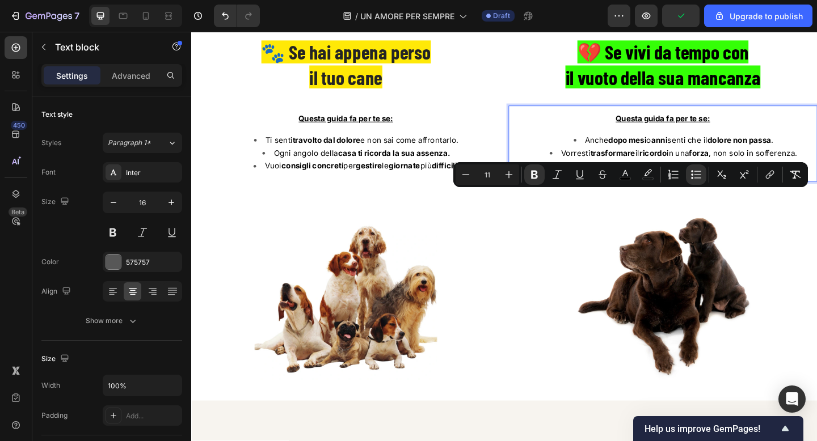
click at [685, 183] on span "Cerchi strumenti pratici per ritrovare equilibrio e serenità." at bounding box center [722, 178] width 228 height 10
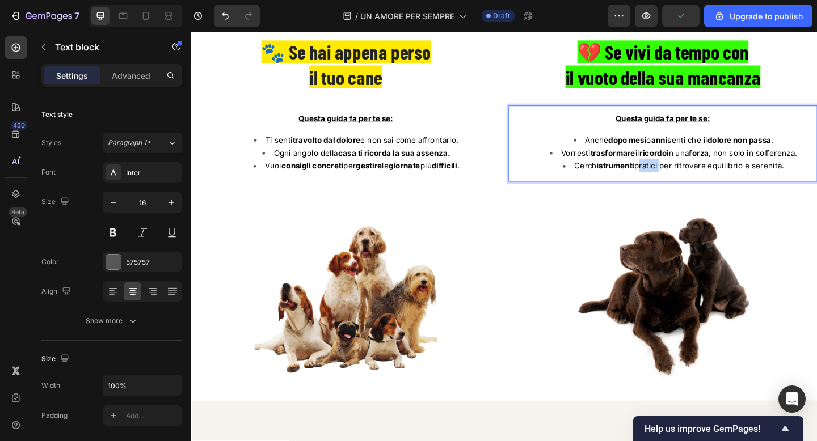
click at [685, 183] on span "Cerchi strumenti pratici per ritrovare equilibrio e serenità." at bounding box center [722, 178] width 228 height 10
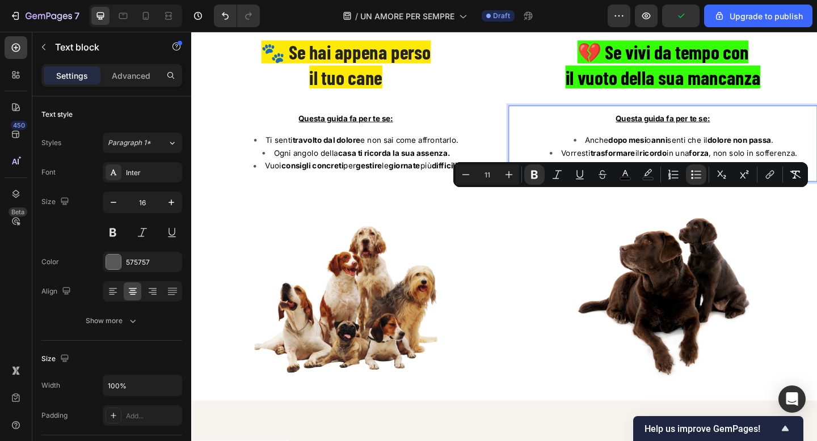
click at [760, 183] on span "Cerchi strumenti pratici per ritrovare equilibrio e serenità." at bounding box center [721, 178] width 229 height 10
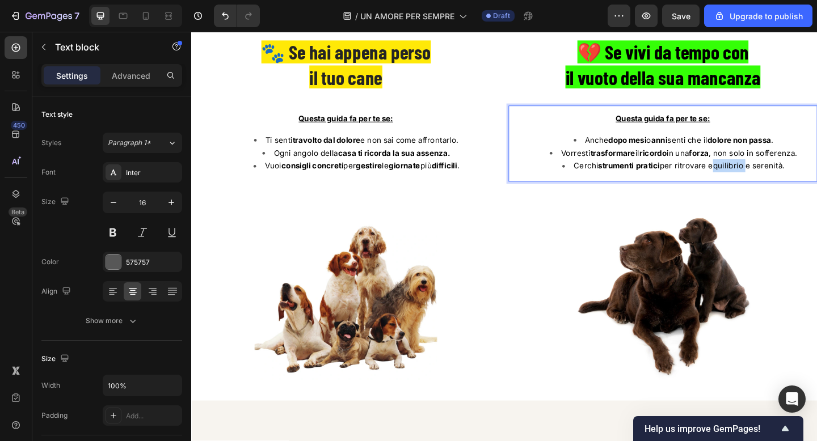
click at [760, 183] on span "Cerchi strumenti pratici per ritrovare equilibrio e serenità." at bounding box center [721, 178] width 229 height 10
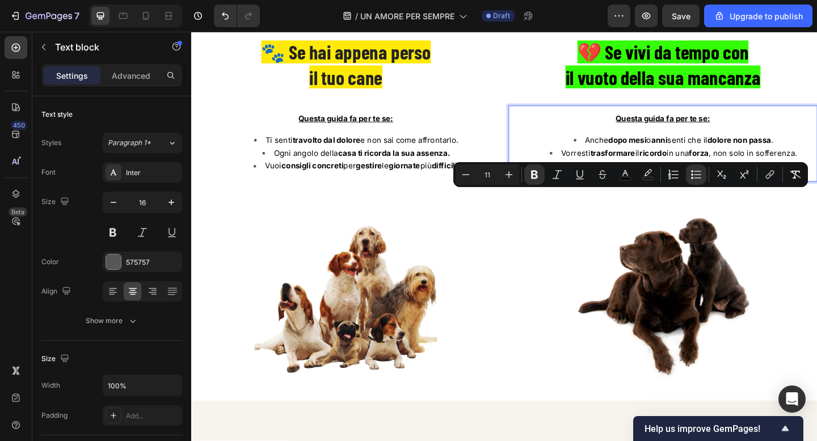
click at [810, 183] on span "Cerchi strumenti pratici per ritrovare equilibrio e serenità." at bounding box center [721, 178] width 225 height 10
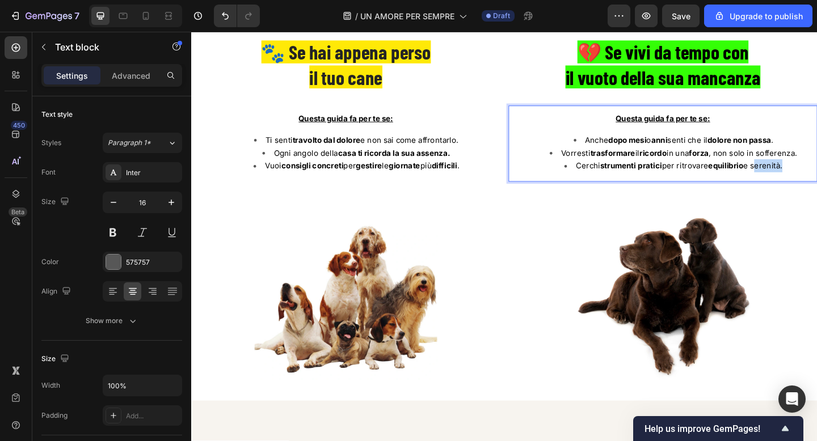
click at [810, 183] on span "Cerchi strumenti pratici per ritrovare equilibrio e serenità." at bounding box center [721, 178] width 225 height 10
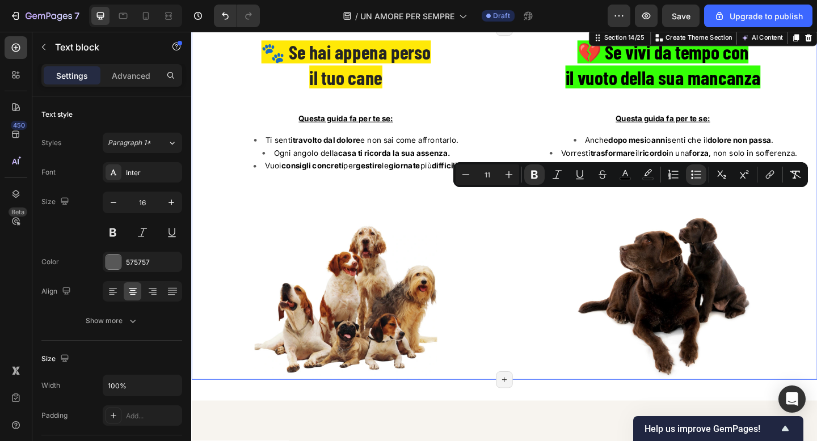
click at [816, 239] on div "⁠⁠⁠⁠⁠⁠⁠ 💔 Se vivi da tempo con il vuoto della sua mancanza Heading Questa guida…" at bounding box center [704, 225] width 336 height 372
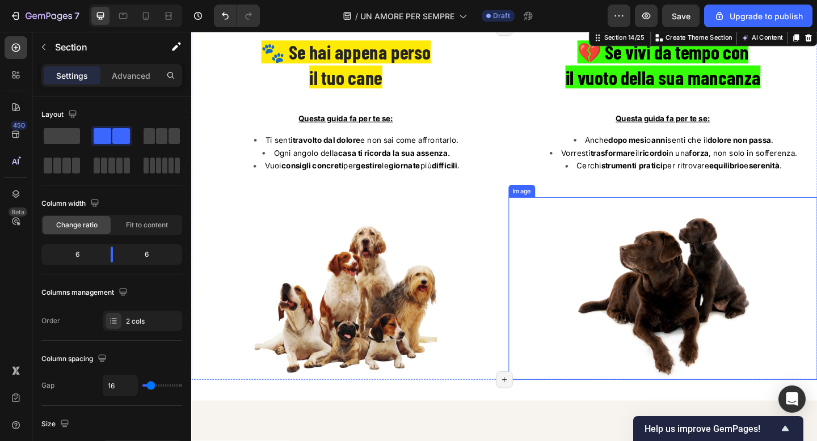
click at [753, 271] on img at bounding box center [704, 311] width 199 height 199
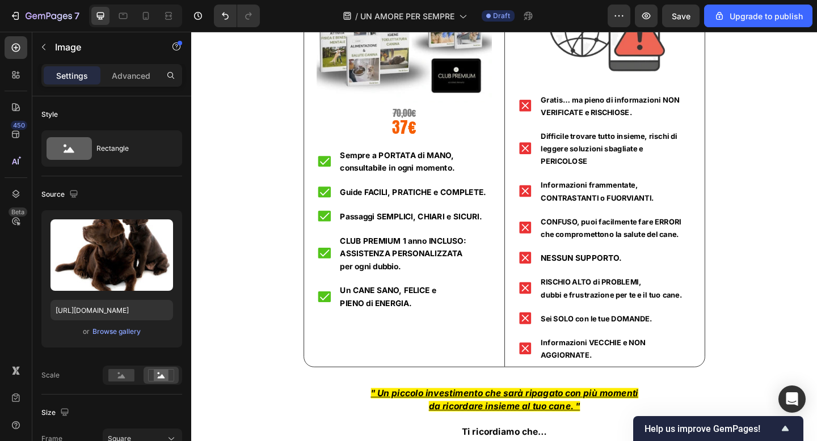
scroll to position [9022, 0]
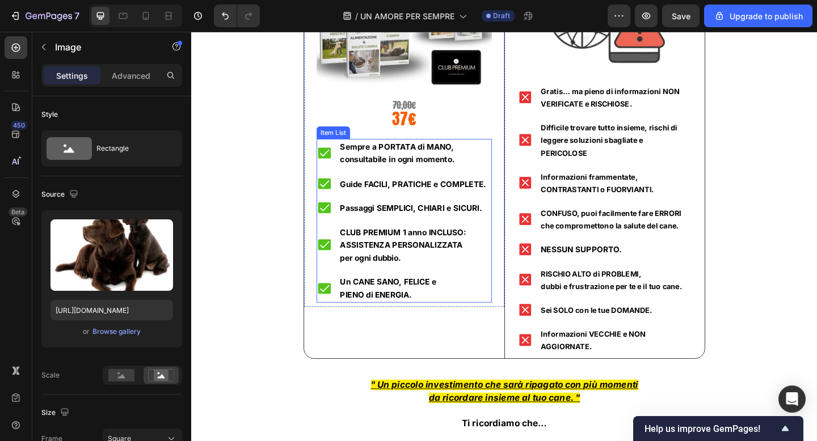
click at [435, 260] on strong "ASSISTENZA PERSONALIZZATA" at bounding box center [419, 264] width 133 height 11
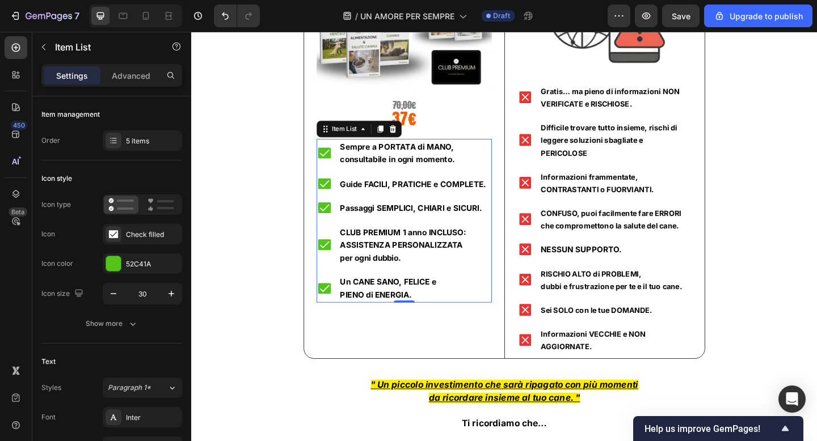
click at [330, 320] on div "Un CANE SANO, FELICE e PIENO di ENERGIA." at bounding box center [422, 311] width 191 height 31
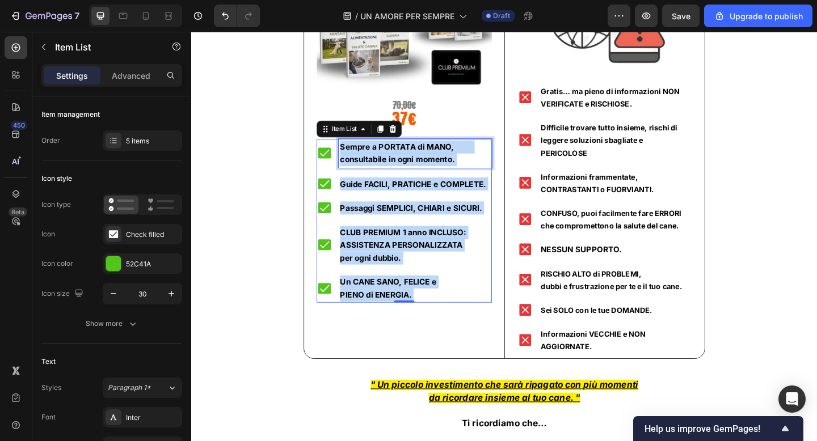
click at [515, 155] on p "Sempre a PORTATA di MANO, consultabile in ogni momento." at bounding box center [434, 164] width 163 height 28
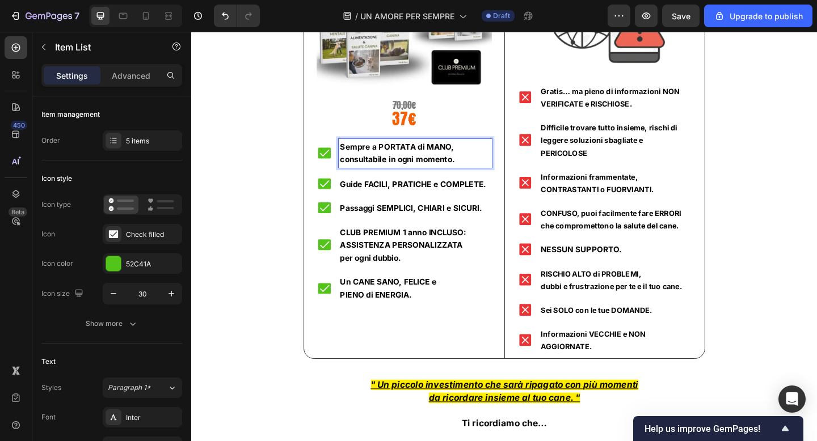
click at [515, 155] on p "Sempre a PORTATA di MANO, consultabile in ogni momento." at bounding box center [434, 164] width 163 height 28
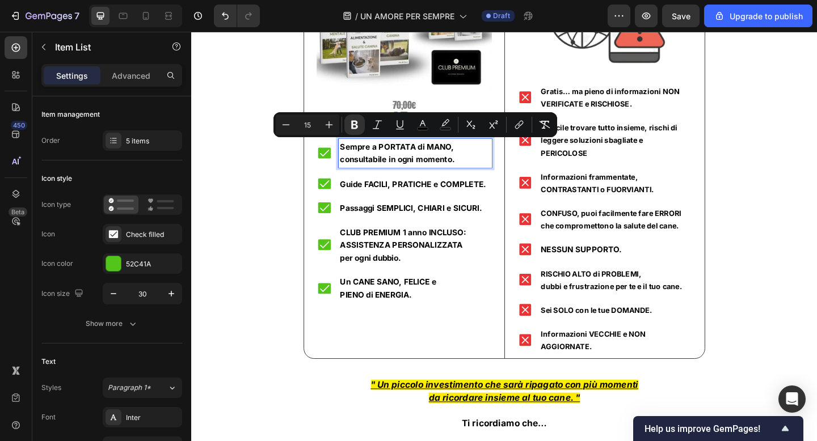
click at [432, 197] on strong "Guide FACILI, PRATICHE e COMPLETE." at bounding box center [432, 197] width 159 height 11
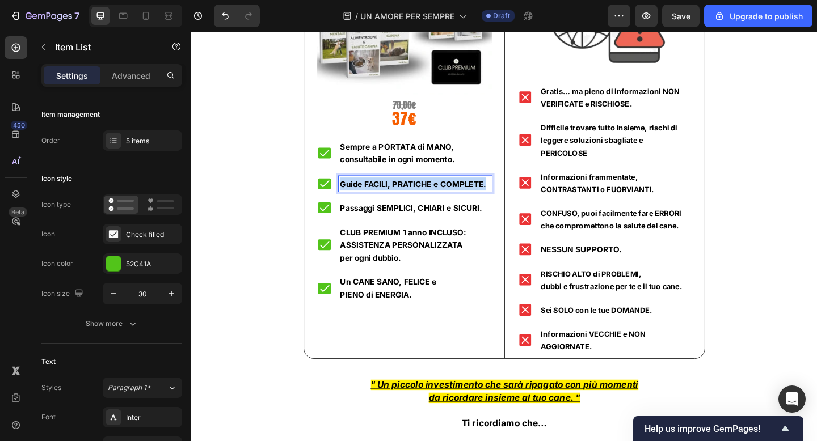
click at [432, 197] on strong "Guide FACILI, PRATICHE e COMPLETE." at bounding box center [432, 197] width 159 height 11
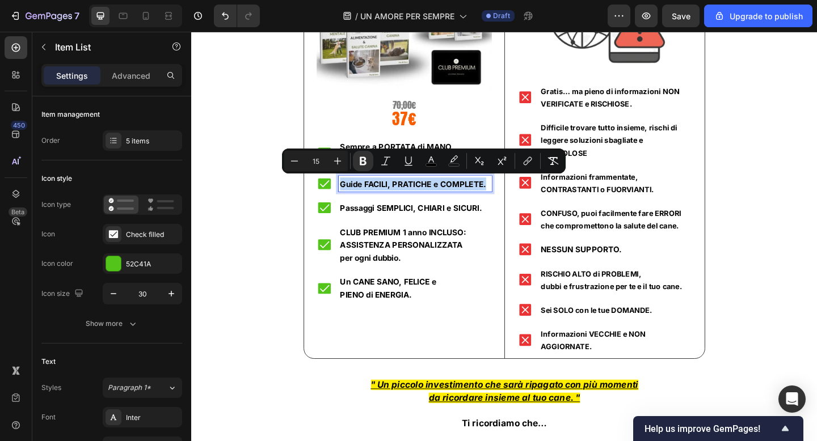
copy strong "Guide FACILI, PRATICHE e COMPLETE."
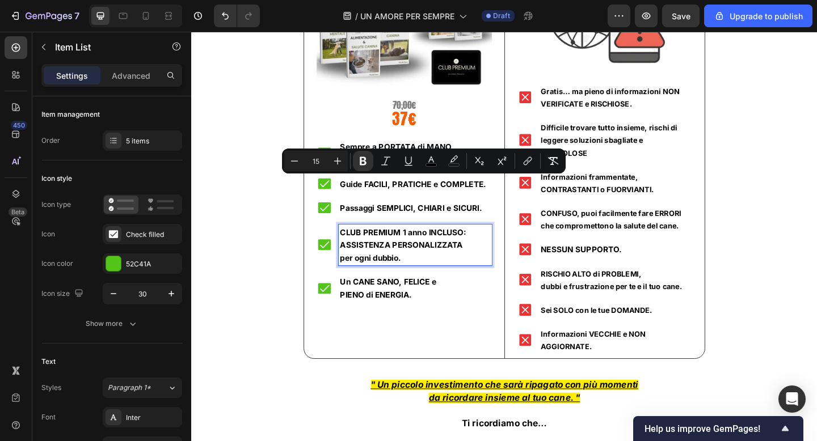
click at [398, 259] on strong "ASSISTENZA PERSONALIZZATA" at bounding box center [419, 264] width 133 height 11
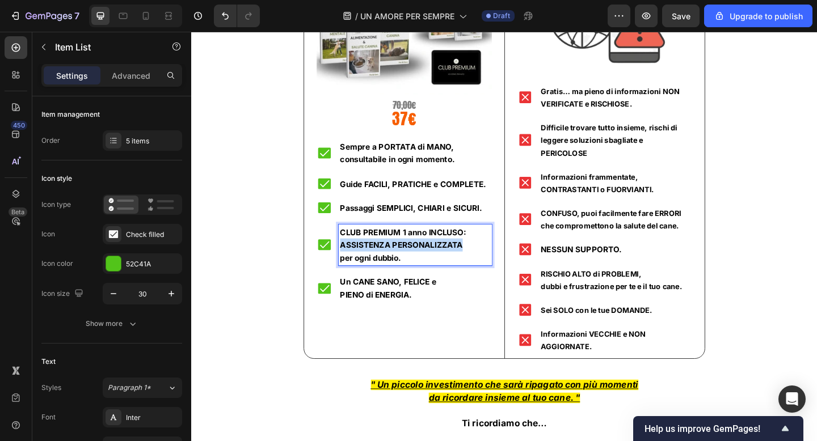
click at [398, 259] on strong "ASSISTENZA PERSONALIZZATA" at bounding box center [419, 264] width 133 height 11
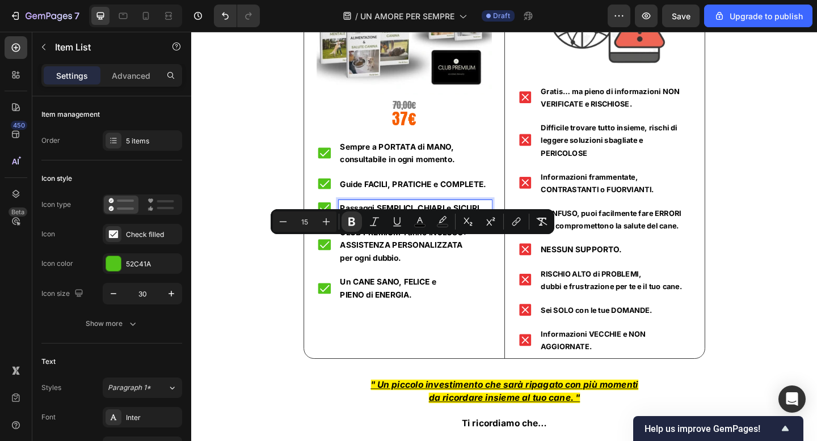
click at [401, 221] on strong "Passaggi SEMPLICI, CHIARI e SICURI." at bounding box center [430, 223] width 154 height 11
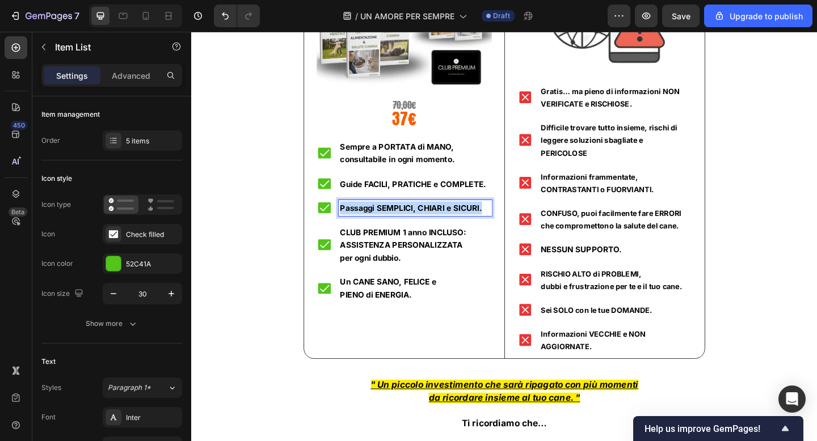
click at [401, 221] on strong "Passaggi SEMPLICI, CHIARI e SICURI." at bounding box center [430, 223] width 154 height 11
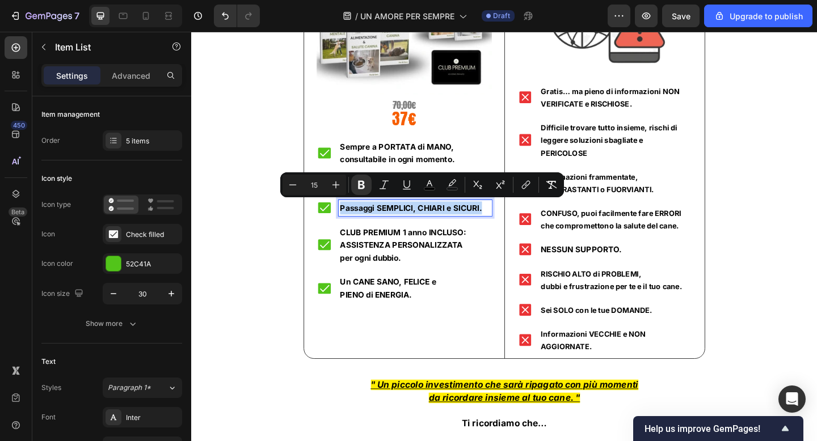
copy strong "Passaggi SEMPLICI, CHIARI e SICURI."
click at [402, 245] on strong "CLUB PREMIUM 1 anno INCLUSO:" at bounding box center [421, 250] width 137 height 11
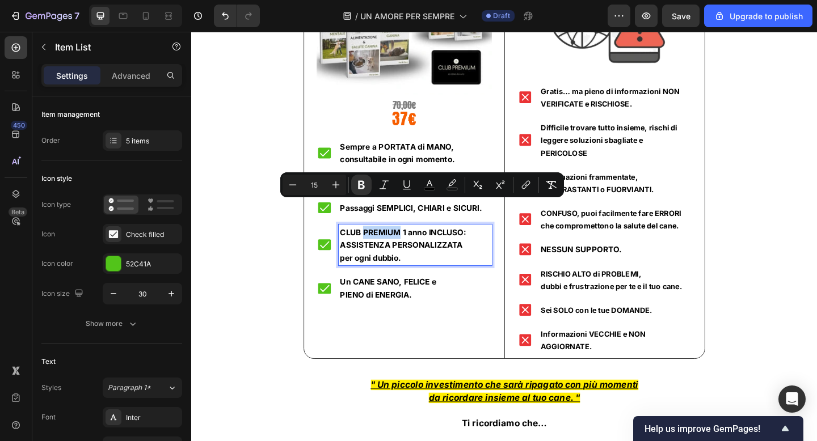
click at [402, 245] on strong "CLUB PREMIUM 1 anno INCLUSO:" at bounding box center [421, 250] width 137 height 11
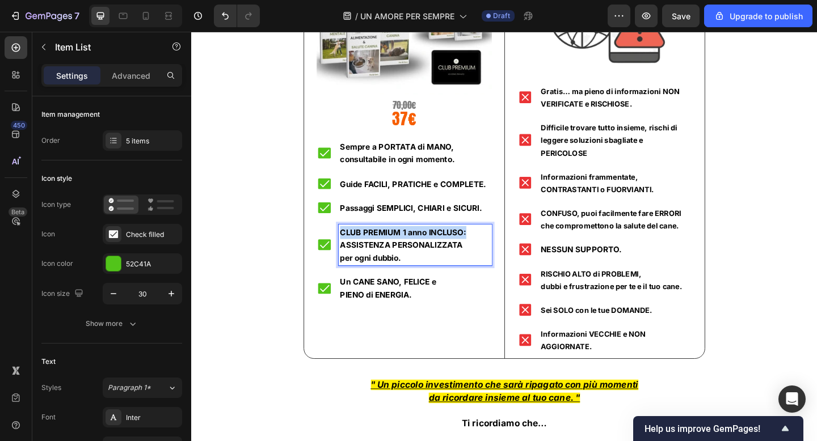
click at [402, 245] on strong "CLUB PREMIUM 1 anno INCLUSO:" at bounding box center [421, 250] width 137 height 11
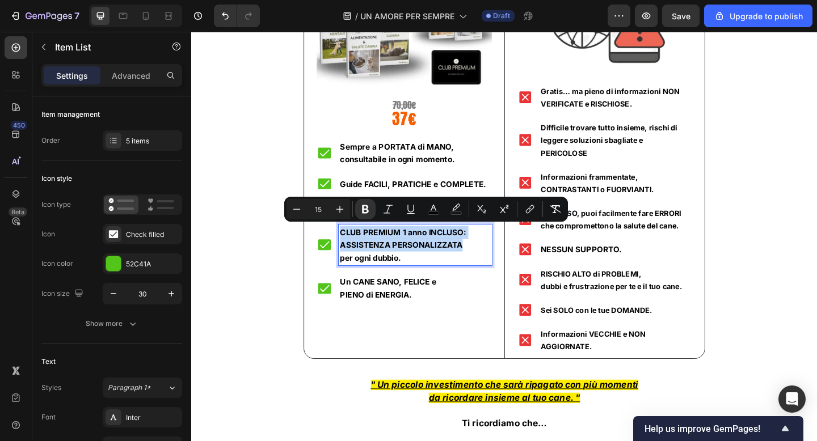
copy div "CLUB PREMIUM 1 anno INCLUSO: ASSISTENZA PERSONALIZZATA"
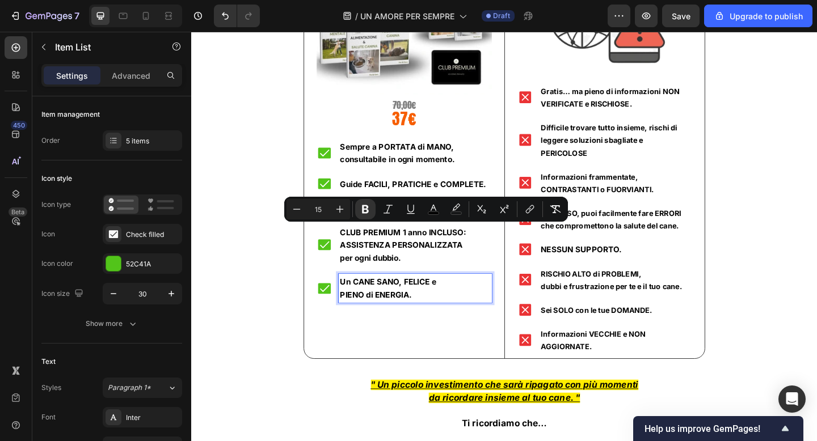
click at [391, 311] on p "PIENO di ENERGIA." at bounding box center [434, 318] width 163 height 14
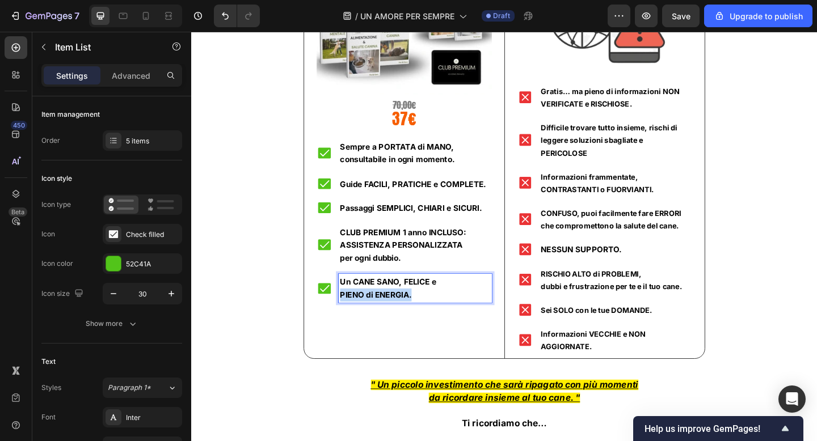
click at [391, 311] on p "PIENO di ENERGIA." at bounding box center [434, 318] width 163 height 14
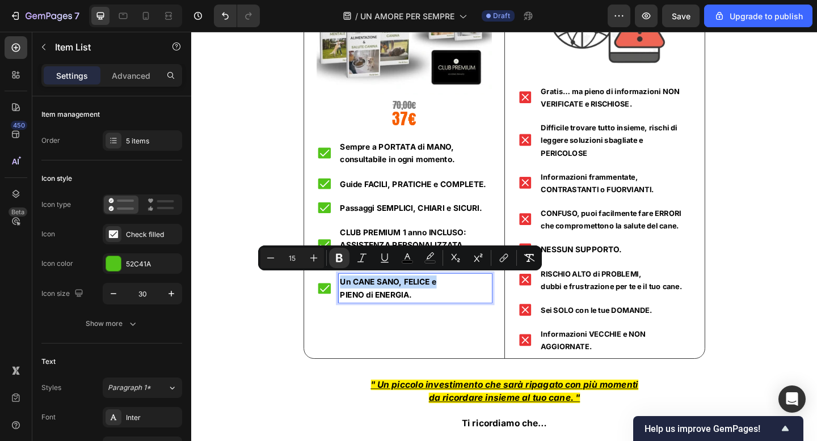
copy strong "Un CANE SANO, FELICE e"
click at [273, 184] on div "Il kit per la cura del cane più COMPLETO d'Italia! 🇮🇹 Heading Title Line Il nos…" at bounding box center [532, 209] width 664 height 775
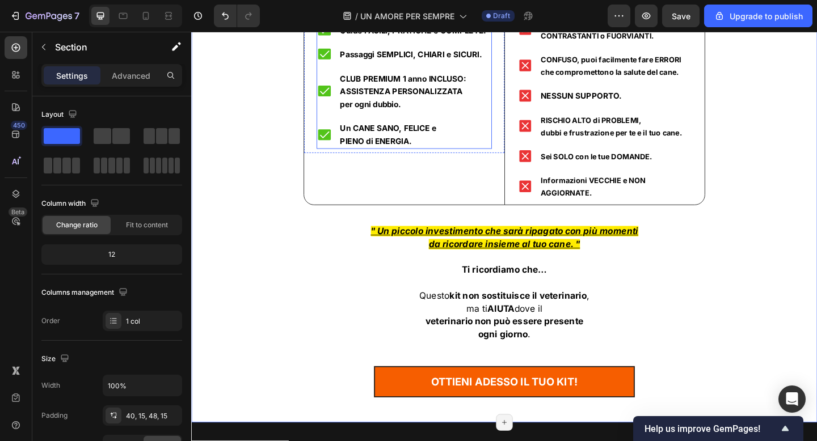
scroll to position [9208, 0]
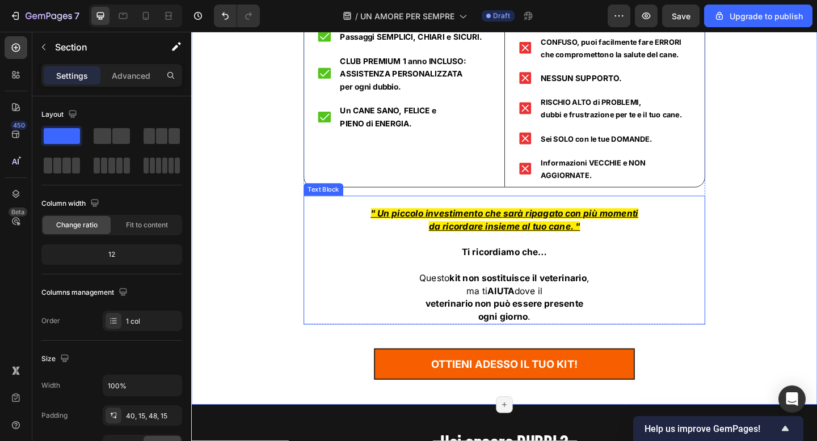
click at [526, 294] on strong "kit non sostituisce il veterinario" at bounding box center [546, 299] width 149 height 11
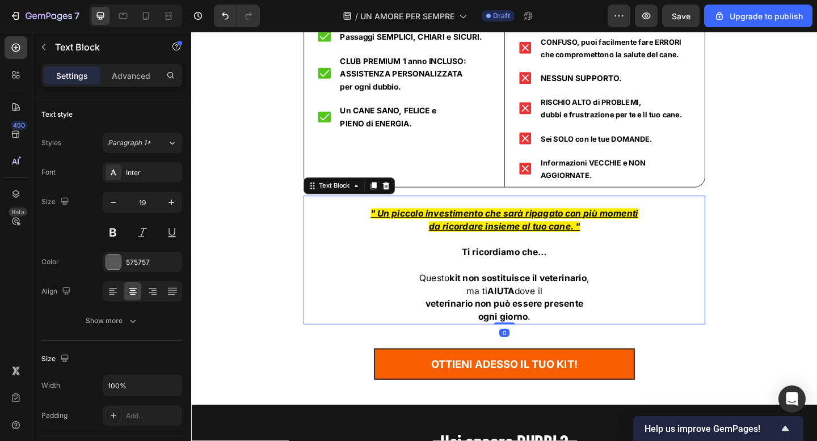
click at [526, 294] on strong "kit non sostituisce il veterinario" at bounding box center [546, 299] width 149 height 11
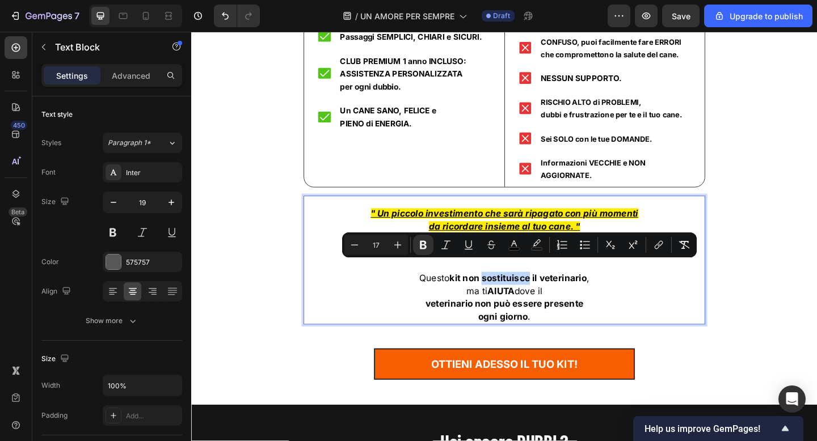
click at [526, 294] on strong "kit non sostituisce il veterinario" at bounding box center [546, 299] width 149 height 11
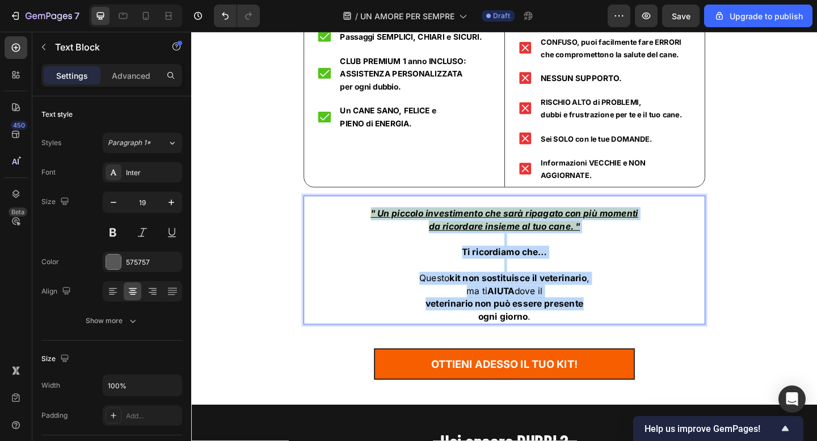
copy div "" Un piccolo investimento che sarà ripagato con più momenti da ricordare insiem…"
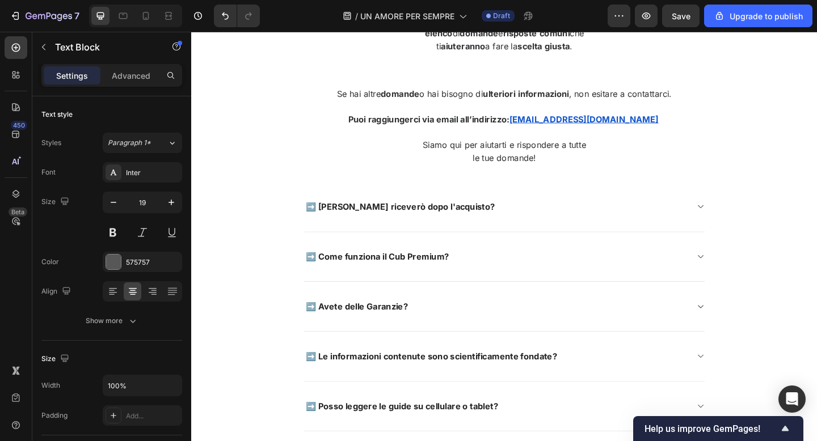
scroll to position [10119, 0]
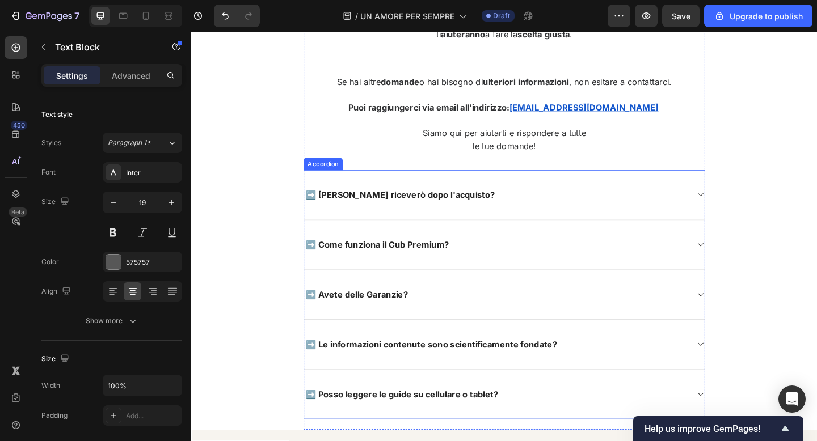
click at [456, 210] on span "➡️ [PERSON_NAME] riceverò dopo l'acquisto?" at bounding box center [418, 209] width 206 height 11
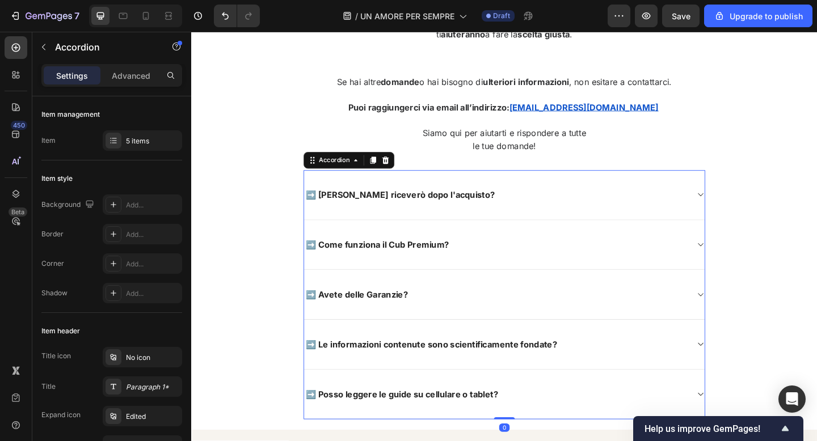
click at [491, 213] on div "➡️ [PERSON_NAME] riceverò dopo l'acquisto?" at bounding box center [523, 210] width 418 height 18
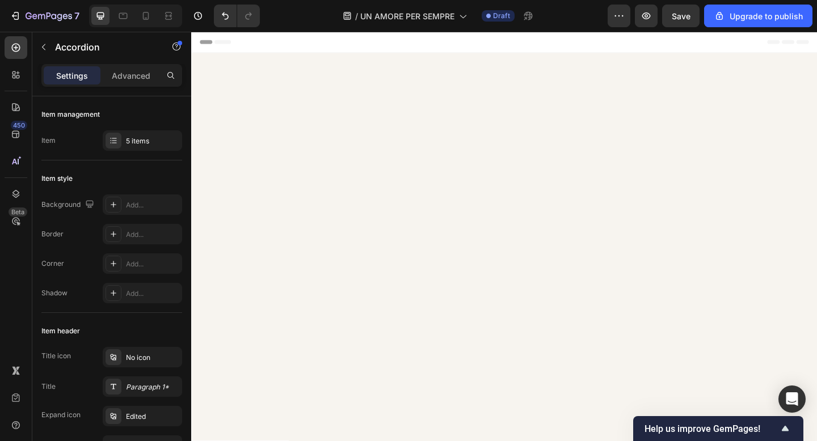
scroll to position [10119, 0]
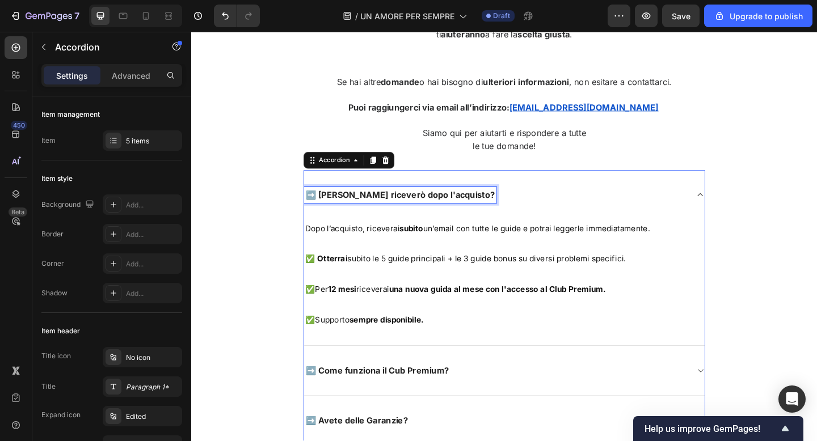
click at [418, 215] on span "➡️ [PERSON_NAME] riceverò dopo l'acquisto?" at bounding box center [418, 209] width 206 height 11
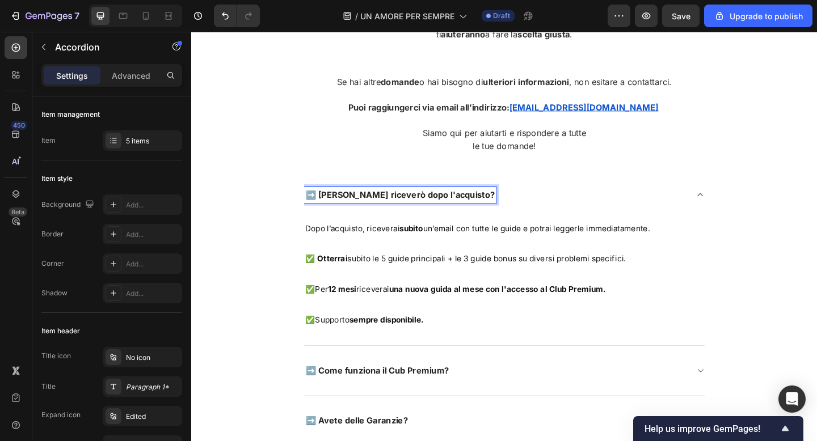
click at [418, 215] on span "➡️ [PERSON_NAME] riceverò dopo l'acquisto?" at bounding box center [418, 209] width 206 height 11
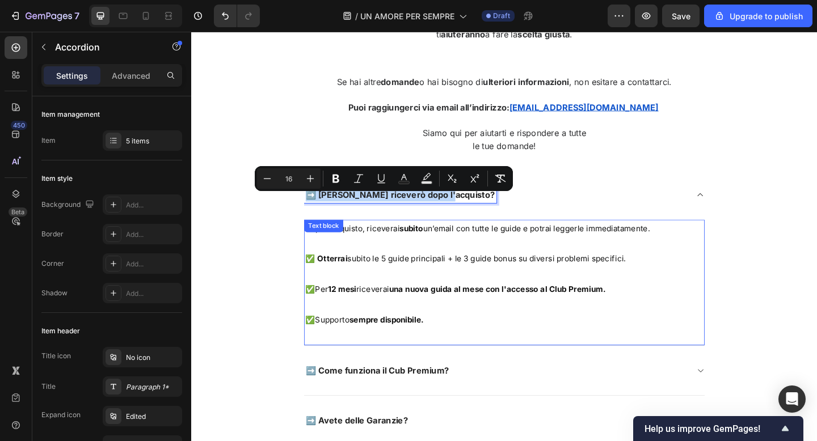
click at [446, 336] on p at bounding box center [531, 329] width 433 height 16
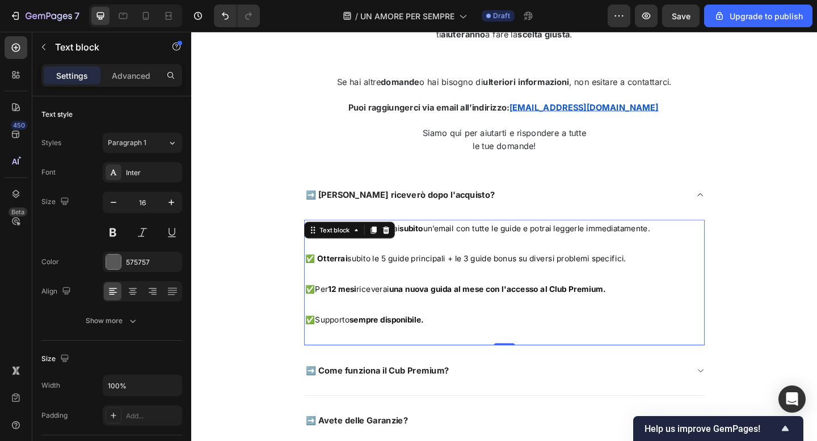
click at [468, 251] on span "Dopo l’acquisto, riceverai subito un’email con tutte le guide e potrai leggerle…" at bounding box center [502, 246] width 375 height 11
click at [512, 251] on span "Dopo l’acquisto, riceverai subito un’email con tutte le guide e potrai leggerle…" at bounding box center [502, 246] width 375 height 11
click at [529, 251] on span "Dopo l’acquisto, riceverai subito un’email con la guide e potrai leggerle immed…" at bounding box center [491, 246] width 353 height 11
click at [410, 345] on strong "sempre disponibile." at bounding box center [403, 345] width 81 height 11
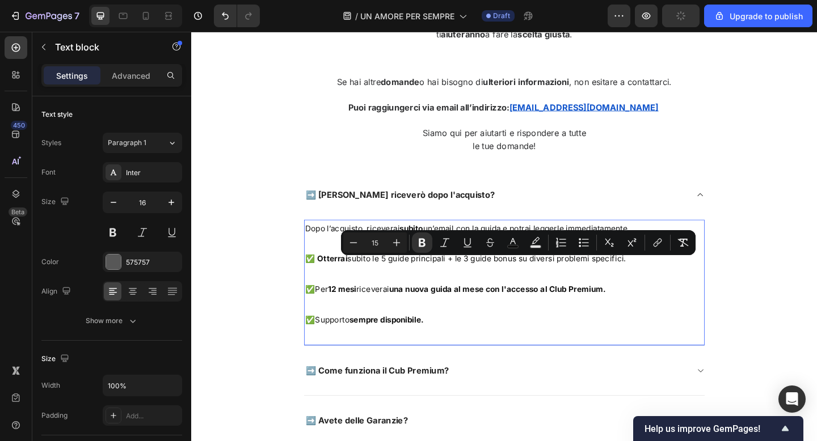
drag, startPoint x: 446, startPoint y: 351, endPoint x: 318, endPoint y: 286, distance: 144.1
click at [318, 286] on div "Dopo l’acquisto, riceverai subito un’email con la guida e potrai leggerle immed…" at bounding box center [532, 296] width 436 height 119
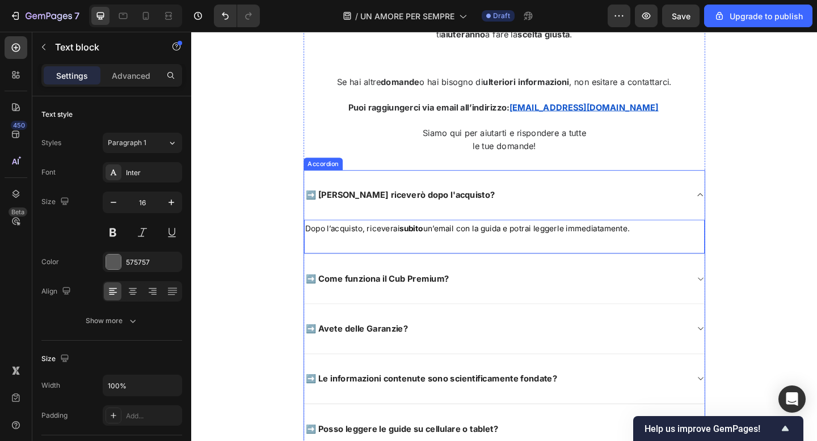
click at [515, 308] on div "➡️ Come funziona il Cub Premium?" at bounding box center [523, 301] width 418 height 18
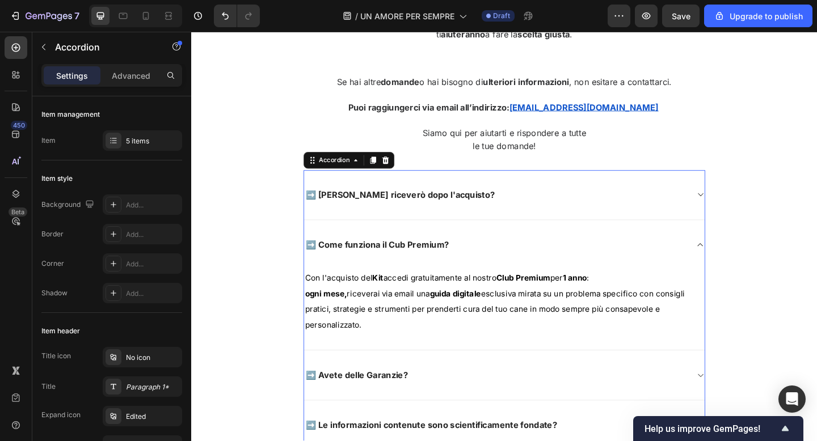
click at [482, 269] on div "➡️ Come funziona il Cub Premium?" at bounding box center [523, 264] width 418 height 18
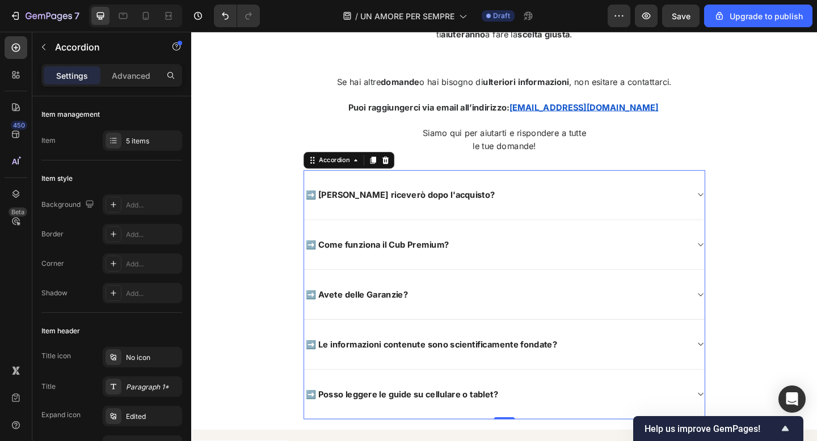
click at [315, 254] on div "➡️ Come funziona il Cub Premium?" at bounding box center [532, 264] width 436 height 54
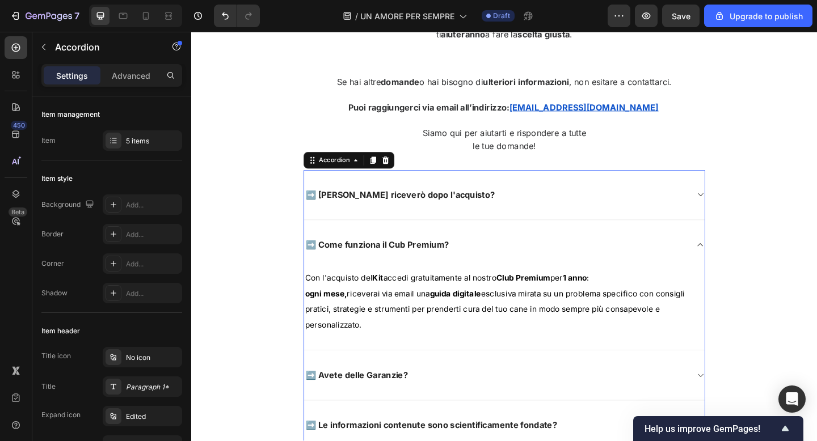
click at [318, 284] on div "➡️ Come funziona il Cub Premium?" at bounding box center [532, 264] width 436 height 54
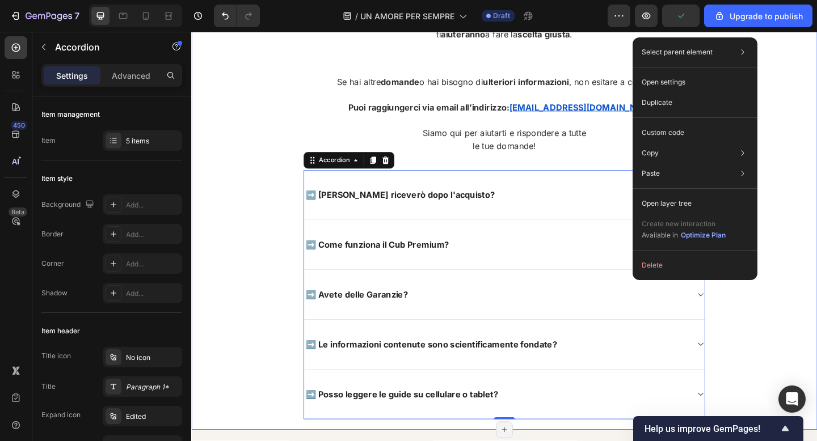
click at [281, 252] on div "Hai ancora delle DOMANDE? Heading È del tutto normale. 😃 Siamo i primi a contro…" at bounding box center [532, 184] width 664 height 562
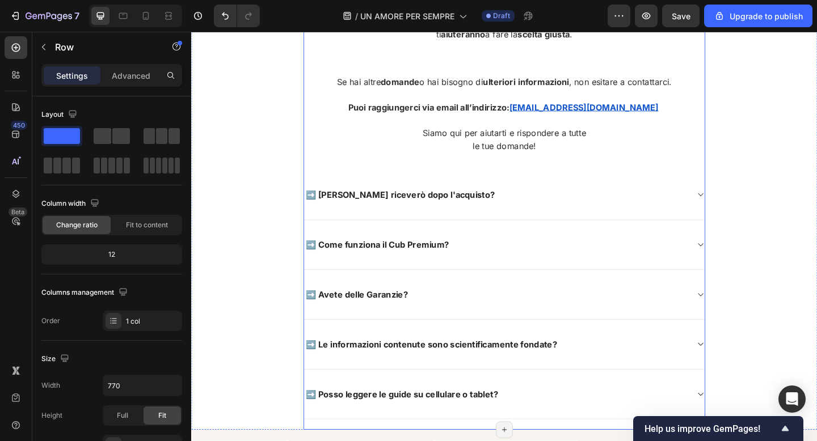
click at [320, 186] on div "Hai ancora delle DOMANDE? Heading È del tutto normale. 😃 Siamo i primi a contro…" at bounding box center [531, 178] width 437 height 551
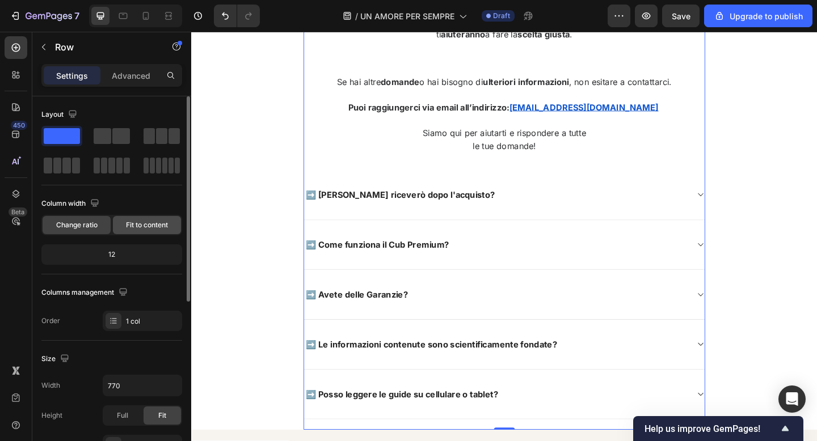
click at [118, 232] on div "Fit to content" at bounding box center [147, 225] width 68 height 18
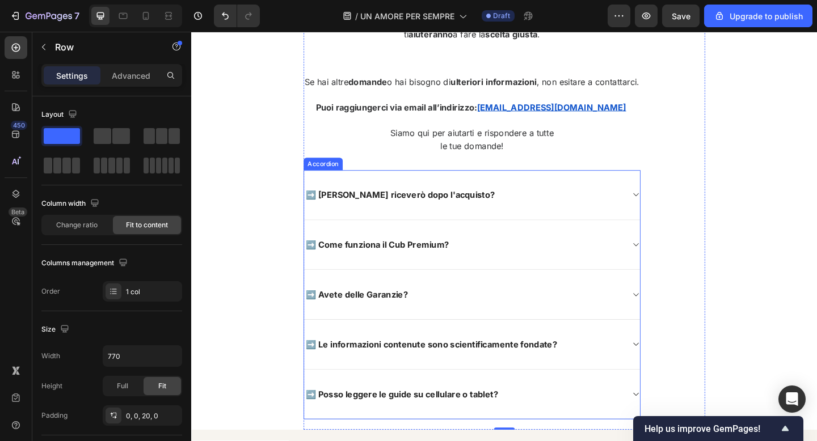
click at [364, 196] on div "➡️ [PERSON_NAME] riceverò dopo l'acquisto?" at bounding box center [496, 210] width 365 height 54
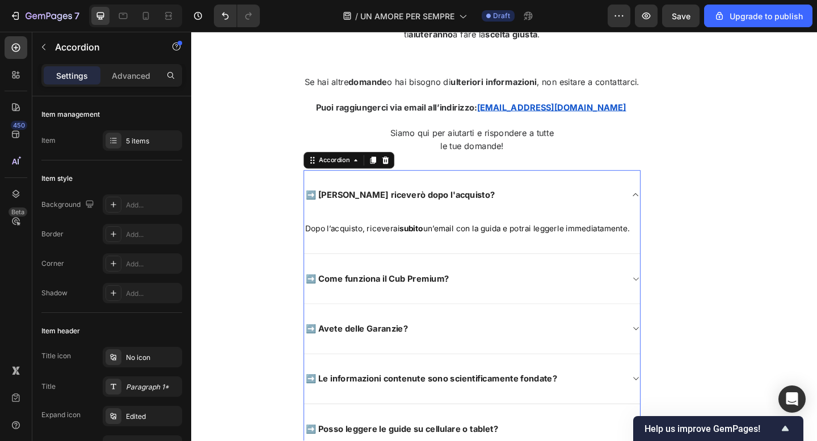
click at [679, 191] on div "➡️ [PERSON_NAME] riceverò dopo l'acquisto?" at bounding box center [496, 210] width 365 height 54
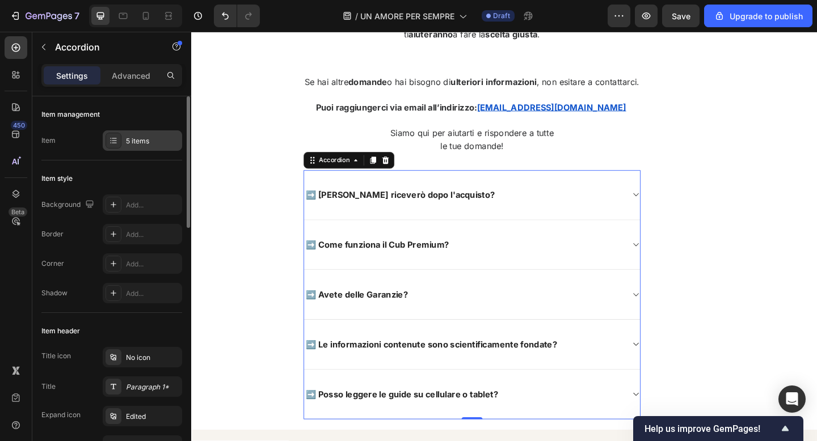
click at [128, 139] on div "5 items" at bounding box center [152, 141] width 53 height 10
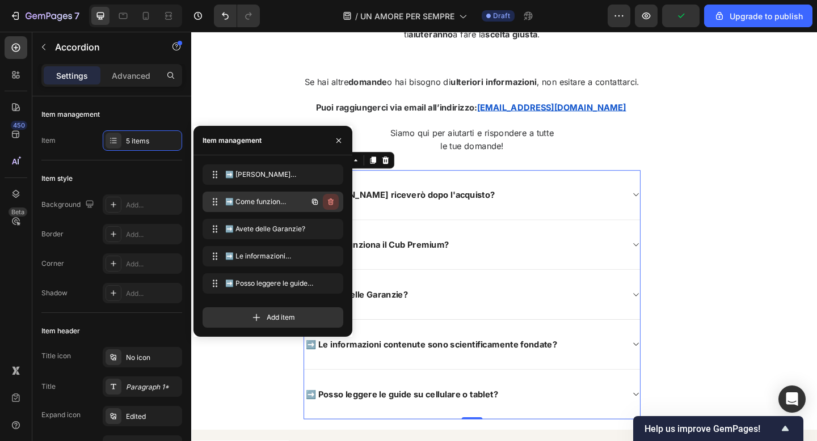
click at [332, 202] on icon "button" at bounding box center [330, 201] width 9 height 9
click at [332, 202] on div "Delete" at bounding box center [323, 202] width 21 height 10
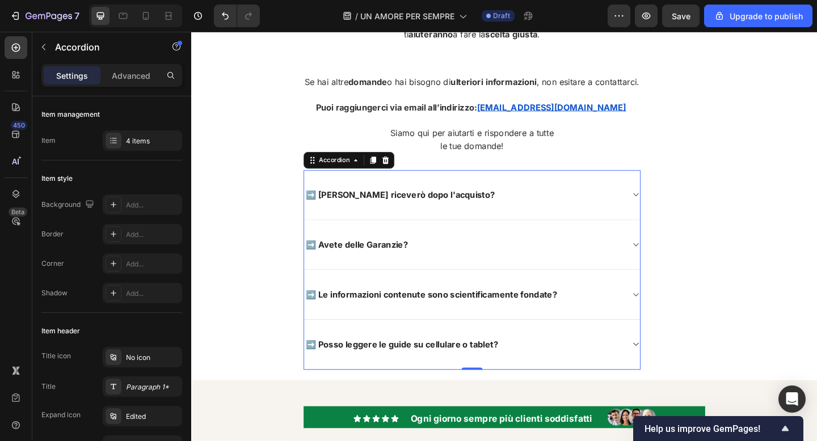
click at [523, 269] on div "➡️ Avete delle Garanzie?" at bounding box center [487, 264] width 347 height 18
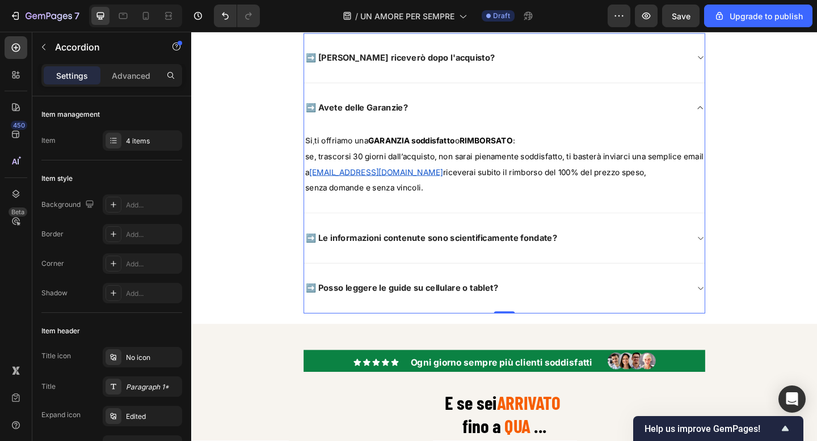
scroll to position [10269, 0]
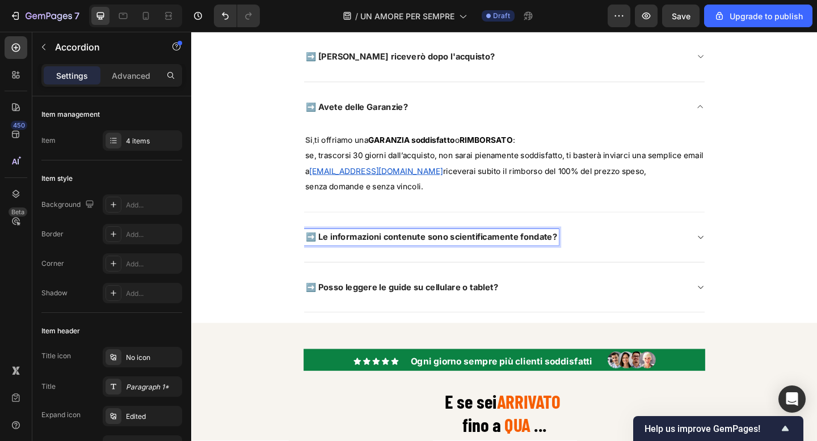
click at [629, 264] on div "➡️ Le informazioni contenute sono scientificamente fondate?" at bounding box center [523, 256] width 418 height 18
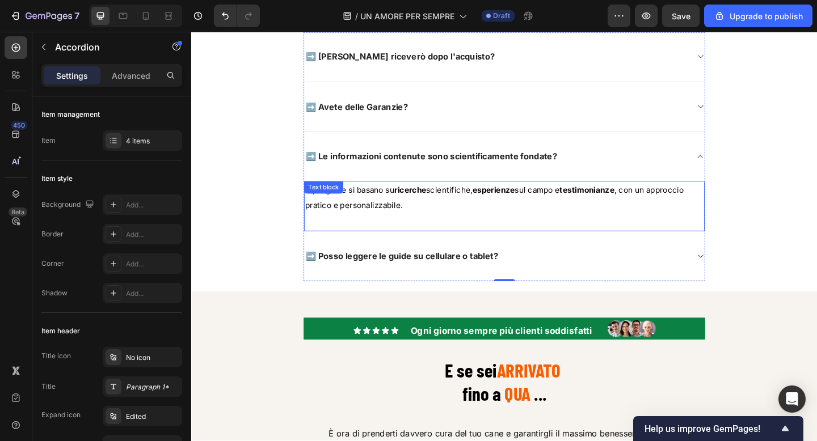
click at [450, 216] on p "Sì , le guide si basano su ricerche scientifiche, esperienze sul campo e testim…" at bounding box center [531, 213] width 433 height 34
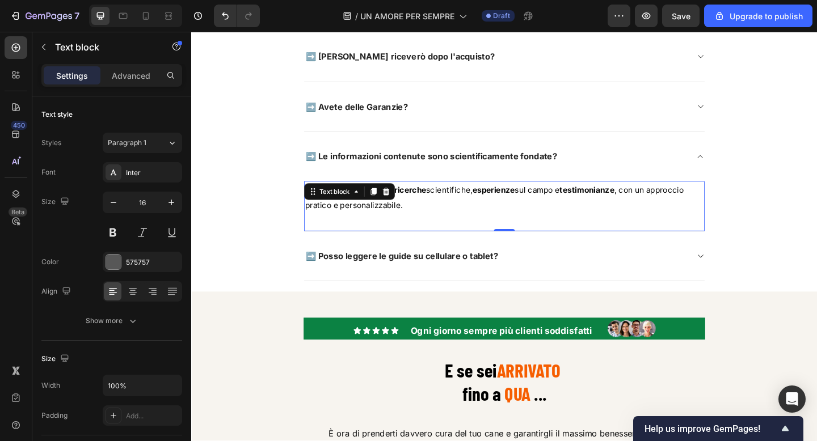
click at [450, 216] on p "Sì , le guide si basano su ricerche scientifiche, esperienze sul campo e testim…" at bounding box center [531, 213] width 433 height 34
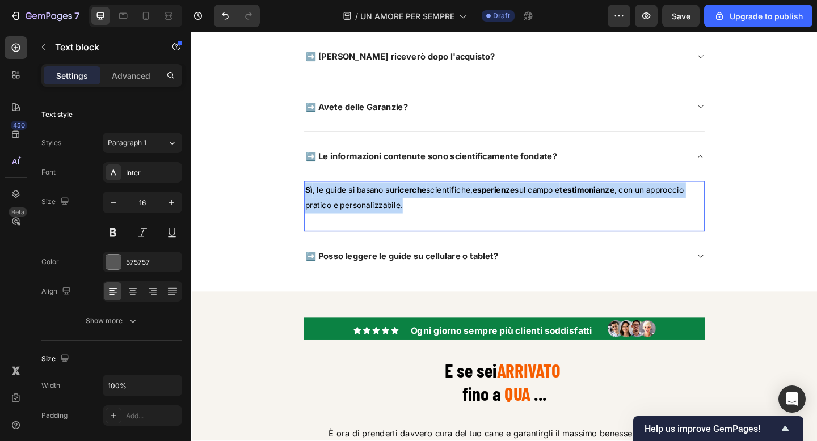
click at [450, 216] on p "Sì , le guide si basano su ricerche scientifiche, esperienze sul campo e testim…" at bounding box center [531, 213] width 433 height 34
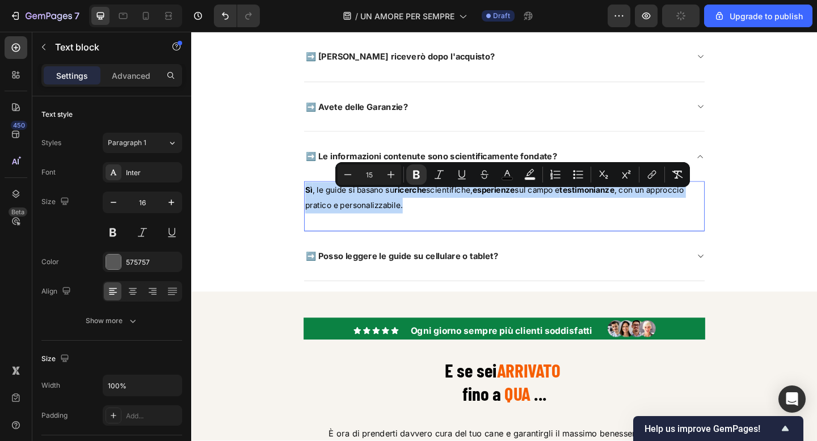
copy p "Sì , le guide si basano su ricerche scientifiche, esperienze sul campo e testim…"
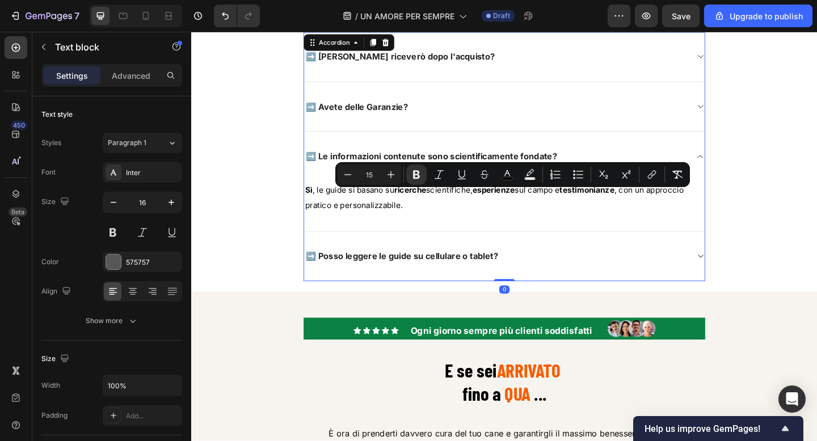
click at [330, 172] on span "➡️ Le informazioni contenute sono scientificamente fondate?" at bounding box center [451, 167] width 273 height 11
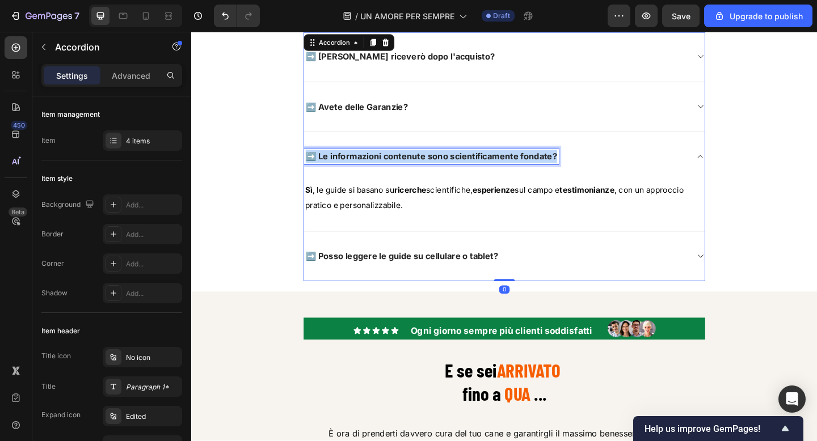
click at [330, 172] on span "➡️ Le informazioni contenute sono scientificamente fondate?" at bounding box center [451, 167] width 273 height 11
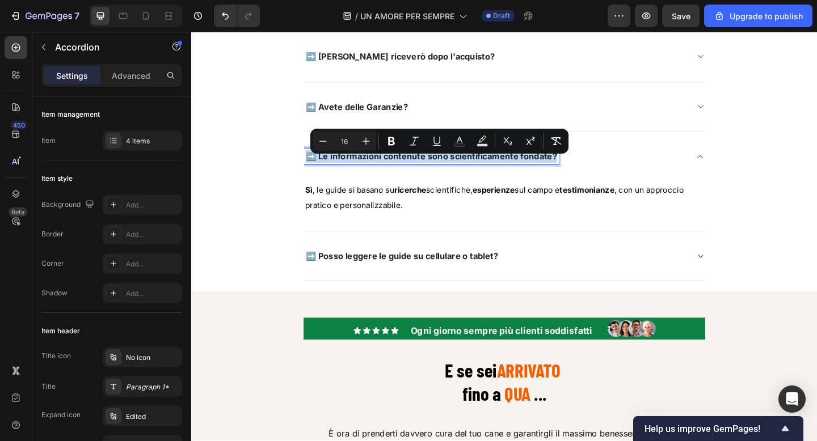
copy span "➡️ Le informazioni contenute sono scientificamente fondate?"
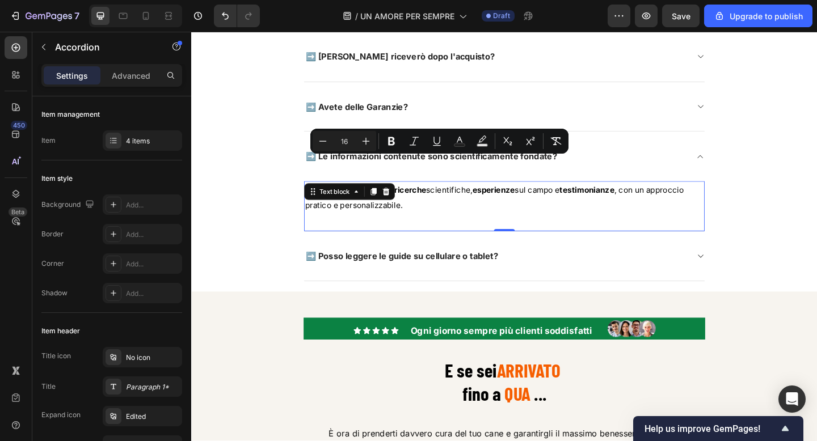
click at [364, 218] on div "Sì , le guide si basano su ricerche scientifiche, esperienze sul campo e testim…" at bounding box center [532, 222] width 436 height 55
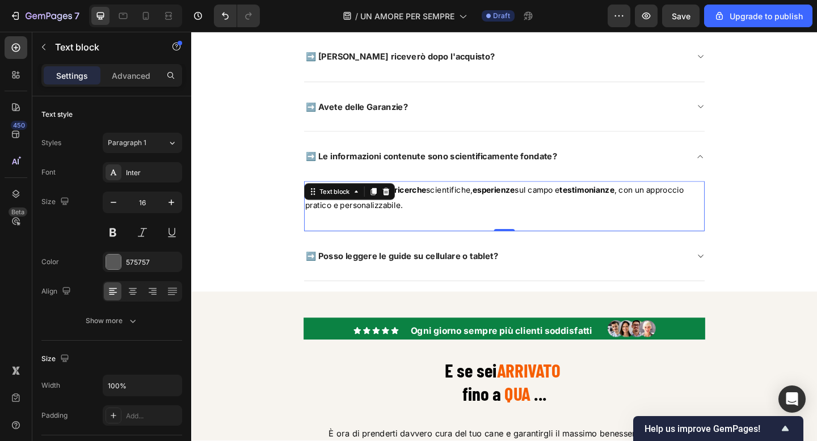
click at [364, 213] on div "Text block" at bounding box center [347, 206] width 61 height 14
click at [395, 226] on span "scientifiche, esperienze sul campo e testimonianze , con un approccio pratico e…" at bounding box center [521, 213] width 412 height 28
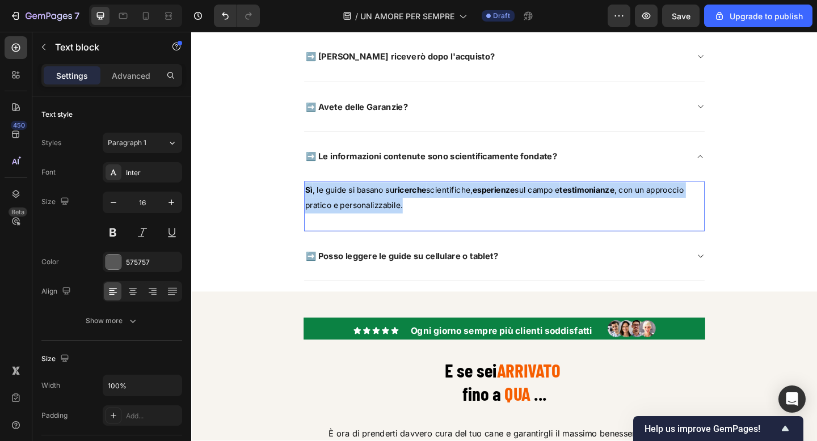
click at [395, 226] on span "scientifiche, esperienze sul campo e testimonianze , con un approccio pratico e…" at bounding box center [521, 213] width 412 height 28
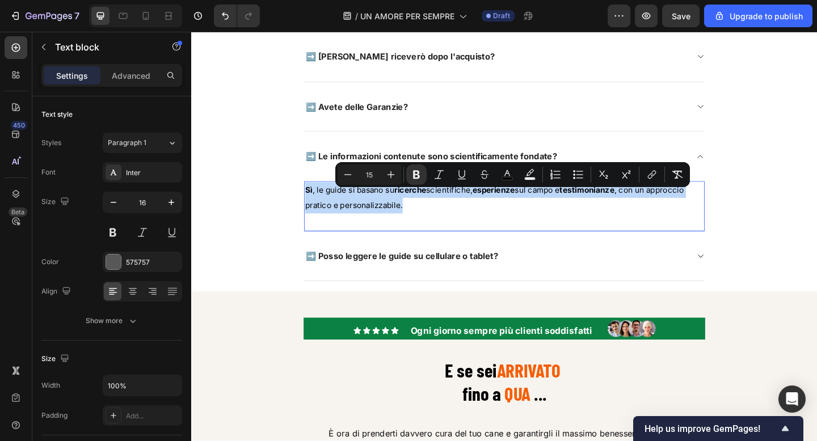
copy p "Sì , le guide si basano su ricerche scientifiche, esperienze sul campo e testim…"
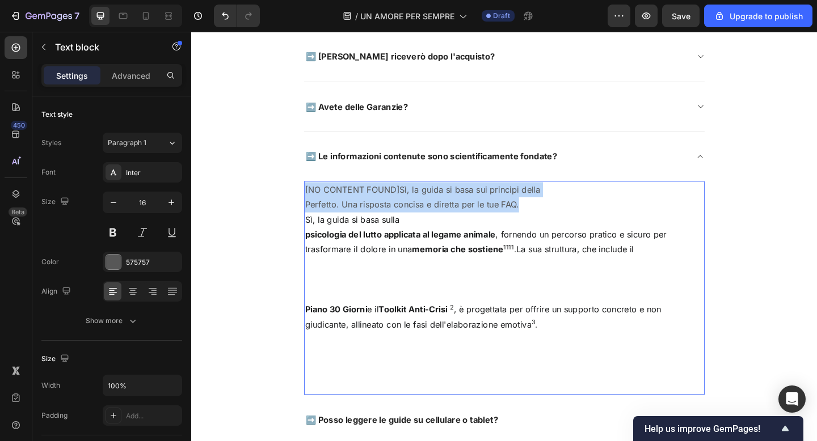
drag, startPoint x: 317, startPoint y: 243, endPoint x: 315, endPoint y: 209, distance: 34.1
click at [315, 209] on div "[NO CONTENT FOUND]Sì, la guida si basa sui principi della Perfetto. Una rispost…" at bounding box center [532, 302] width 436 height 214
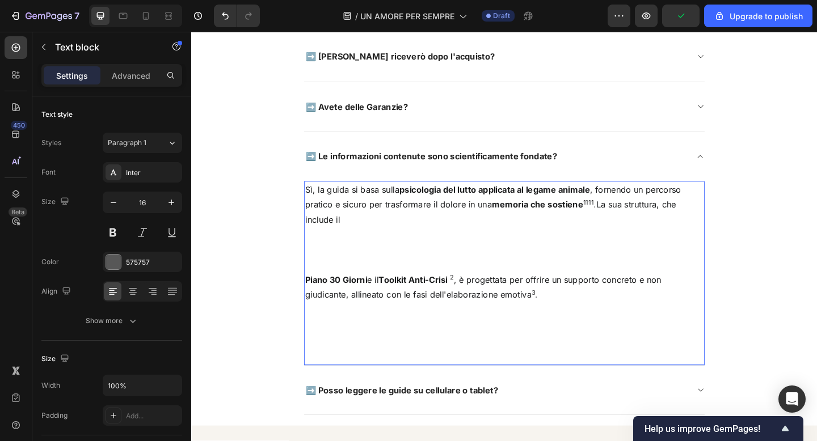
click at [628, 227] on p "Sì, la guida si basa sulla psicologia del lutto applicata al legame animale , f…" at bounding box center [531, 220] width 433 height 49
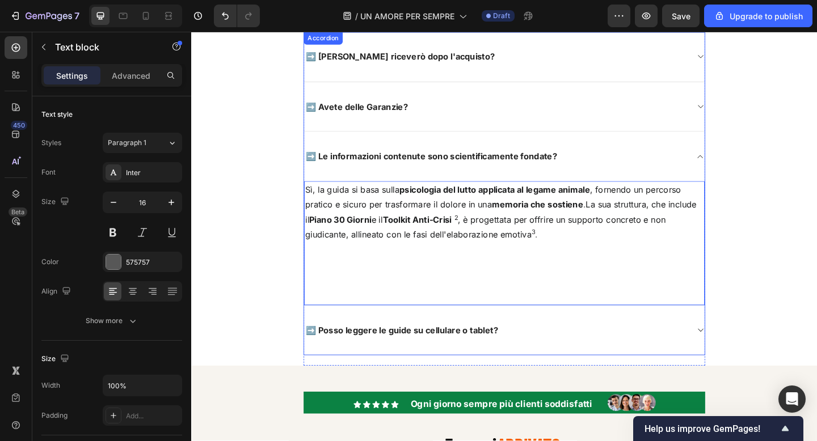
click at [273, 90] on div "Hai ancora delle DOMANDE? Heading È del tutto normale. 😃 Siamo i primi a contro…" at bounding box center [532, 74] width 664 height 643
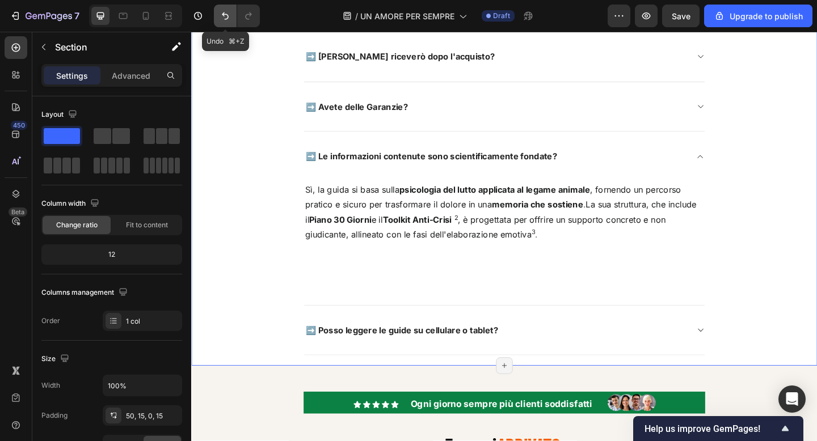
click at [223, 20] on icon "Undo/Redo" at bounding box center [225, 15] width 11 height 11
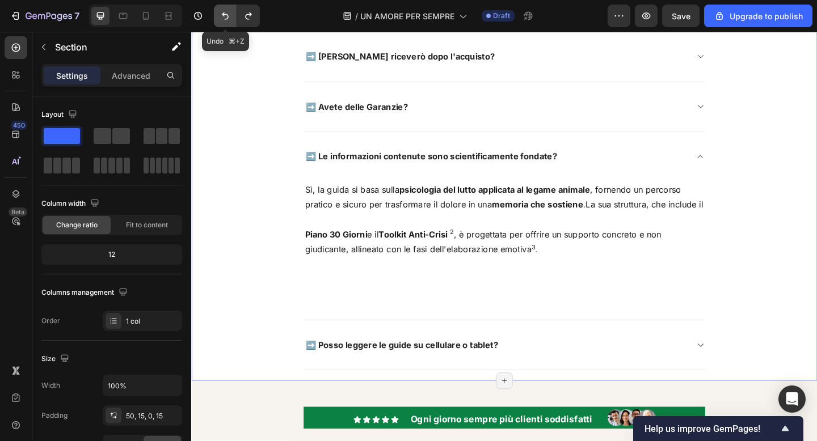
click at [223, 20] on icon "Undo/Redo" at bounding box center [225, 15] width 11 height 11
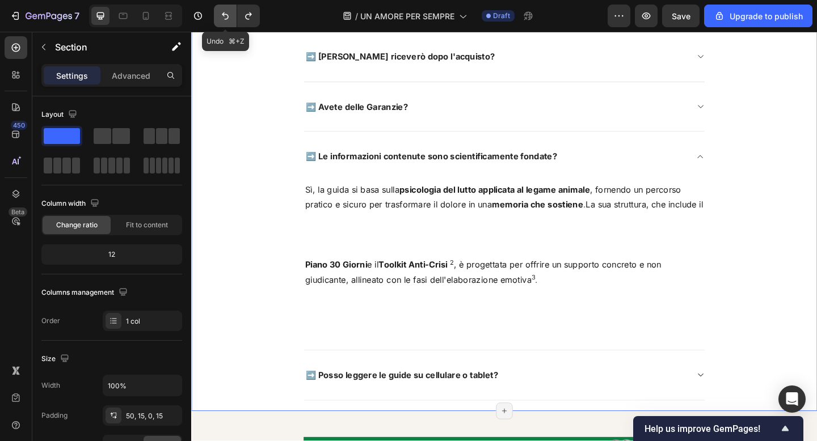
click at [223, 20] on icon "Undo/Redo" at bounding box center [225, 15] width 11 height 11
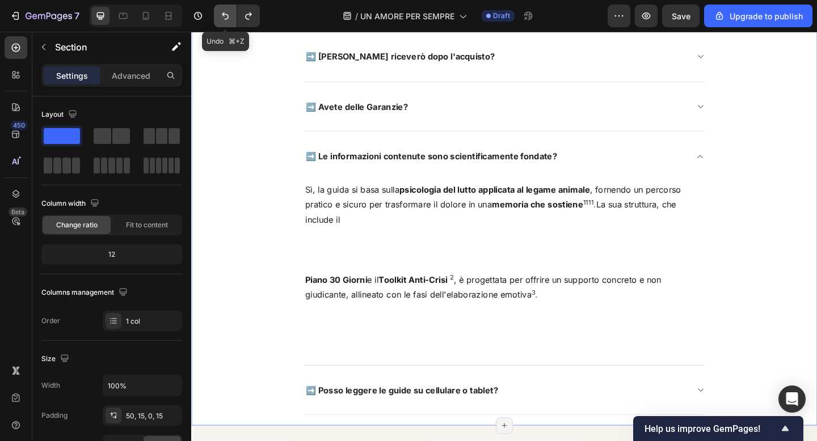
click at [223, 20] on icon "Undo/Redo" at bounding box center [225, 15] width 11 height 11
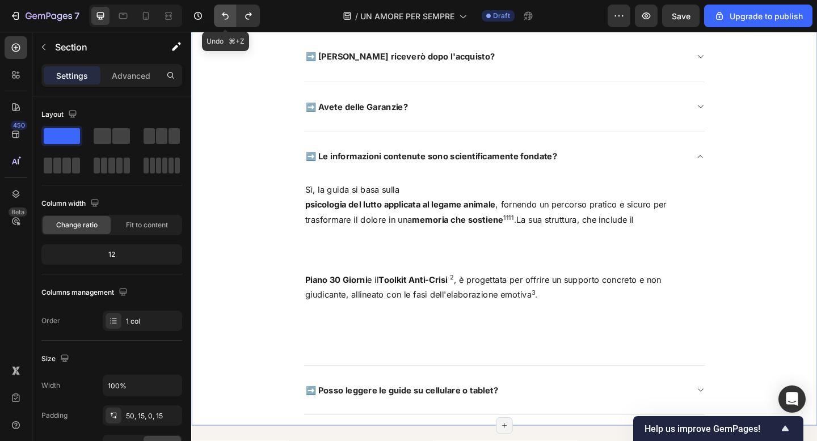
click at [223, 20] on icon "Undo/Redo" at bounding box center [225, 15] width 11 height 11
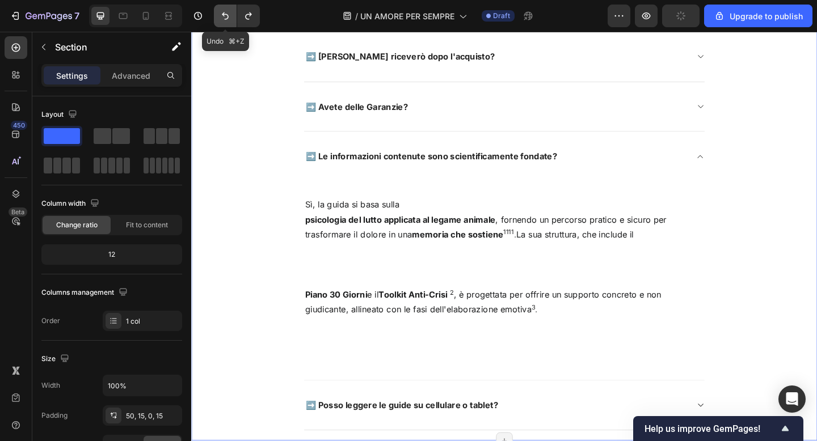
click at [223, 20] on icon "Undo/Redo" at bounding box center [225, 15] width 11 height 11
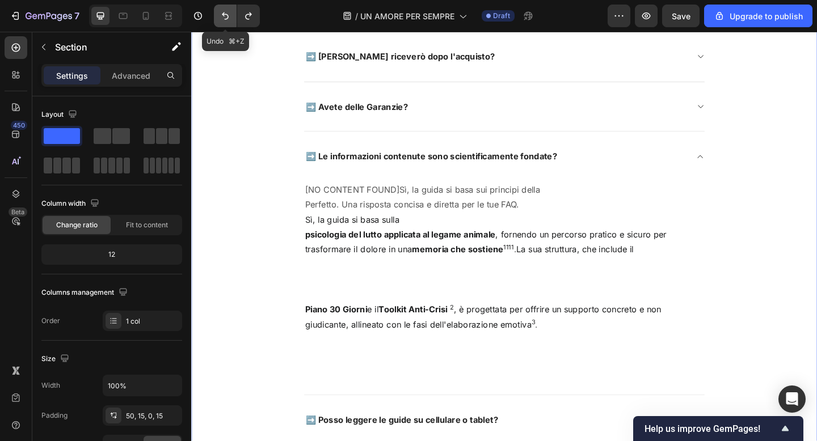
click at [223, 20] on icon "Undo/Redo" at bounding box center [225, 15] width 11 height 11
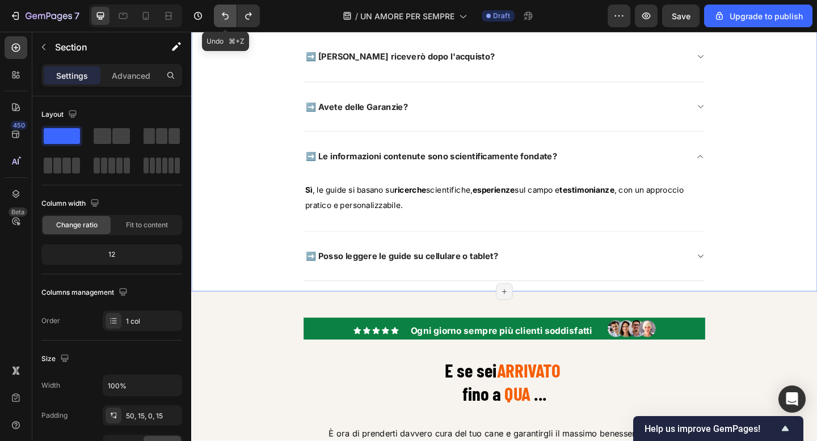
click at [223, 20] on icon "Undo/Redo" at bounding box center [225, 15] width 11 height 11
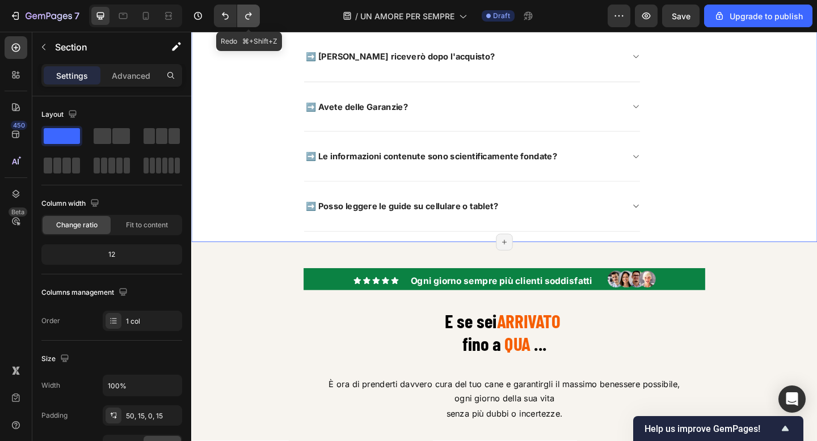
click at [250, 14] on icon "Undo/Redo" at bounding box center [248, 15] width 11 height 11
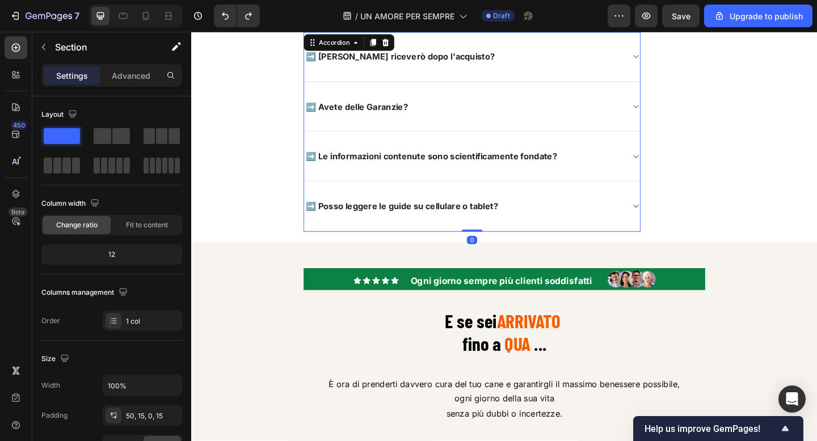
click at [630, 184] on div "➡️ Le informazioni contenute sono scientificamente fondate?" at bounding box center [496, 168] width 365 height 54
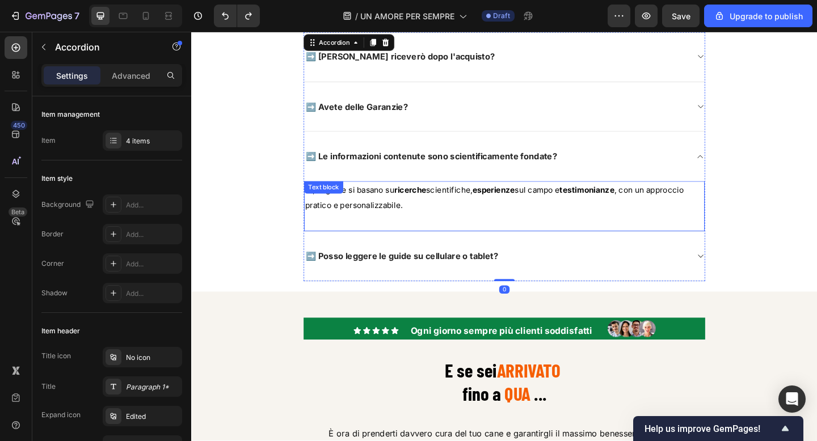
click at [436, 209] on strong "ricerche" at bounding box center [429, 204] width 35 height 11
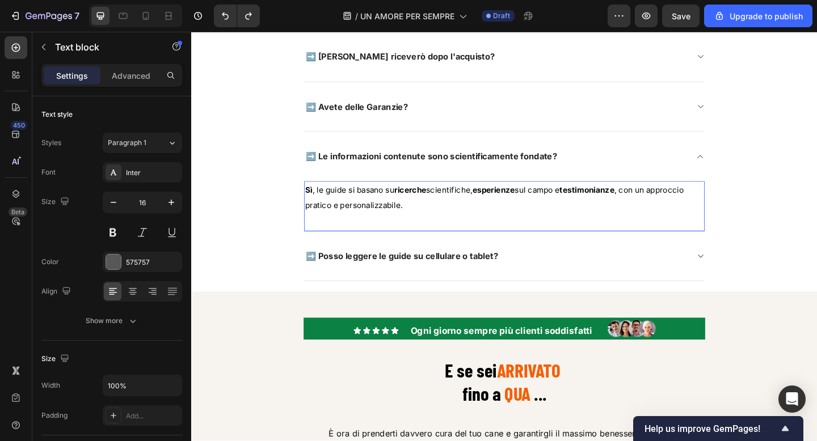
click at [454, 212] on span "scientifiche, esperienze sul campo e testimonianze , con un approccio pratico e…" at bounding box center [521, 213] width 412 height 28
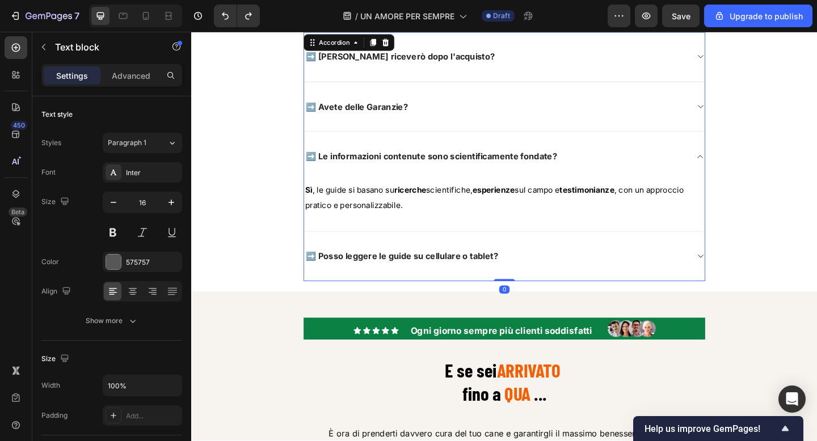
click at [567, 283] on div "➡️ Posso leggere le guide su cellulare o tablet?" at bounding box center [523, 277] width 418 height 18
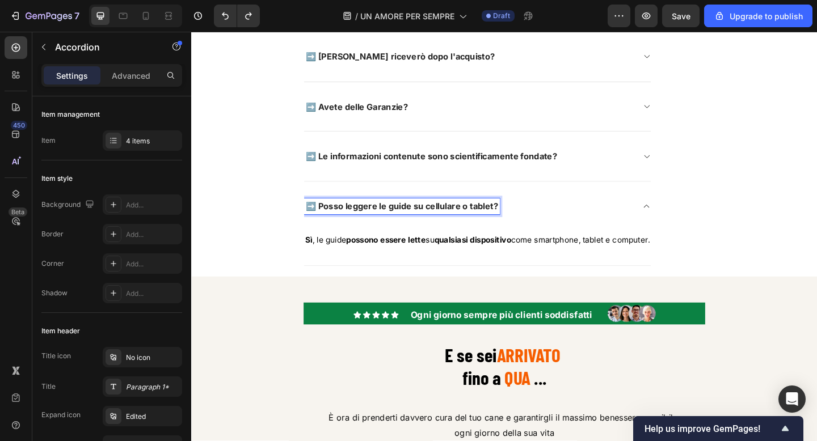
click at [396, 227] on span "➡️ Posso leggere le guide su cellulare o tablet?" at bounding box center [419, 221] width 209 height 11
click at [426, 227] on span "➡️ Posso leggere la guide su cellulare o tablet?" at bounding box center [419, 221] width 209 height 11
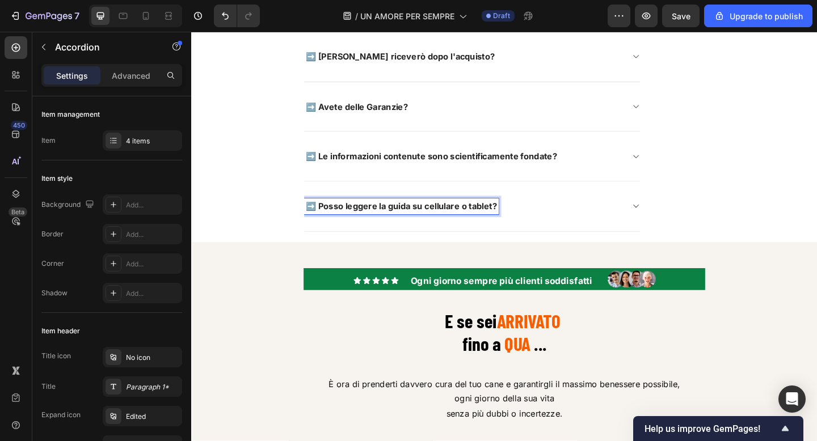
click at [560, 230] on div "➡️ Posso leggere la guida su cellulare o tablet?" at bounding box center [487, 222] width 347 height 18
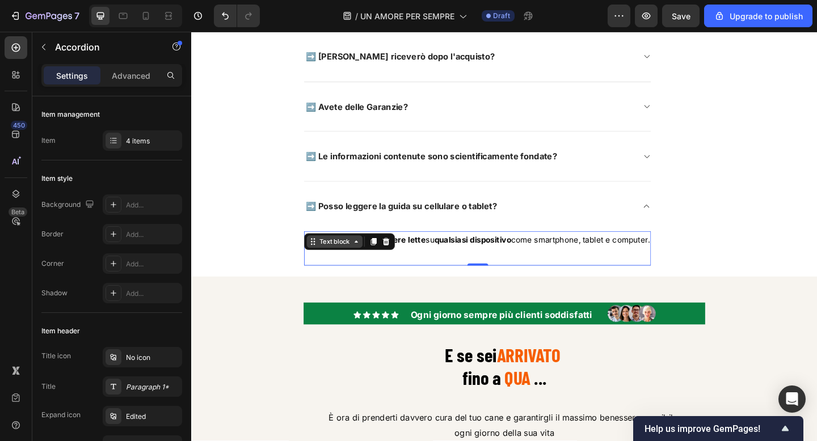
click at [351, 264] on div "Text block" at bounding box center [347, 260] width 38 height 10
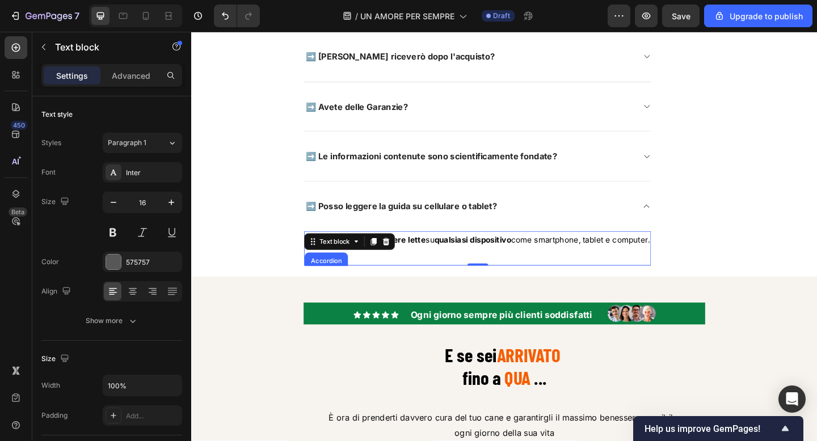
click at [427, 264] on span at bounding box center [425, 258] width 2 height 11
click at [427, 264] on span "Rich Text Editor. Editing area: main" at bounding box center [425, 258] width 2 height 11
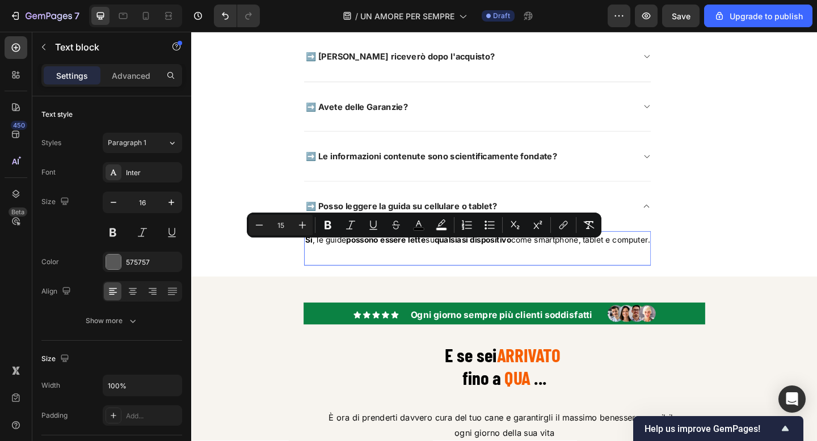
click at [334, 264] on span "Sì , le guide" at bounding box center [337, 258] width 45 height 11
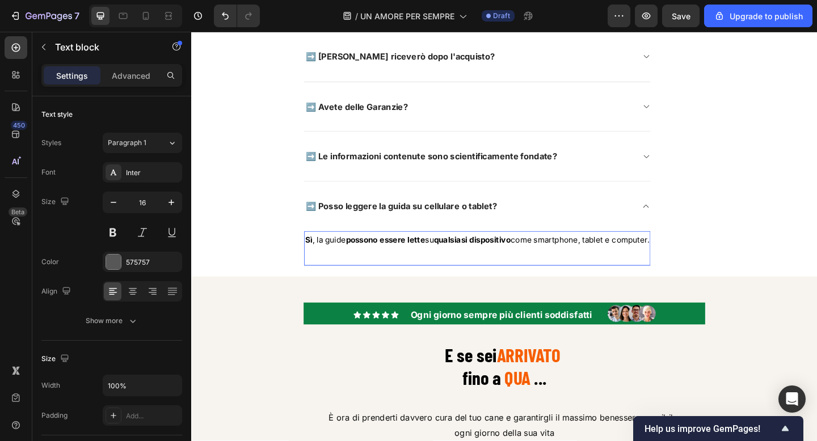
click at [359, 264] on span "Sì , la guide" at bounding box center [337, 258] width 44 height 11
click at [393, 264] on strong "possono" at bounding box center [376, 258] width 35 height 11
click at [425, 264] on strong "lette" at bounding box center [415, 258] width 19 height 11
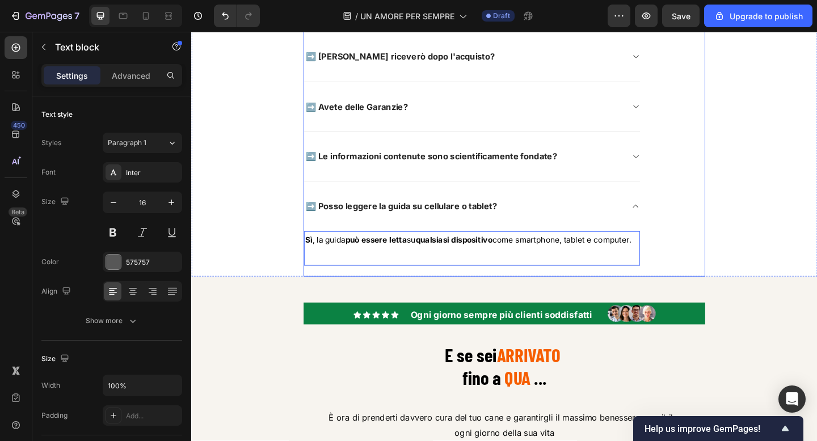
click at [752, 241] on div "Hai ancora delle DOMANDE? Heading È del tutto normale. 😃 Siamo i primi a contro…" at bounding box center [532, 25] width 664 height 545
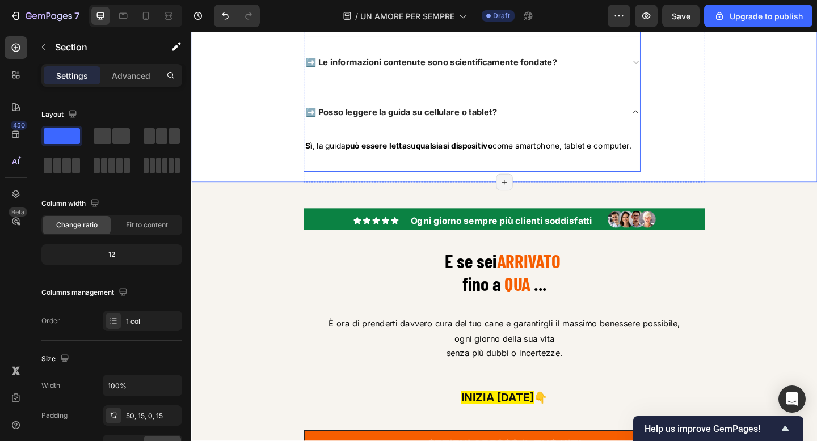
scroll to position [10394, 0]
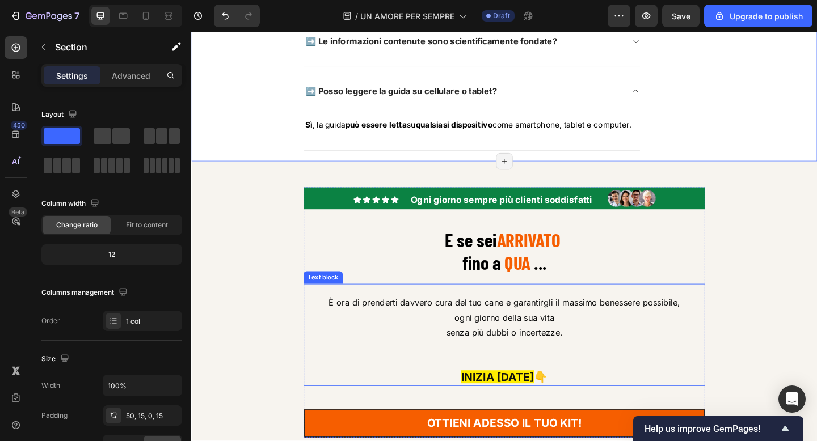
click at [554, 349] on span "ogni giorno della sua vita" at bounding box center [532, 343] width 108 height 11
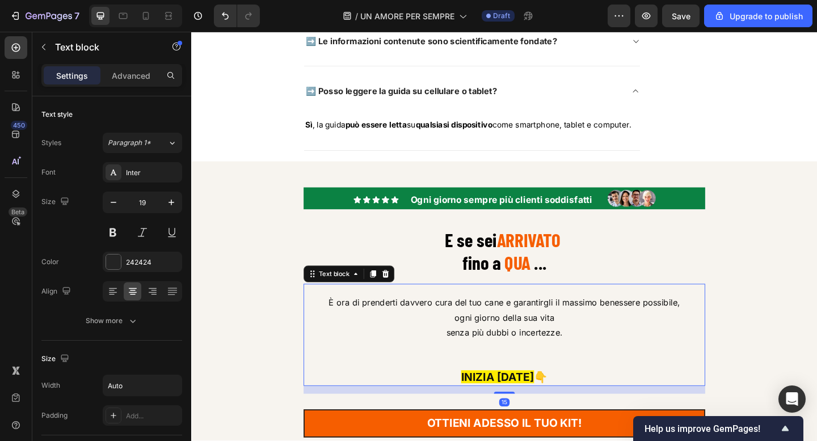
click at [554, 349] on span "ogni giorno della sua vita" at bounding box center [532, 343] width 108 height 11
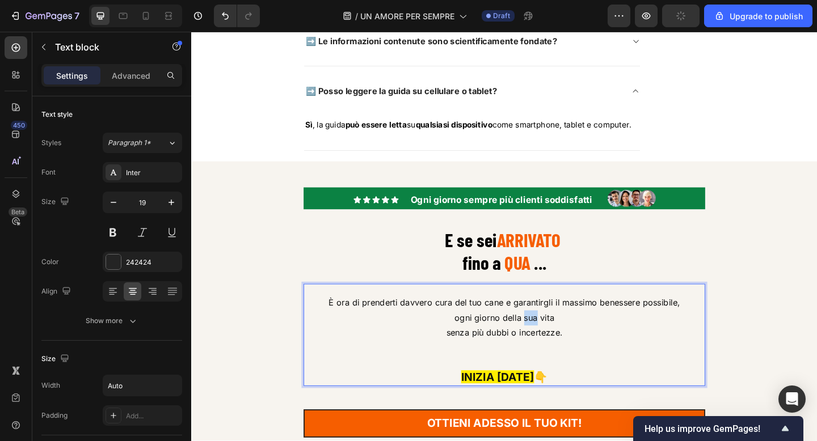
click at [554, 349] on span "ogni giorno della sua vita" at bounding box center [532, 343] width 108 height 11
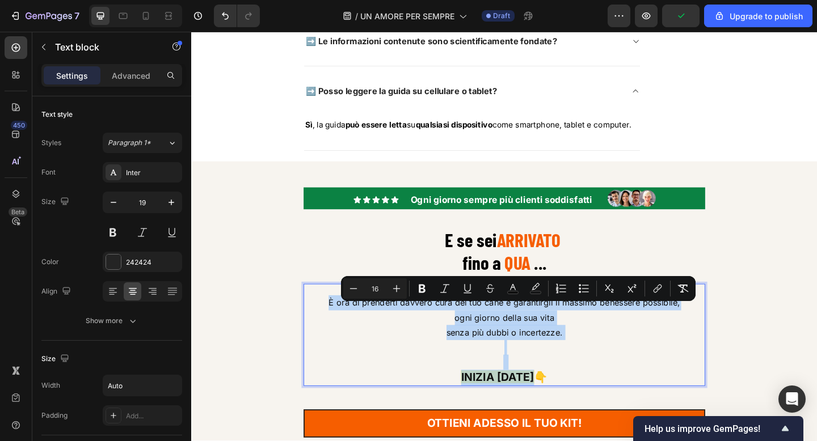
copy div "È ora di prenderti davvero cura del tuo cane e garantirgli il massimo benessere…"
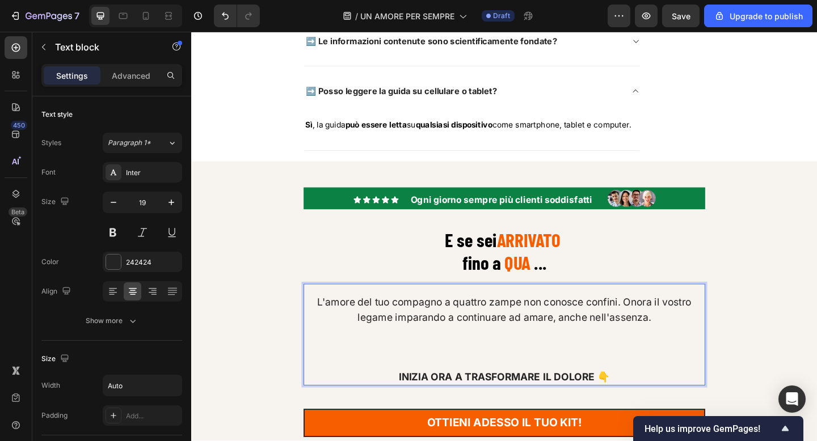
click at [520, 384] on p "Rich Text Editor. Editing area: main" at bounding box center [531, 376] width 435 height 16
click at [534, 397] on p "Rich Text Editor. Editing area: main" at bounding box center [531, 391] width 435 height 16
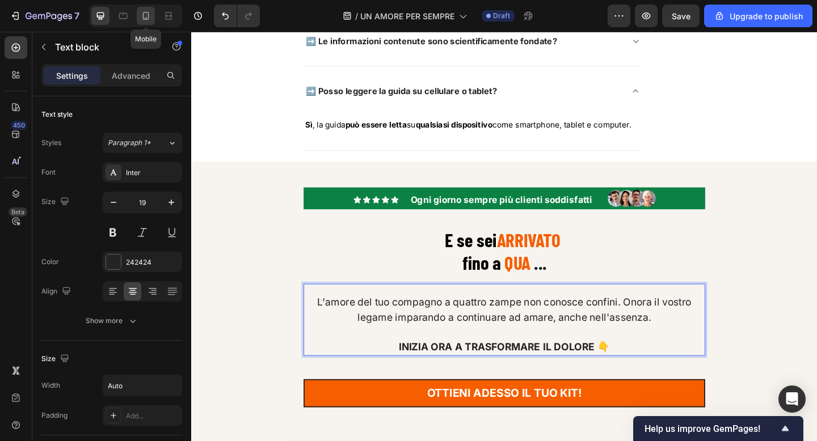
click at [146, 13] on icon at bounding box center [145, 15] width 11 height 11
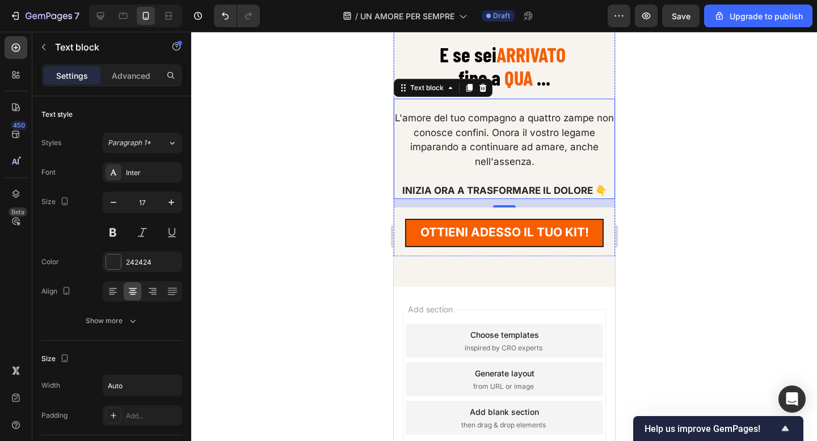
scroll to position [10593, 0]
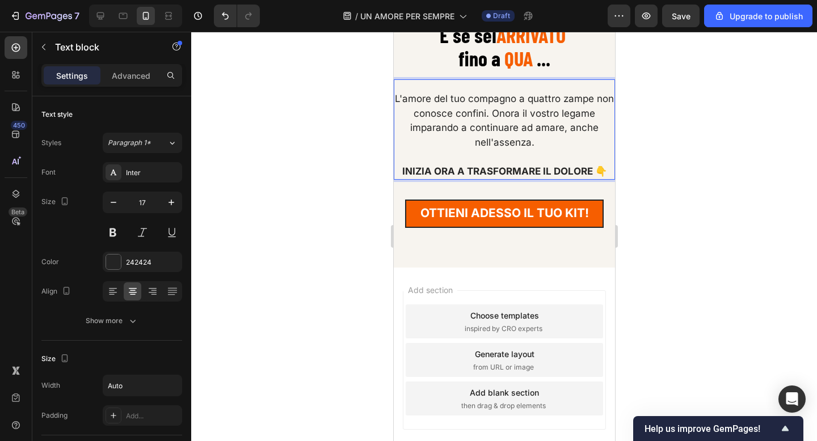
click at [494, 104] on p "L'amore del tuo compagno a quattro zampe non conosce confini. Onora il vostro l…" at bounding box center [503, 121] width 219 height 58
click at [595, 93] on p "L'amore del tuo compagno a quattro zampe non conosce confini." at bounding box center [503, 106] width 219 height 29
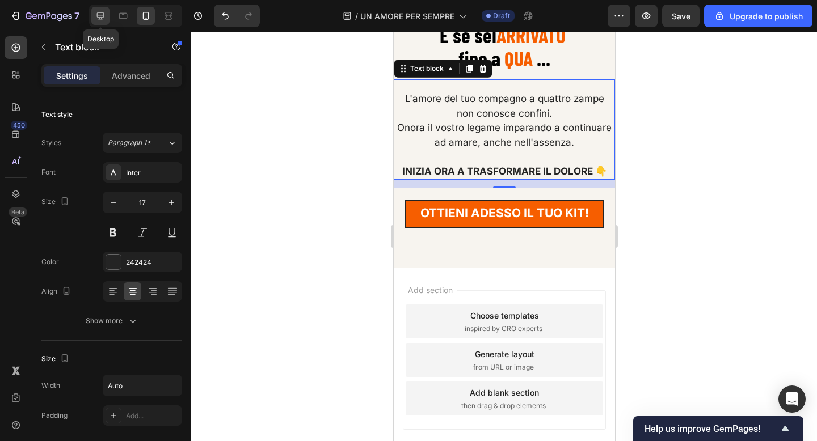
click at [100, 15] on icon at bounding box center [100, 15] width 7 height 7
type input "19"
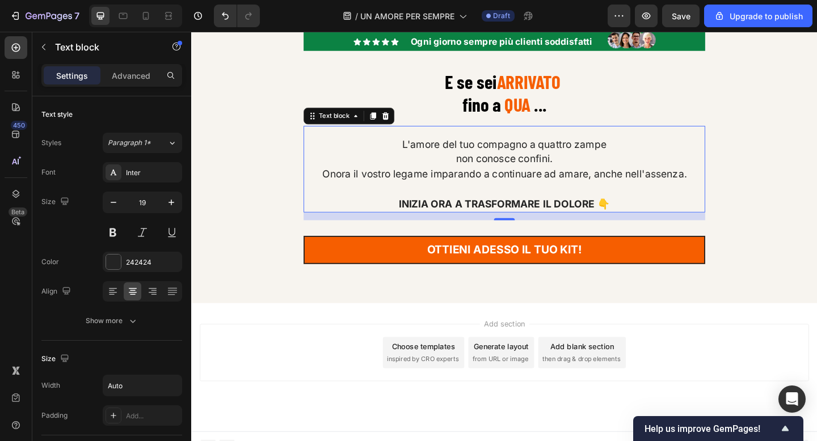
scroll to position [10606, 0]
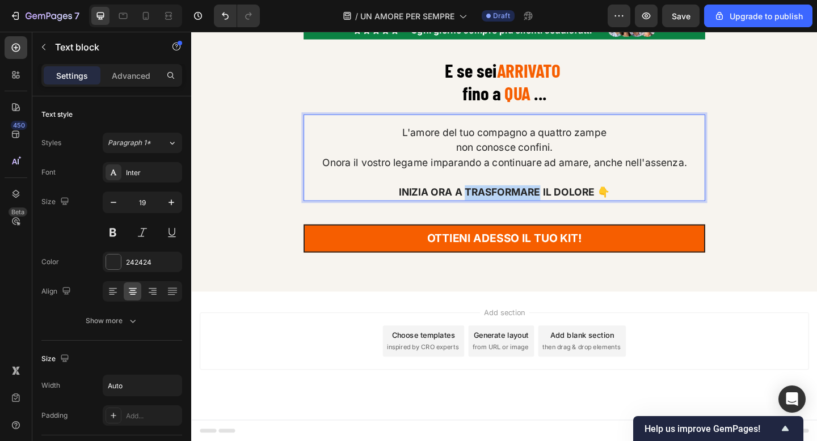
click at [489, 207] on strong "INIZIA ORA A TRASFORMARE IL DOLORE 👇" at bounding box center [531, 206] width 229 height 13
click at [601, 210] on strong "INIZIA [DATE] IL TUO PERCORSO DI GUARIGIONE" at bounding box center [531, 206] width 255 height 13
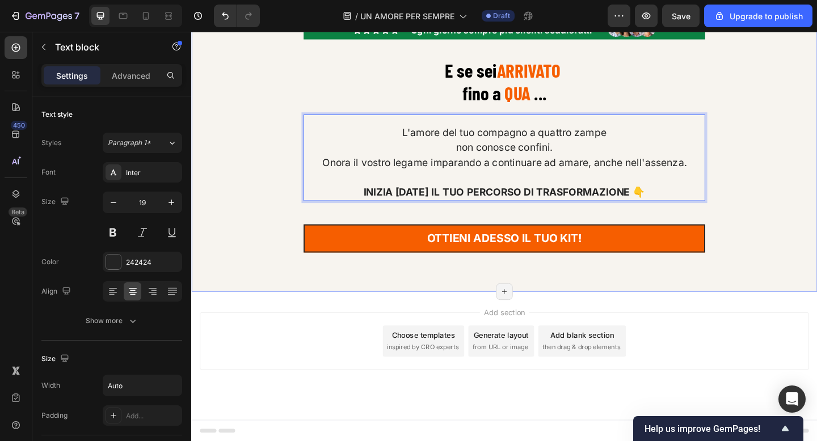
click at [812, 180] on div "Image Icon Icon Icon Icon Icon Icon List Ogni giorno sempre più clienti soddisf…" at bounding box center [531, 153] width 681 height 274
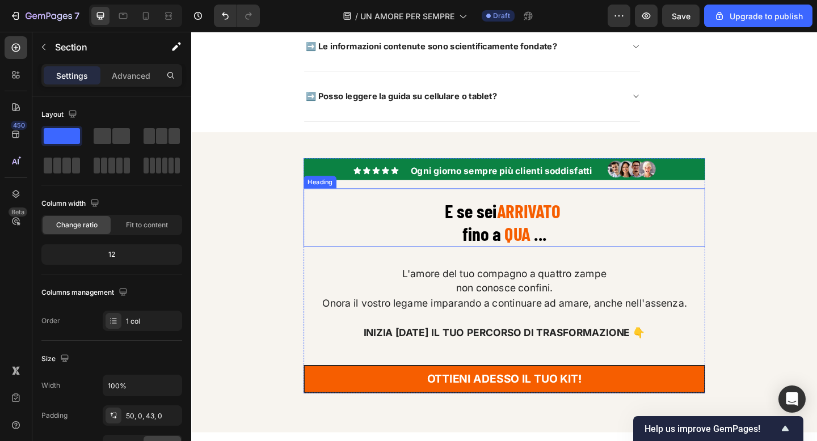
scroll to position [10386, 0]
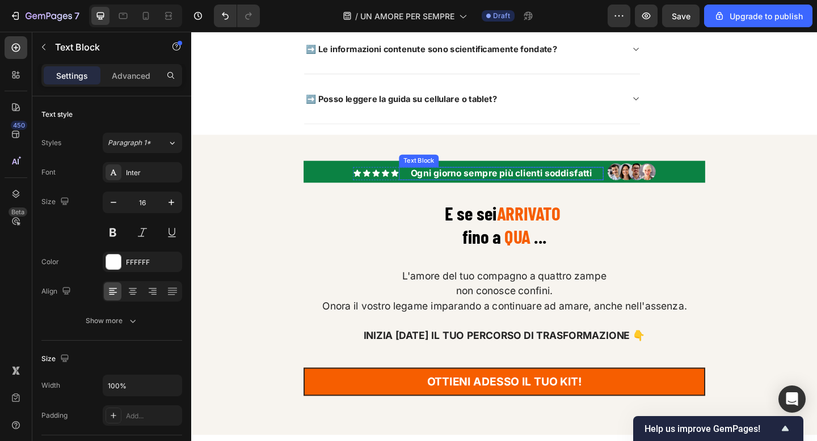
click at [514, 192] on strong "Ogni giorno sempre più clienti soddisfatti" at bounding box center [527, 185] width 197 height 11
click at [558, 192] on strong "Ogni giorno sempre più clienti soddisfatti" at bounding box center [527, 185] width 197 height 11
click at [595, 192] on strong "Ogni giorno sempre più persone soddisfatti" at bounding box center [528, 185] width 207 height 11
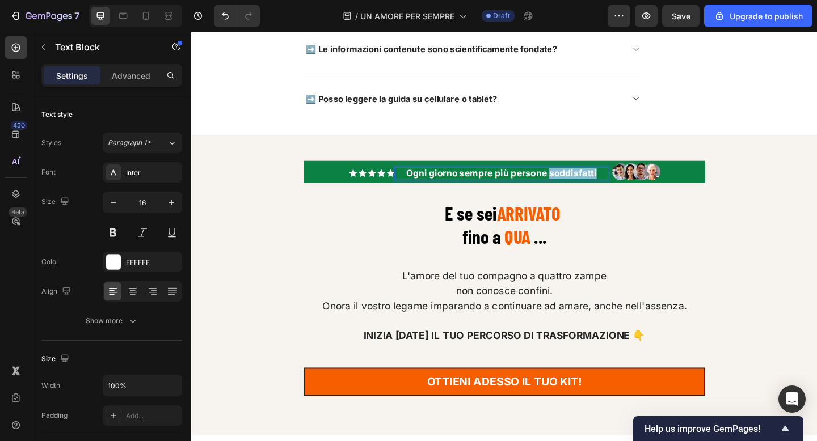
click at [595, 192] on strong "Ogni giorno sempre più persone soddisfatti" at bounding box center [528, 185] width 207 height 11
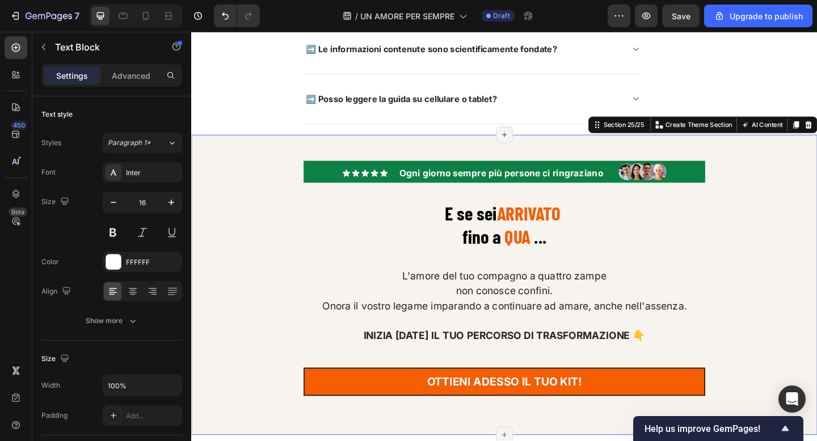
click at [752, 244] on div "Image Icon Icon Icon Icon Icon Icon List Ogni giorno sempre più persone ci ring…" at bounding box center [531, 309] width 681 height 274
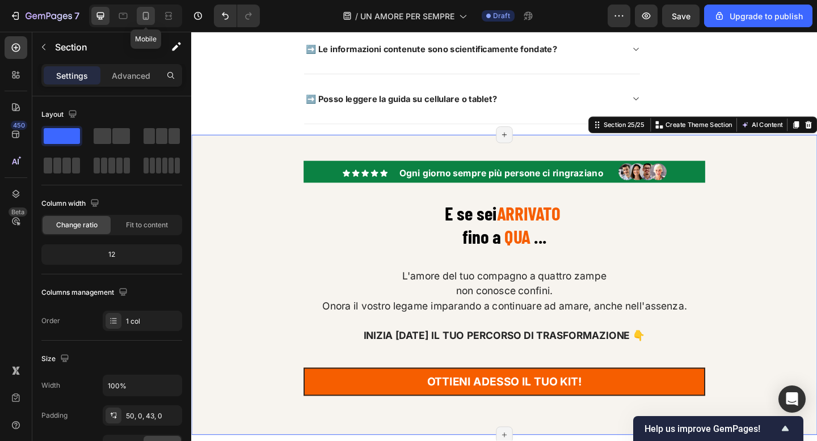
click at [147, 15] on icon at bounding box center [145, 15] width 11 height 11
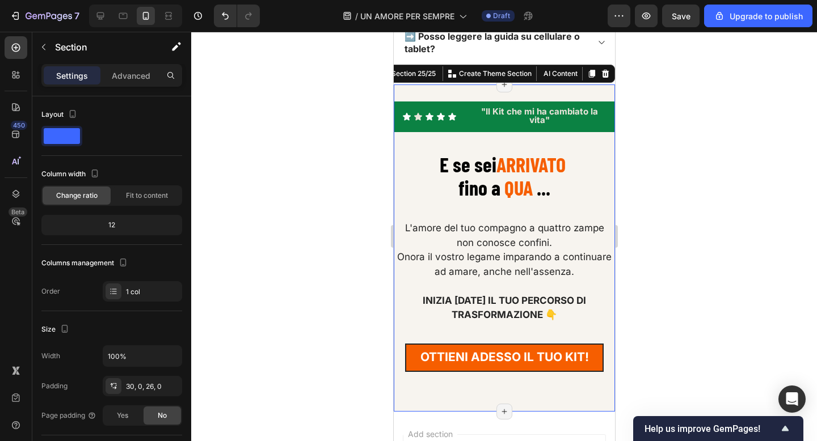
scroll to position [10434, 0]
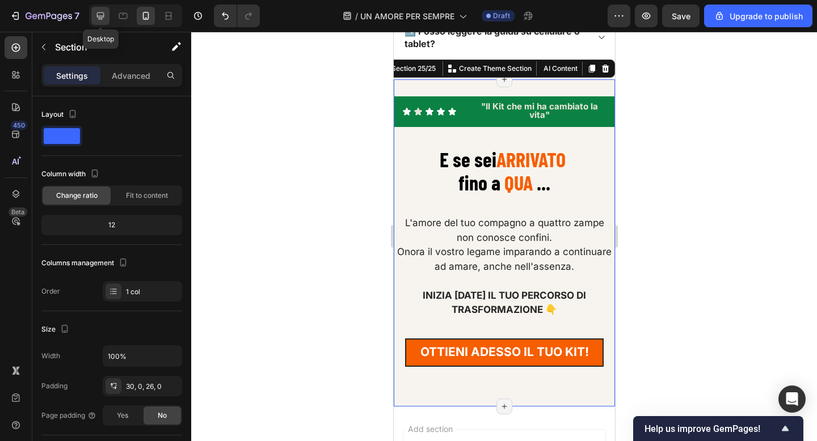
click at [102, 22] on div at bounding box center [100, 16] width 18 height 18
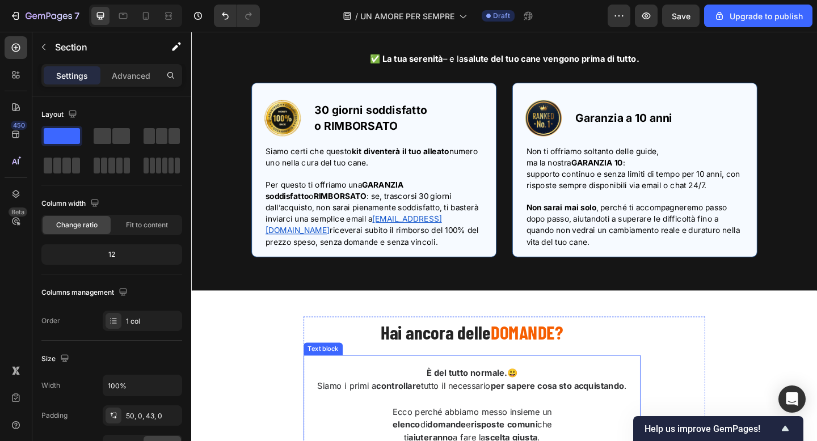
scroll to position [9672, 0]
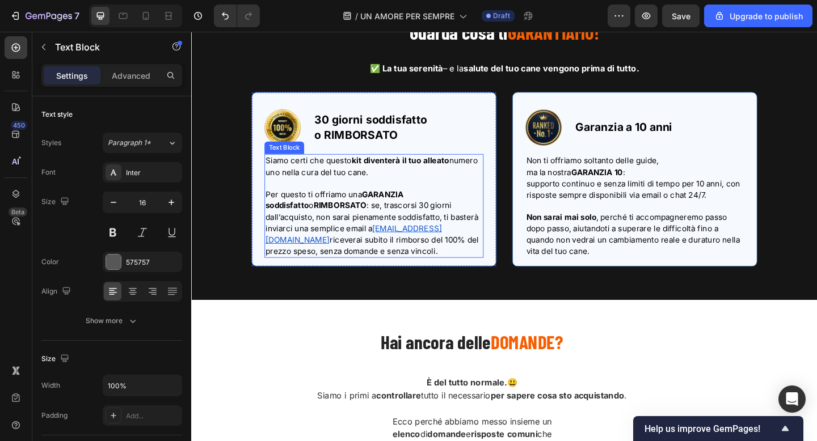
click at [380, 176] on strong "diventerà il tuo alleato" at bounding box center [424, 172] width 93 height 11
click at [390, 175] on strong "diventerà il tuo alleato" at bounding box center [424, 172] width 93 height 11
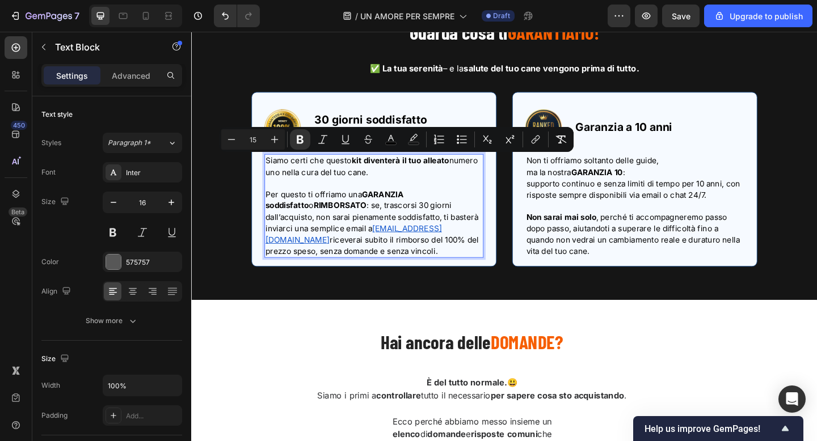
click at [365, 175] on span "Siamo certi che questo kit diventerà il tuo alleato numero uno nella cura del t…" at bounding box center [387, 178] width 231 height 23
drag, startPoint x: 366, startPoint y: 170, endPoint x: 419, endPoint y: 177, distance: 53.2
click at [419, 177] on span "Siamo certi che questa kit diventerà il tuo alleato numero uno nella cura del t…" at bounding box center [387, 178] width 230 height 23
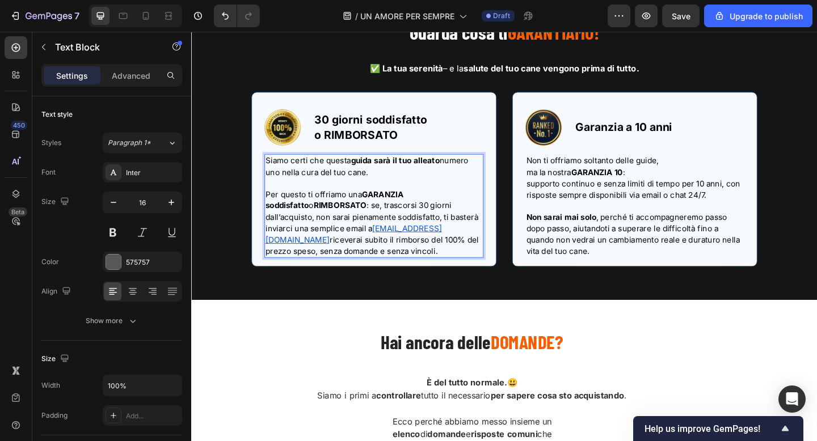
drag, startPoint x: 310, startPoint y: 185, endPoint x: 390, endPoint y: 187, distance: 80.6
click at [390, 187] on p "Siamo certi che questa guida sarà il tuo alleato numero uno nella cura del tuo …" at bounding box center [390, 178] width 236 height 25
click at [651, 184] on strong "GARANZIA 10" at bounding box center [632, 184] width 56 height 11
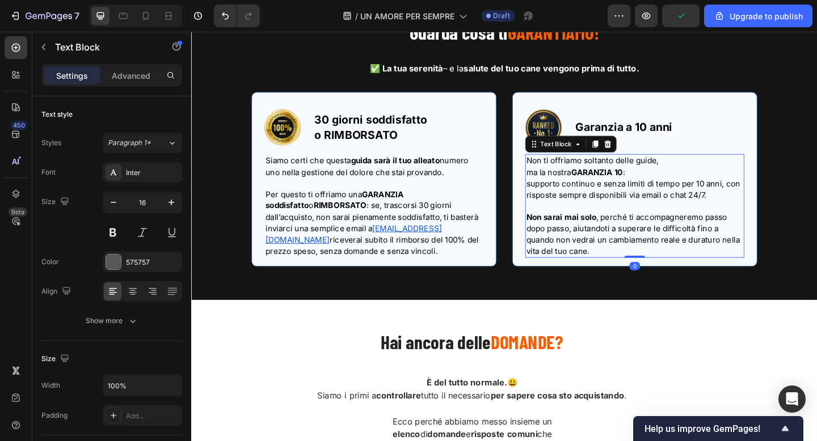
click at [640, 184] on strong "GARANZIA 10" at bounding box center [632, 184] width 56 height 11
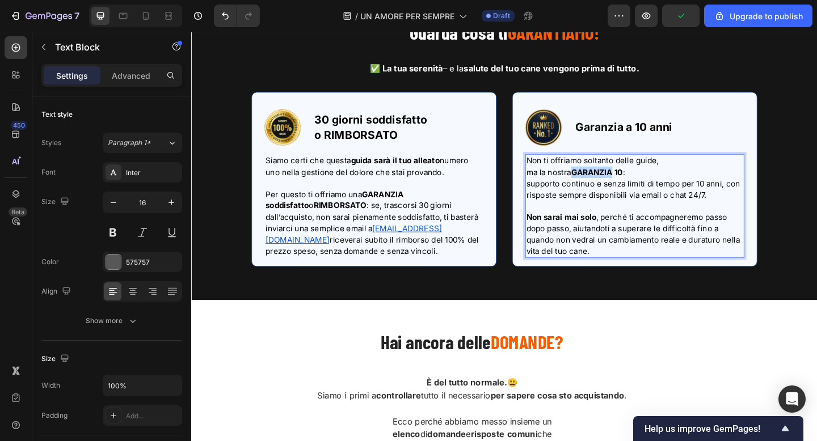
click at [640, 184] on strong "GARANZIA 10" at bounding box center [632, 184] width 56 height 11
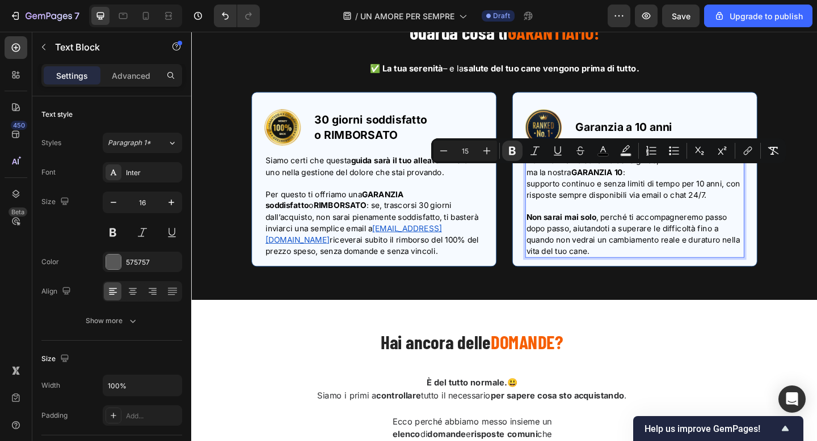
click at [655, 183] on strong "GARANZIA 10" at bounding box center [632, 184] width 56 height 11
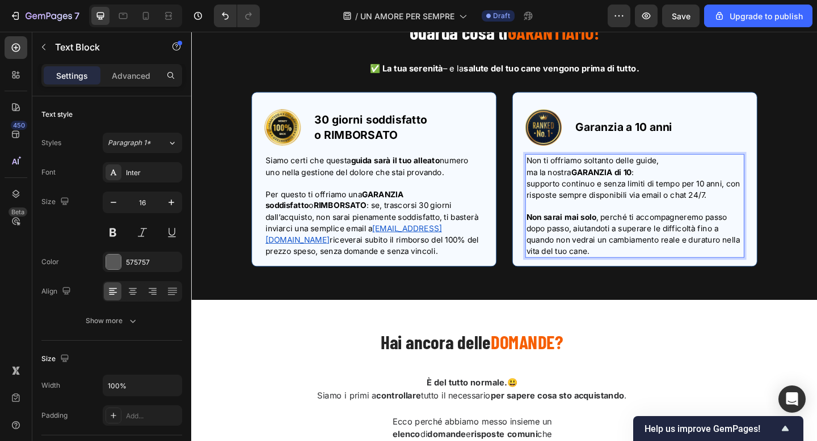
click at [670, 183] on strong "GARANZIA di 10" at bounding box center [637, 184] width 66 height 11
click at [701, 134] on strong "Garanzia a 10 anni" at bounding box center [662, 136] width 106 height 14
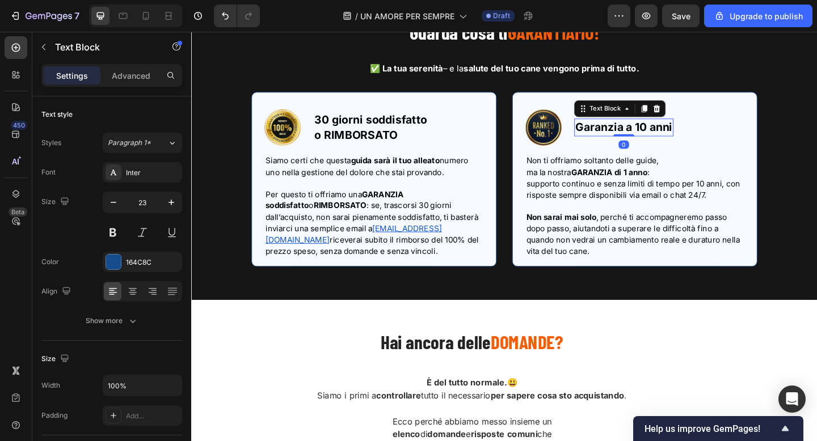
click at [701, 134] on strong "Garanzia a 10 anni" at bounding box center [662, 136] width 106 height 14
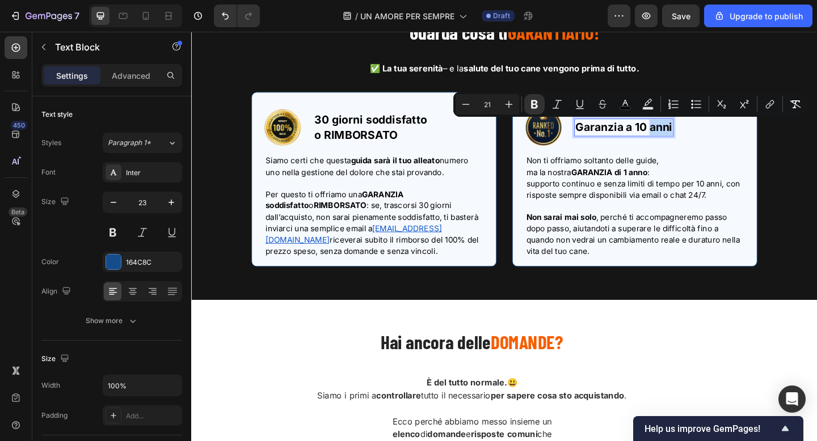
click at [688, 134] on strong "Garanzia a 10 anni" at bounding box center [662, 136] width 106 height 14
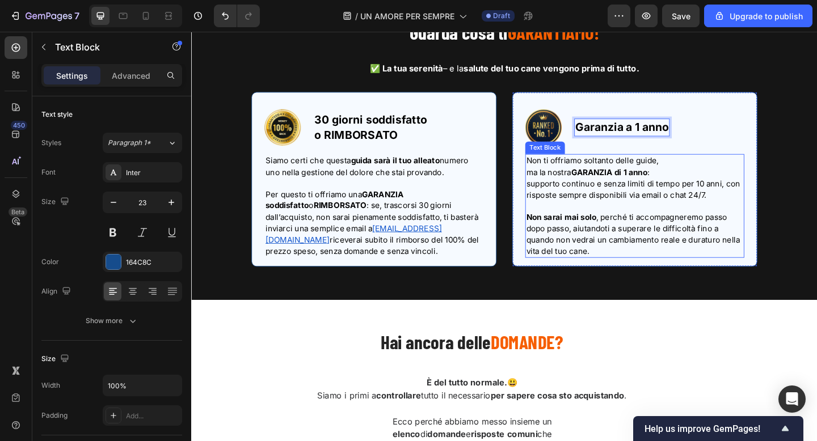
click at [636, 205] on span "supporto continuo e senza limiti di tempo per 10 anni, con risposte sempre disp…" at bounding box center [671, 203] width 233 height 23
click at [747, 196] on span "supporto continuo e senza limiti di tempo per 10 anni, con risposte sempre disp…" at bounding box center [671, 203] width 233 height 23
click at [762, 197] on span "supporto continuo e senza limiti di tempo per 1 anni, con risposte sempre dispo…" at bounding box center [668, 203] width 227 height 23
click at [714, 219] on p "Rich Text Editor. Editing area: main" at bounding box center [673, 222] width 236 height 12
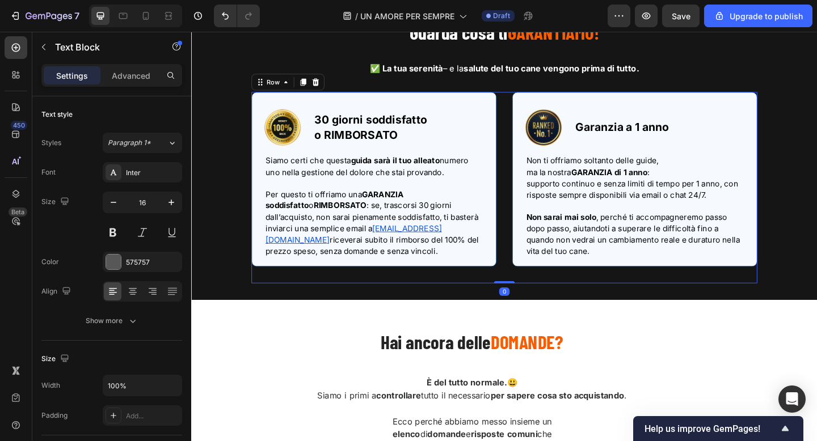
click at [529, 102] on div "Image 30 giorni soddisfatto o RIMBORSATO Text Block Row Siamo certi che questa …" at bounding box center [531, 202] width 550 height 208
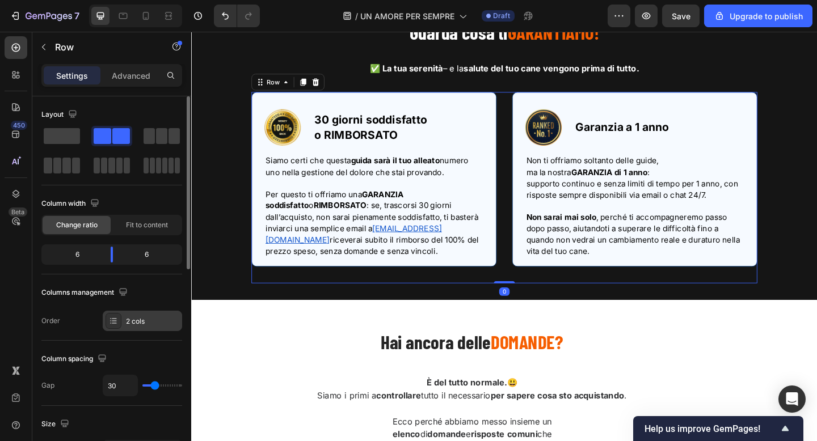
click at [146, 317] on div "2 cols" at bounding box center [152, 322] width 53 height 10
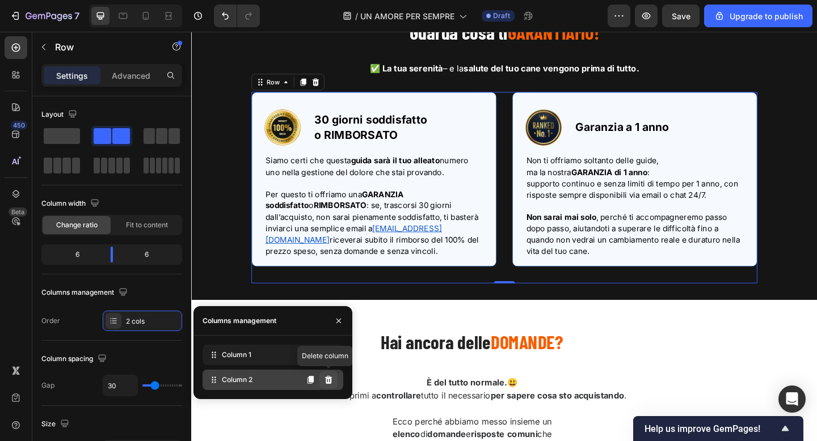
click at [326, 381] on icon at bounding box center [328, 380] width 7 height 8
click at [327, 376] on icon at bounding box center [328, 380] width 9 height 9
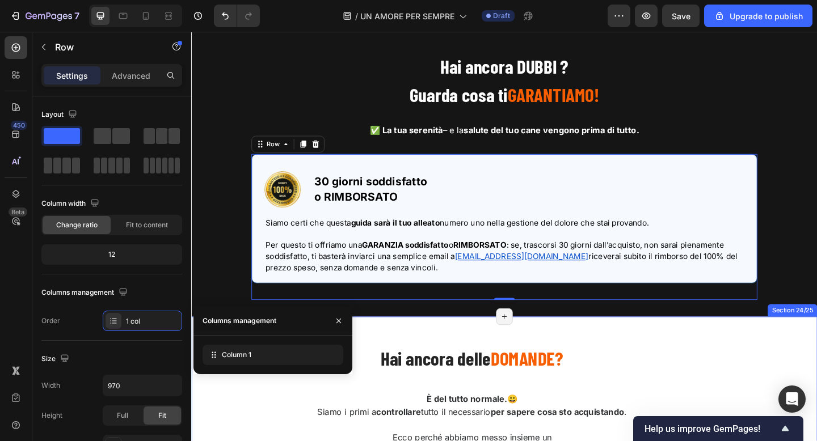
scroll to position [9600, 0]
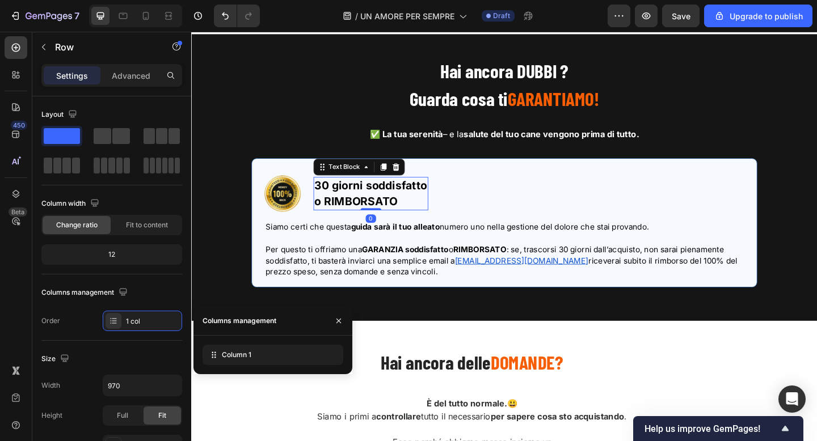
click at [387, 204] on strong "30 giorni soddisfatto" at bounding box center [386, 199] width 123 height 14
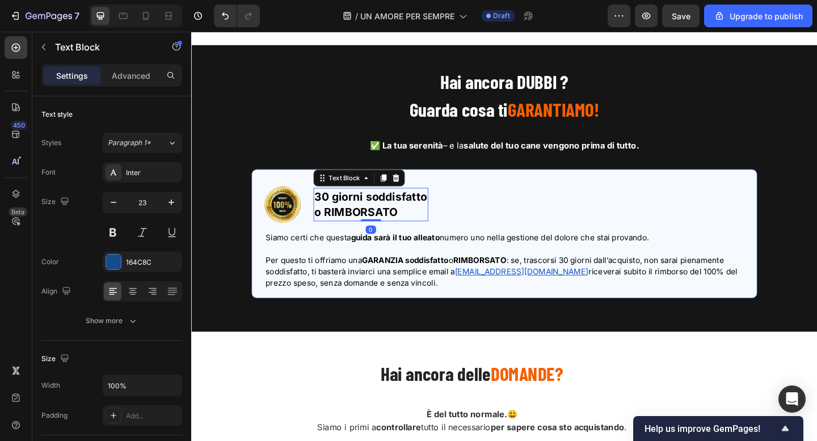
click at [328, 221] on strong "o RIMBORSATO" at bounding box center [370, 228] width 90 height 14
click at [149, 19] on icon at bounding box center [145, 15] width 11 height 11
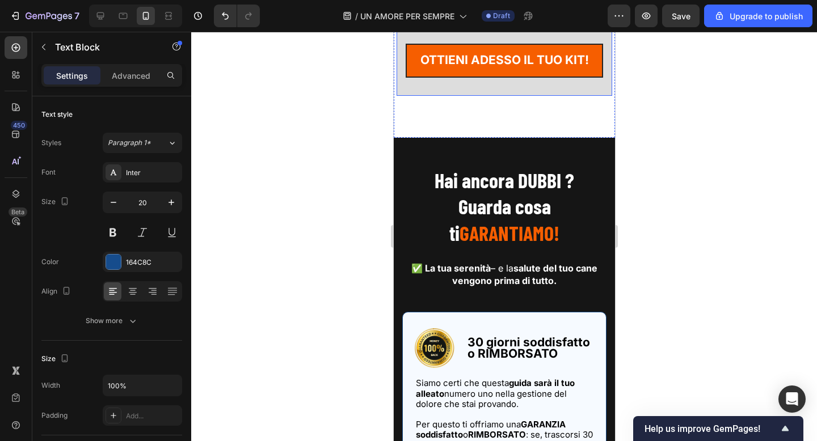
scroll to position [10359, 0]
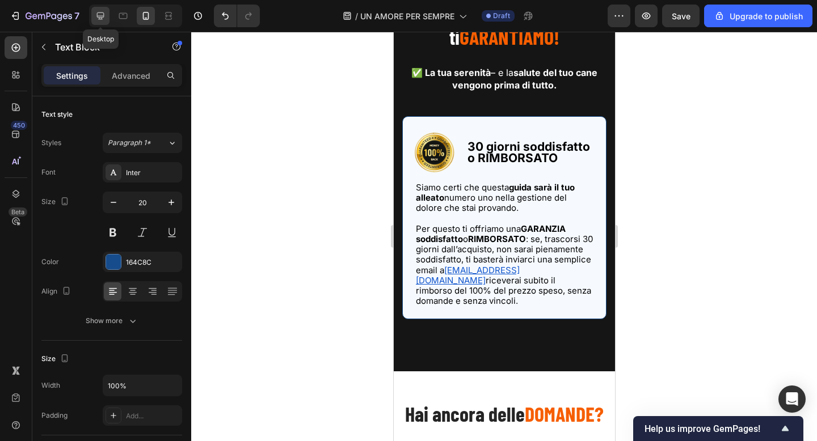
click at [102, 23] on div at bounding box center [100, 16] width 18 height 18
type input "23"
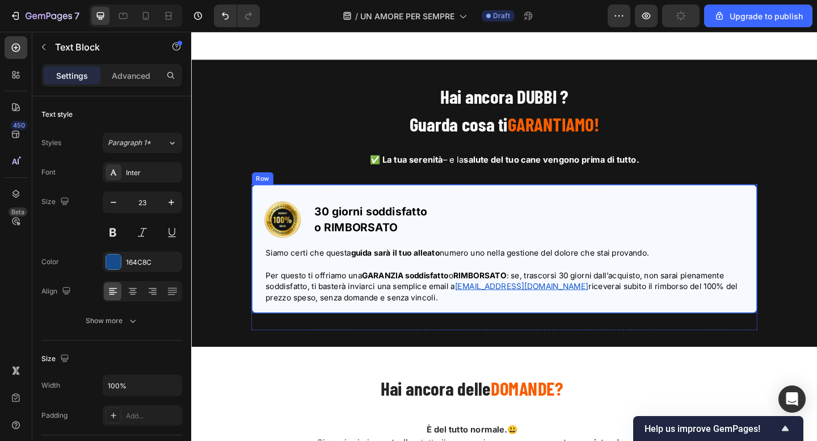
scroll to position [10277, 0]
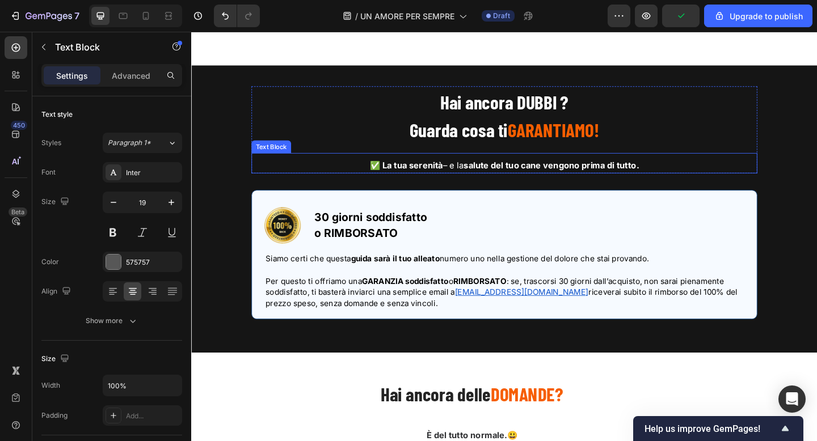
click at [469, 176] on span "✅ La tua serenità – e la salute del tuo cane vengono prima di tutto." at bounding box center [531, 177] width 293 height 11
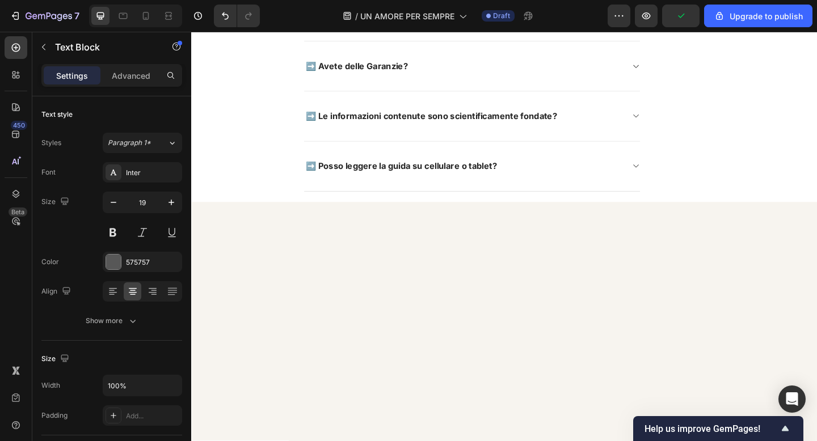
click at [469, 176] on span "➡️ Posso leggere la guida su cellulare o tablet?" at bounding box center [419, 177] width 208 height 11
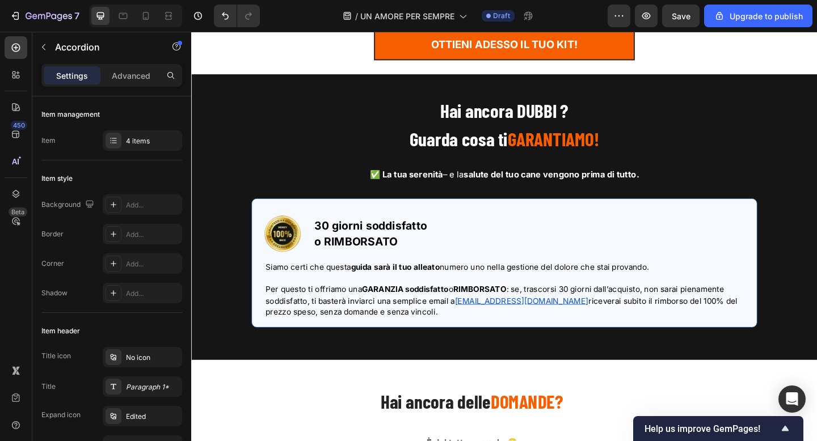
scroll to position [9542, 0]
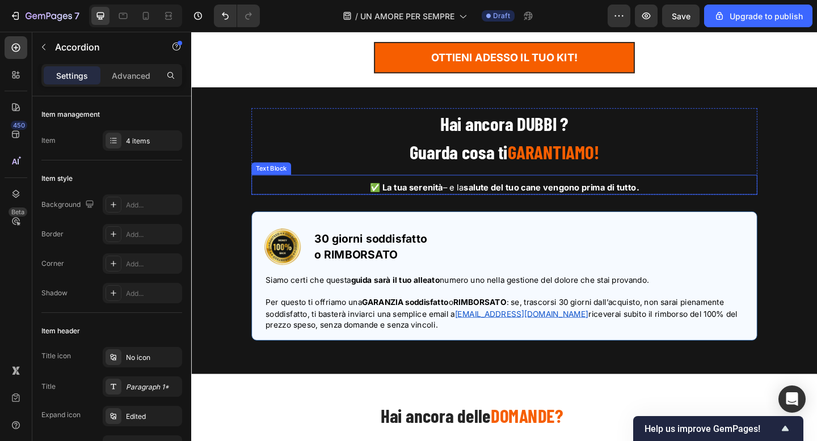
click at [478, 203] on span "✅ La tua serenità – e la salute del tuo cane vengono prima di tutto." at bounding box center [531, 201] width 293 height 11
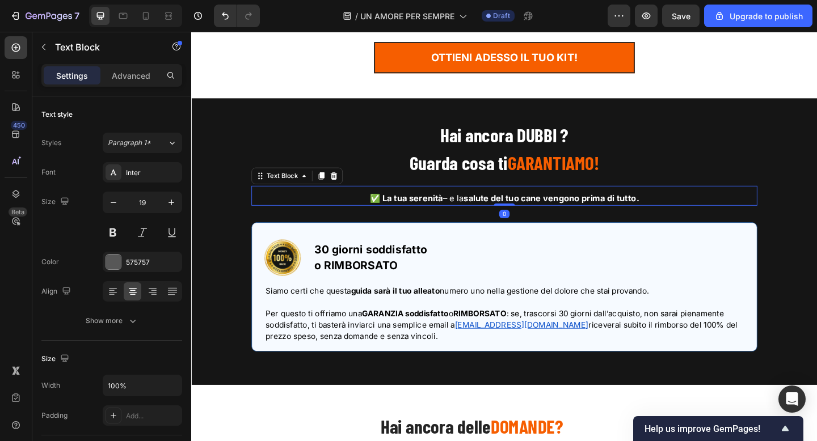
click at [478, 208] on span "✅ La tua serenità – e la salute del tuo cane vengono prima di tutto." at bounding box center [531, 213] width 293 height 11
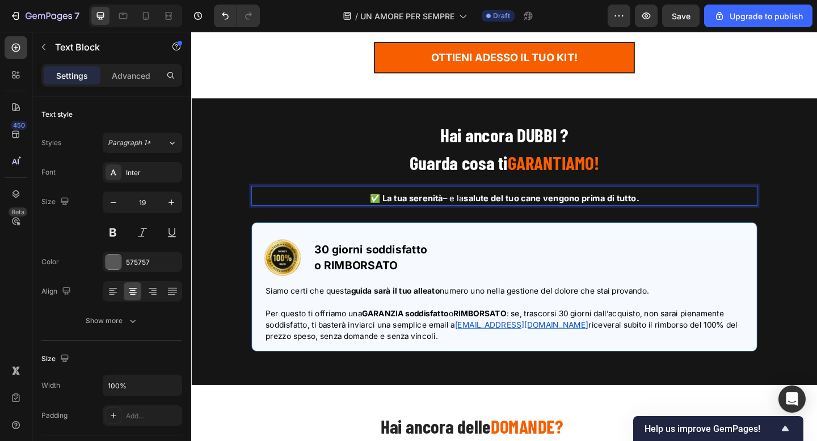
click at [496, 208] on strong "salute del tuo cane vengono prima di tutto." at bounding box center [582, 213] width 191 height 11
click at [463, 208] on strong "✅ La tua serenità" at bounding box center [424, 213] width 79 height 11
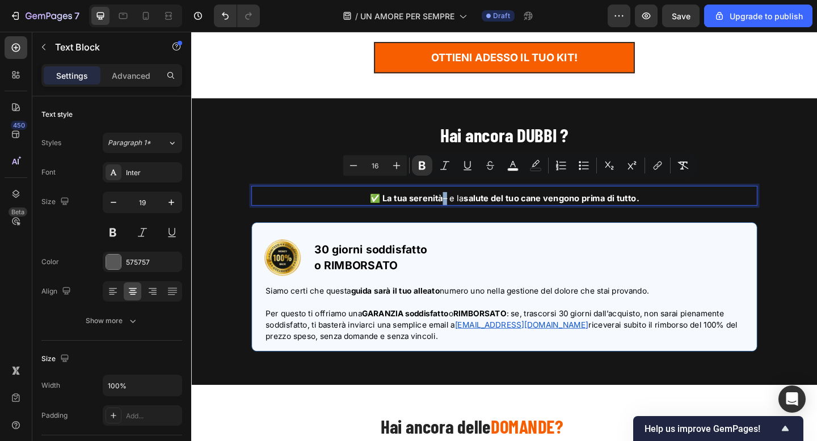
copy span "✅ La tua serenità – e la salute del tuo cane vengono prima di tutto."
click at [448, 208] on strong "✅ La tua serenità" at bounding box center [424, 213] width 79 height 11
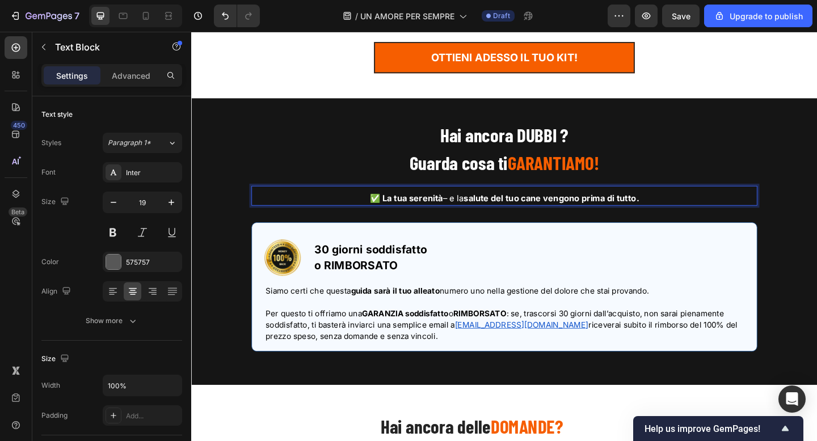
click at [457, 208] on strong "✅ La tua serenità" at bounding box center [424, 213] width 79 height 11
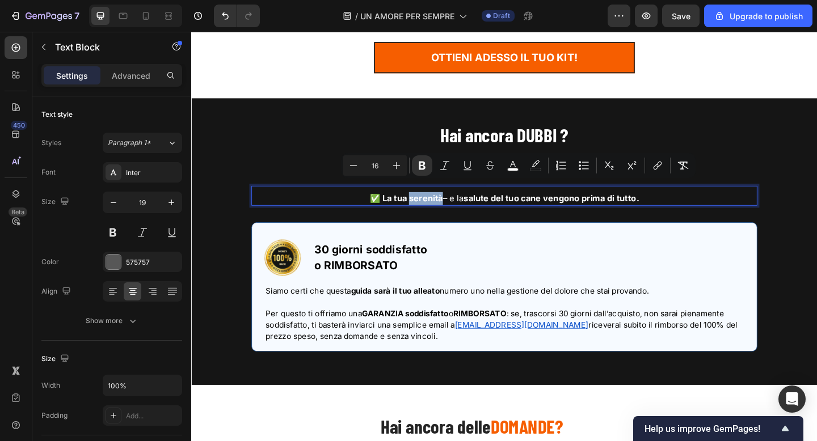
click at [509, 208] on strong "salute del tuo cane vengono prima di tutto." at bounding box center [582, 213] width 191 height 11
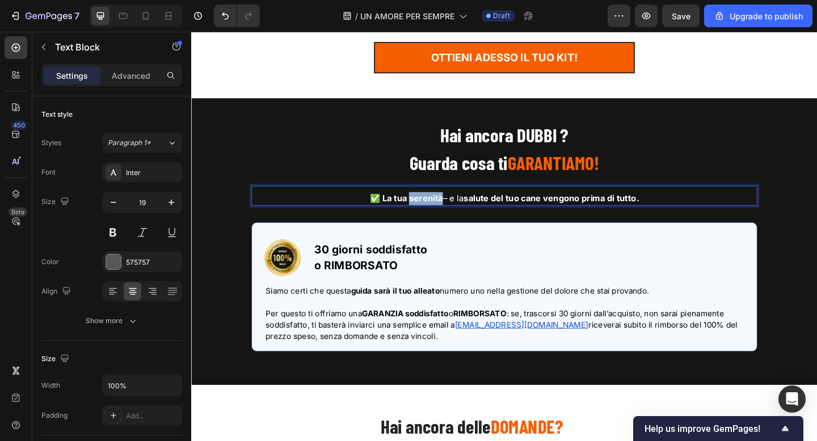
drag, startPoint x: 679, startPoint y: 201, endPoint x: 412, endPoint y: 197, distance: 267.2
click at [412, 206] on p "✅ La tua serenità – e la salute del tuo cane vengono prima di tutto." at bounding box center [532, 213] width 548 height 14
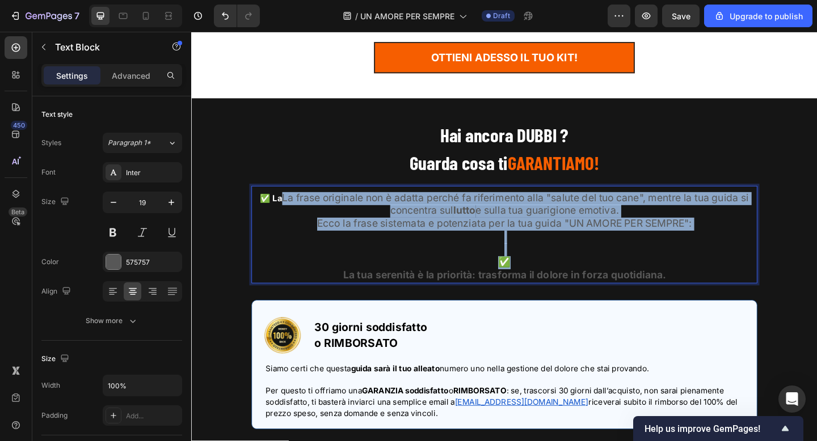
drag, startPoint x: 561, startPoint y: 268, endPoint x: 288, endPoint y: 200, distance: 281.6
click at [288, 205] on div "✅ La La frase originale non è adatta perché fa riferimento alla "salute del tuo…" at bounding box center [531, 255] width 550 height 100
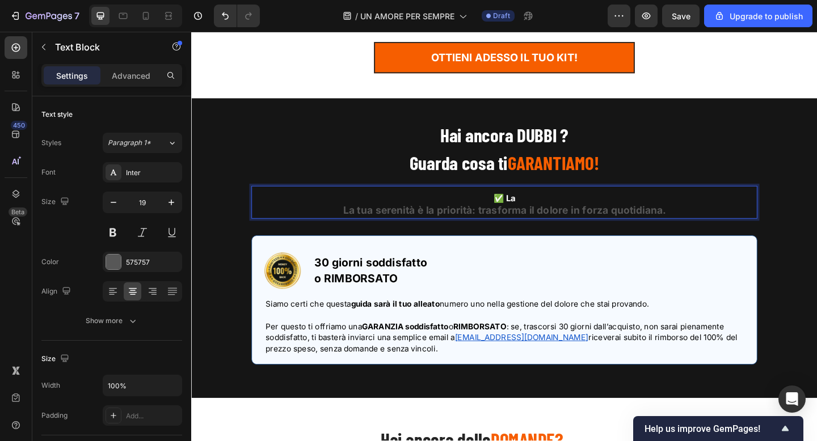
click at [398, 220] on strong "La tua serenità è la priorità: trasforma il dolore in forza quotidiana." at bounding box center [531, 226] width 351 height 13
click at [355, 220] on p "La tua serenità è la priorità: trasforma il dolore in forza quotidiana." at bounding box center [532, 227] width 548 height 14
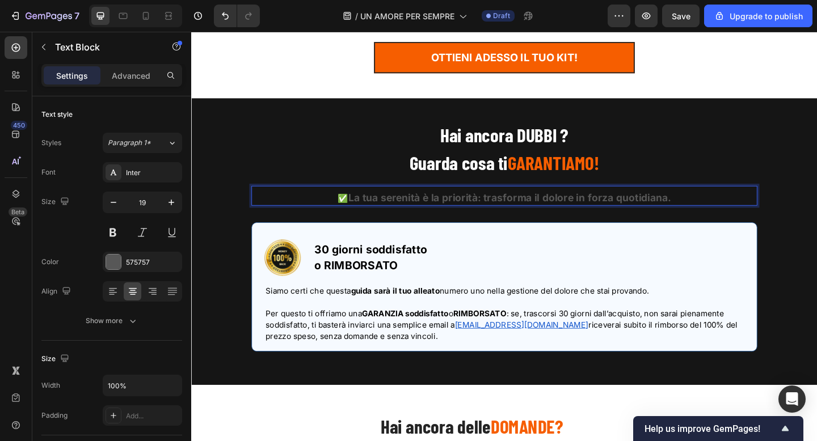
click at [421, 206] on strong "La tua serenità è la priorità: trasforma il dolore in forza quotidiana." at bounding box center [537, 212] width 351 height 13
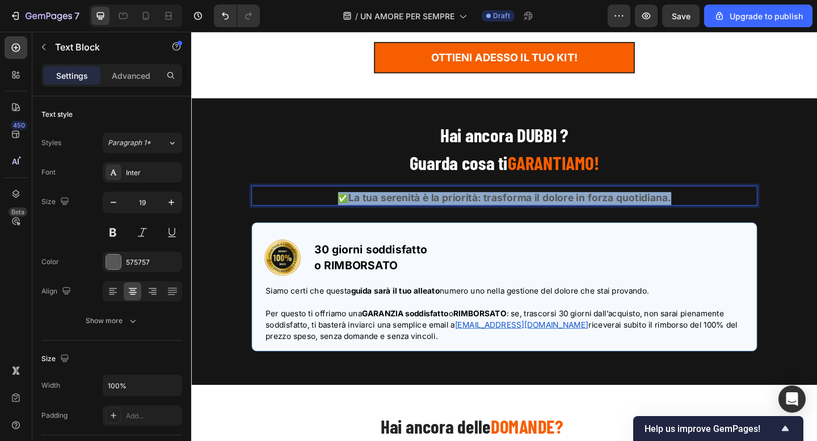
click at [421, 206] on strong "La tua serenità è la priorità: trasforma il dolore in forza quotidiana." at bounding box center [537, 212] width 351 height 13
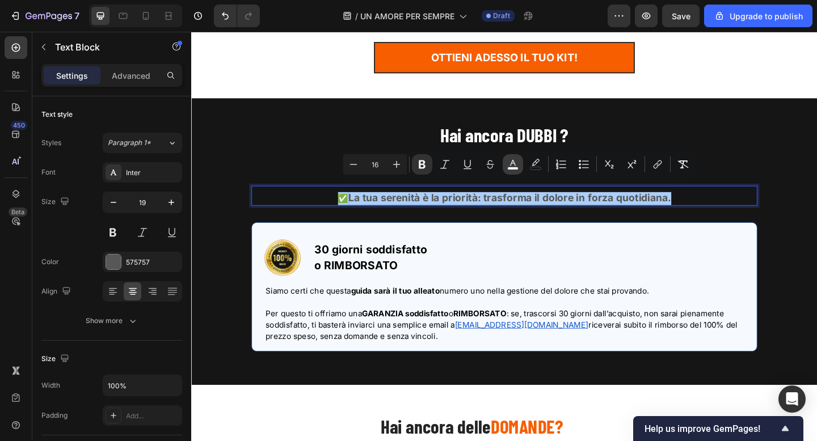
click at [511, 165] on icon "Editor contextual toolbar" at bounding box center [513, 163] width 6 height 6
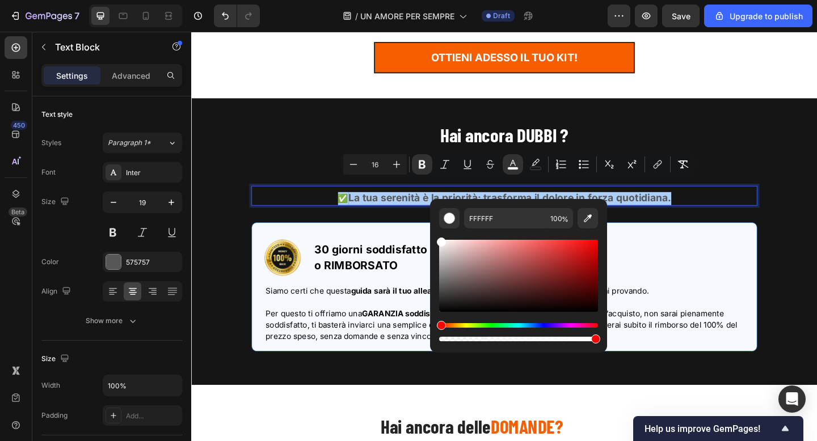
drag, startPoint x: 496, startPoint y: 289, endPoint x: 431, endPoint y: 227, distance: 89.9
click at [431, 227] on div "FFFFFF 100 %" at bounding box center [518, 271] width 177 height 145
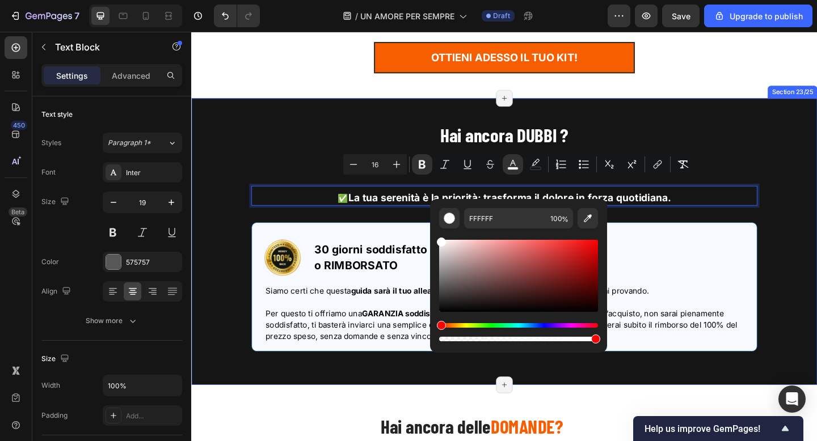
click at [760, 217] on div "Hai ancora DUBBI ? Guarda cosa ti GARANTIAMO! Heading ✅ La tua serenità è la pr…" at bounding box center [532, 263] width 664 height 272
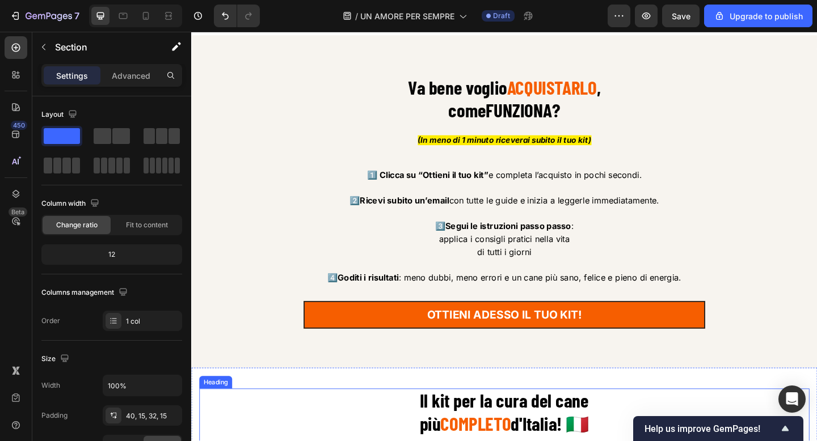
scroll to position [8417, 0]
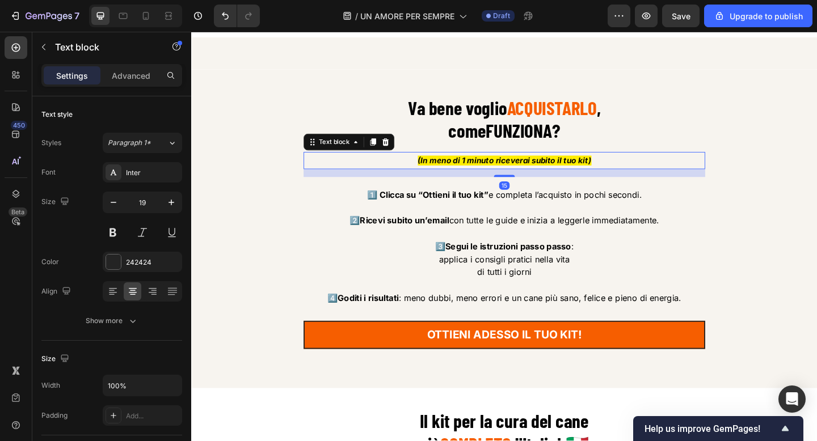
click at [578, 170] on icon "(In meno di 1 minuto riceverai subito il tuo kit)" at bounding box center [531, 172] width 189 height 11
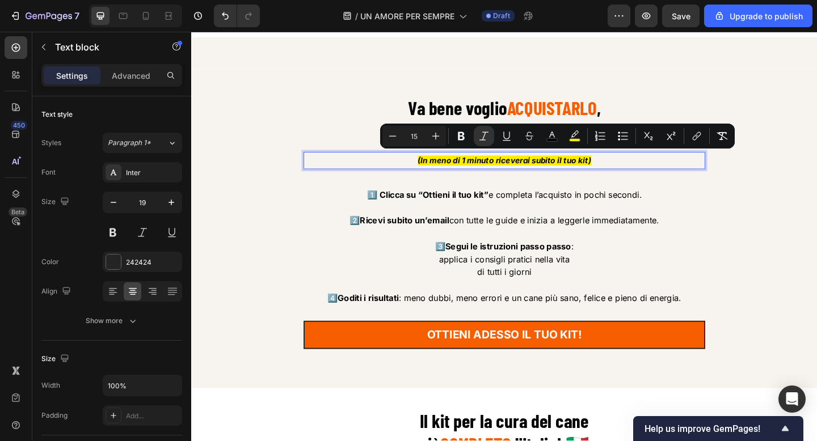
click at [621, 168] on icon "(In meno di 1 minuto riceverai subito il tuo kit)" at bounding box center [531, 172] width 189 height 11
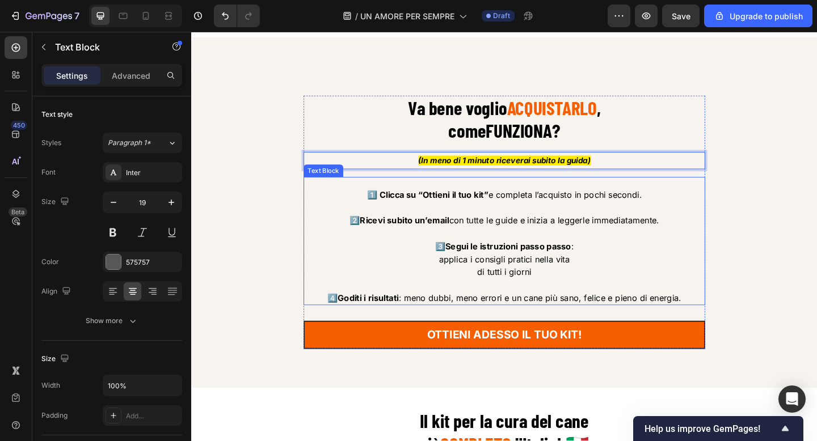
click at [488, 222] on p at bounding box center [531, 224] width 435 height 14
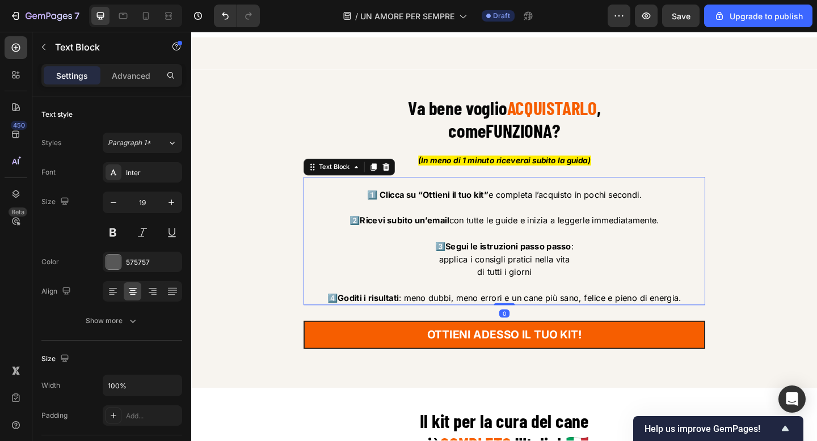
click at [498, 206] on strong "1️⃣ Clicca su “Ottieni il tuo kit”" at bounding box center [448, 209] width 132 height 11
click at [517, 235] on span "2️⃣ Ricevi subito un’email con tutte le guide e inizia a leggerle immediatament…" at bounding box center [531, 236] width 337 height 11
click at [500, 235] on span "2️⃣ Ricevi subito un’email con tutte le guide e inizia a leggerle immediatament…" at bounding box center [531, 236] width 337 height 11
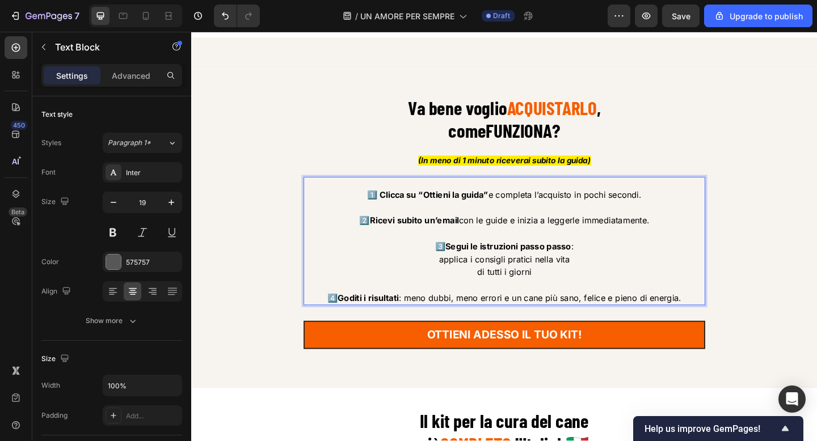
click at [508, 234] on span "2️⃣ Ricevi subito un’email con le guide e inizia a leggerle immediatamente." at bounding box center [531, 236] width 315 height 11
click at [533, 235] on span "2️⃣ Ricevi subito un’email con la guide e inizia a leggerle immediatamente." at bounding box center [531, 236] width 315 height 11
click at [572, 236] on span "2️⃣ Ricevi subito un’email con la guida e inizia a leggerle immediatamente." at bounding box center [531, 236] width 315 height 11
click at [612, 234] on span "2️⃣ Ricevi subito un’email con la guida e inizia a leggerle immediatamente." at bounding box center [531, 236] width 315 height 11
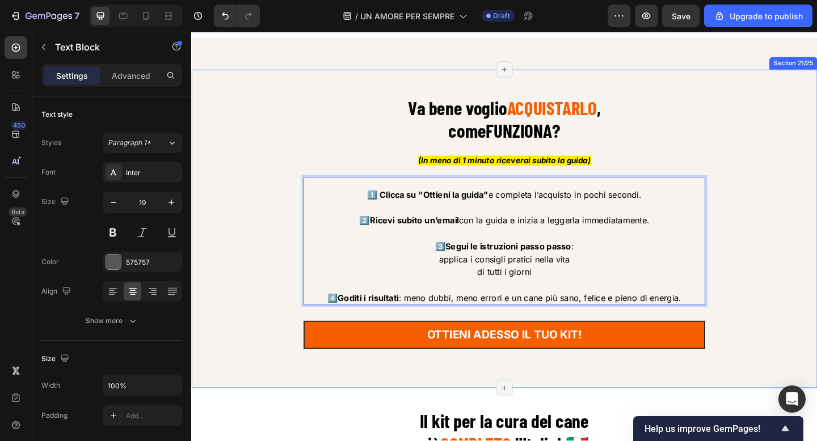
click at [762, 258] on div "Va bene voglio ACQUISTARLO , come FUNZIONA ? Heading (In meno di 1 minuto ricev…" at bounding box center [532, 249] width 664 height 294
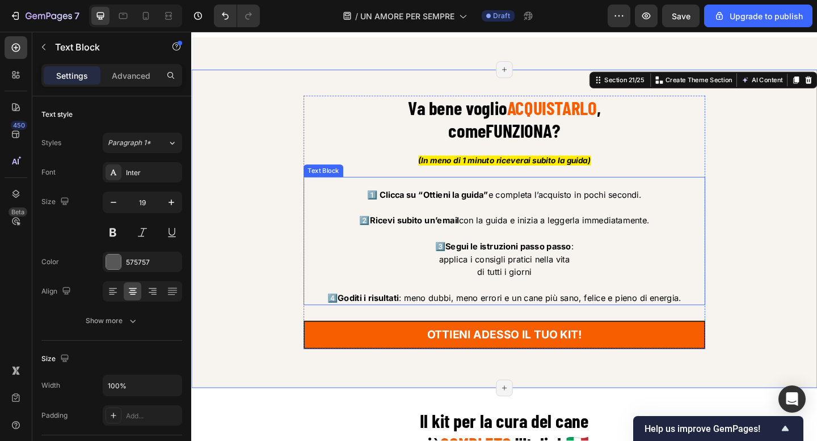
click at [409, 322] on strong "Goditi i risultati" at bounding box center [384, 321] width 66 height 11
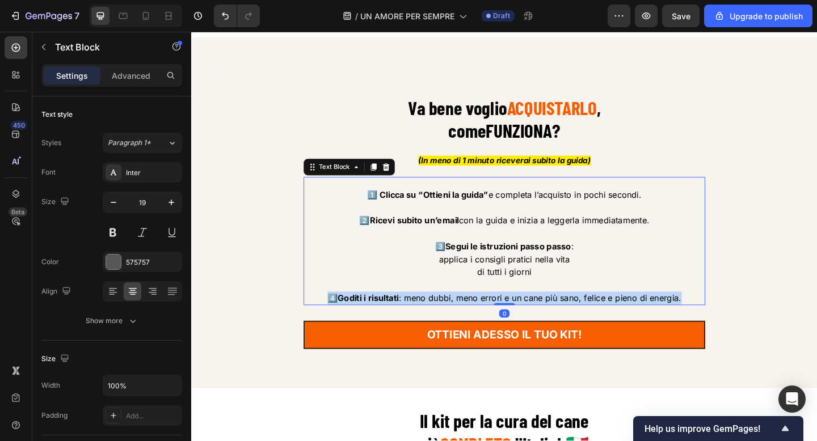
click at [409, 322] on strong "Goditi i risultati" at bounding box center [384, 321] width 66 height 11
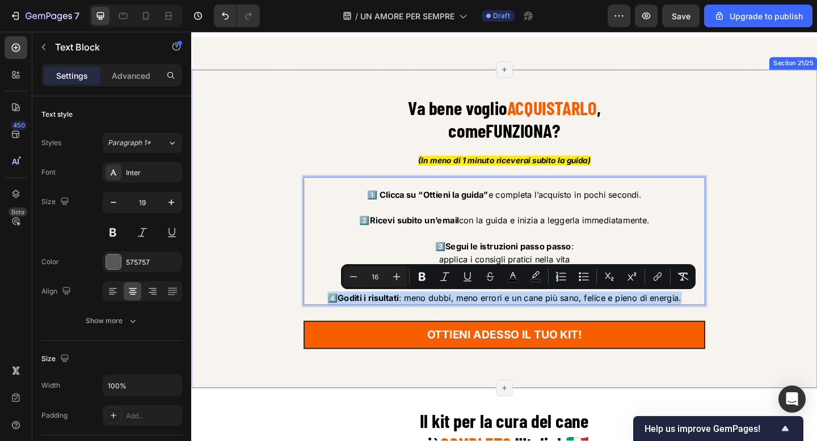
click at [755, 234] on div "Va bene voglio ACQUISTARLO , come FUNZIONA ? Heading (In meno di 1 minuto ricev…" at bounding box center [532, 249] width 664 height 294
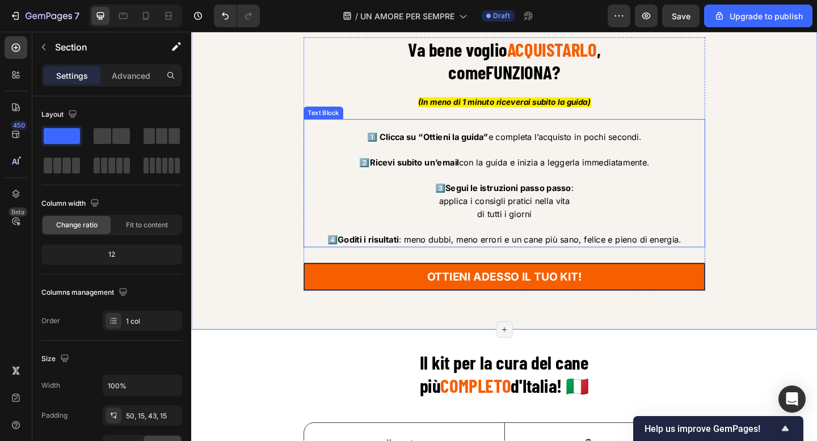
scroll to position [8467, 0]
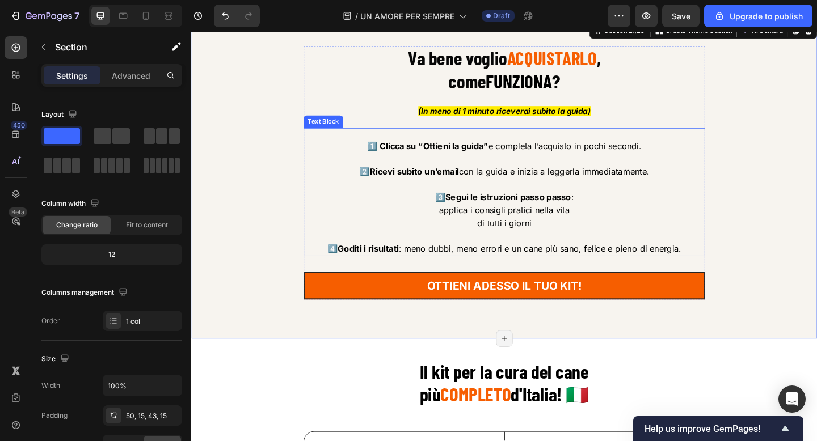
click at [425, 272] on span "4️⃣ Goditi i risultati : meno dubbi, meno errori e un cane più sano, felice e p…" at bounding box center [531, 267] width 385 height 11
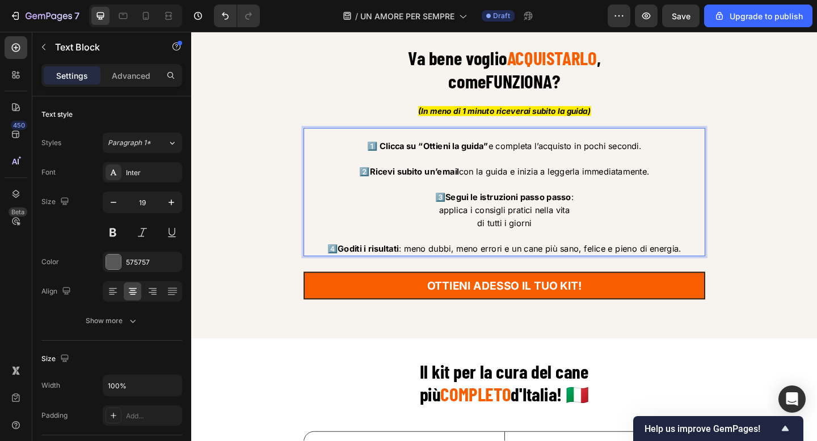
click at [372, 273] on strong "Goditi i risultati" at bounding box center [384, 267] width 66 height 11
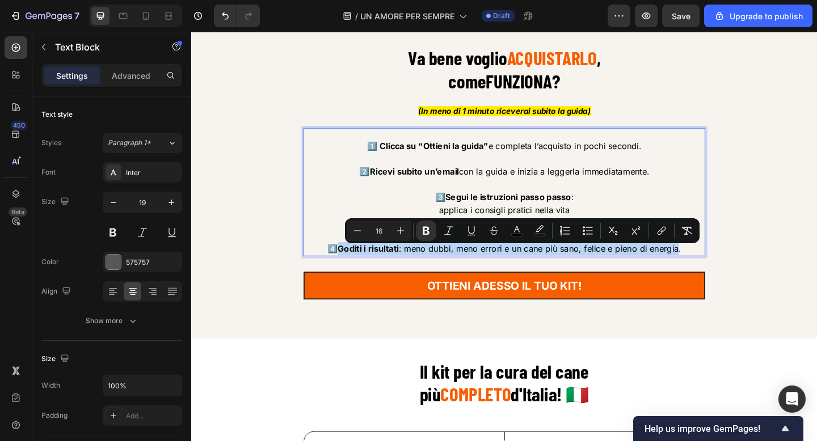
drag, startPoint x: 353, startPoint y: 269, endPoint x: 720, endPoint y: 271, distance: 367.0
click at [720, 271] on span "4️⃣ Goditi i risultati : meno dubbi, meno errori e un cane più sano, felice e p…" at bounding box center [531, 267] width 385 height 11
copy span "Goditi i risultati : meno dubbi, meno errori e un cane più sano, felice e pieno…"
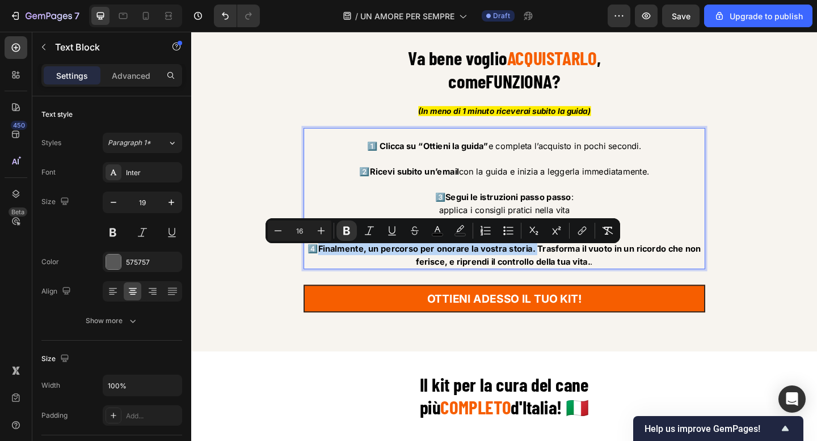
drag, startPoint x: 567, startPoint y: 272, endPoint x: 332, endPoint y: 273, distance: 234.9
click at [332, 273] on span "4️⃣ Finalmente, un percorso per onorare la vostra storia. Trasforma il vuoto in…" at bounding box center [532, 275] width 428 height 26
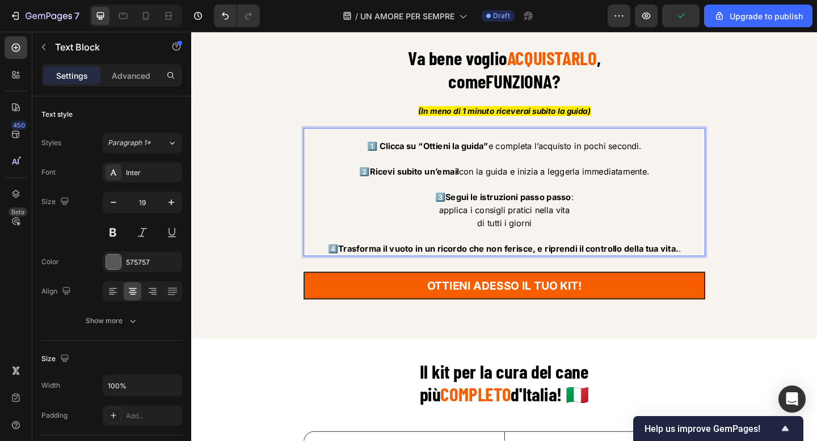
drag, startPoint x: 435, startPoint y: 273, endPoint x: 733, endPoint y: 272, distance: 299.0
click at [733, 272] on p "4️⃣ Trasforma il vuoto in un ricordo che non ferisce, e riprendi il controllo d…" at bounding box center [531, 268] width 435 height 14
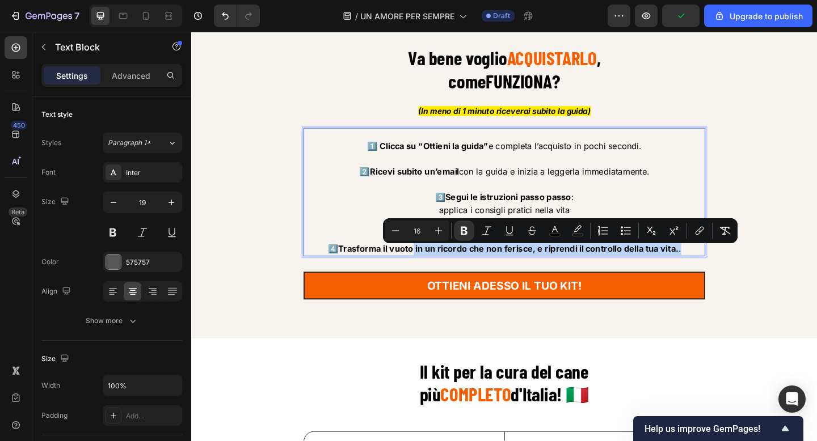
drag, startPoint x: 727, startPoint y: 272, endPoint x: 433, endPoint y: 272, distance: 293.9
click at [433, 272] on p "4️⃣ Trasforma il vuoto in un ricordo che non ferisce, e riprendi il controllo d…" at bounding box center [531, 268] width 435 height 14
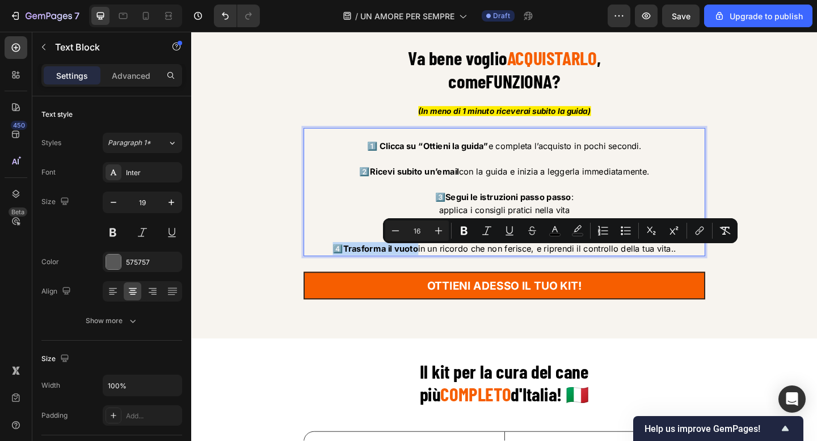
click at [442, 273] on span "4️⃣ Trasforma il vuoto in un ricordo che non ferisce, e riprendi il controllo d…" at bounding box center [532, 267] width 374 height 11
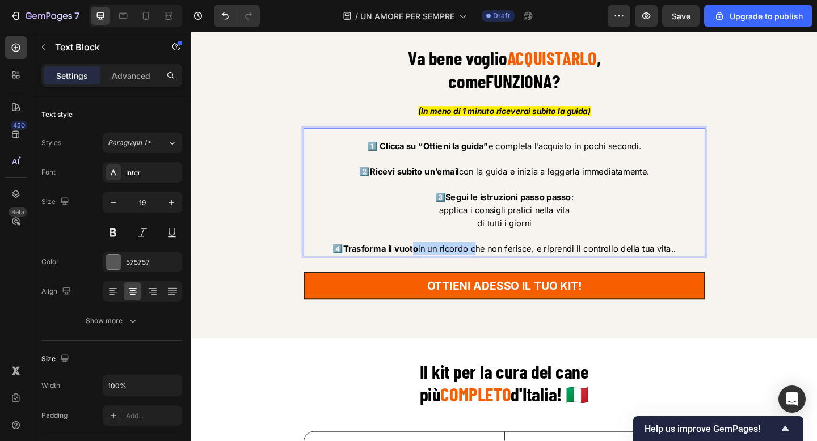
drag, startPoint x: 496, startPoint y: 273, endPoint x: 434, endPoint y: 273, distance: 61.8
click at [434, 273] on span "4️⃣ Trasforma il vuoto in un ricordo che non ferisce, e riprendi il controllo d…" at bounding box center [532, 267] width 374 height 11
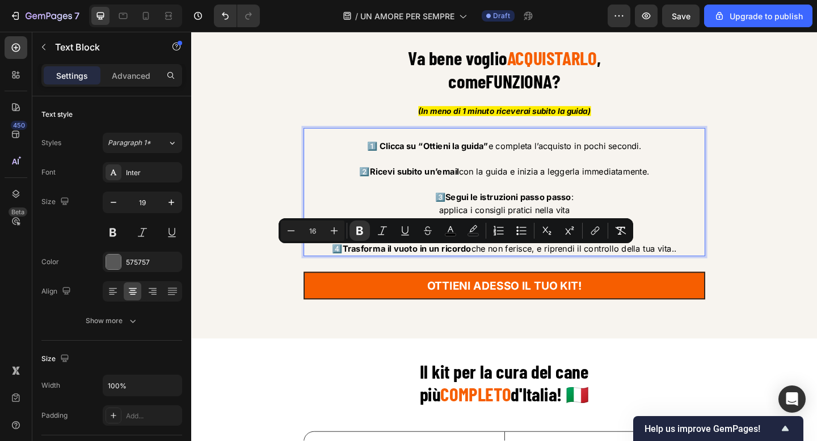
click at [719, 271] on p "4️⃣ Trasforma il vuoto in un ricordo che non ferisce, e riprendi il controllo d…" at bounding box center [531, 268] width 435 height 14
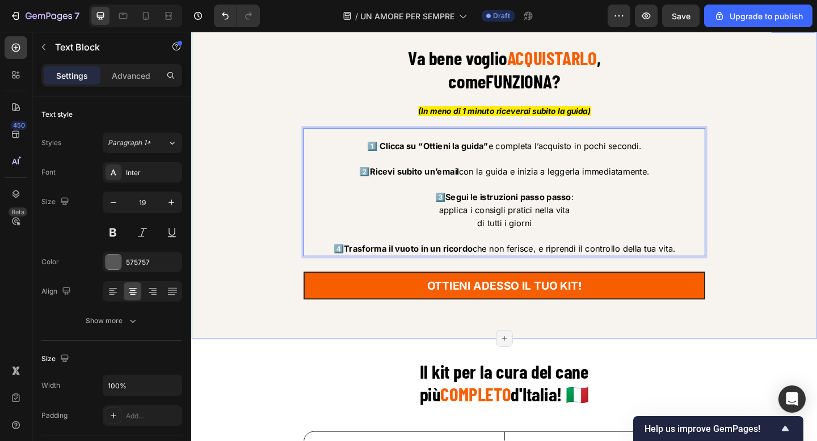
click at [816, 229] on div "Va bene voglio ACQUISTARLO , come FUNZIONA ? Heading (In meno di 1 minuto ricev…" at bounding box center [532, 195] width 664 height 294
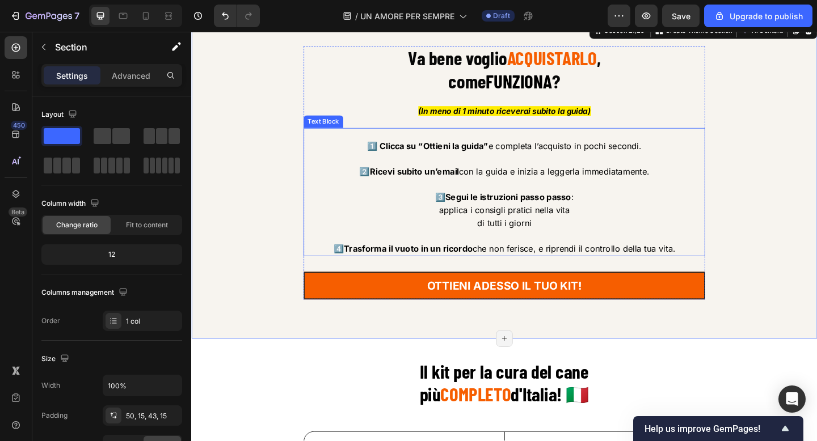
click at [544, 231] on span "applica i consigli pratici nella vita" at bounding box center [532, 225] width 142 height 11
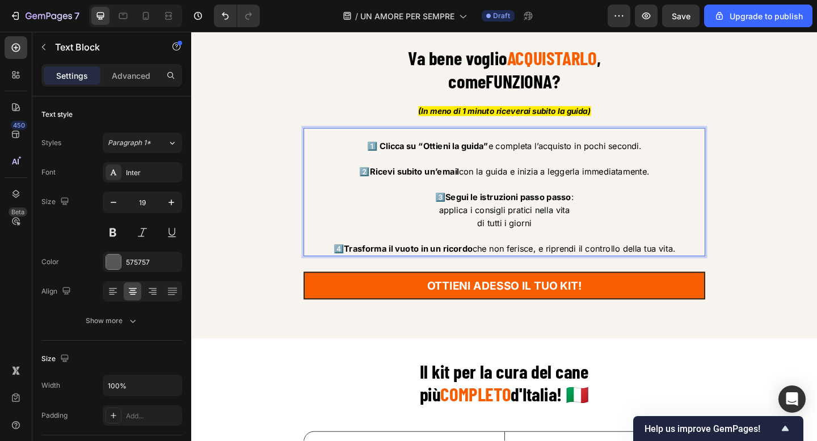
click at [536, 233] on p "applica i consigli pratici nella vita" at bounding box center [531, 226] width 435 height 14
click at [563, 245] on p "di tutti i giorni" at bounding box center [531, 240] width 435 height 14
drag, startPoint x: 563, startPoint y: 245, endPoint x: 463, endPoint y: 210, distance: 105.1
click at [463, 210] on div "1️⃣ Clicca su “Ottieni la guida” e completa l’acquisto in pochi secondi. 2️⃣ Ri…" at bounding box center [531, 212] width 437 height 128
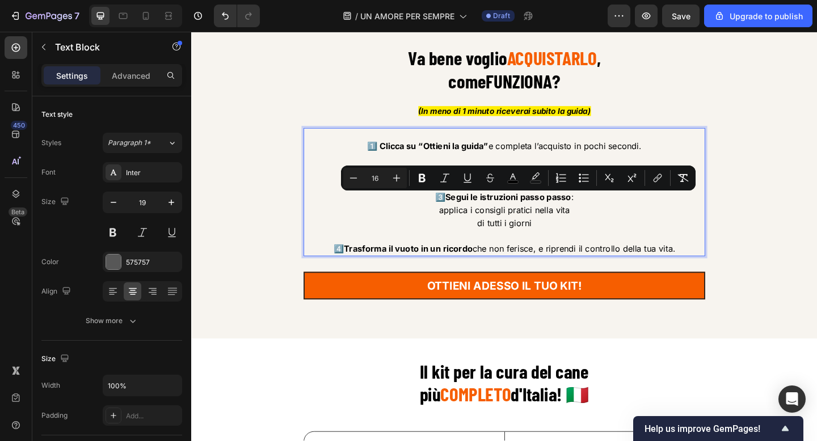
copy div "Segui le istruzioni passo passo : applica i consigli pratici nella vita di tutt…"
click at [785, 116] on div "Va bene voglio ACQUISTARLO , come FUNZIONA ? Heading (In meno di 1 minuto ricev…" at bounding box center [532, 195] width 664 height 294
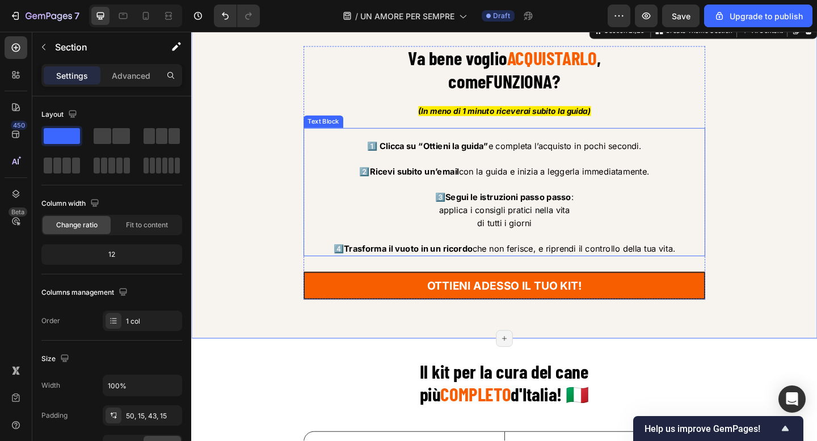
click at [507, 230] on span "applica i consigli pratici nella vita" at bounding box center [532, 225] width 142 height 11
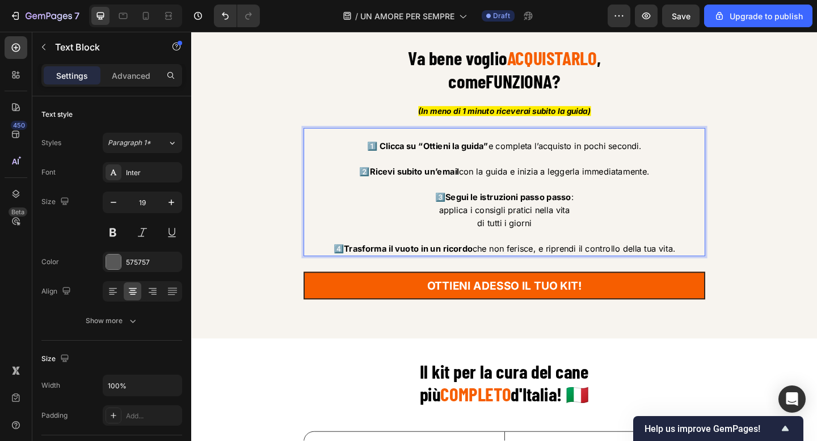
click at [507, 230] on span "applica i consigli pratici nella vita" at bounding box center [532, 225] width 142 height 11
click at [542, 229] on span "applica i consigli pratici nella vita" at bounding box center [532, 225] width 142 height 11
click at [567, 242] on p "di tutti i giorni" at bounding box center [531, 240] width 435 height 14
click at [619, 233] on p "applica i consigli e gli esercizi nella vita" at bounding box center [531, 226] width 435 height 14
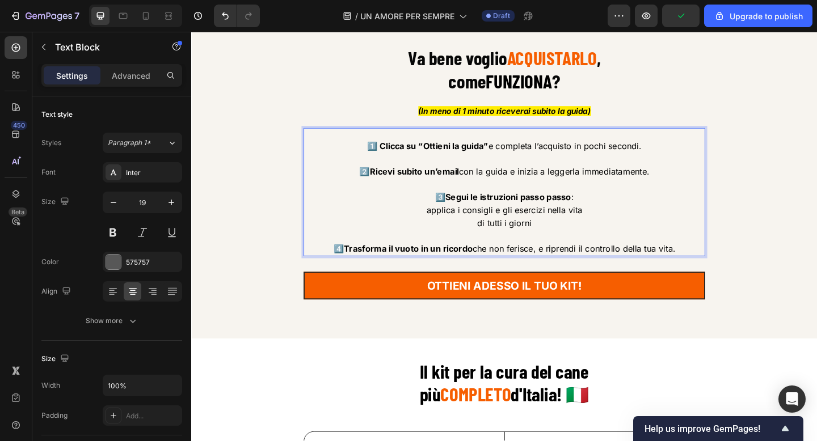
click at [598, 229] on span "applica i consigli e gli esercizi nella vita" at bounding box center [532, 225] width 170 height 11
click at [579, 247] on p "di tutti i giorni" at bounding box center [531, 240] width 435 height 14
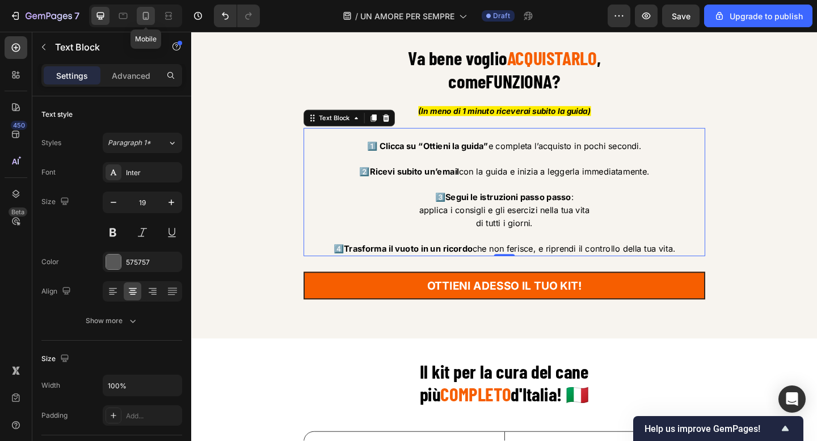
click at [146, 17] on icon at bounding box center [145, 15] width 11 height 11
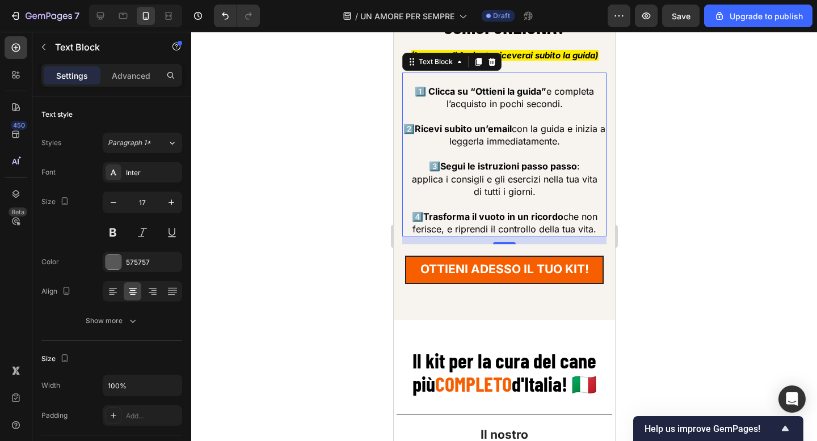
scroll to position [8492, 0]
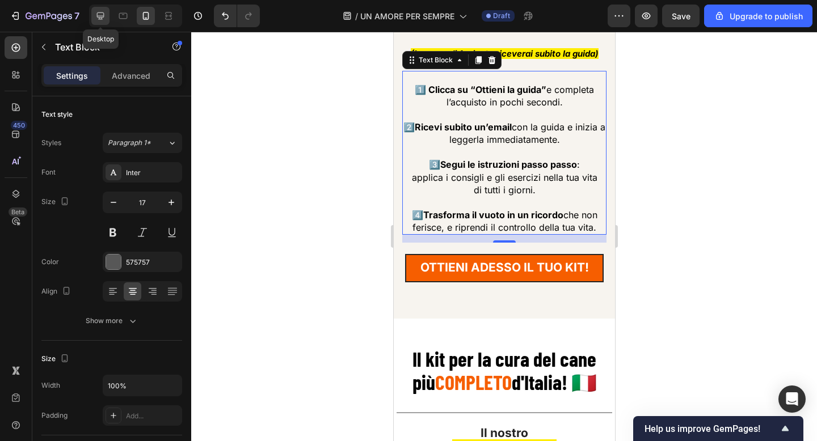
click at [99, 14] on icon at bounding box center [100, 15] width 11 height 11
type input "19"
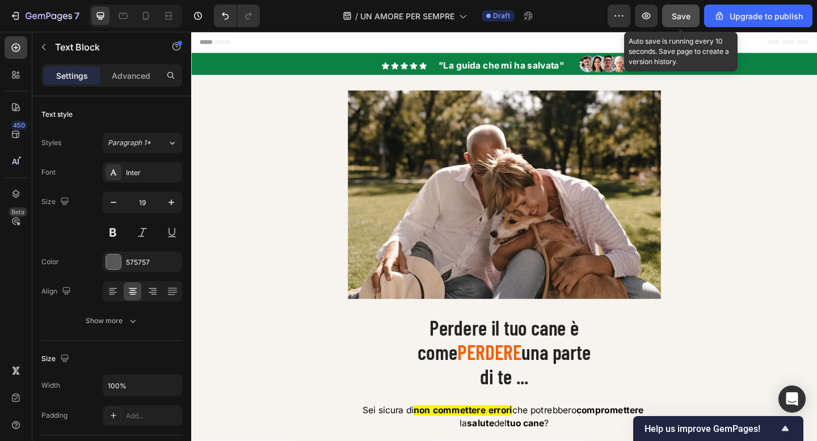
click at [673, 19] on span "Save" at bounding box center [681, 16] width 19 height 10
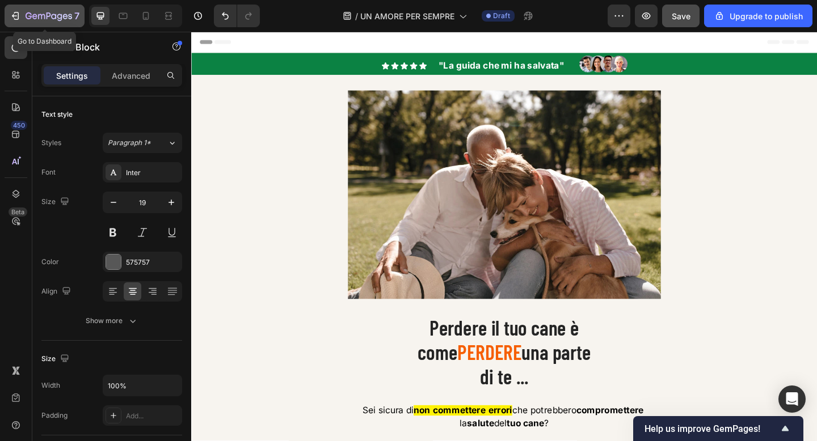
click at [62, 15] on icon "button" at bounding box center [49, 17] width 47 height 10
